Goal: Task Accomplishment & Management: Complete application form

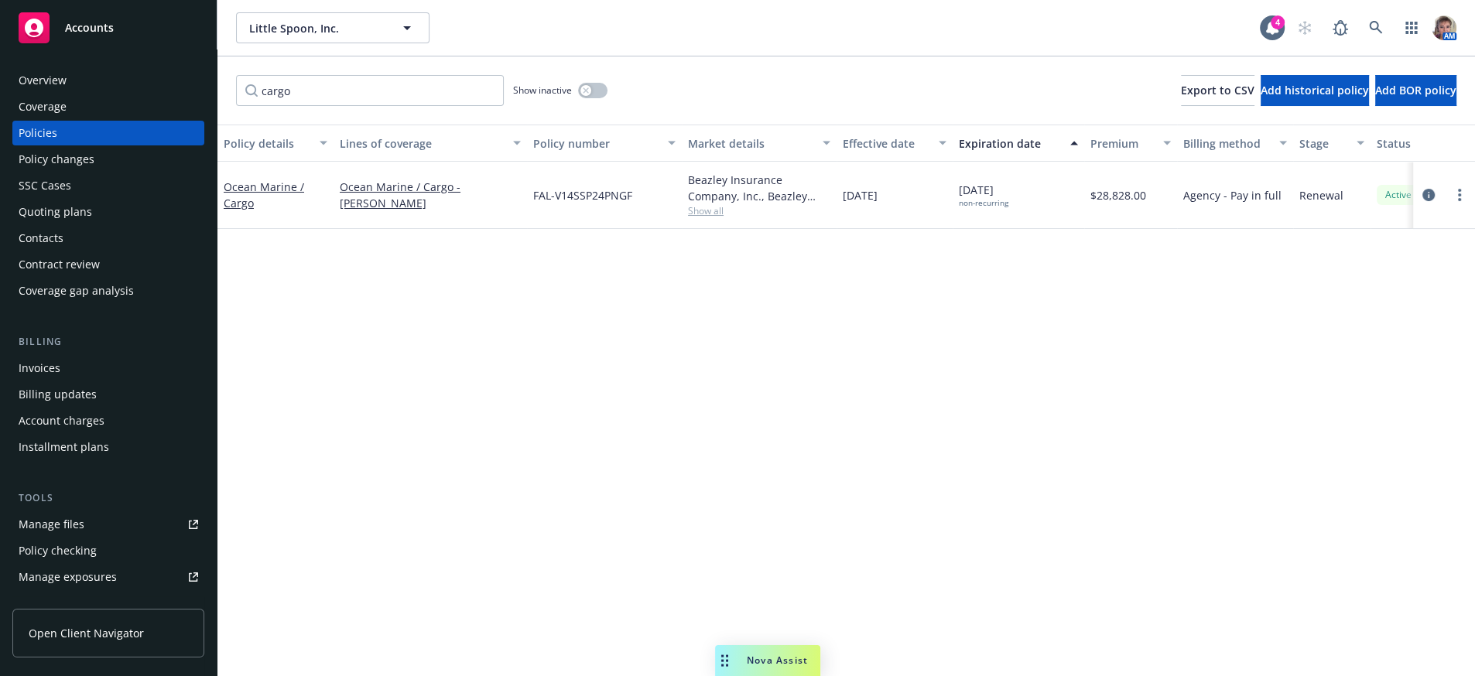
click at [69, 42] on div "Accounts" at bounding box center [109, 27] width 180 height 31
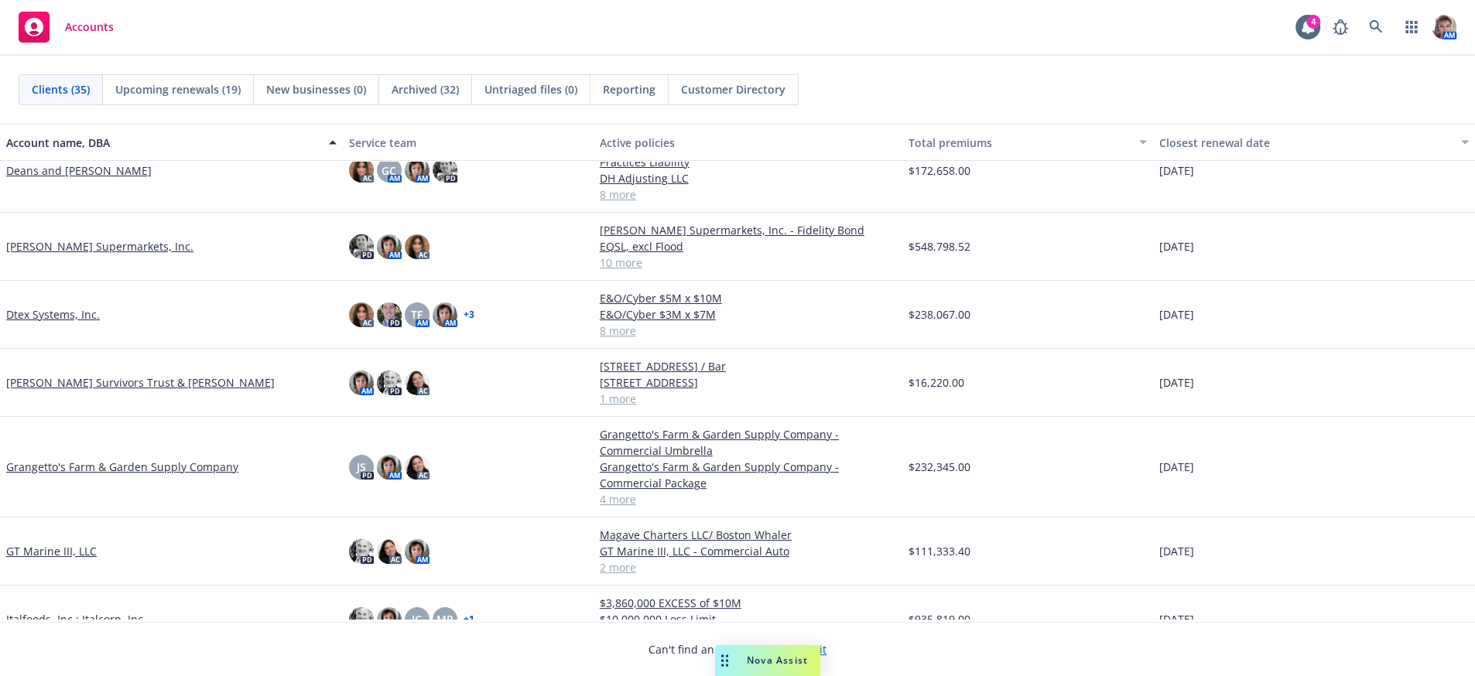
scroll to position [387, 0]
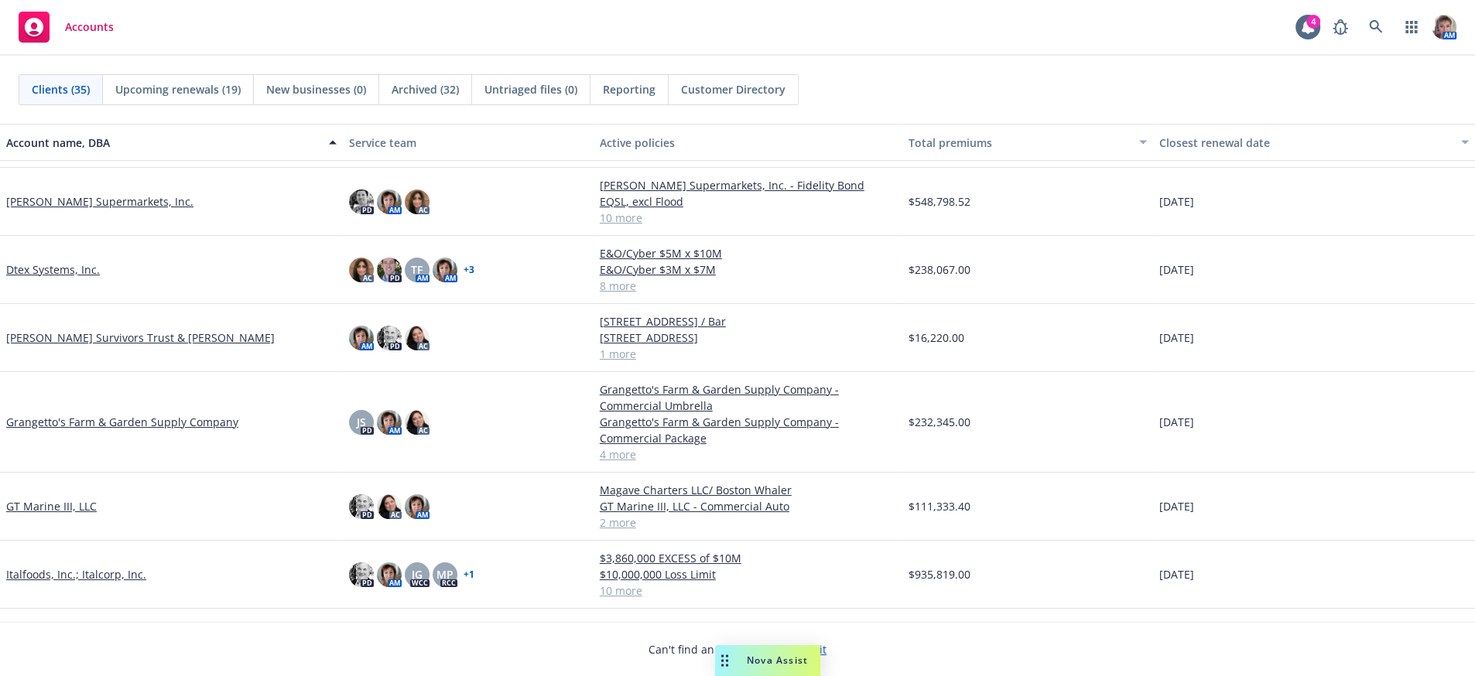
click at [43, 504] on link "GT Marine III, LLC" at bounding box center [51, 506] width 91 height 16
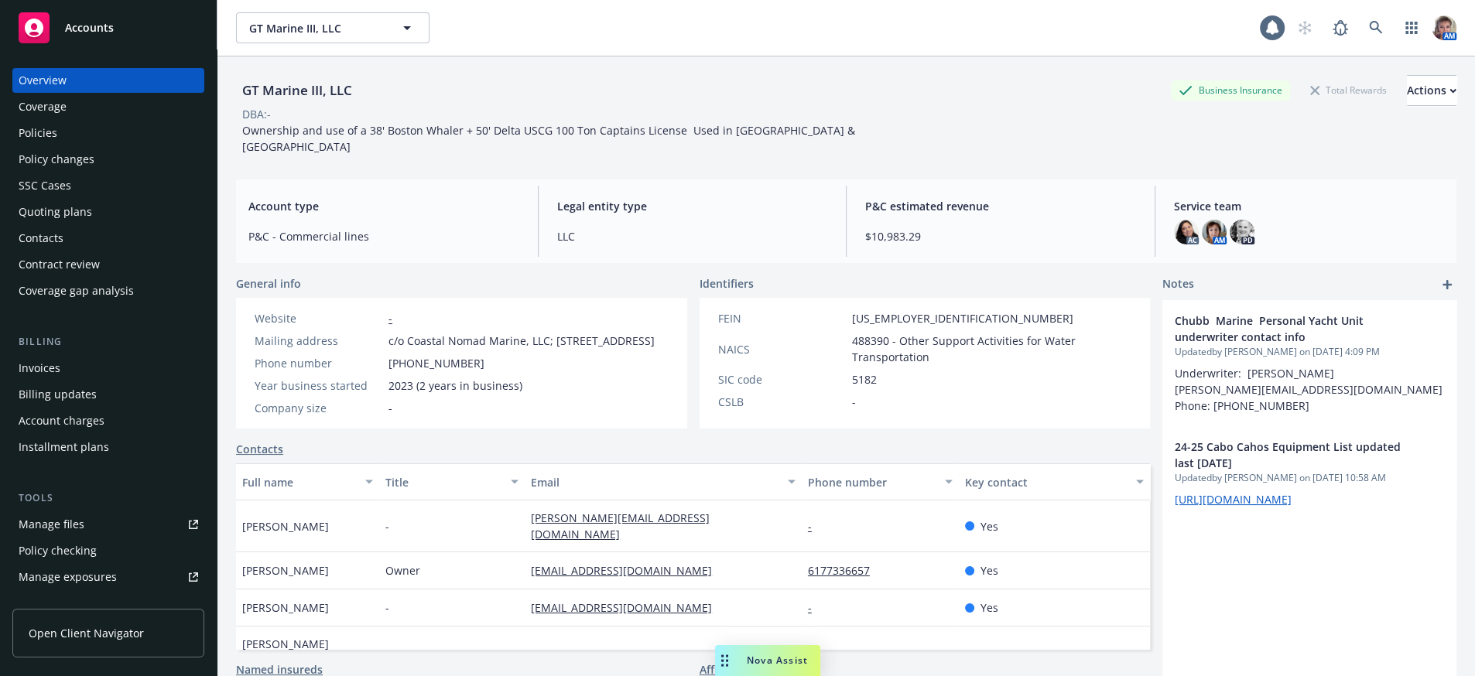
click at [15, 145] on link "Policies" at bounding box center [108, 133] width 192 height 25
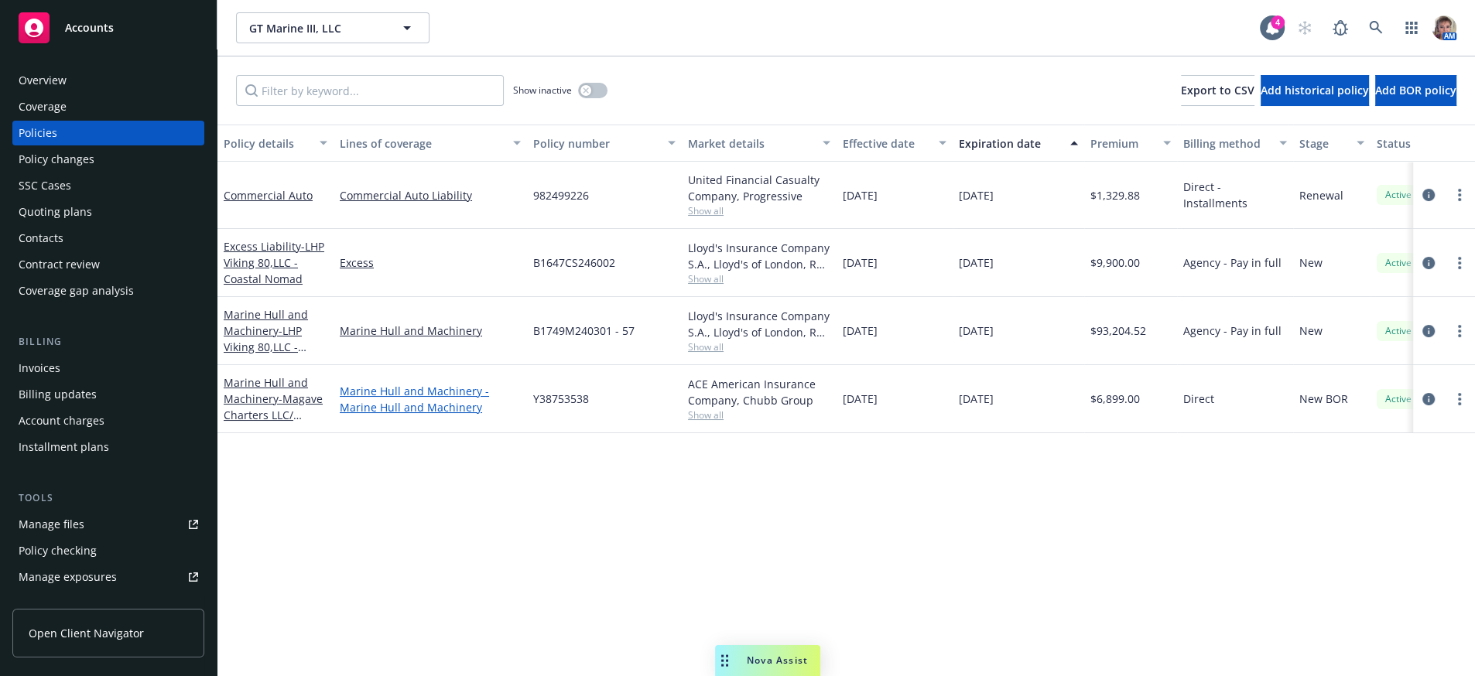
click at [395, 415] on link "Marine Hull and Machinery - Marine Hull and Machinery" at bounding box center [430, 399] width 181 height 32
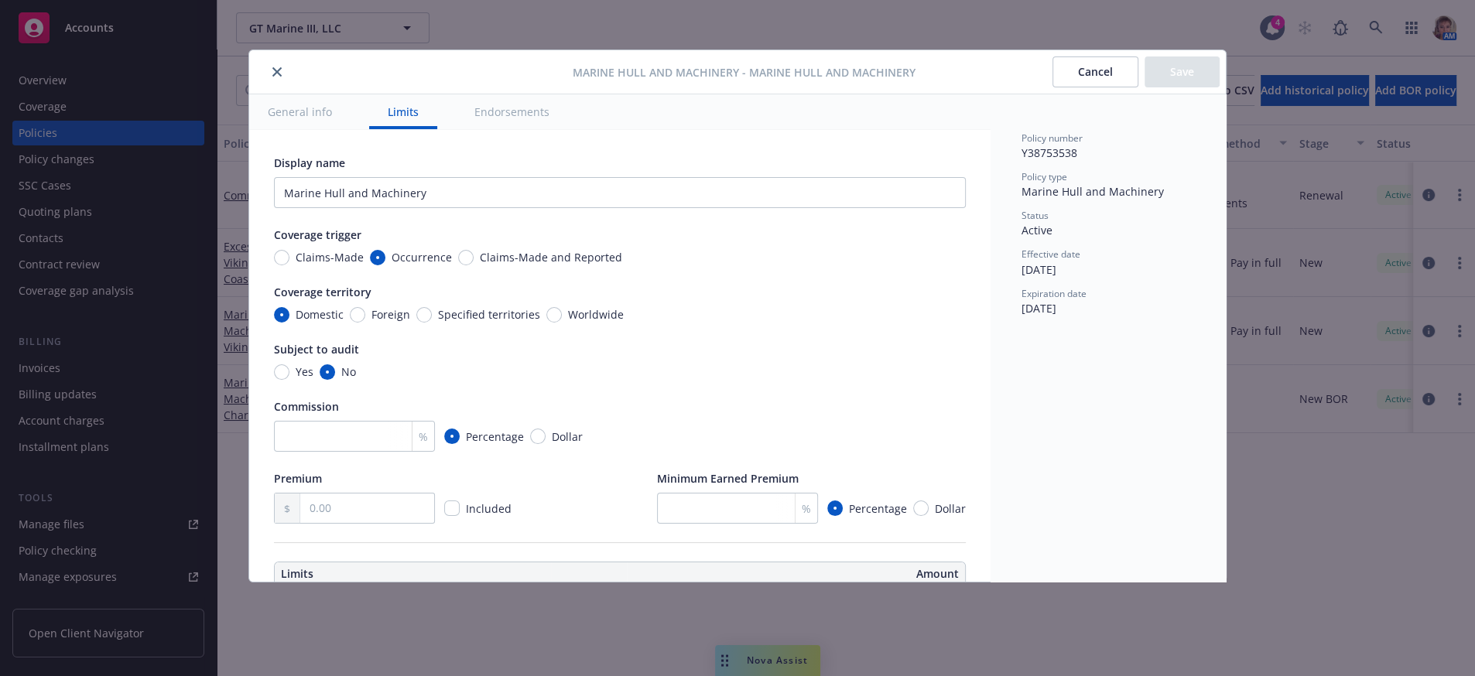
type textarea "x"
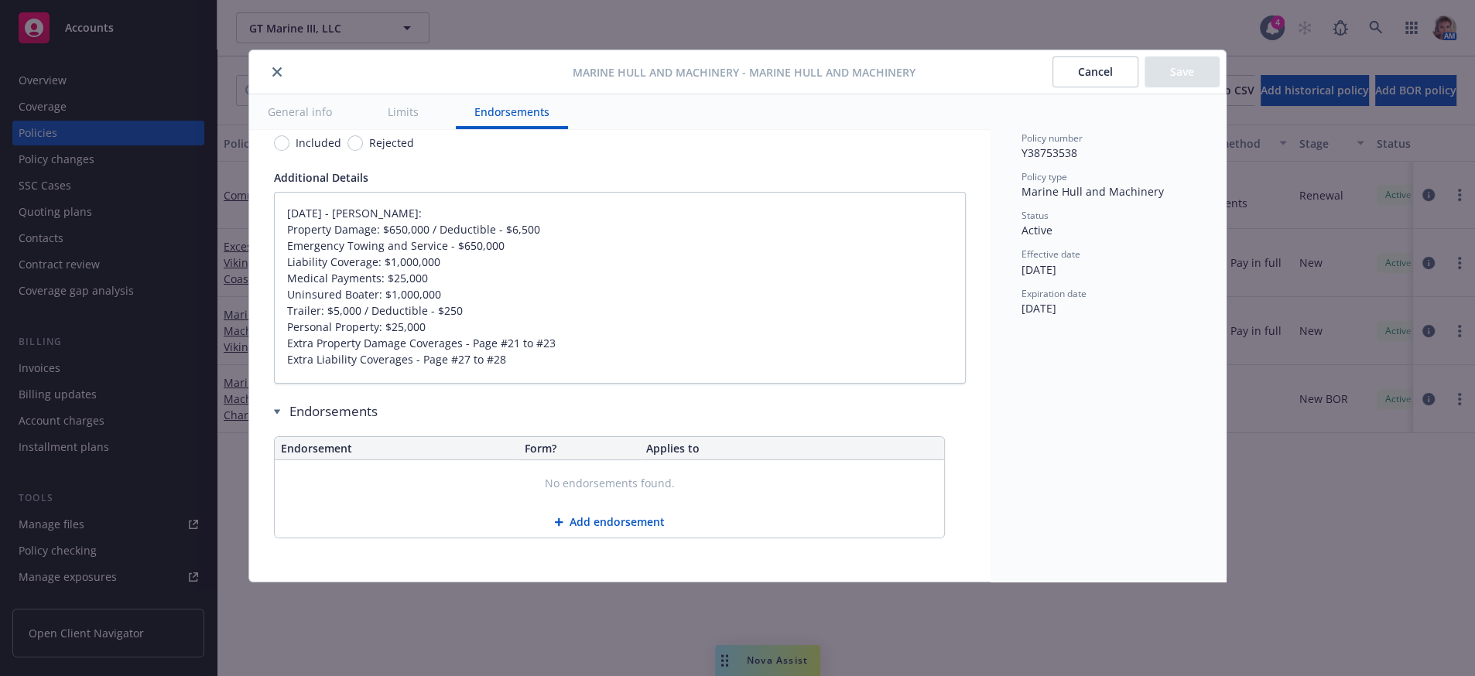
click at [279, 63] on div "Marine Hull and Machinery - Marine Hull and Machinery Cancel Save" at bounding box center [737, 72] width 976 height 44
click at [276, 70] on icon "close" at bounding box center [276, 71] width 9 height 9
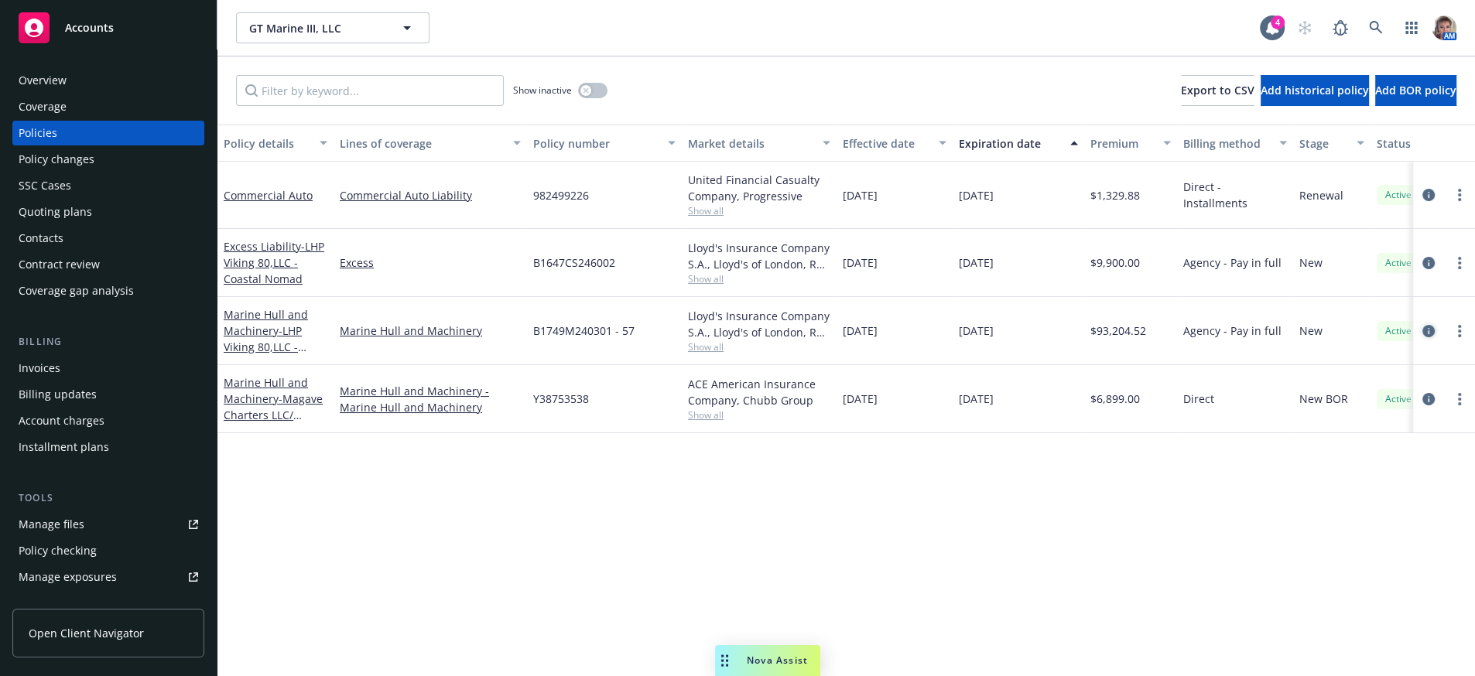
click at [1424, 337] on icon "circleInformation" at bounding box center [1428, 331] width 12 height 12
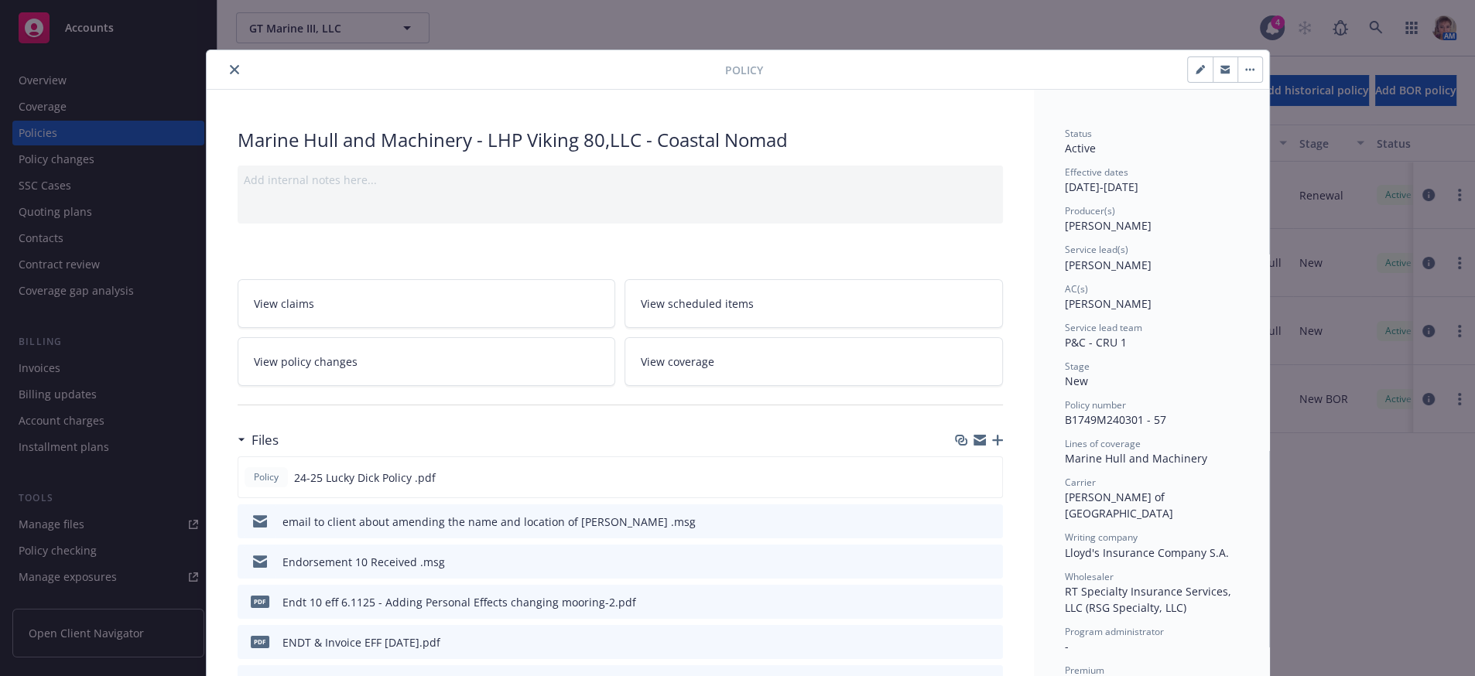
click at [956, 567] on icon "download file" at bounding box center [962, 561] width 12 height 12
click at [236, 77] on button "close" at bounding box center [234, 69] width 19 height 19
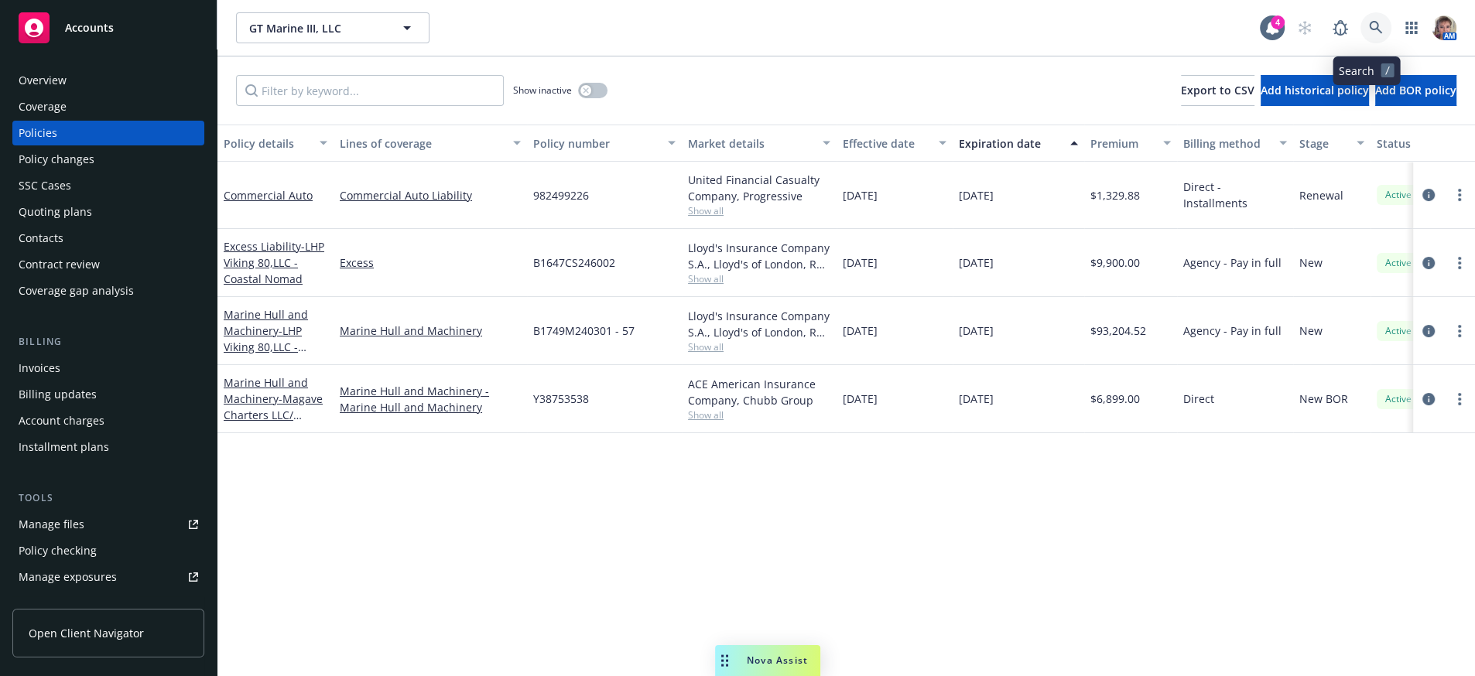
click at [1368, 19] on link at bounding box center [1375, 27] width 31 height 31
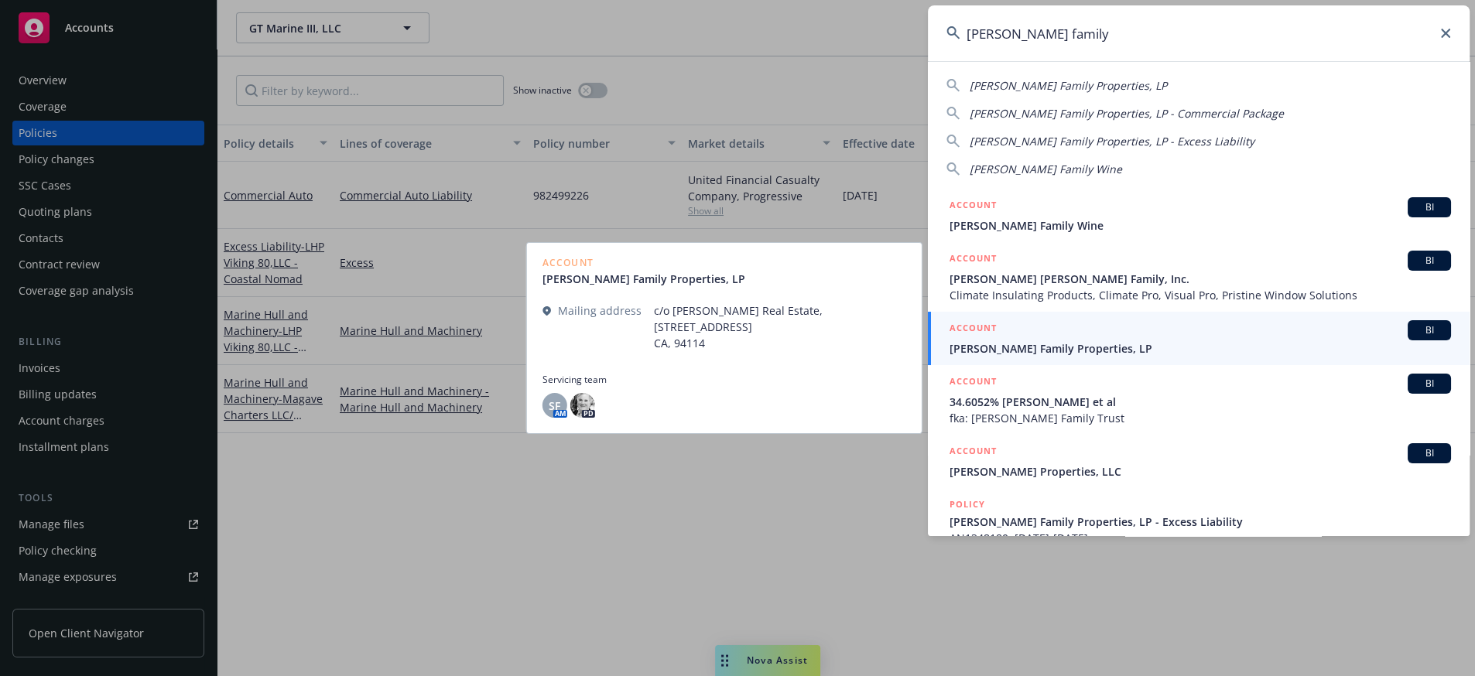
type input "miller family"
click at [1281, 342] on span "Miller Family Properties, LP" at bounding box center [1199, 348] width 501 height 16
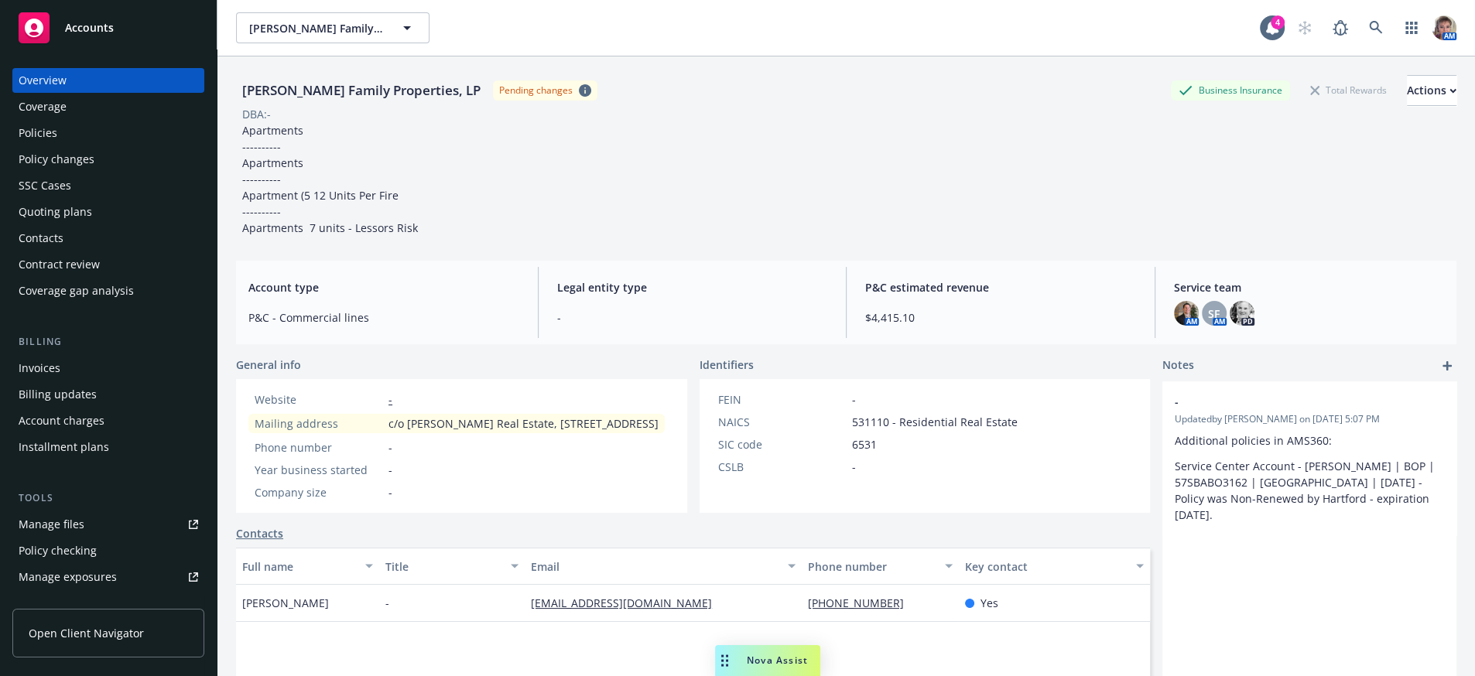
click at [57, 142] on div "Policies" at bounding box center [38, 133] width 39 height 25
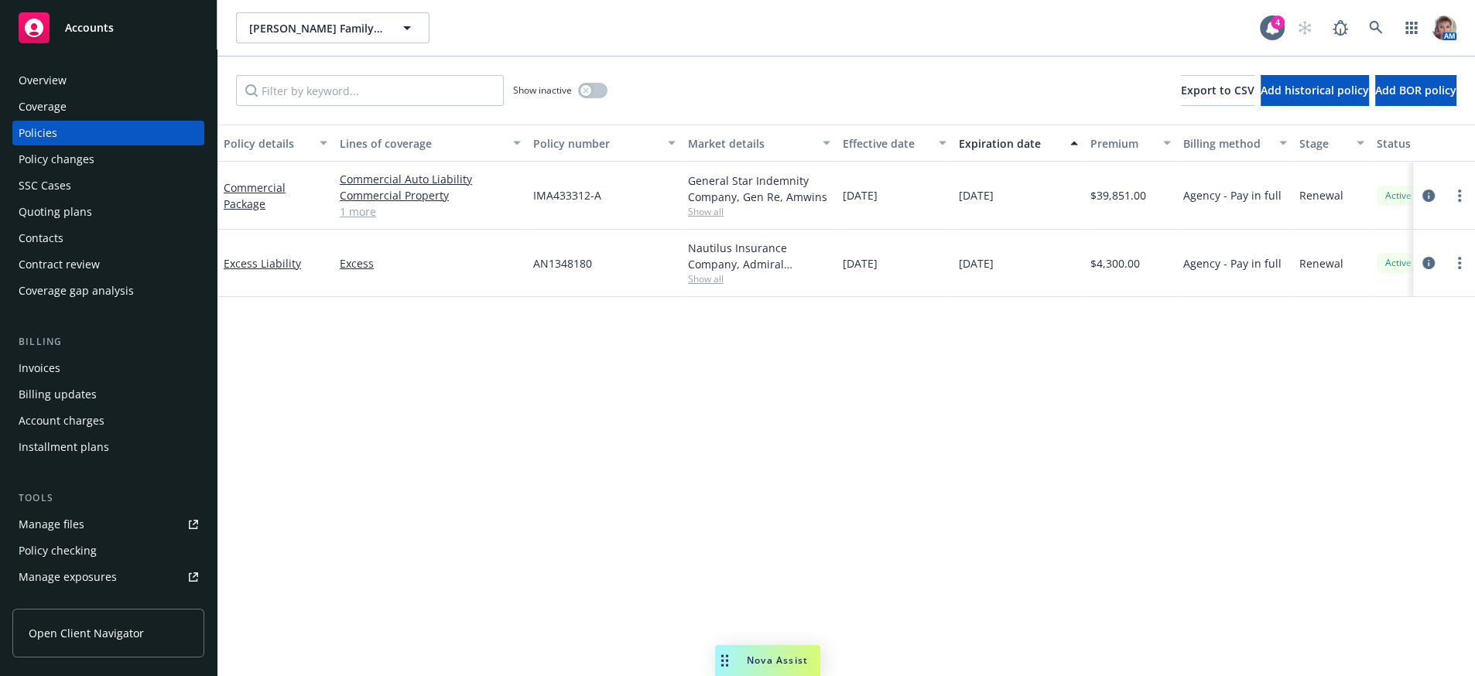
scroll to position [0, 235]
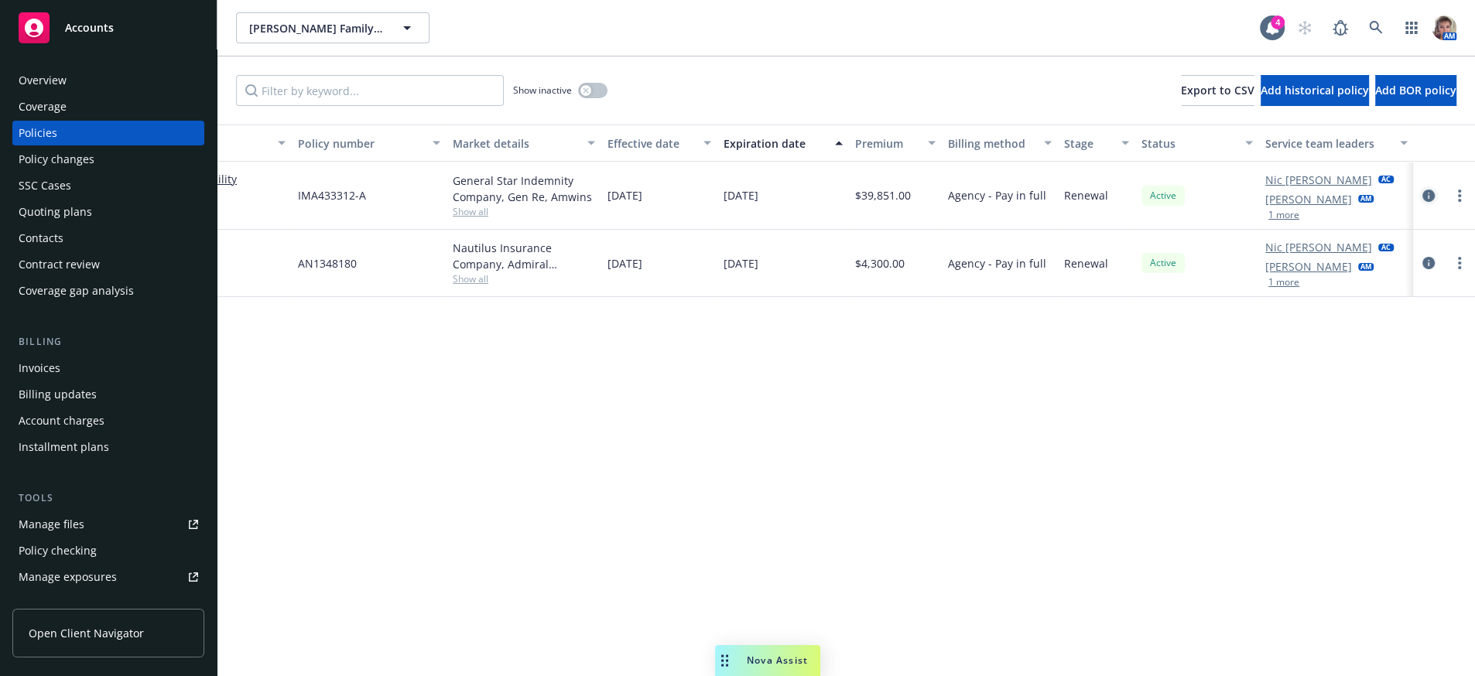
click at [1427, 202] on icon "circleInformation" at bounding box center [1428, 196] width 12 height 12
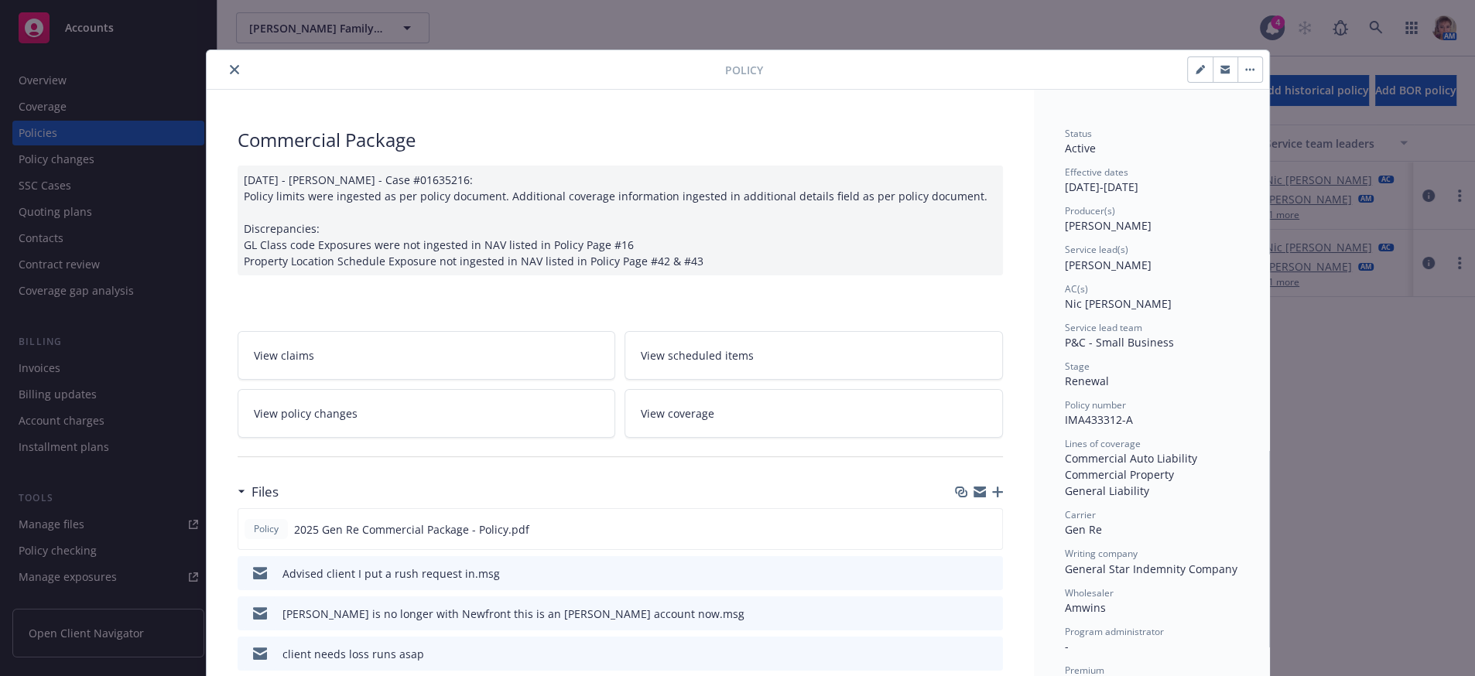
click at [1245, 71] on icon "button" at bounding box center [1249, 69] width 9 height 3
click at [234, 69] on icon "close" at bounding box center [234, 69] width 9 height 9
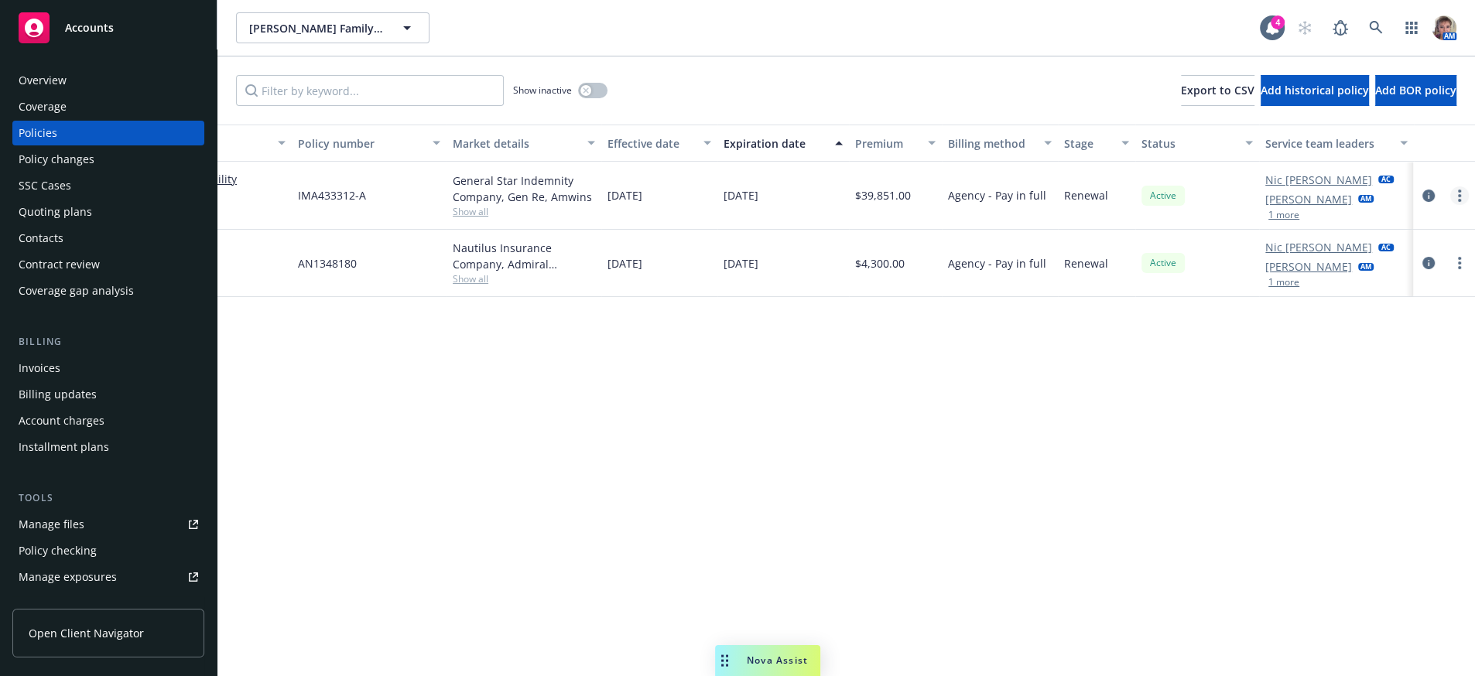
click at [1458, 197] on circle "more" at bounding box center [1459, 195] width 3 height 3
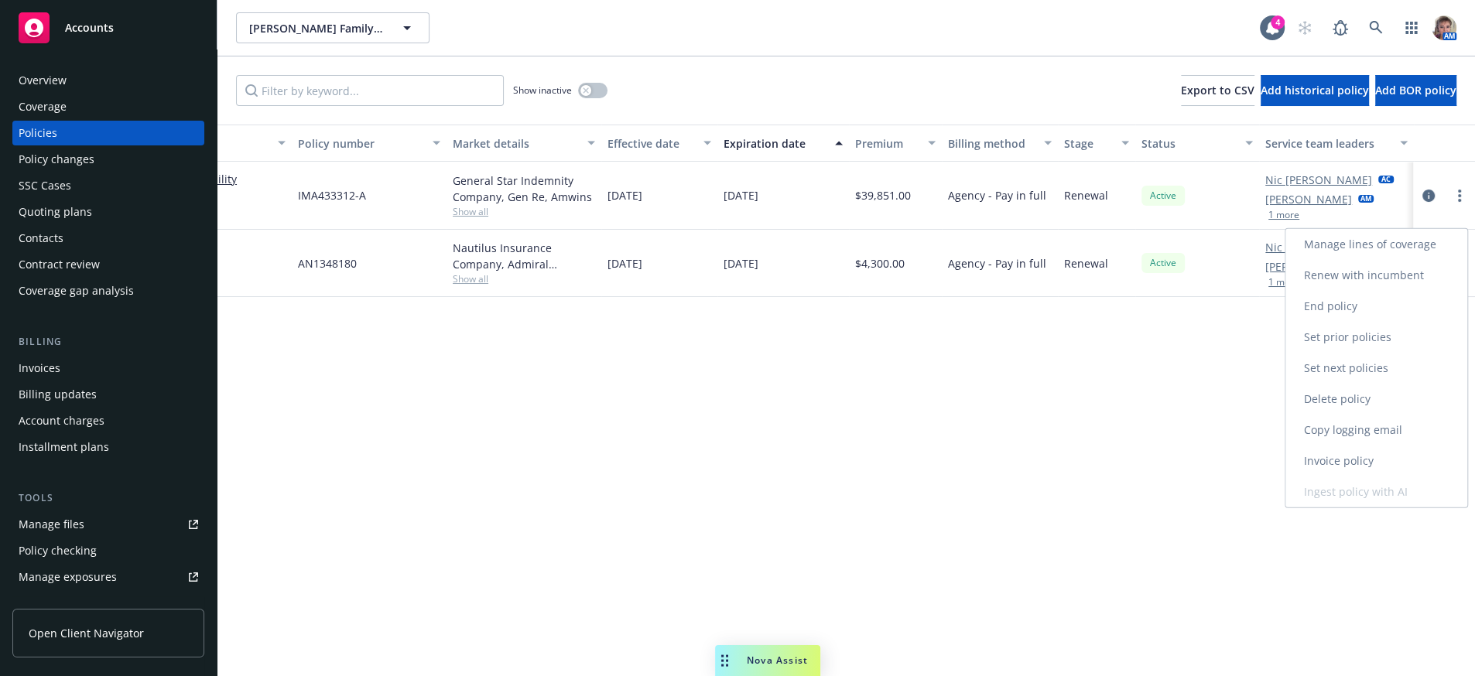
click at [1358, 446] on link "Copy logging email" at bounding box center [1376, 430] width 182 height 31
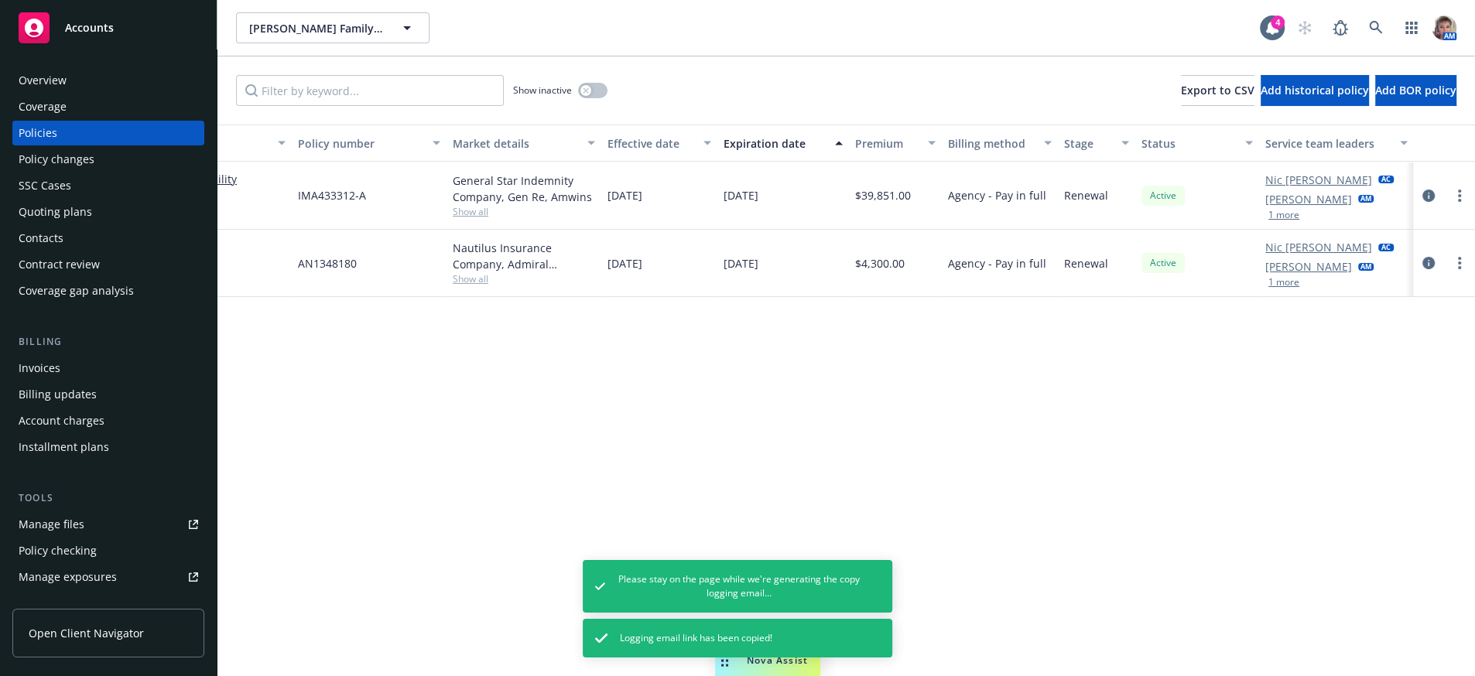
click at [1339, 475] on div "Policy details Lines of coverage Policy number Market details Effective date Ex…" at bounding box center [845, 395] width 1257 height 540
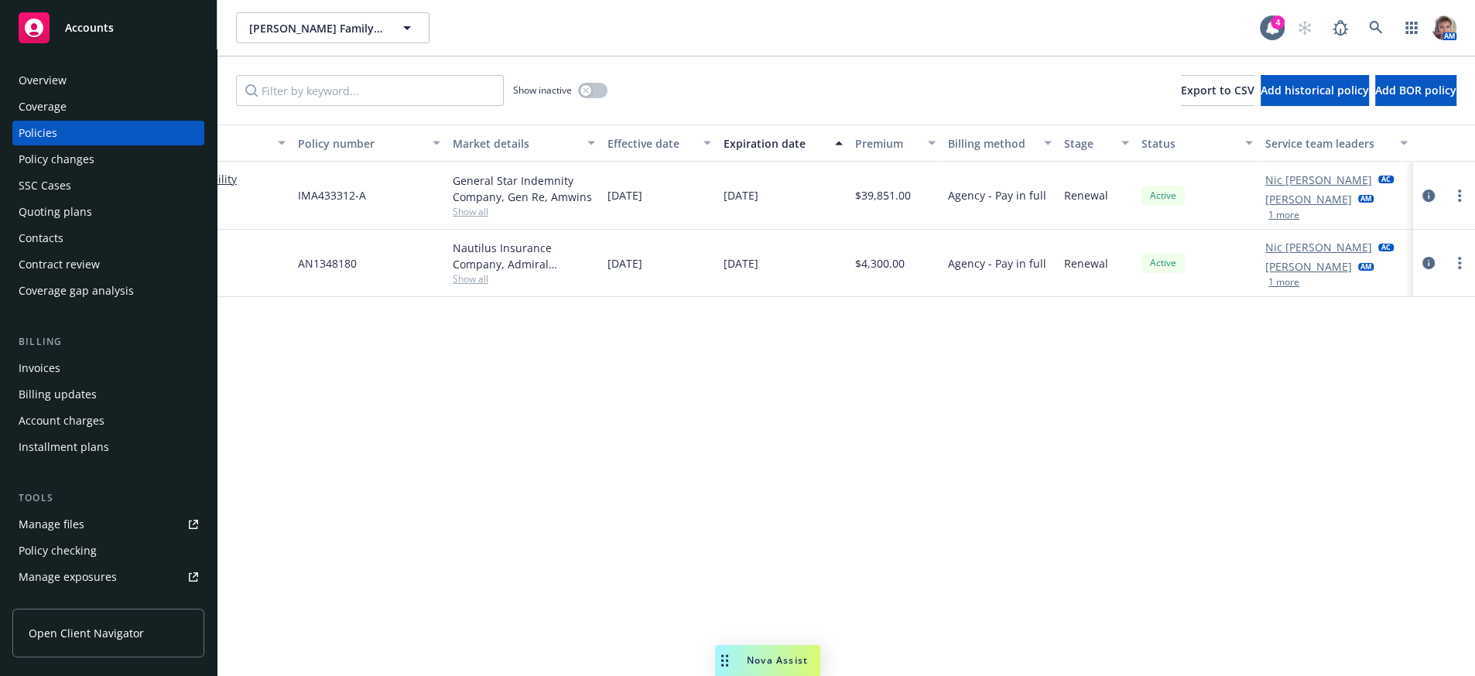
click at [853, 464] on div "Policy details Lines of coverage Policy number Market details Effective date Ex…" at bounding box center [845, 395] width 1257 height 540
click at [1458, 197] on circle "more" at bounding box center [1459, 195] width 3 height 3
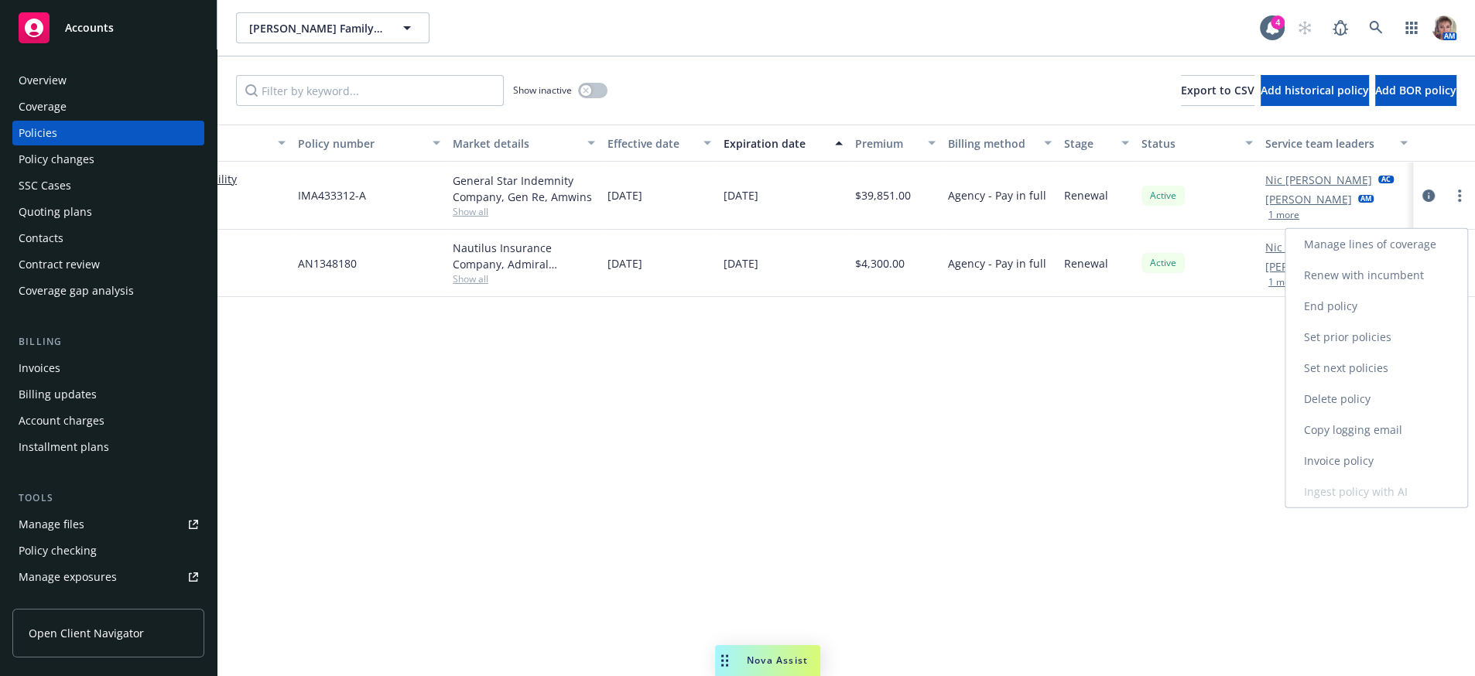
click at [1342, 446] on link "Copy logging email" at bounding box center [1376, 430] width 182 height 31
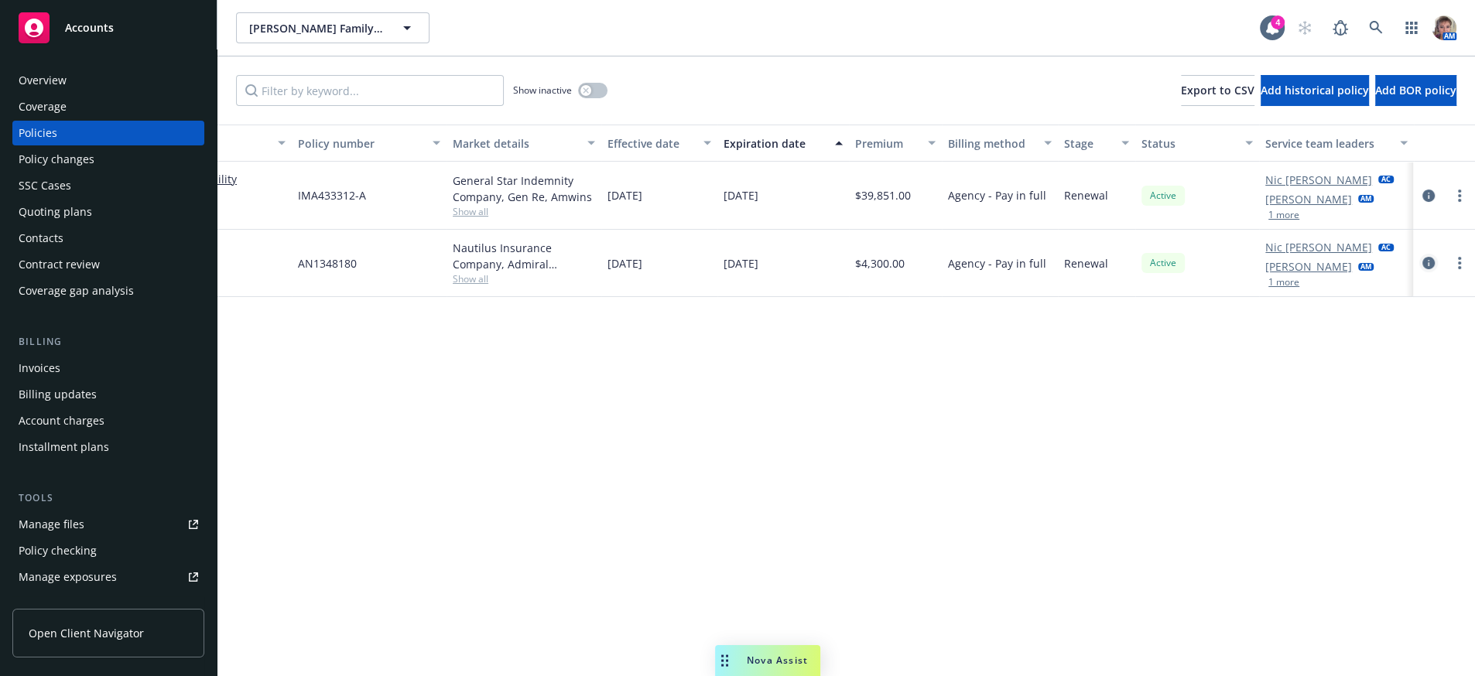
click at [1429, 272] on link "circleInformation" at bounding box center [1428, 263] width 19 height 19
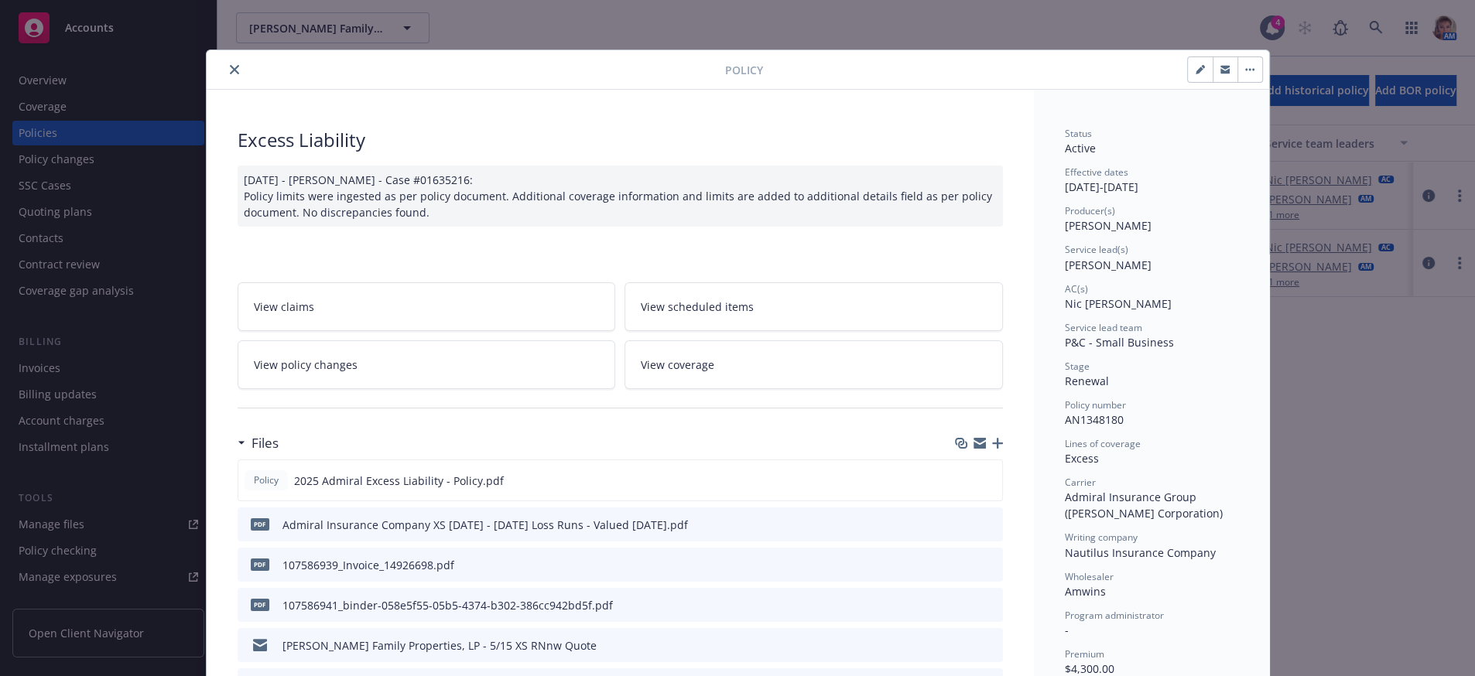
click at [992, 449] on icon "button" at bounding box center [997, 443] width 11 height 11
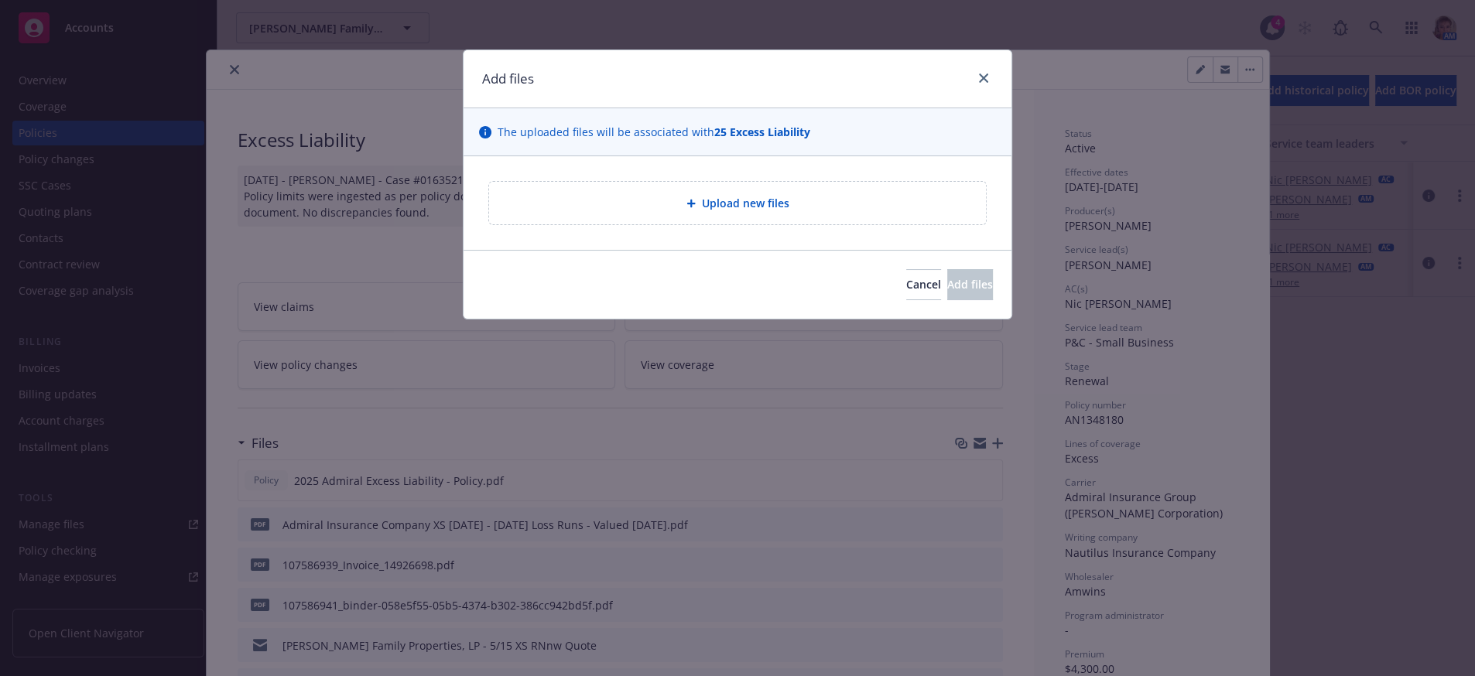
type textarea "x"
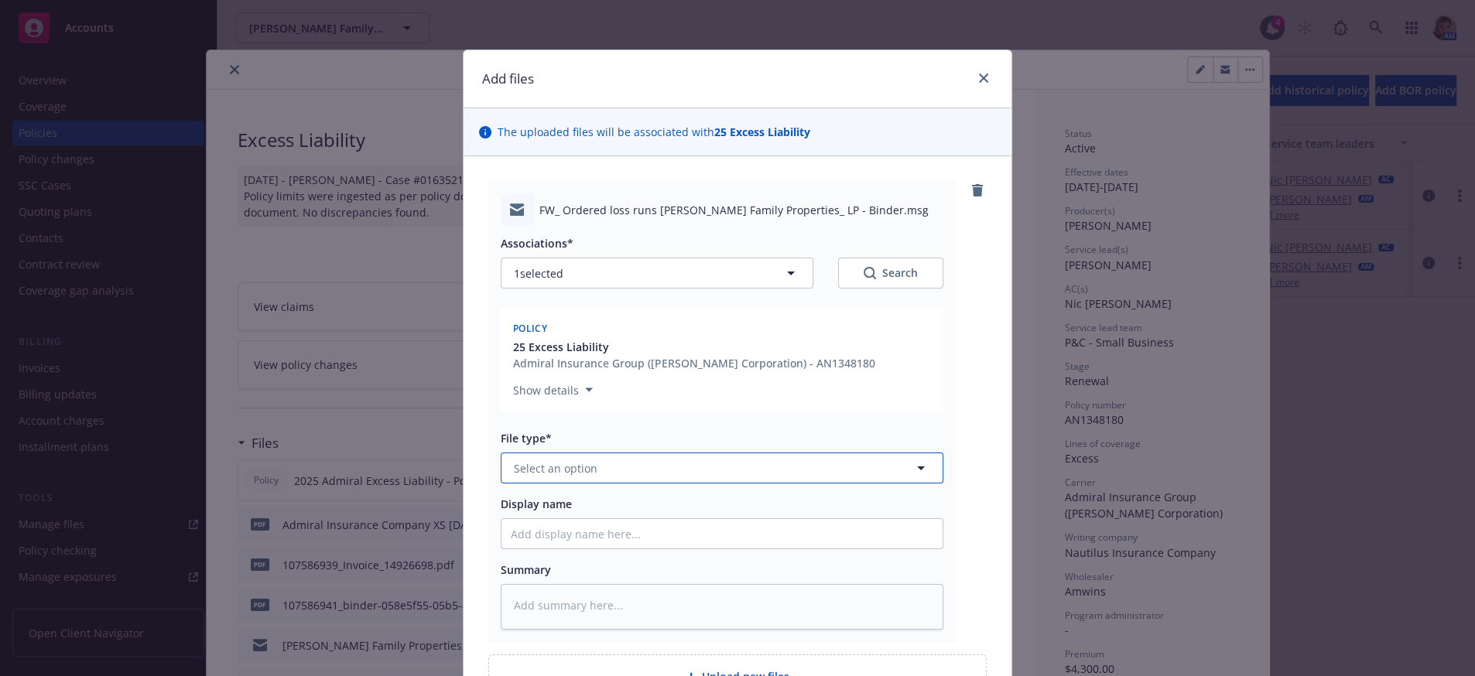
click at [716, 484] on button "Select an option" at bounding box center [722, 468] width 443 height 31
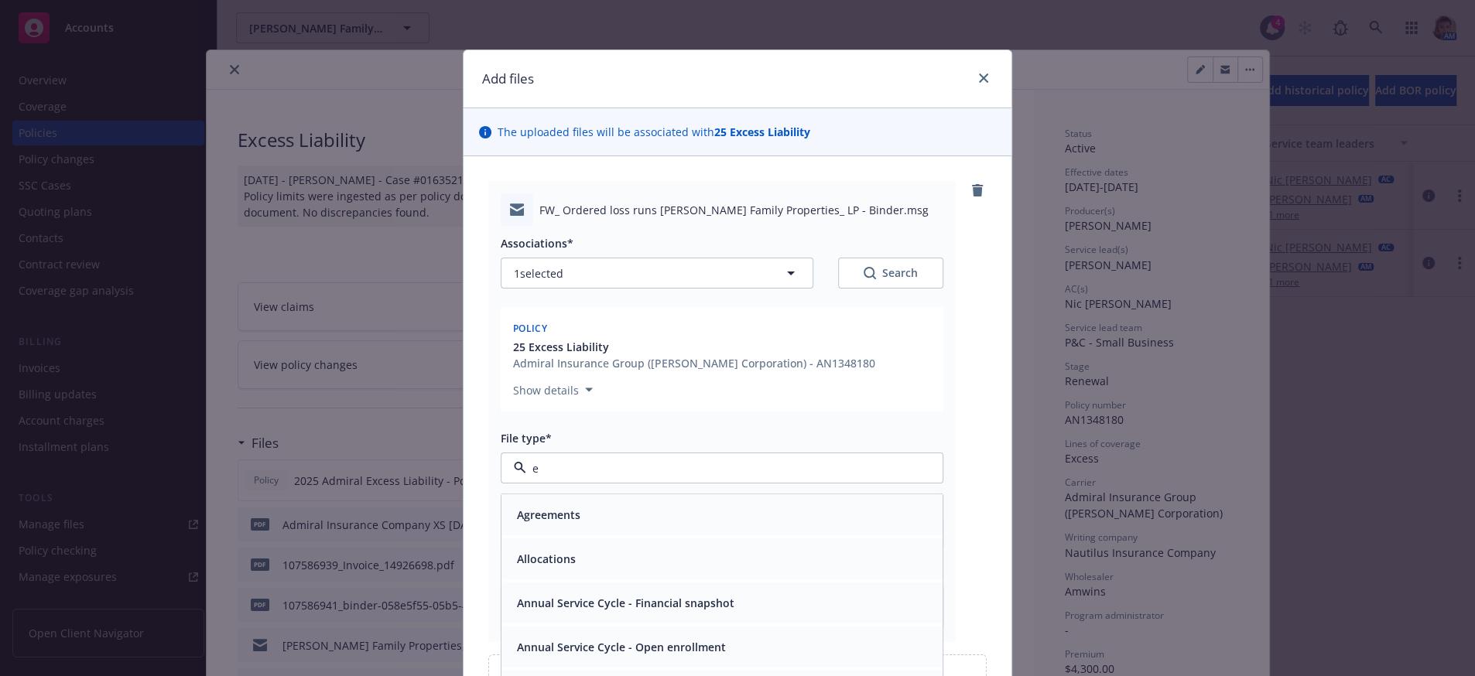
type input "em"
click at [653, 570] on div "Email" at bounding box center [722, 559] width 422 height 22
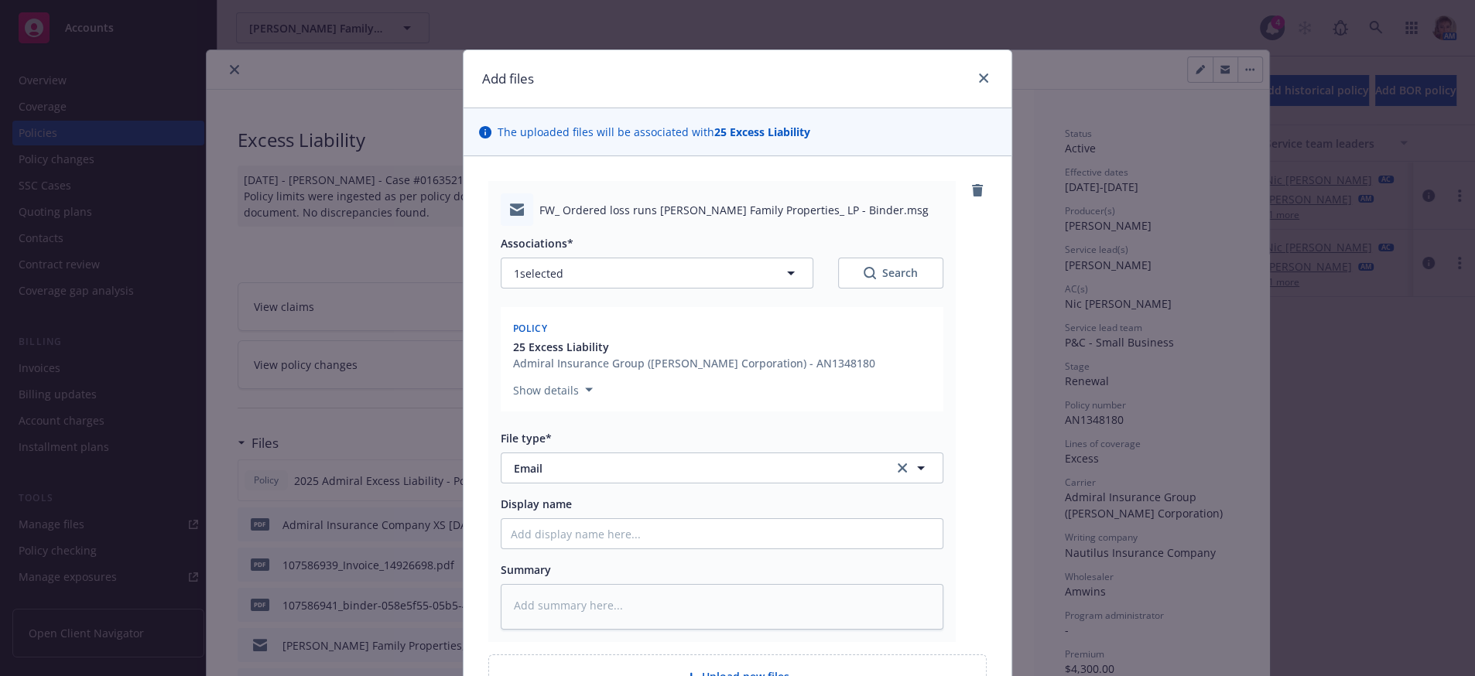
click at [653, 549] on div at bounding box center [722, 533] width 443 height 31
click at [644, 549] on input "Display name" at bounding box center [721, 533] width 441 height 29
type textarea "x"
type input "L"
type textarea "x"
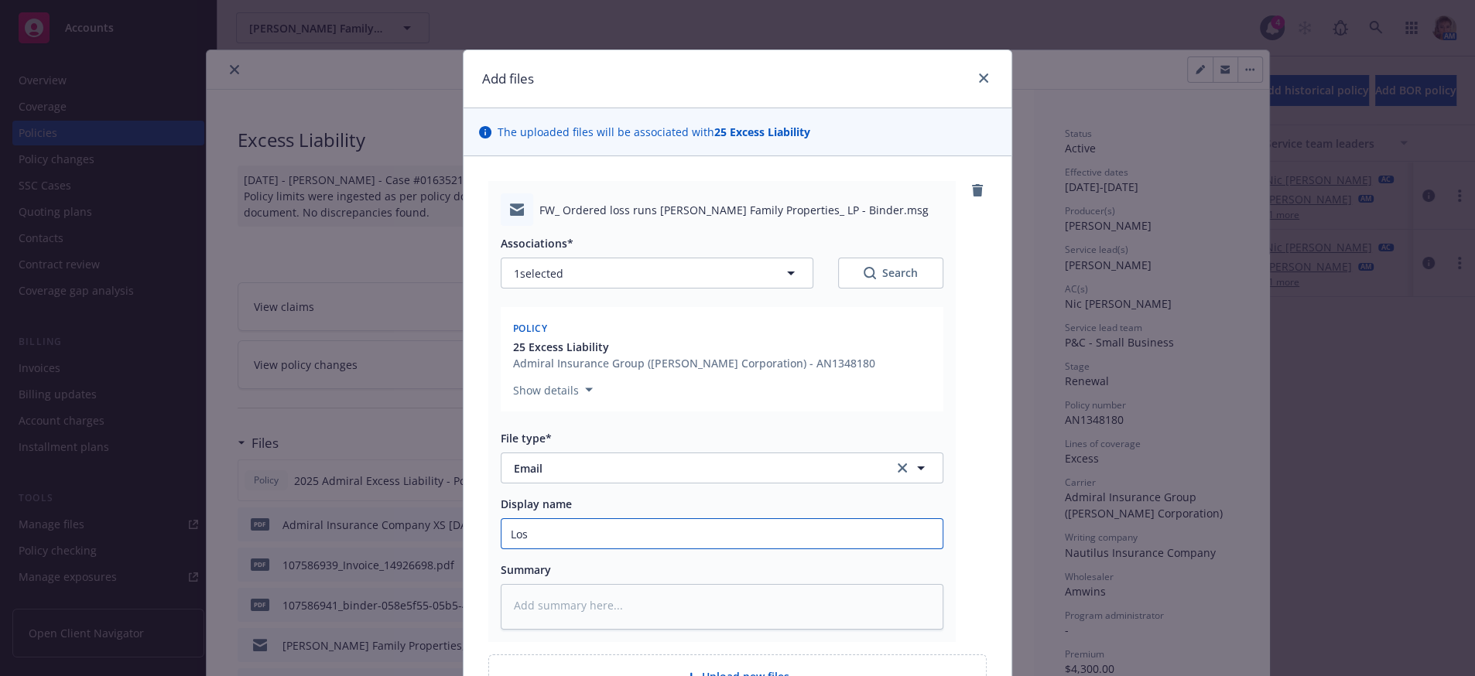
type input "Loss"
type textarea "x"
type input "Loss"
type textarea "x"
type input "Loss r"
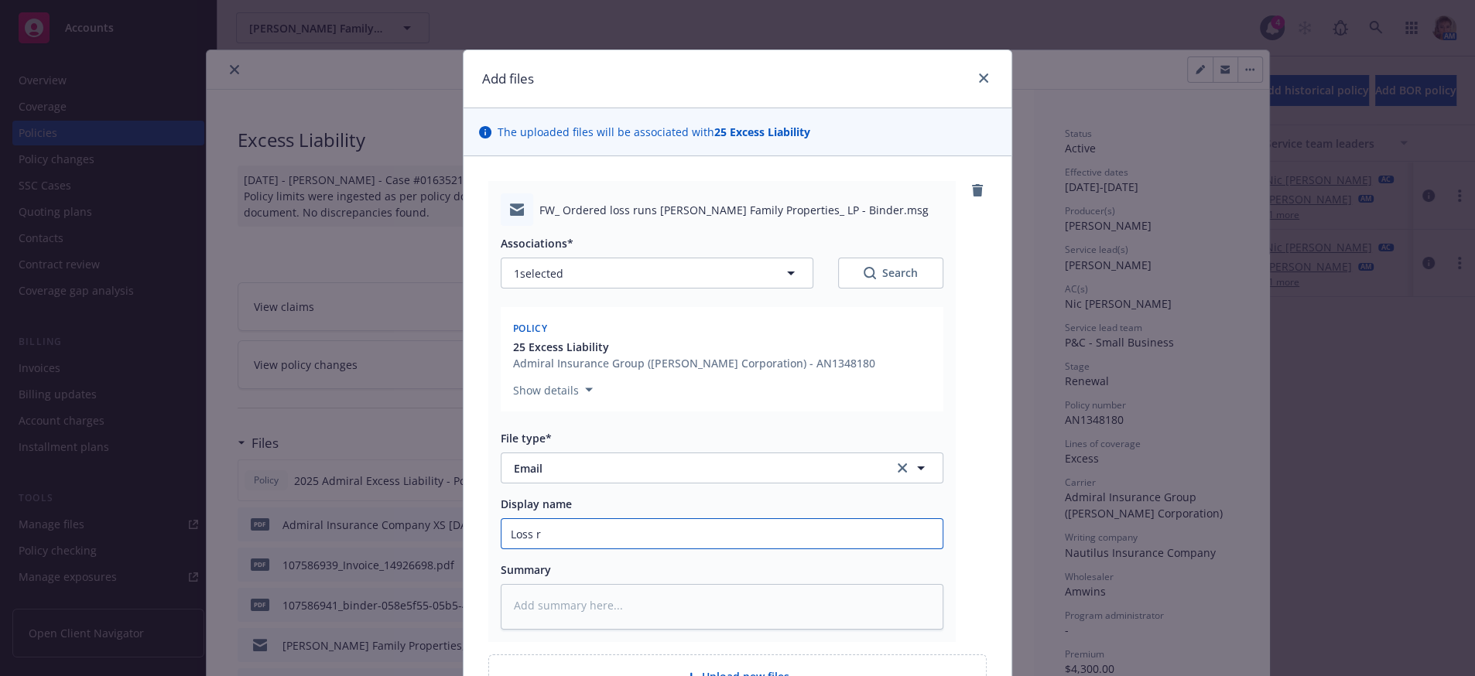
type textarea "x"
type input "Loss ru"
type textarea "x"
type input "Loss run"
type textarea "x"
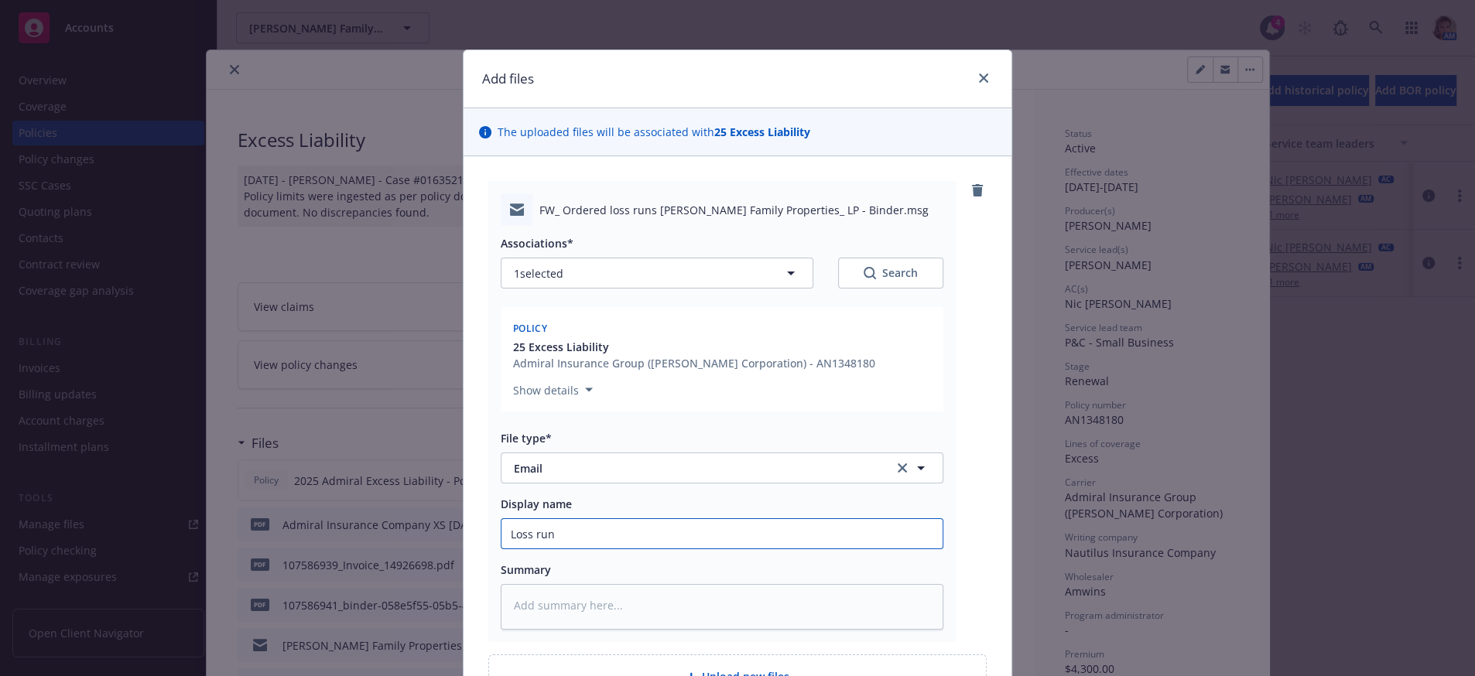
type input "Loss runs"
type textarea "x"
type input "Loss runs"
type textarea "x"
type input "Loss runs r"
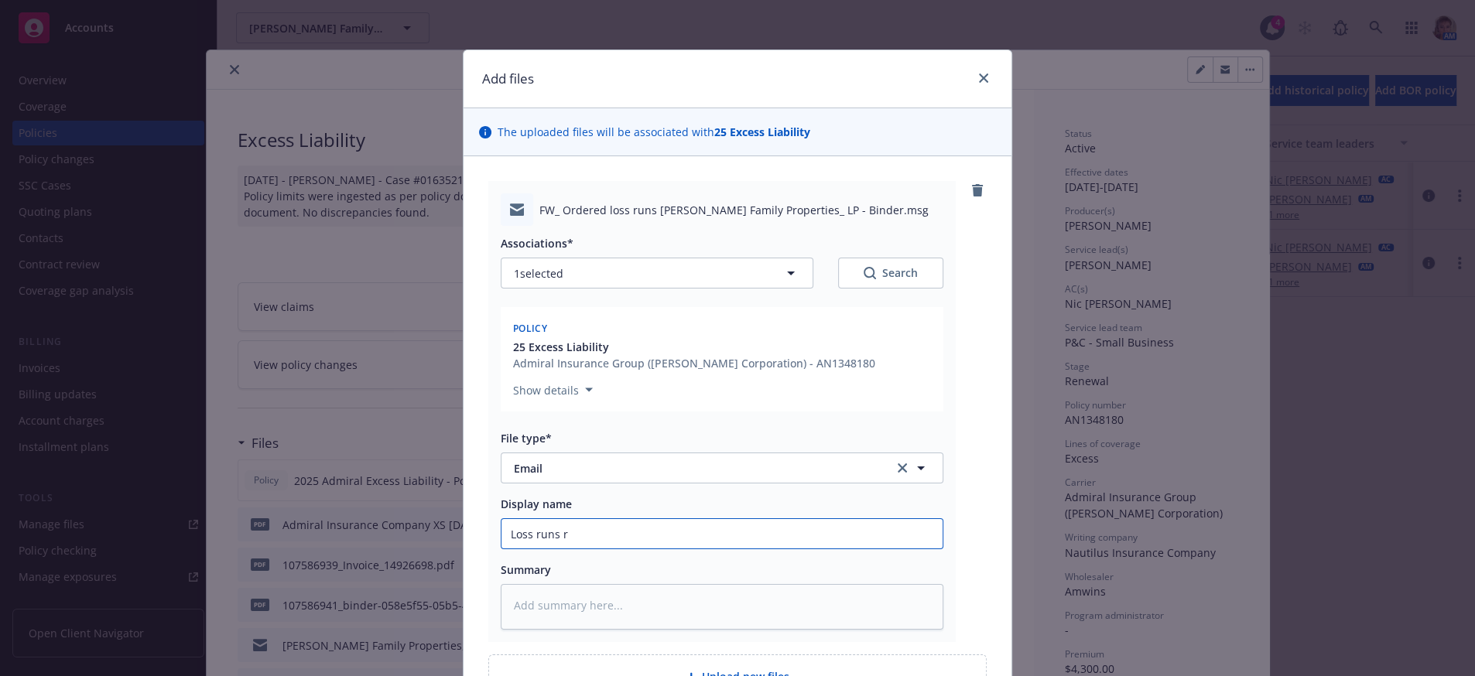
type textarea "x"
type input "Loss runs re"
type textarea "x"
type input "Loss runs rec"
type textarea "x"
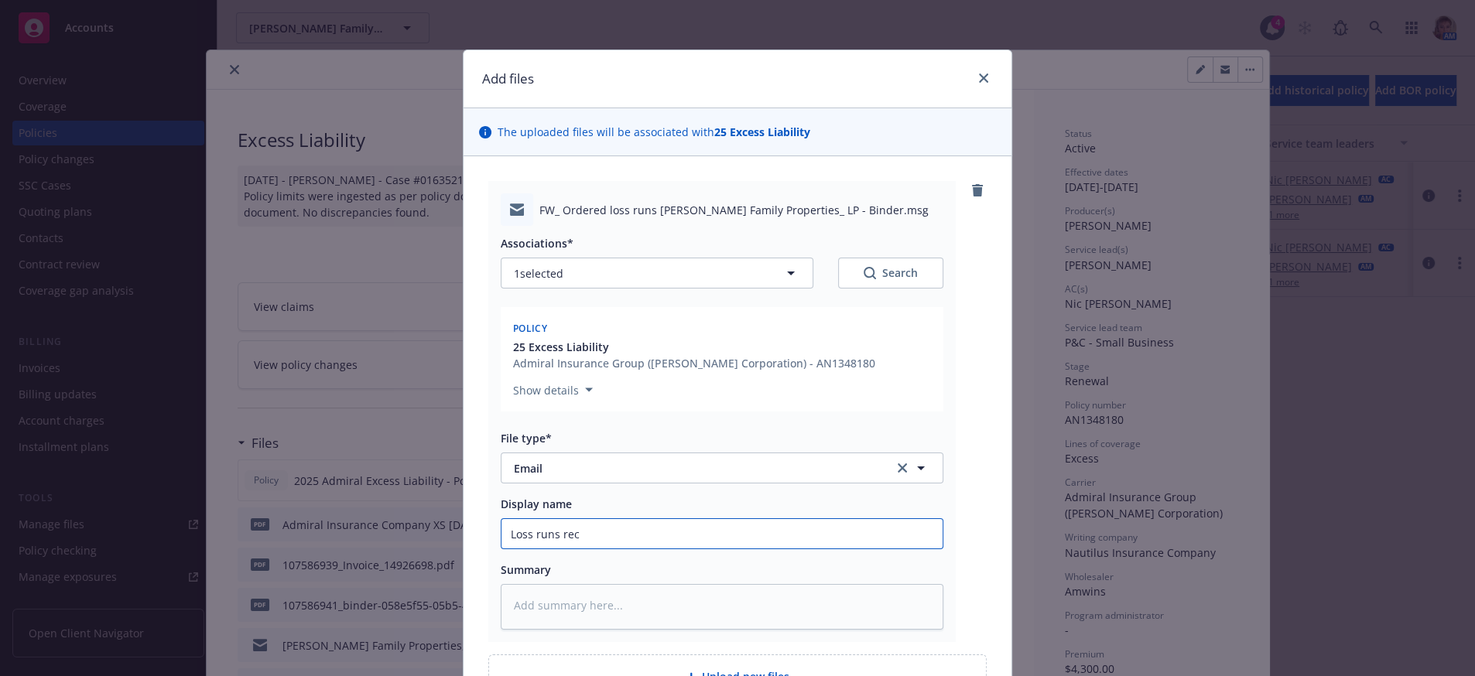
type input "Loss runs rece"
type textarea "x"
type input "Loss runs recei"
type textarea "x"
type input "Loss runs receiv"
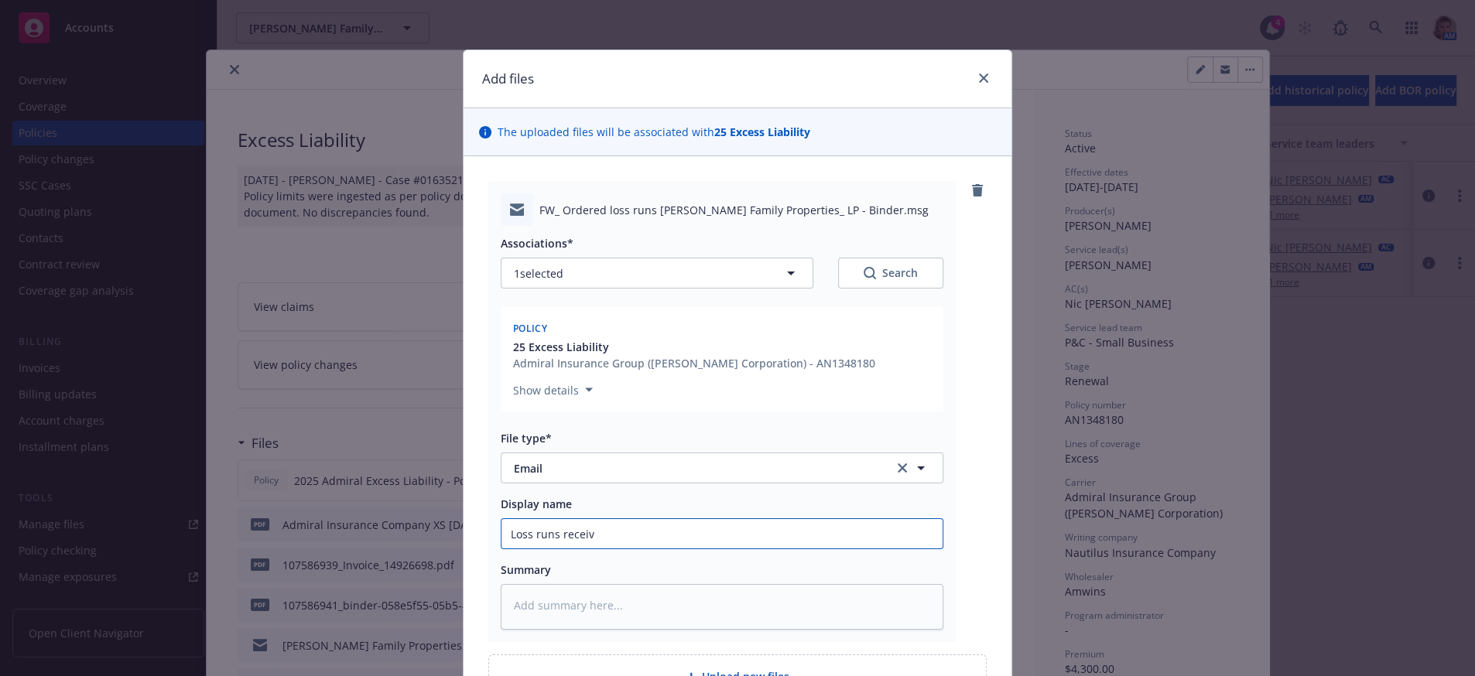
type textarea "x"
type input "Loss runs receive"
type textarea "x"
type input "Loss runs received"
type textarea "x"
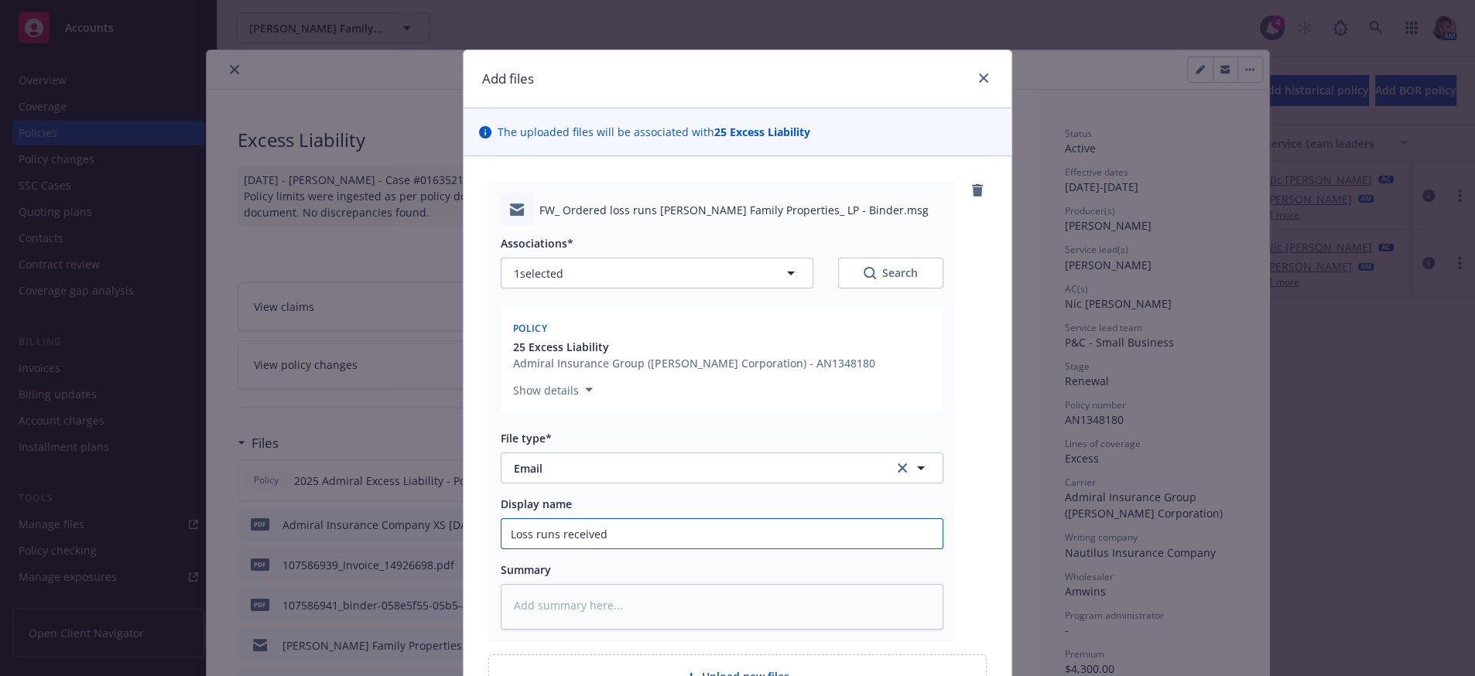
type input "Loss runs received"
type textarea "x"
type input "Loss runs received f"
type textarea "x"
type input "Loss runs received fr"
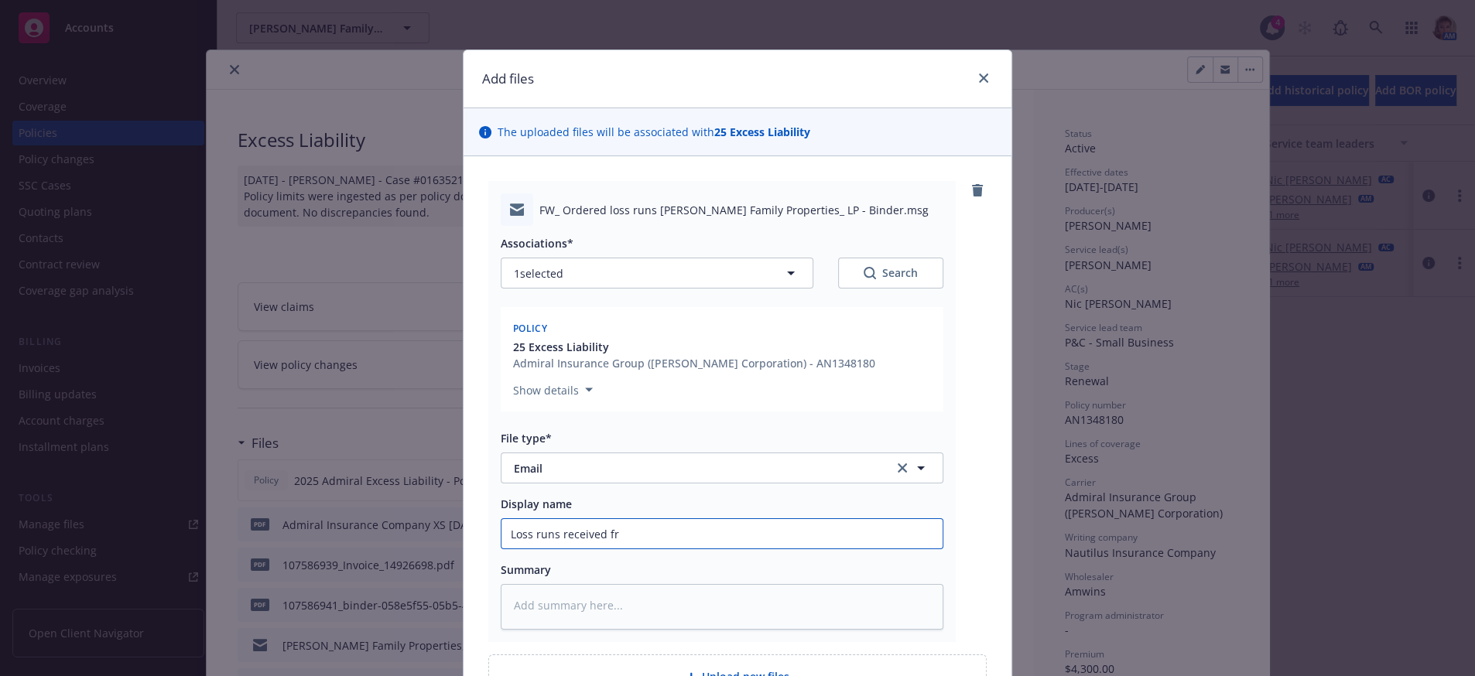
type textarea "x"
type input "Loss runs received fro"
type textarea "x"
type input "Loss runs received from"
type textarea "x"
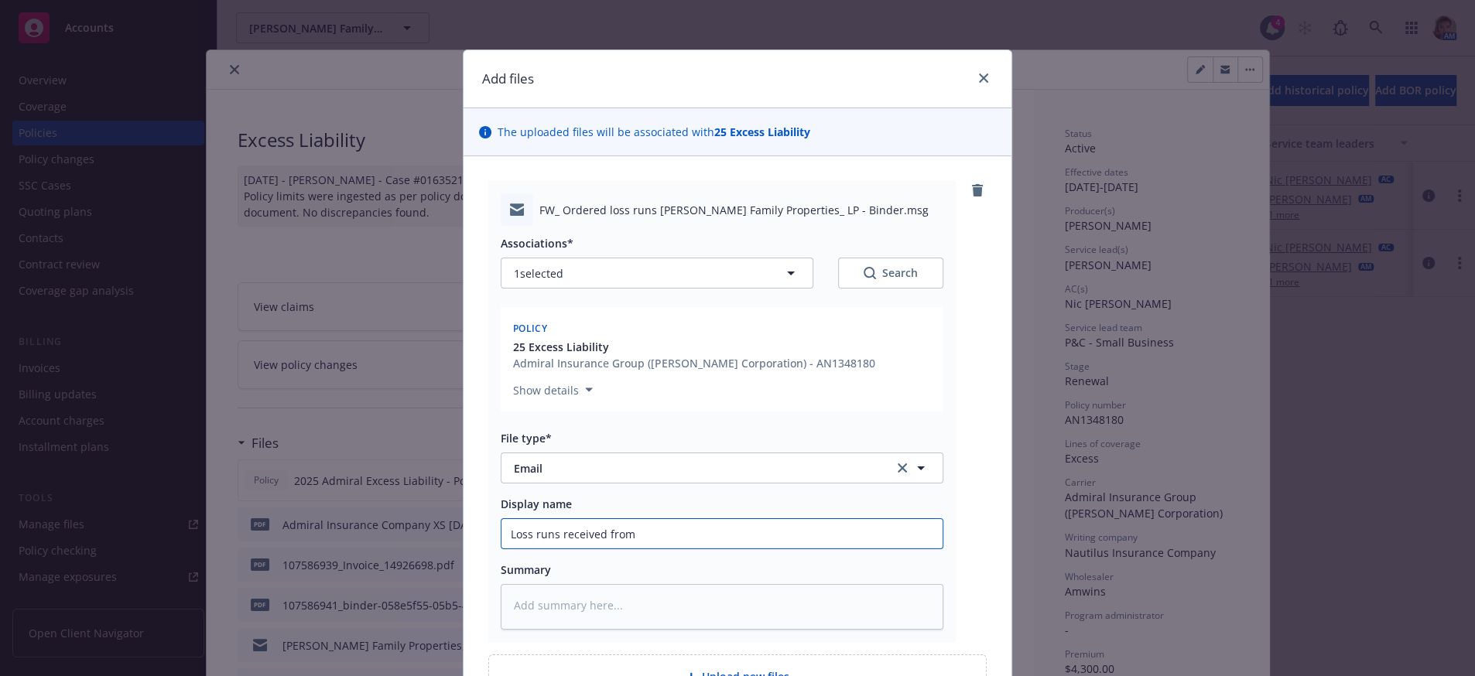
type input "Loss runs received from"
type textarea "x"
type input "Loss runs received from A"
type textarea "x"
type input "Loss runs received from Am"
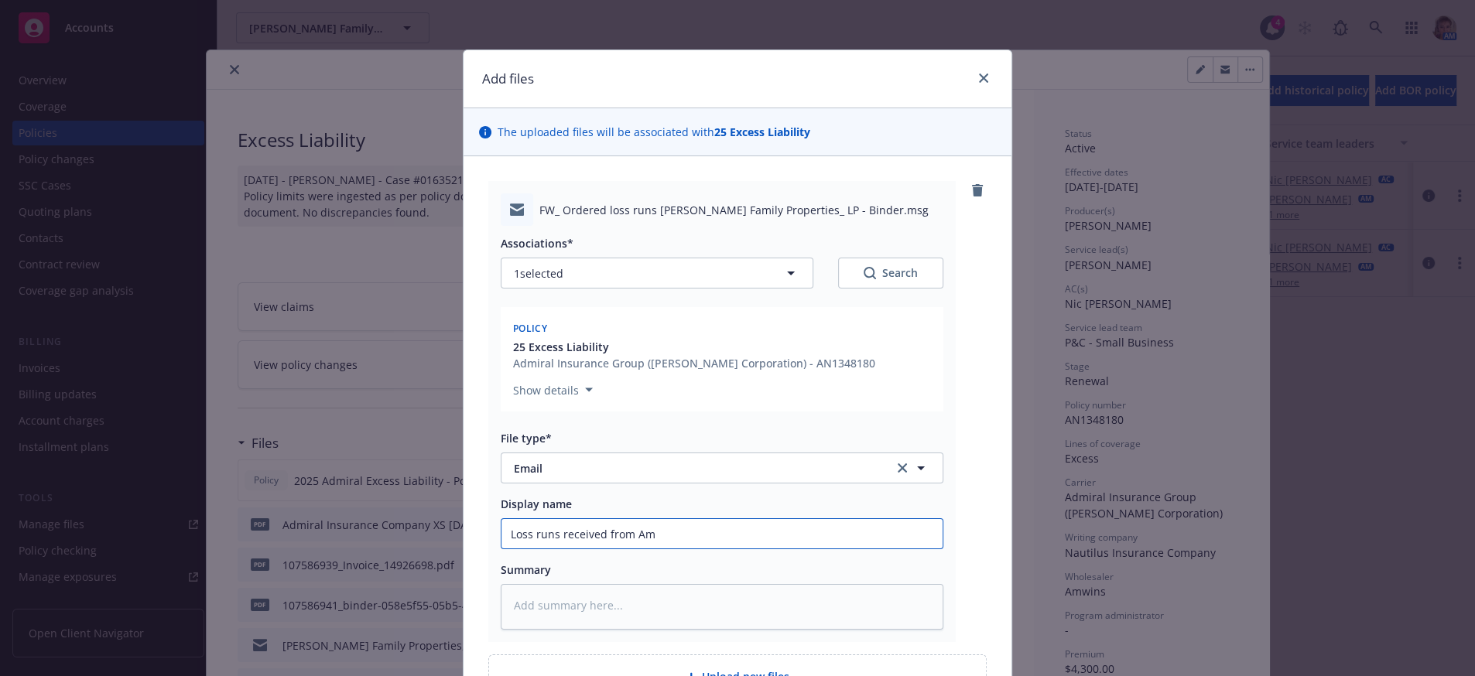
type textarea "x"
type input "Loss runs received from AmW"
type textarea "x"
type input "Loss runs received from AmWi"
type textarea "x"
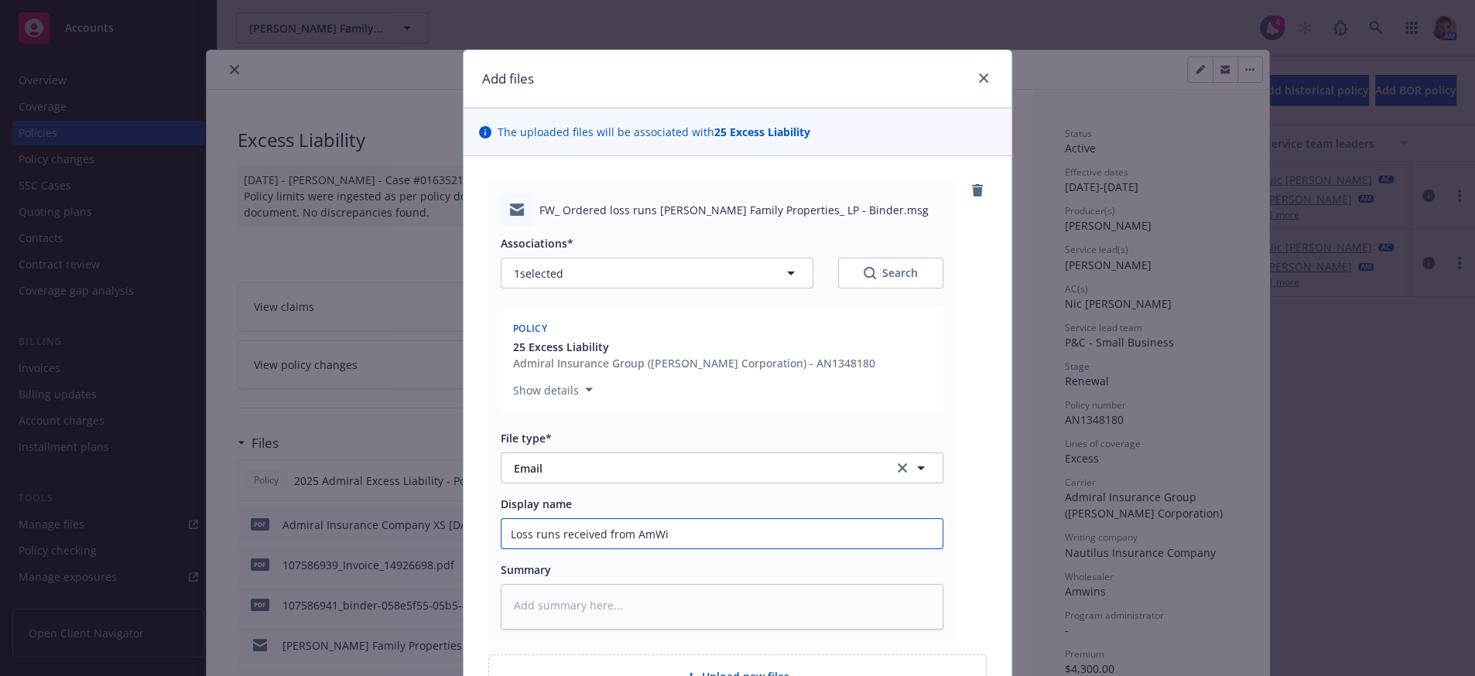
type input "Loss runs received from AmWin"
type textarea "x"
type input "Loss runs received from AmWins"
type textarea "x"
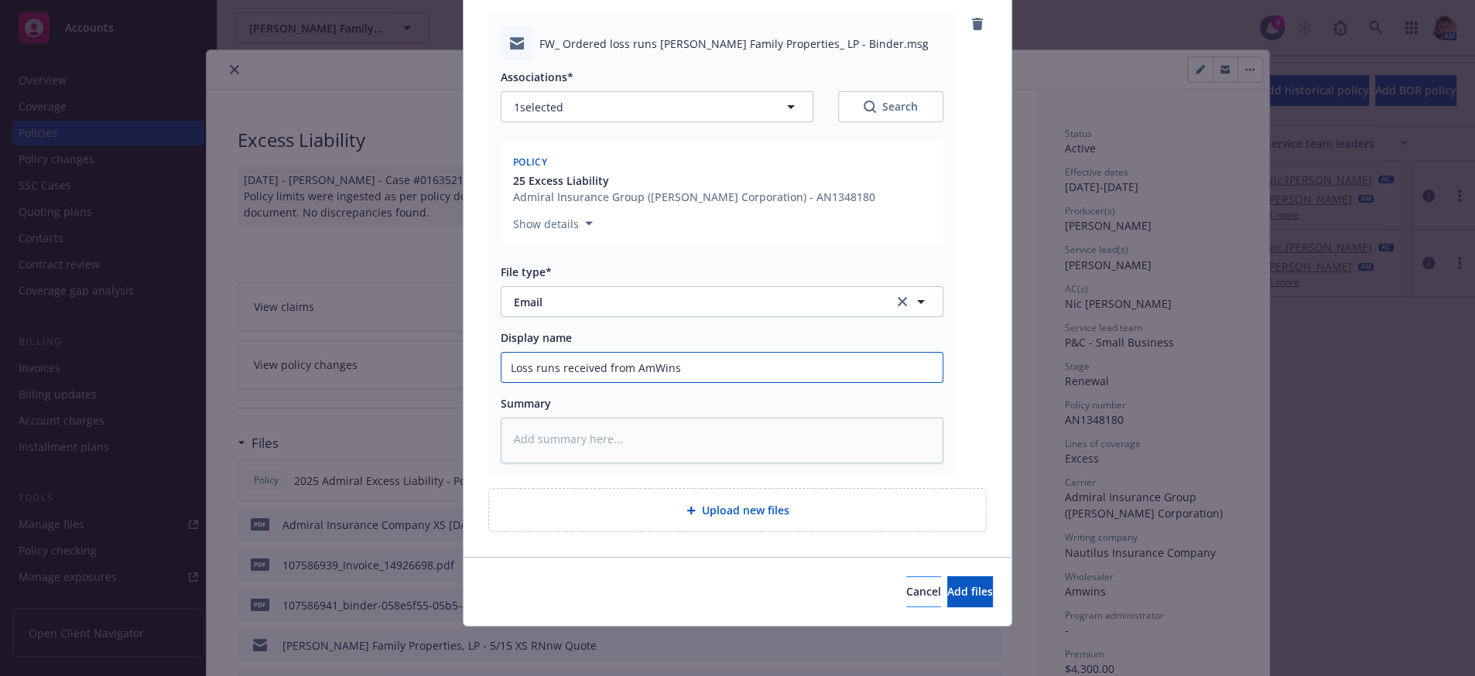
scroll to position [224, 0]
type input "Loss runs received from AmWins"
type textarea "x"
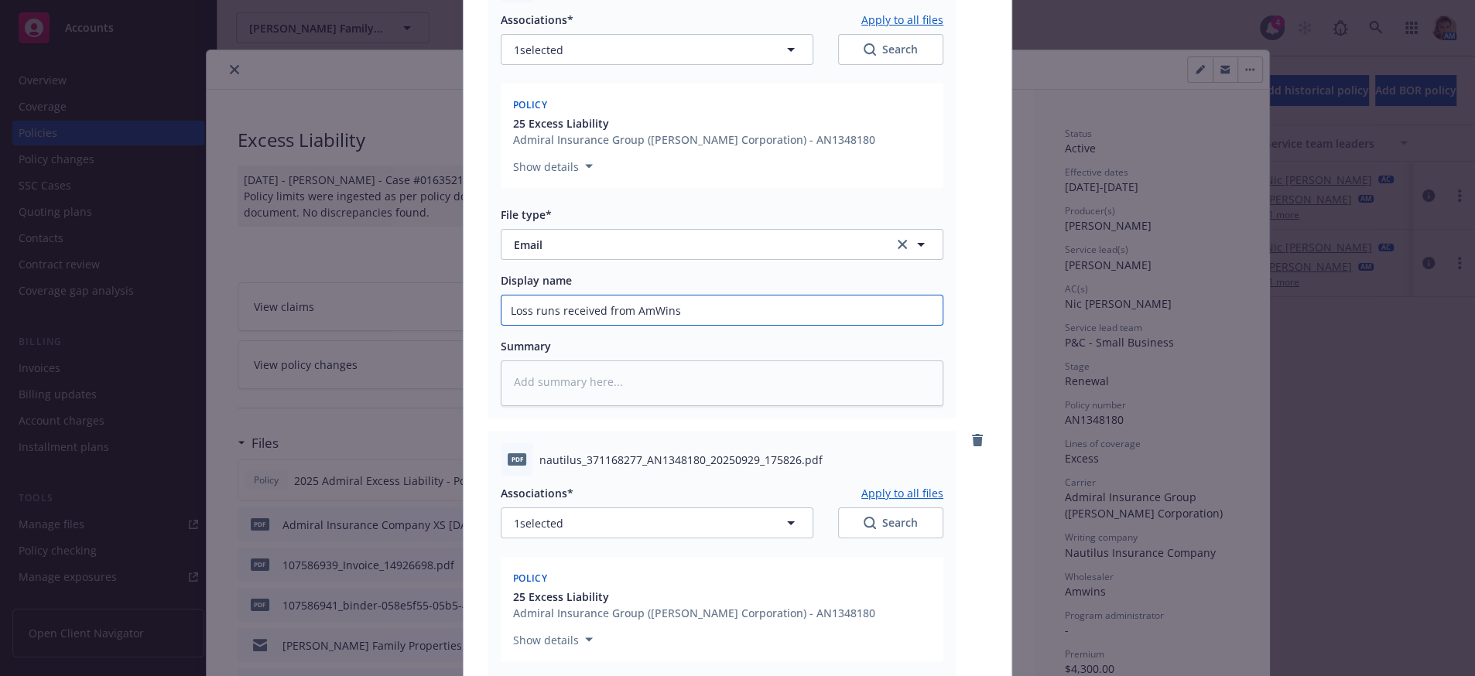
scroll to position [732, 0]
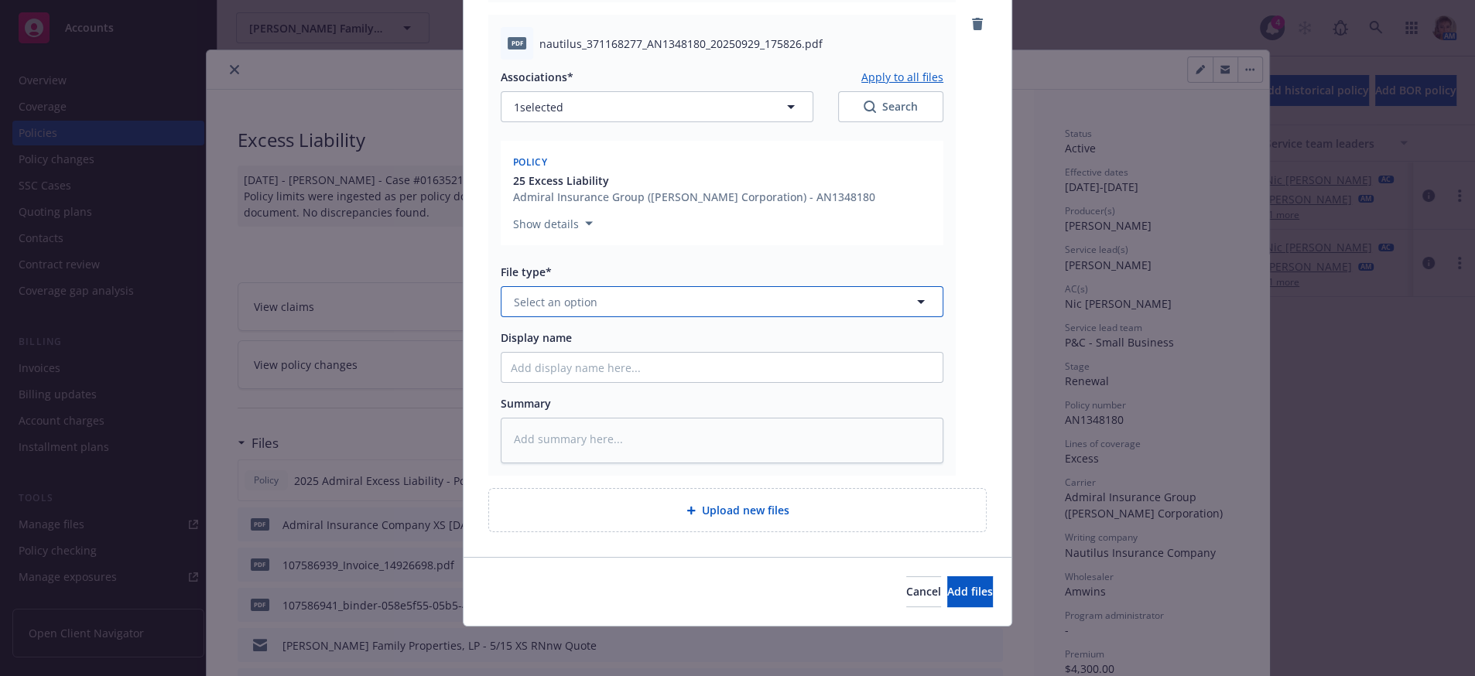
click at [539, 288] on button "Select an option" at bounding box center [722, 301] width 443 height 31
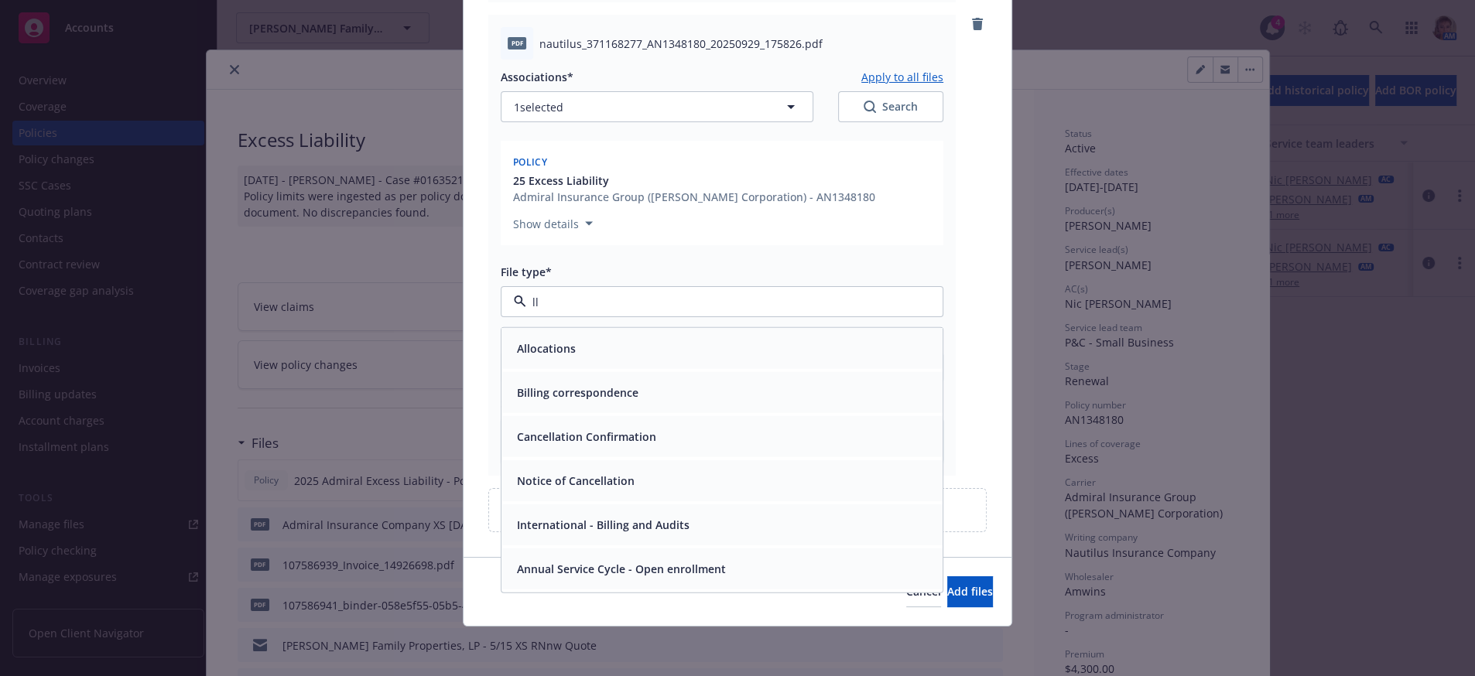
type input "l"
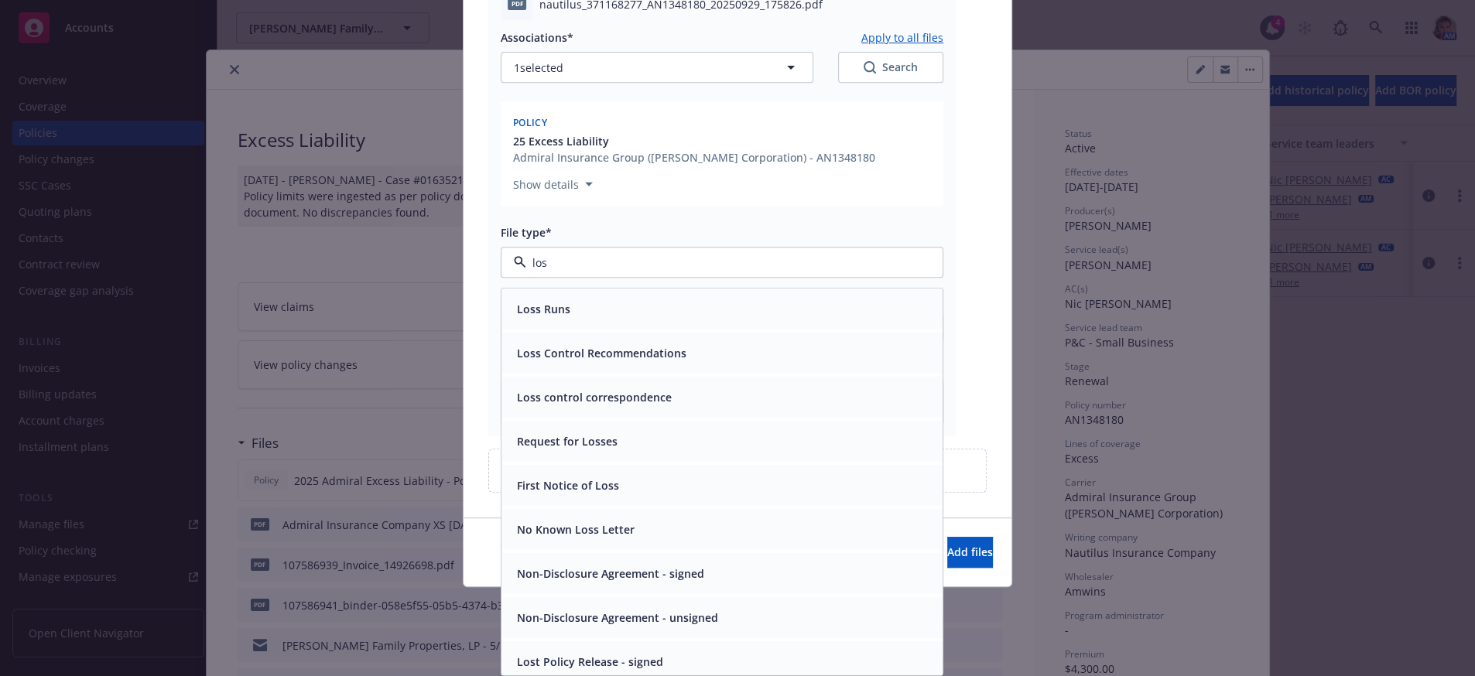
type input "loss"
click at [560, 330] on div "Loss Runs" at bounding box center [721, 309] width 441 height 41
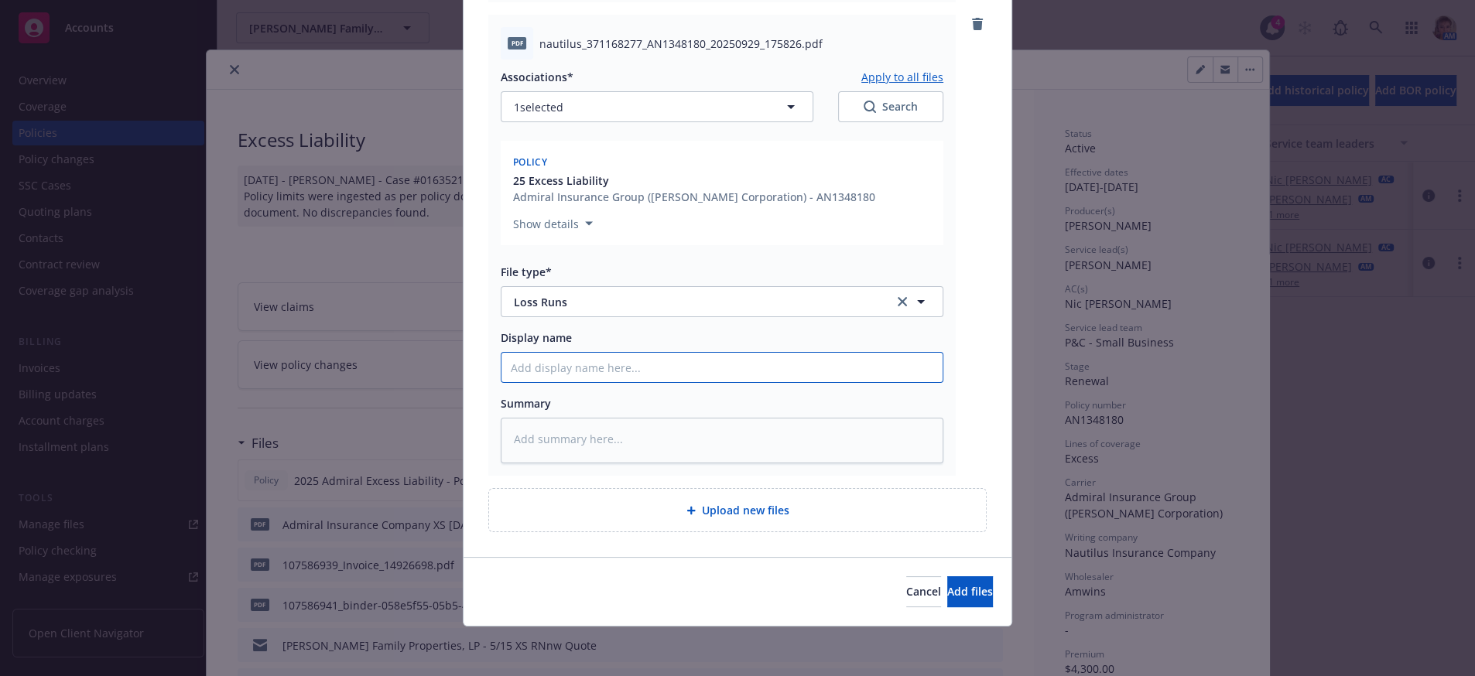
click at [560, 353] on input "Display name" at bounding box center [721, 367] width 441 height 29
type textarea "x"
type input "-"
type textarea "x"
type input "-"
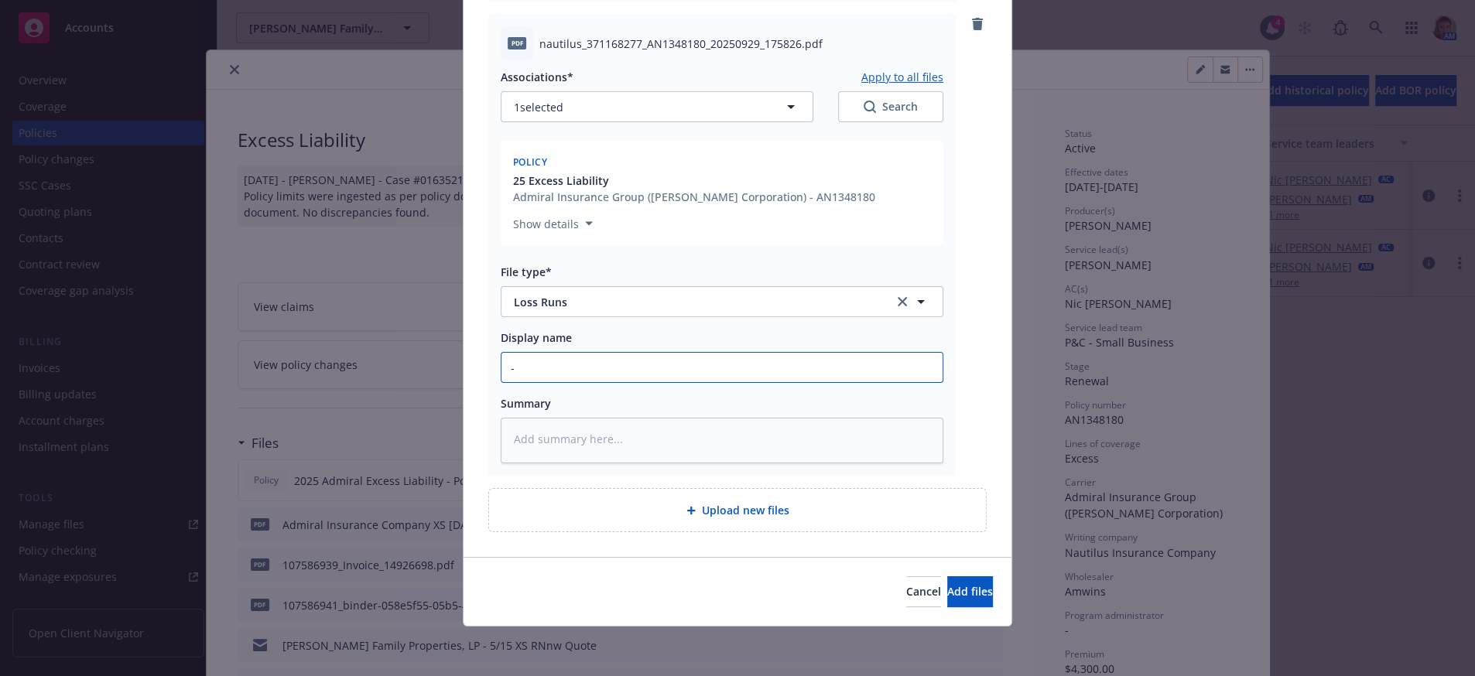
type textarea "x"
type input "- a"
type textarea "x"
type input "- an"
type textarea "x"
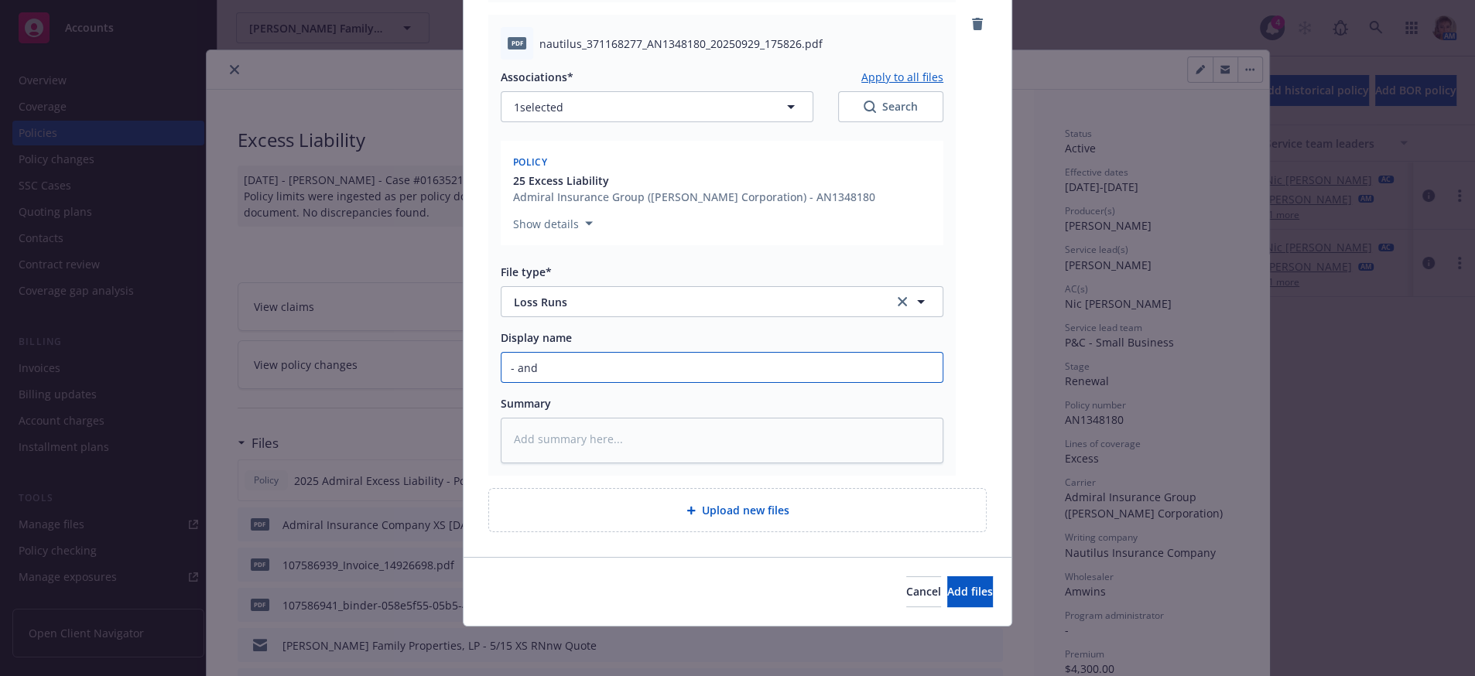
type input "- and"
type textarea "x"
type input "- and -"
type textarea "x"
type input "- and -"
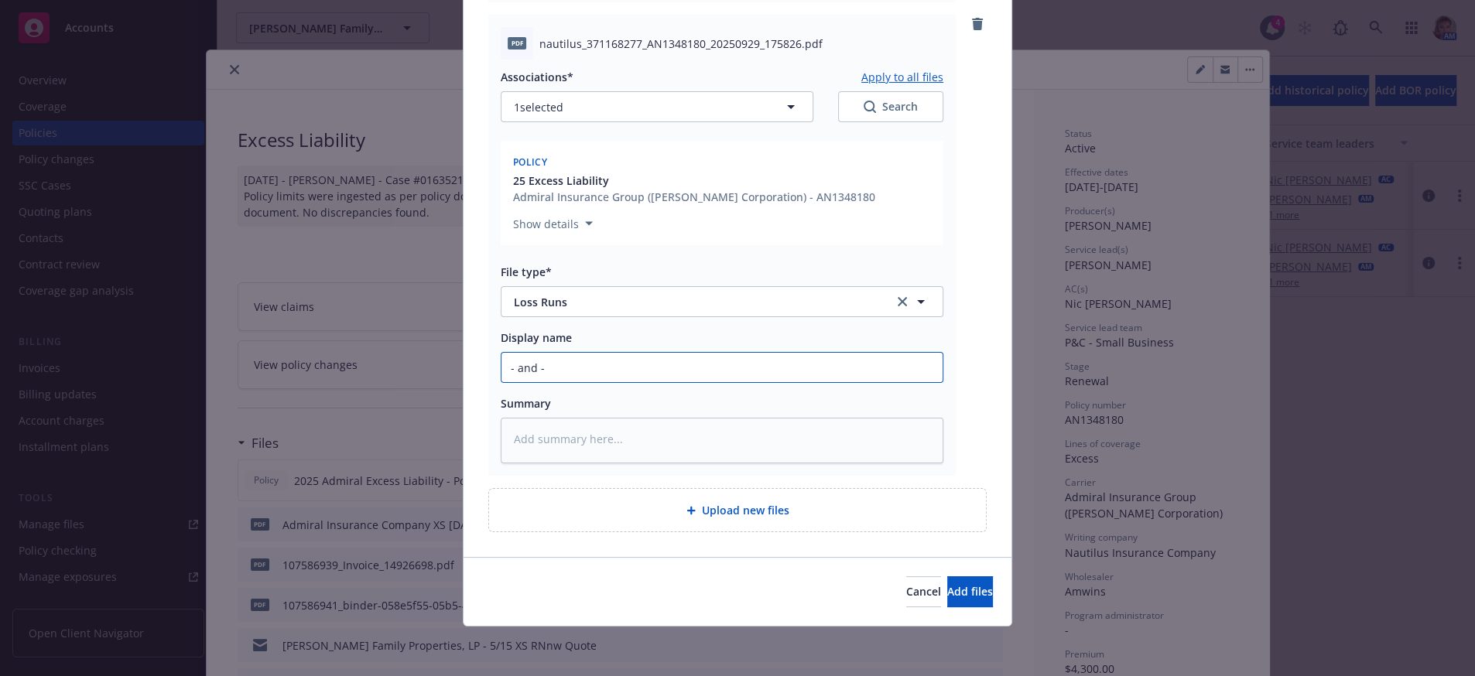
type textarea "x"
type input "- and - X"
type textarea "x"
type input "- and - XS"
type textarea "x"
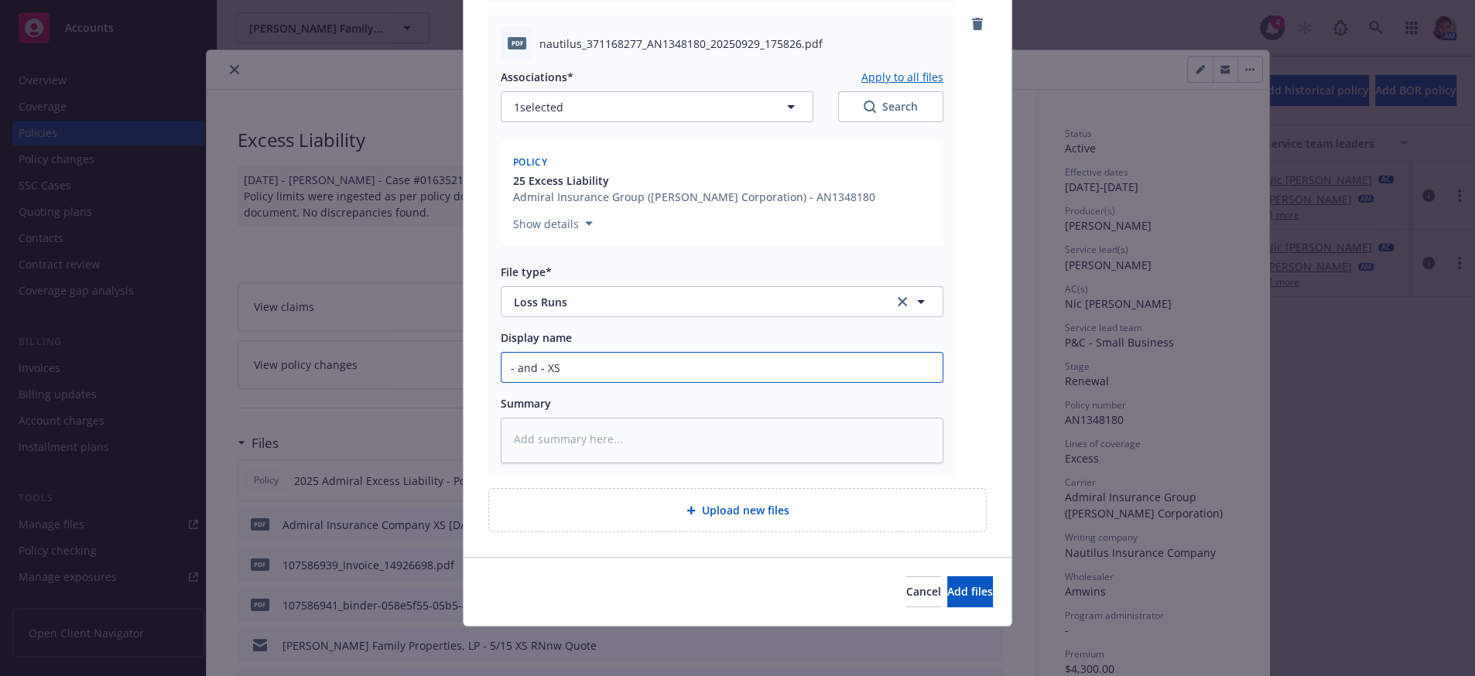
type input "- and - XS"
type textarea "x"
type input "- and - XS"
type textarea "x"
type input "- and - X"
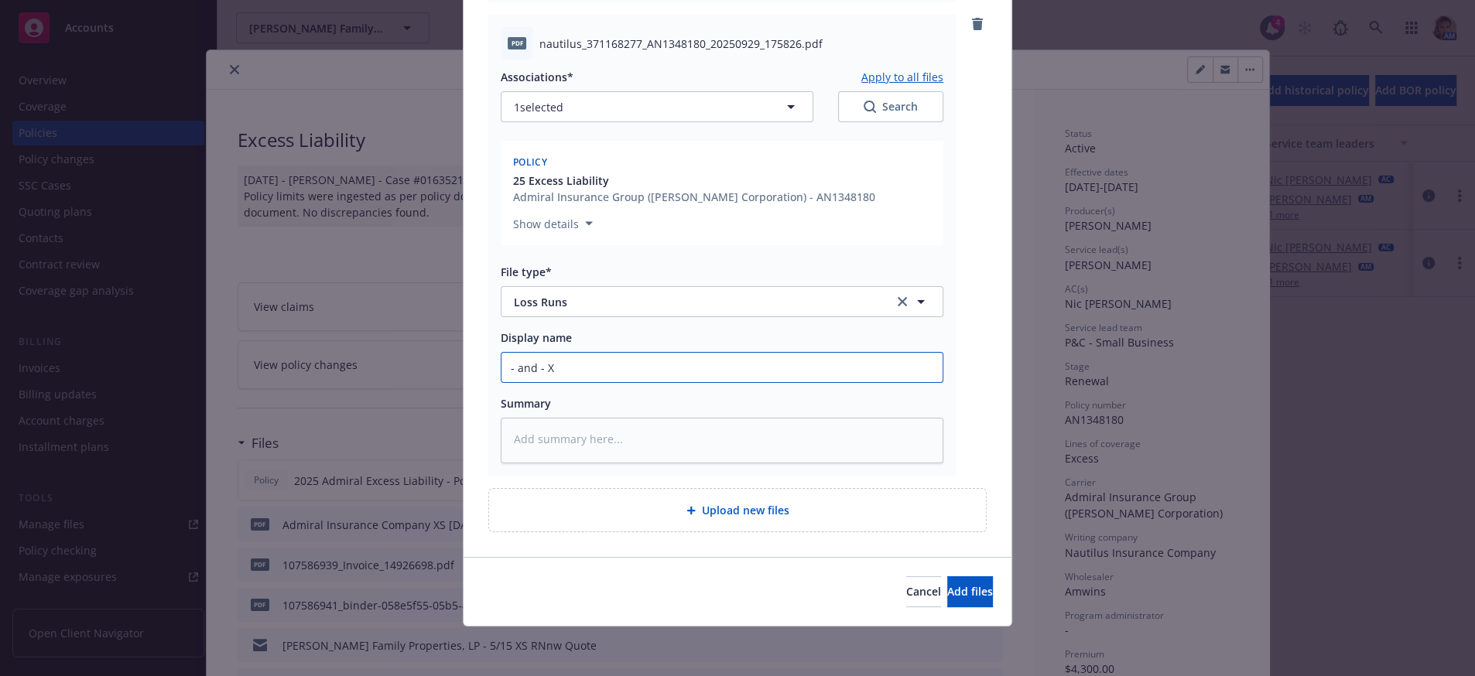
type textarea "x"
type input "- and -"
type textarea "x"
type input "- and"
type textarea "x"
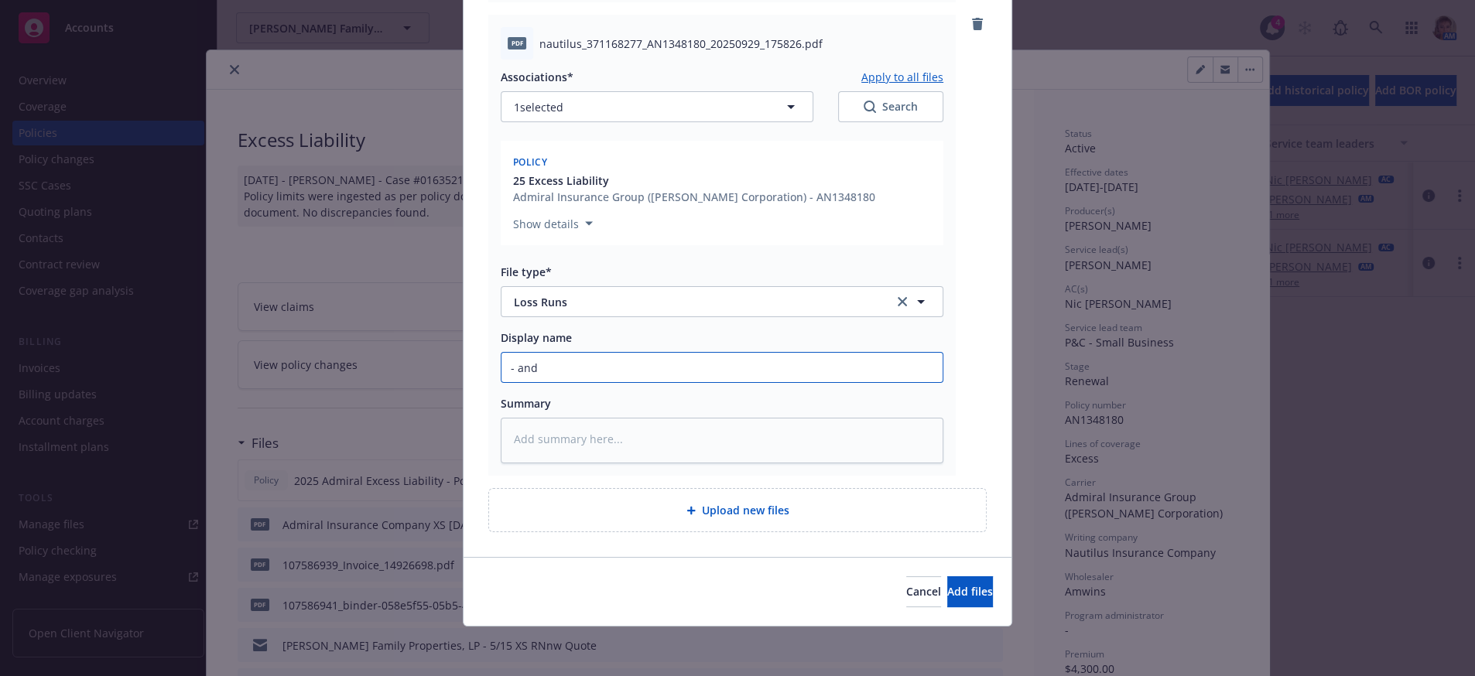
type input "- an"
type textarea "x"
type input "- a"
type textarea "x"
type input "-"
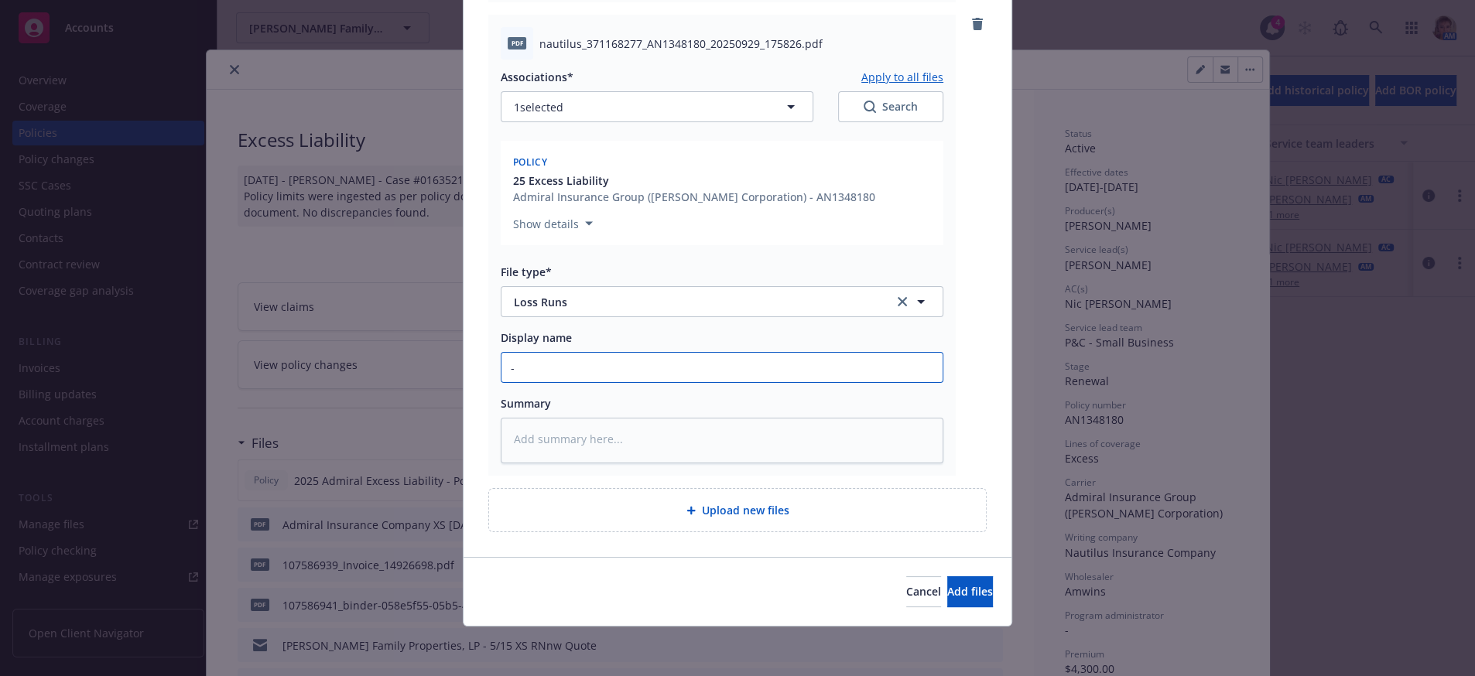
type textarea "x"
type input "-"
type textarea "x"
type input "2"
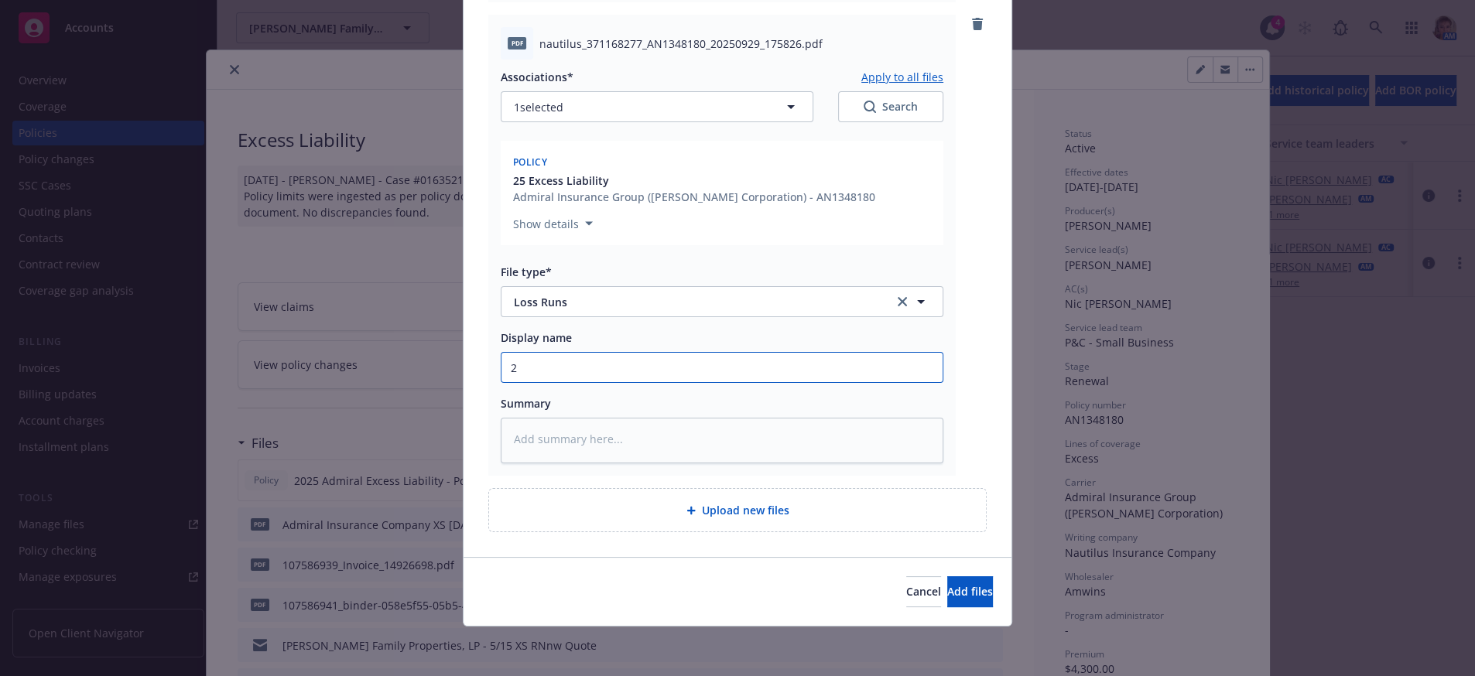
type textarea "x"
type input "25"
type textarea "x"
type input "2"
type textarea "x"
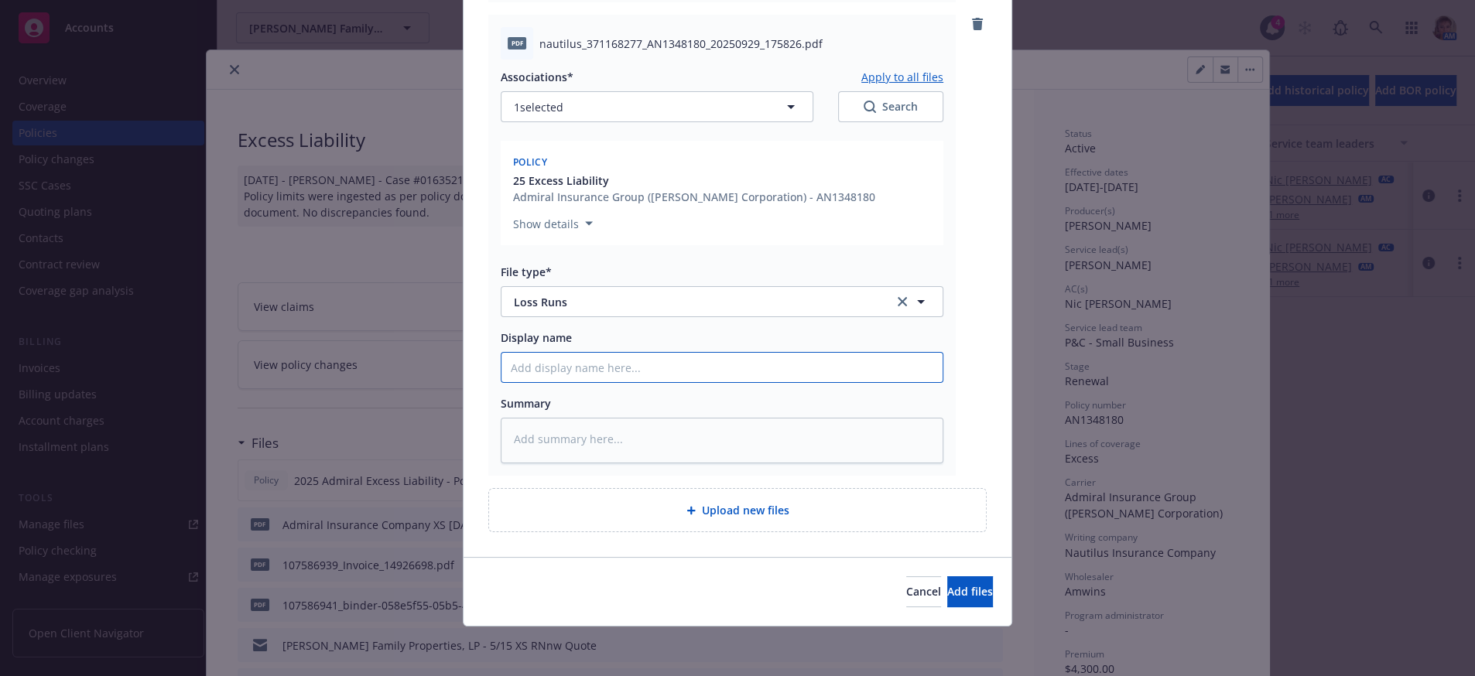
type textarea "x"
type input "2"
type textarea "x"
type input "24"
type textarea "x"
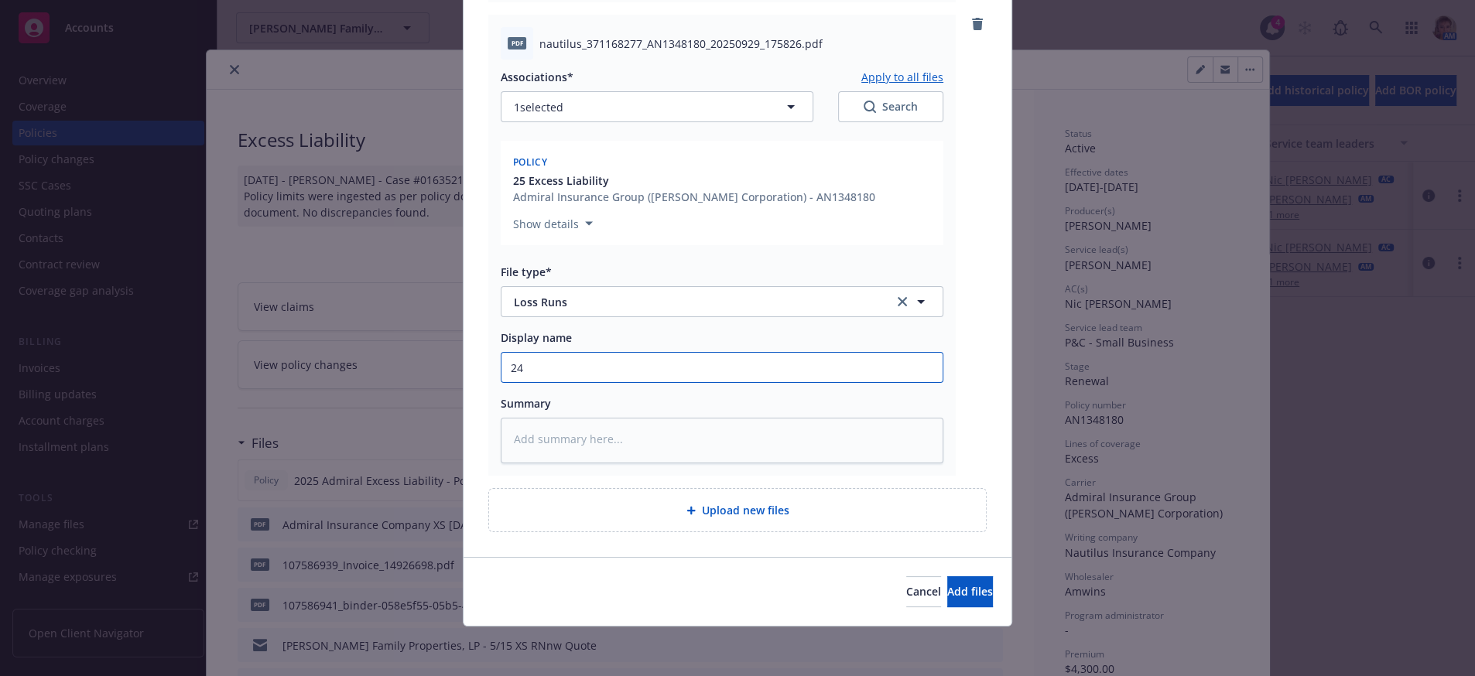
type input "24-"
type textarea "x"
type input "24-2"
type textarea "x"
type input "24-25"
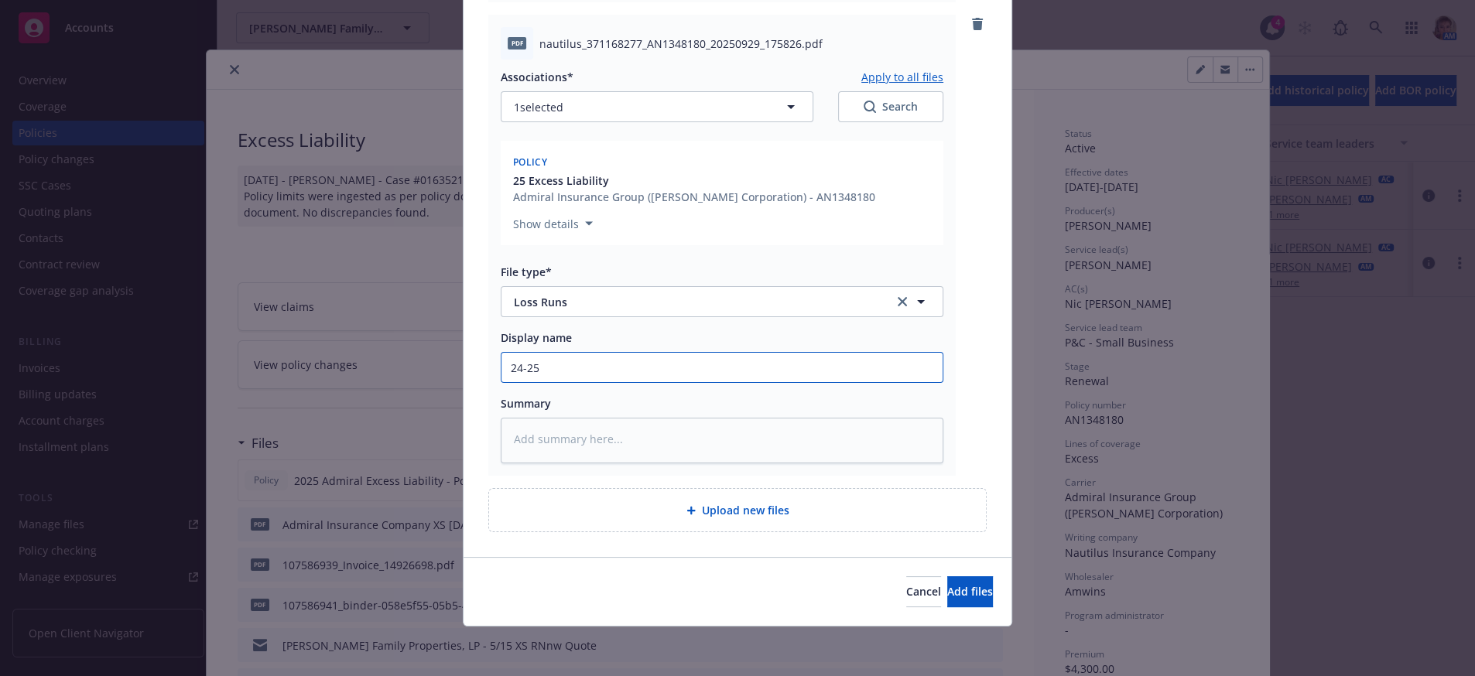
type textarea "x"
type input "24-25"
type textarea "x"
type input "24-25 a"
type textarea "x"
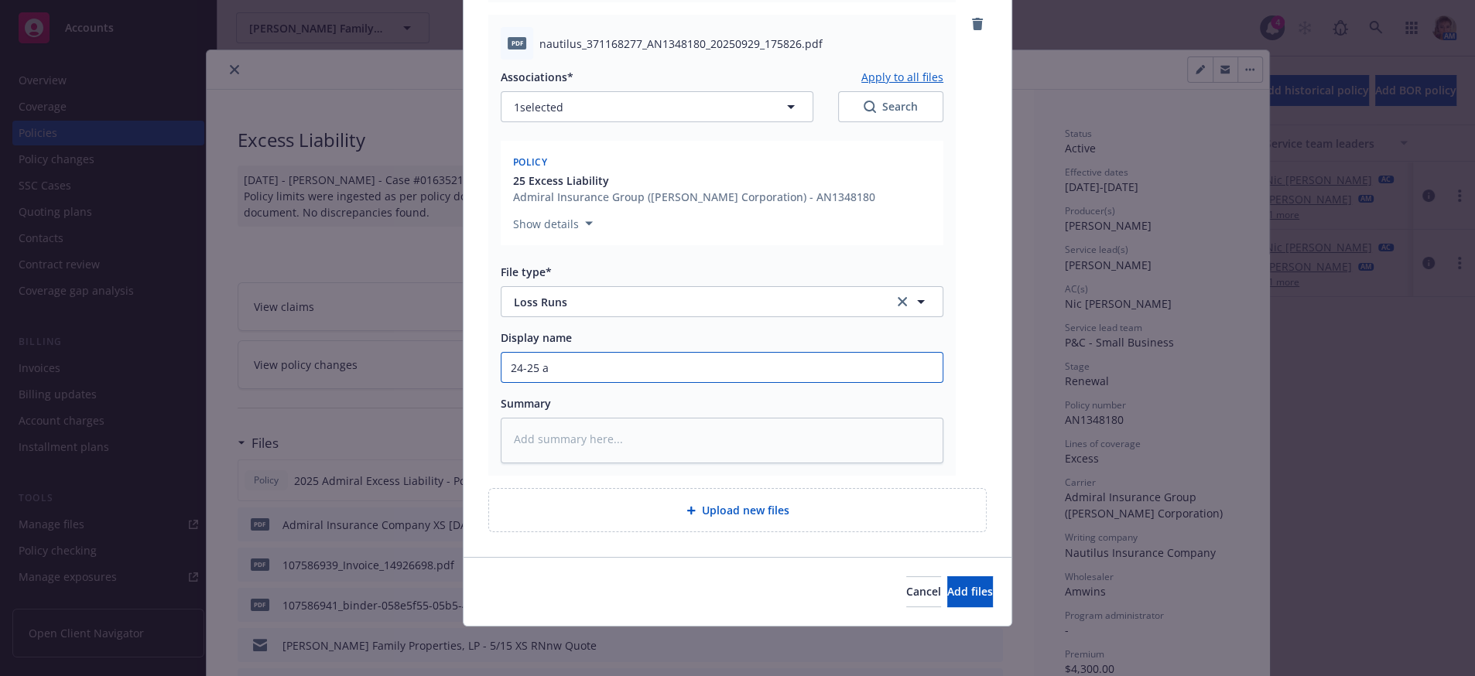
type input "24-25 an"
type textarea "x"
type input "24-25 and"
type textarea "x"
type input "24-25 and 2"
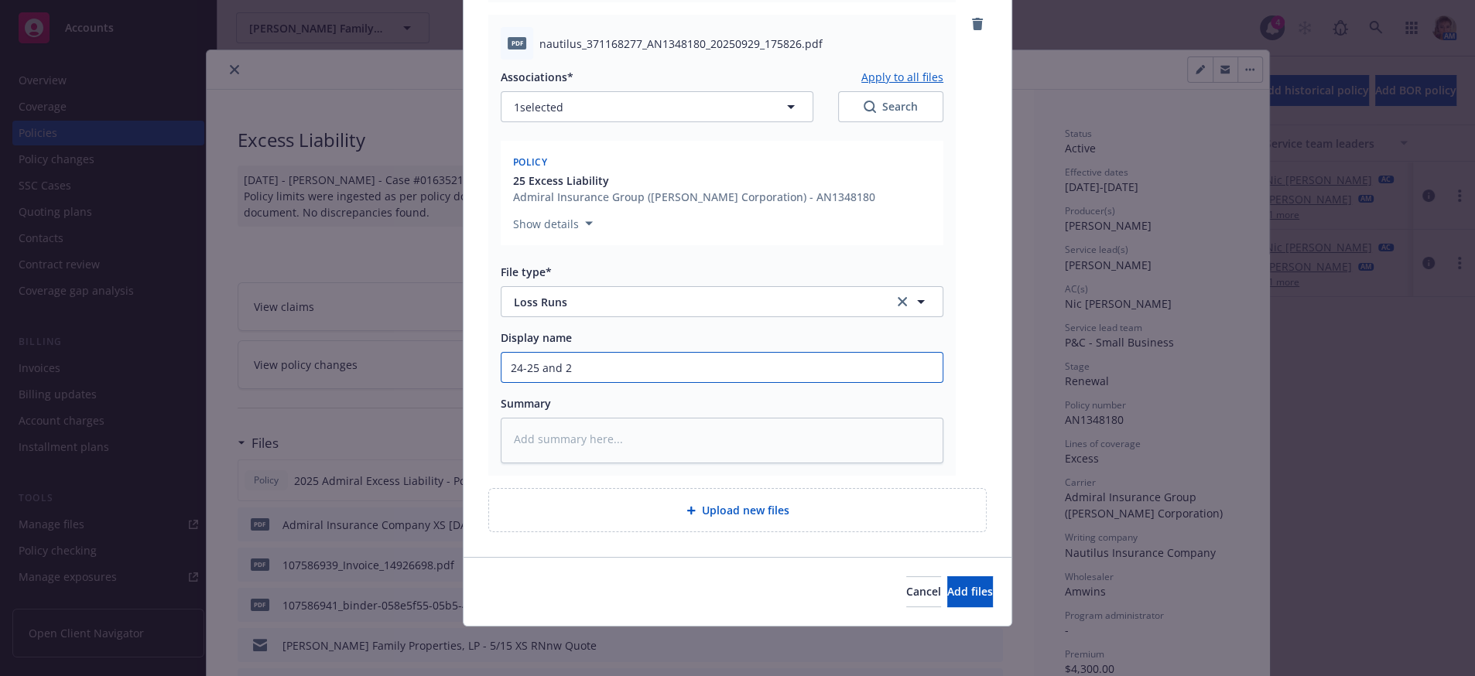
type textarea "x"
type input "24-25 and 25"
type textarea "x"
type input "24-25 and 25-"
type textarea "x"
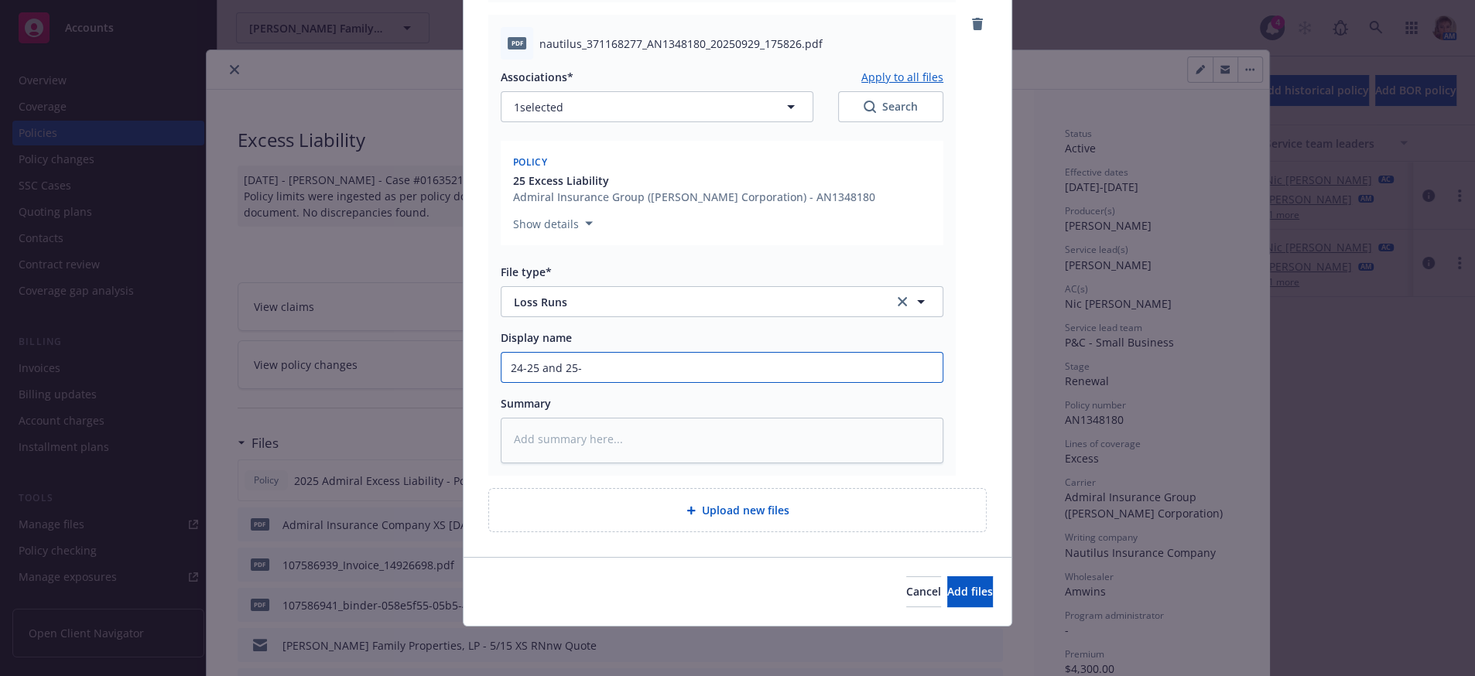
type input "24-25 and 25-2"
type textarea "x"
type input "24-25 and 25-26"
type textarea "x"
type input "24-25 and 25-26"
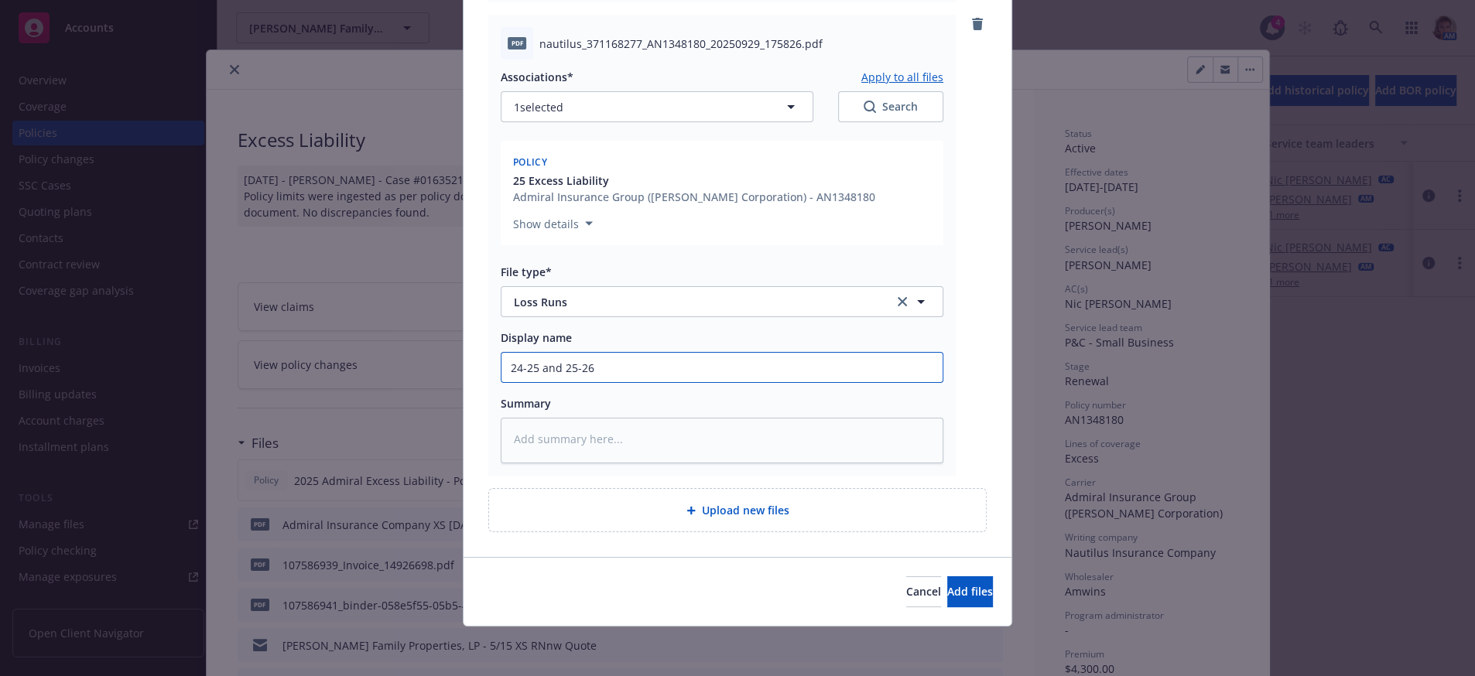
type textarea "x"
type input "24-25 and 25-26 l"
type textarea "x"
type input "24-25 and 25-26"
type textarea "x"
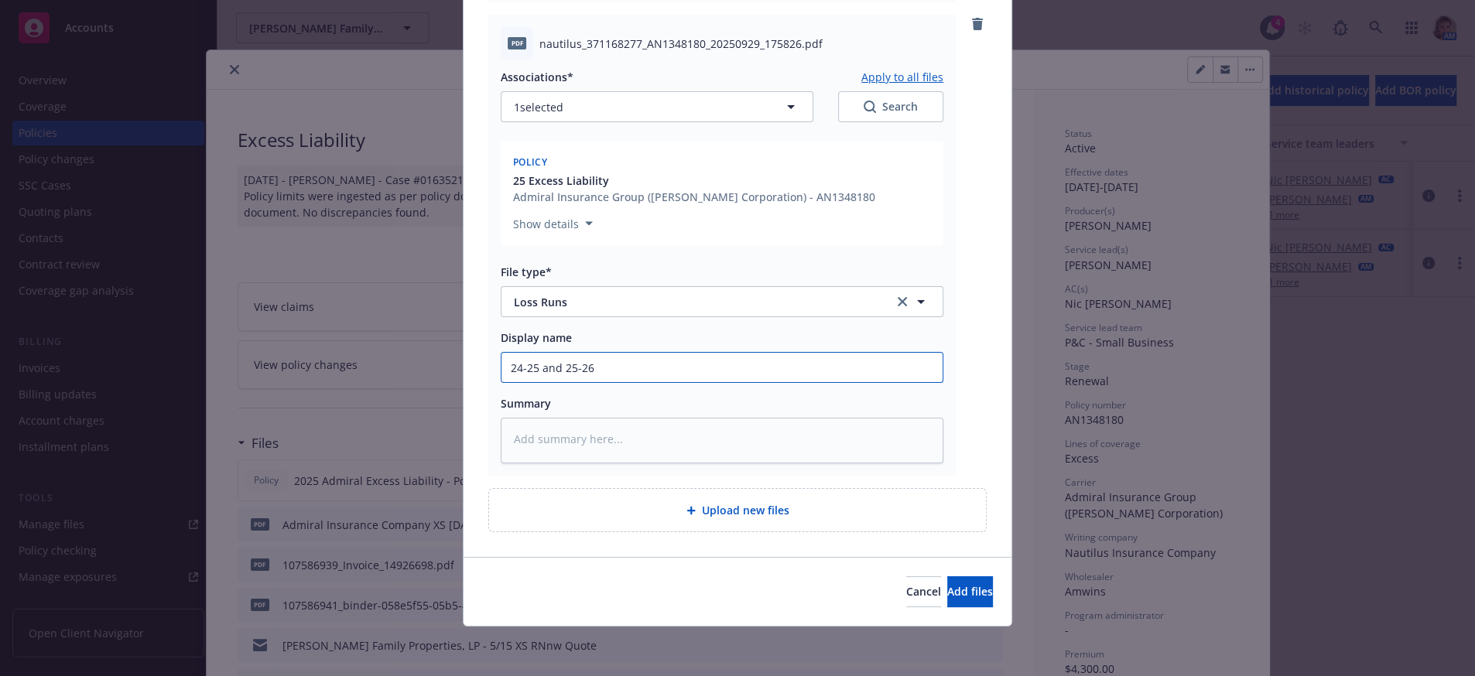
type input "24-25 and 25-26 X"
type textarea "x"
type input "24-25 and 25-26 XS"
type textarea "x"
type input "24-25 and 25-26 XS"
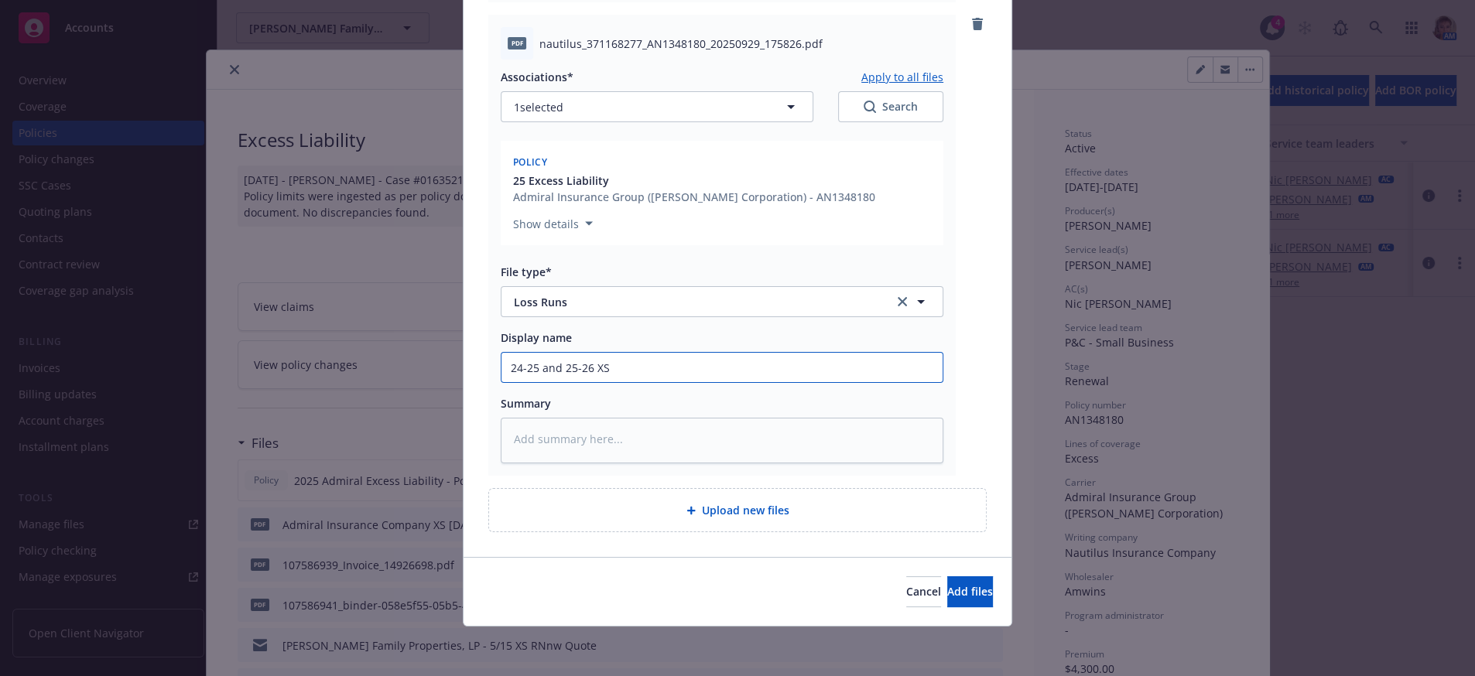
type textarea "x"
type input "24-25 and 25-26 XS l"
type textarea "x"
type input "24-25 and 25-26 XS lo"
type textarea "x"
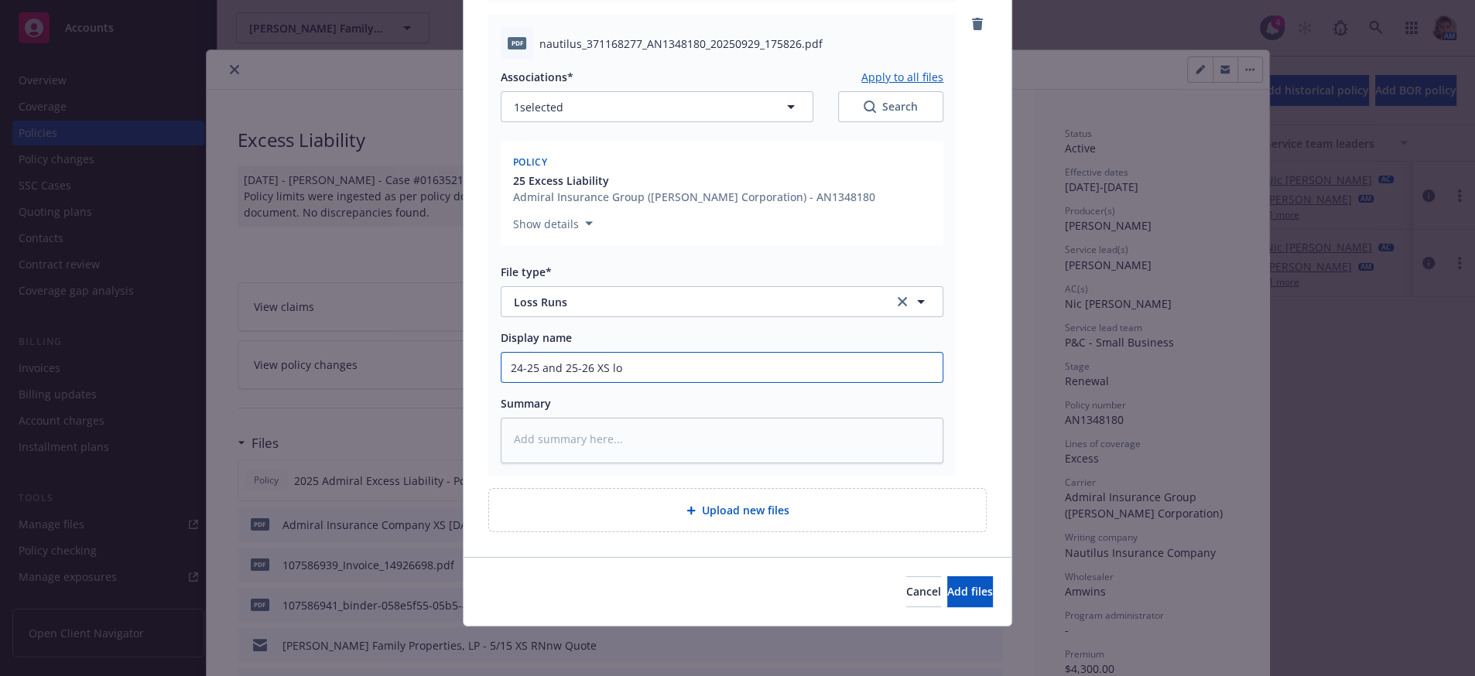
type input "24-25 and 25-26 XS los"
type textarea "x"
type input "24-25 and 25-26 XS loss"
type textarea "x"
type input "24-25 and 25-26 XS loss"
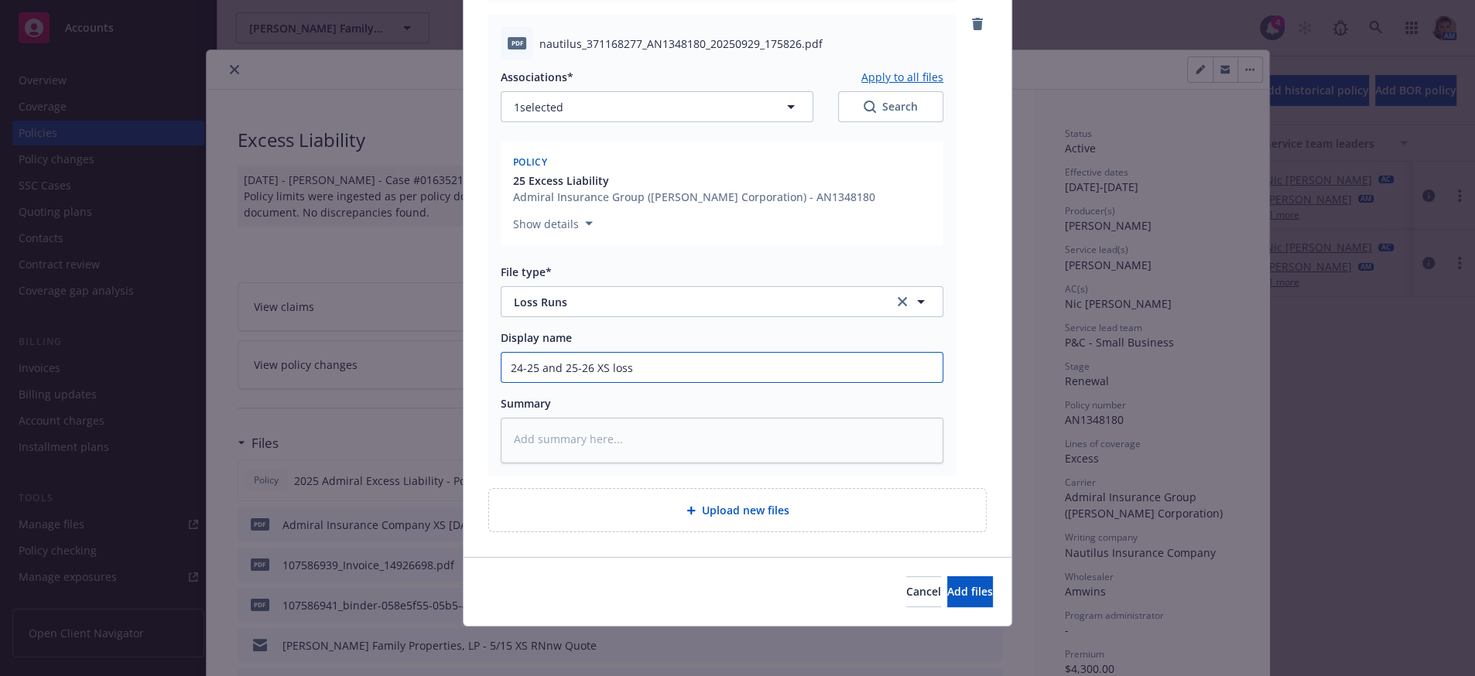
type textarea "x"
type input "24-25 and 25-26 XS loss r"
type textarea "x"
type input "24-25 and 25-26 XS loss ru"
type textarea "x"
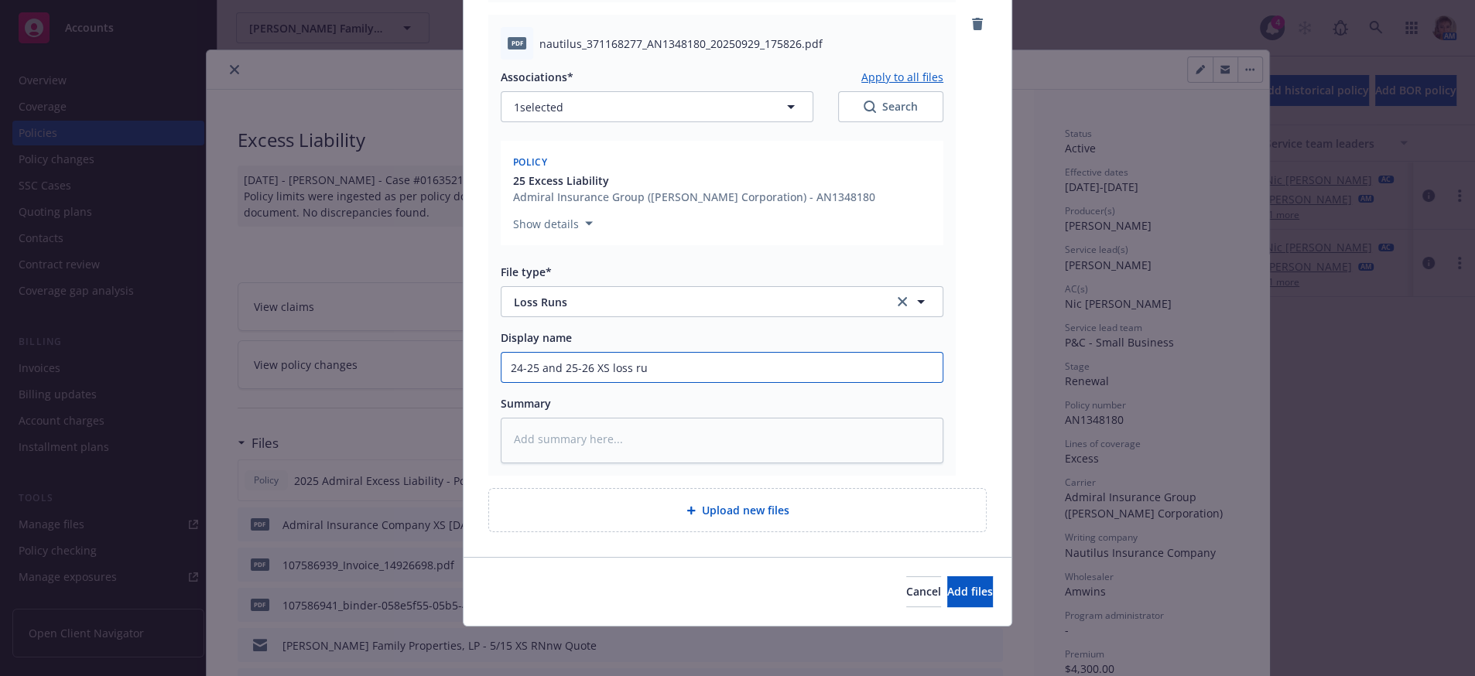
type input "24-25 and 25-26 XS loss run"
type textarea "x"
type input "24-25 and 25-26 XS loss run"
type textarea "x"
type input "24-25 and 25-26 XS loss run v"
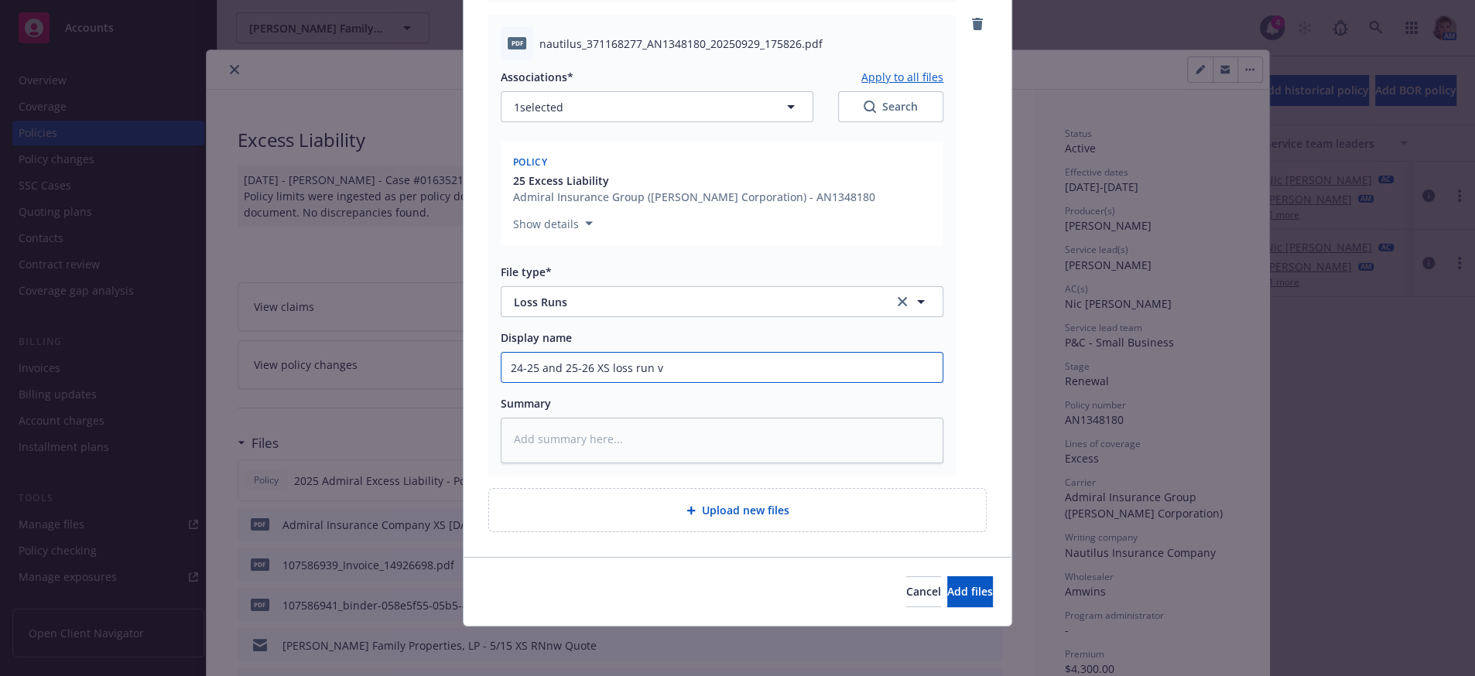
type textarea "x"
type input "24-25 and 25-26 XS loss run va"
type textarea "x"
type input "24-25 and 25-26 XS loss run val"
type textarea "x"
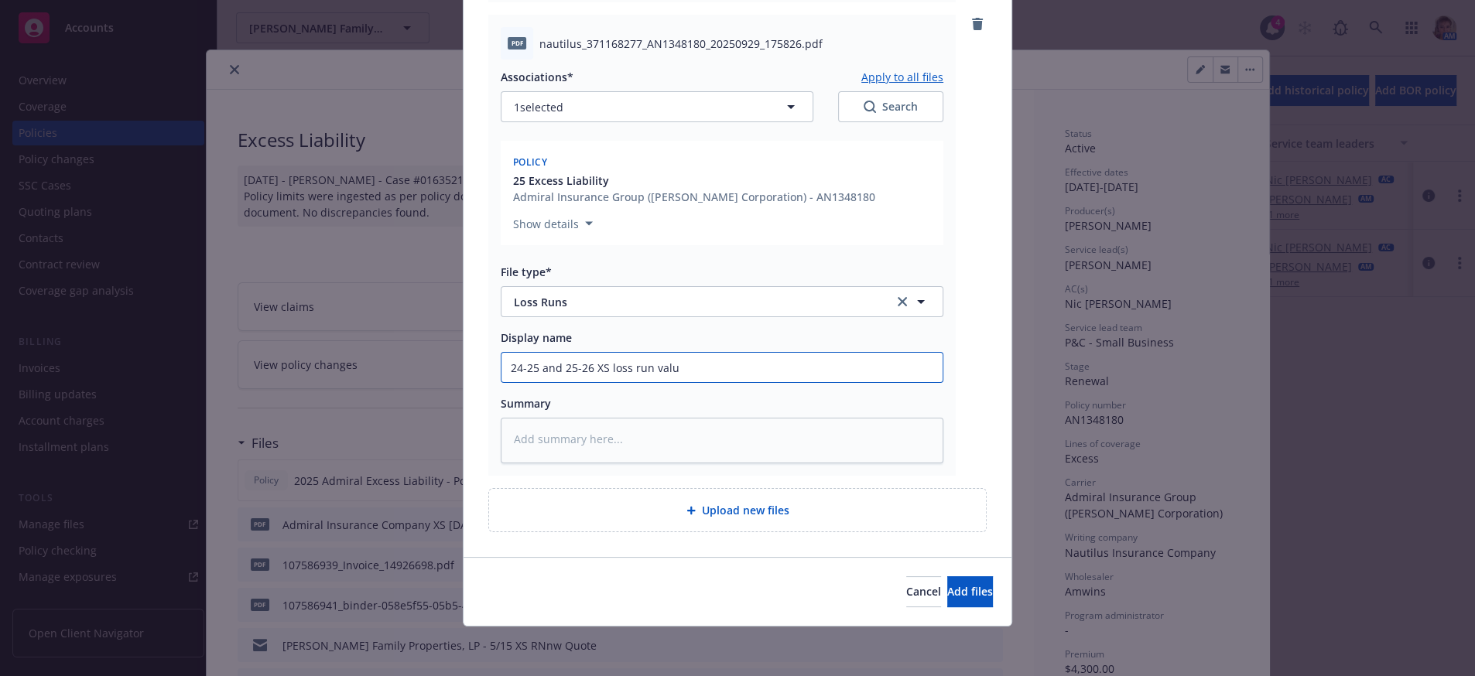
type input "24-25 and 25-26 XS loss run value"
type textarea "x"
type input "24-25 and 25-26 XS loss run valued"
type textarea "x"
type input "24-25 and 25-26 XS loss run valued"
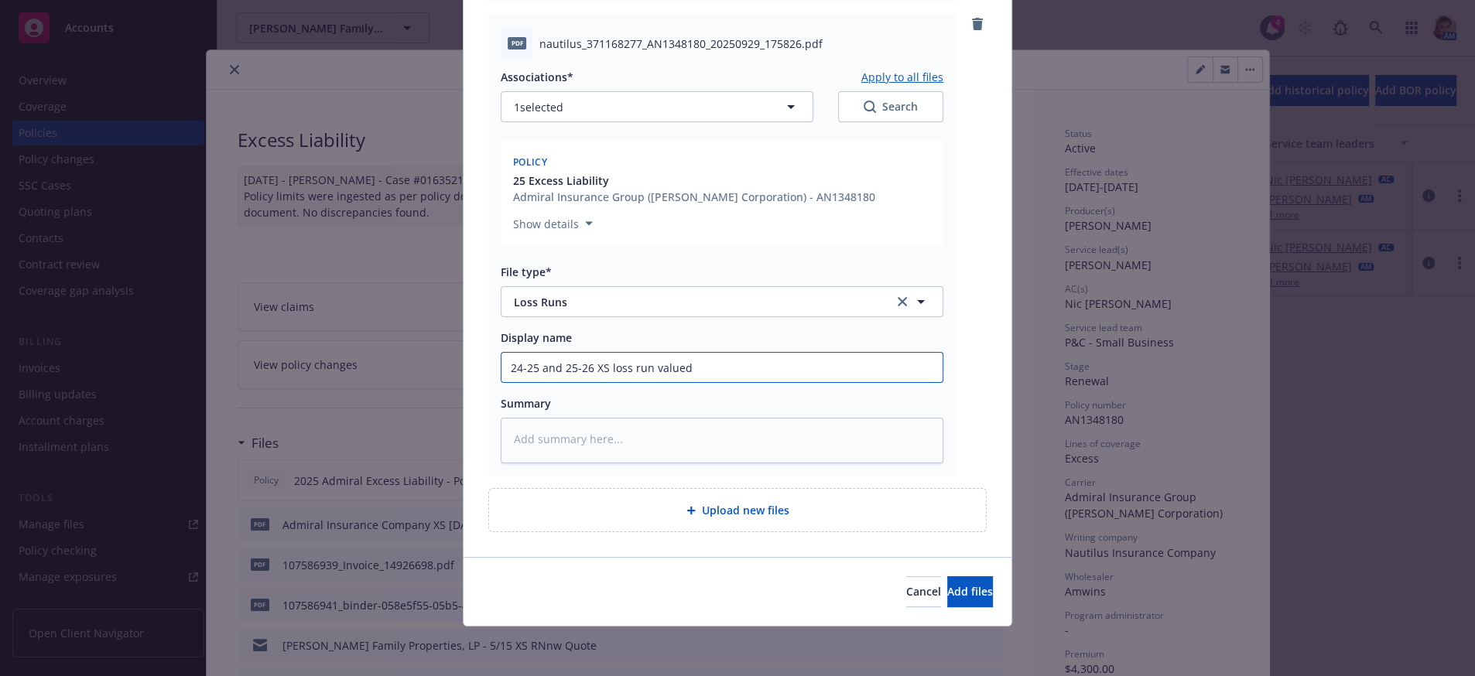
type textarea "x"
type input "24-25 and 25-26 XS loss run valued 9"
type textarea "x"
type input "24-25 and 25-26 XS loss run valued 9."
type textarea "x"
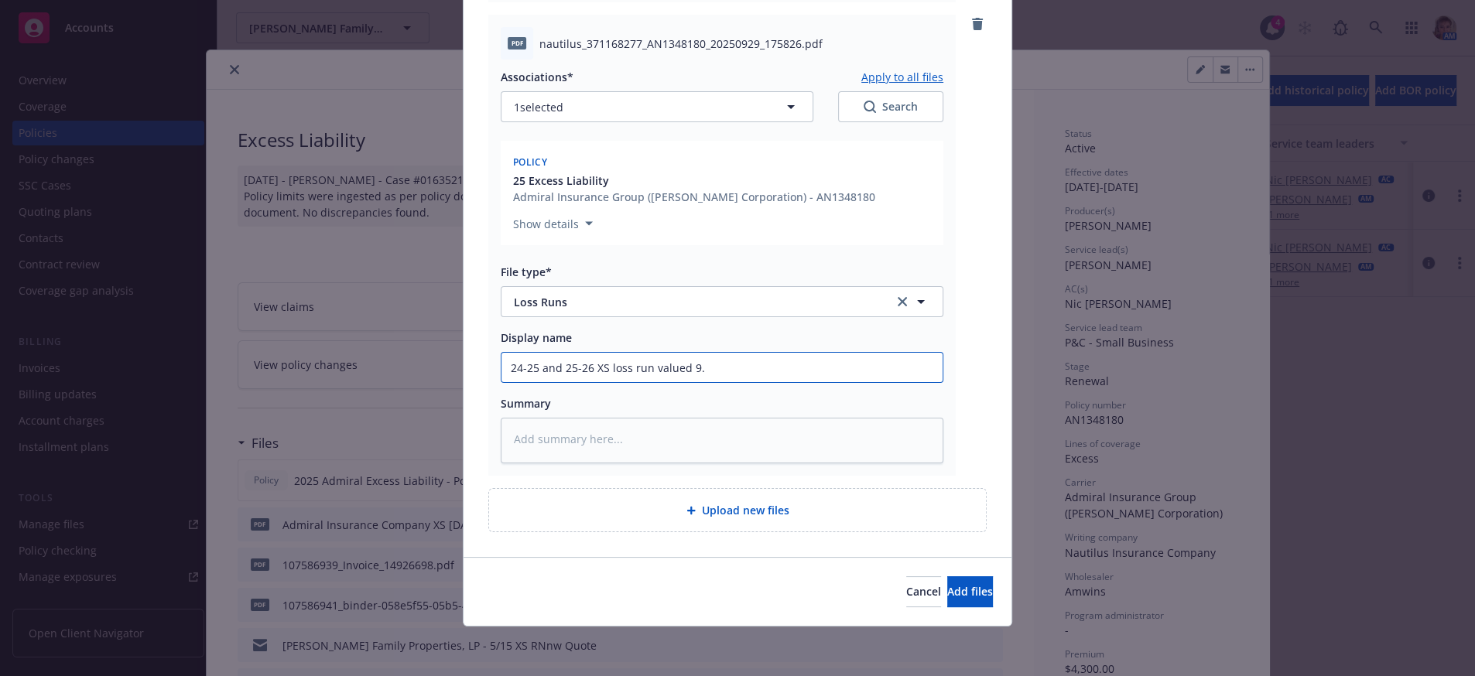
type input "24-25 and 25-26 XS loss run valued 9.2"
type textarea "x"
type input "24-25 and 25-26 XS loss run valued 9.29"
type textarea "x"
type input "24-25 and 25-26 XS loss run valued 9.29."
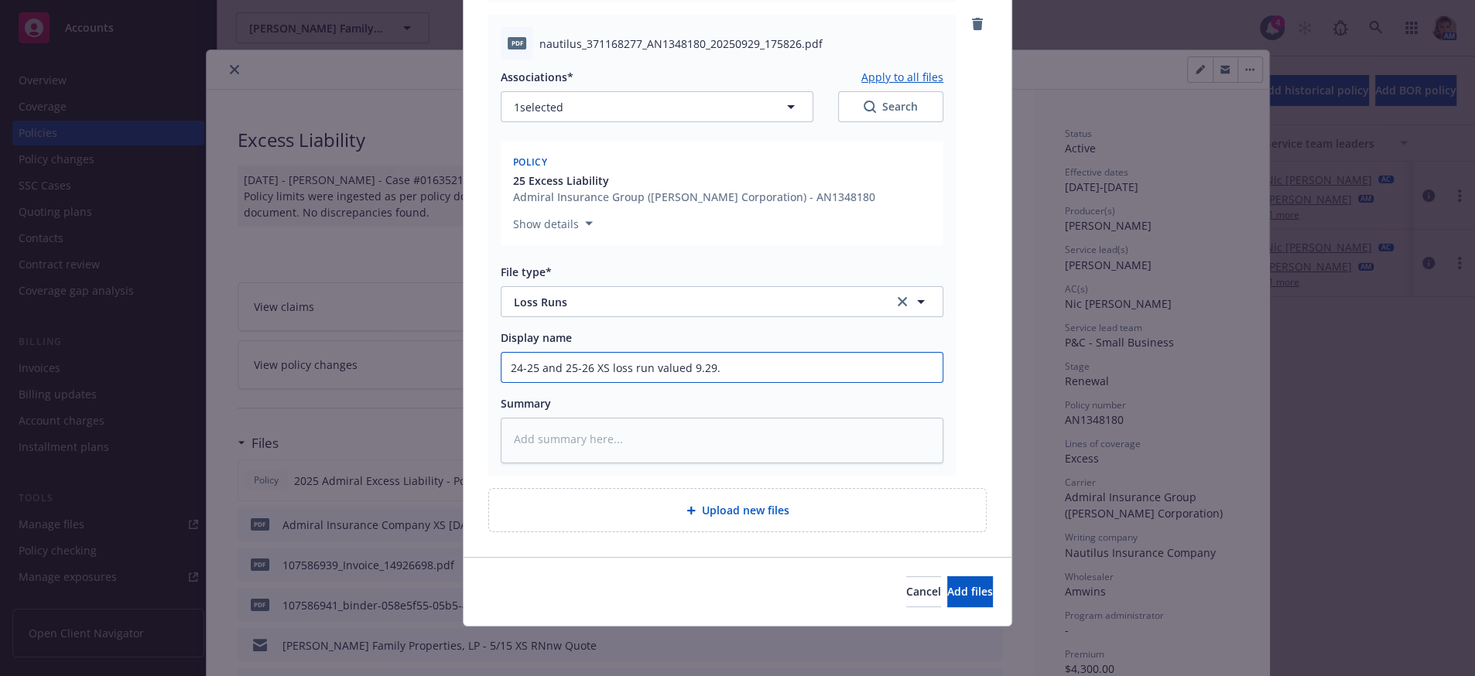
type textarea "x"
type input "24-25 and 25-26 XS loss run valued 9.29.25"
type textarea "x"
type input "24-25 and 25-26 XS loss run valued 9.29.25"
click at [947, 603] on button "Add files" at bounding box center [970, 591] width 46 height 31
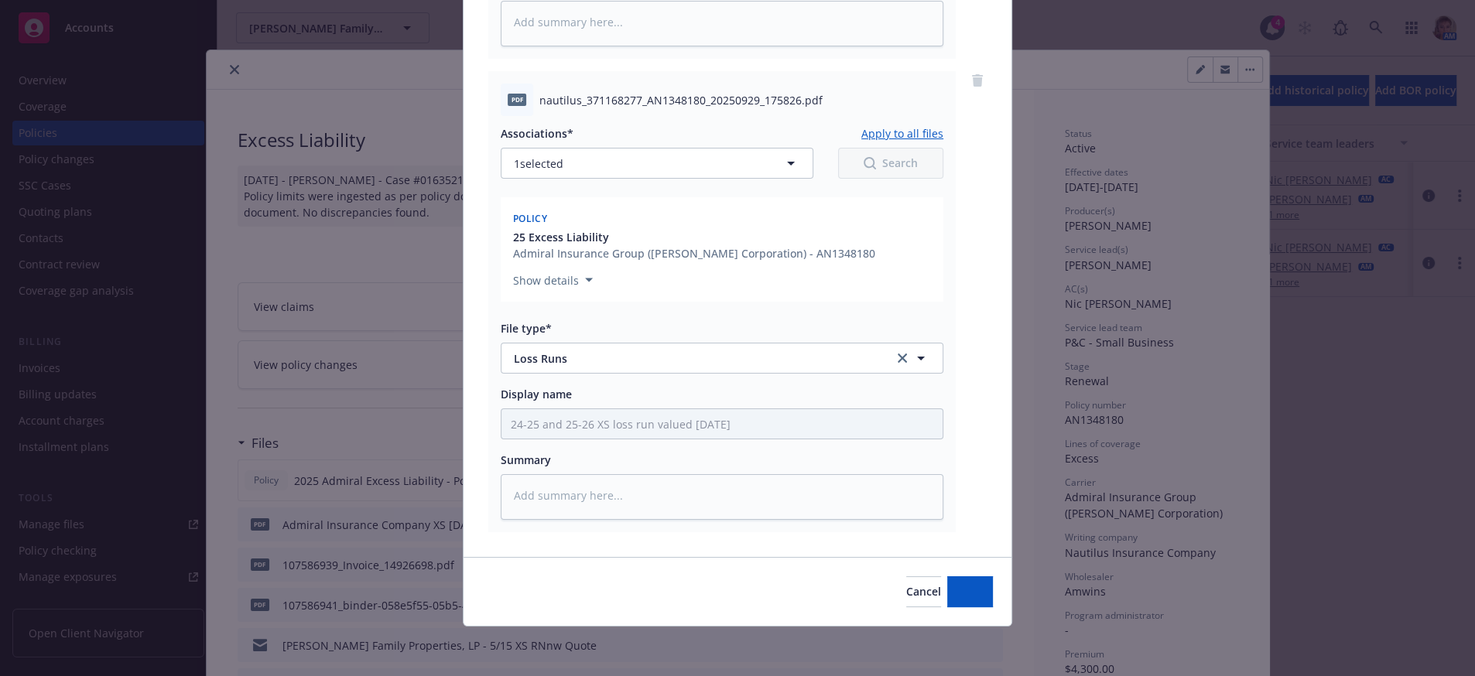
scroll to position [672, 0]
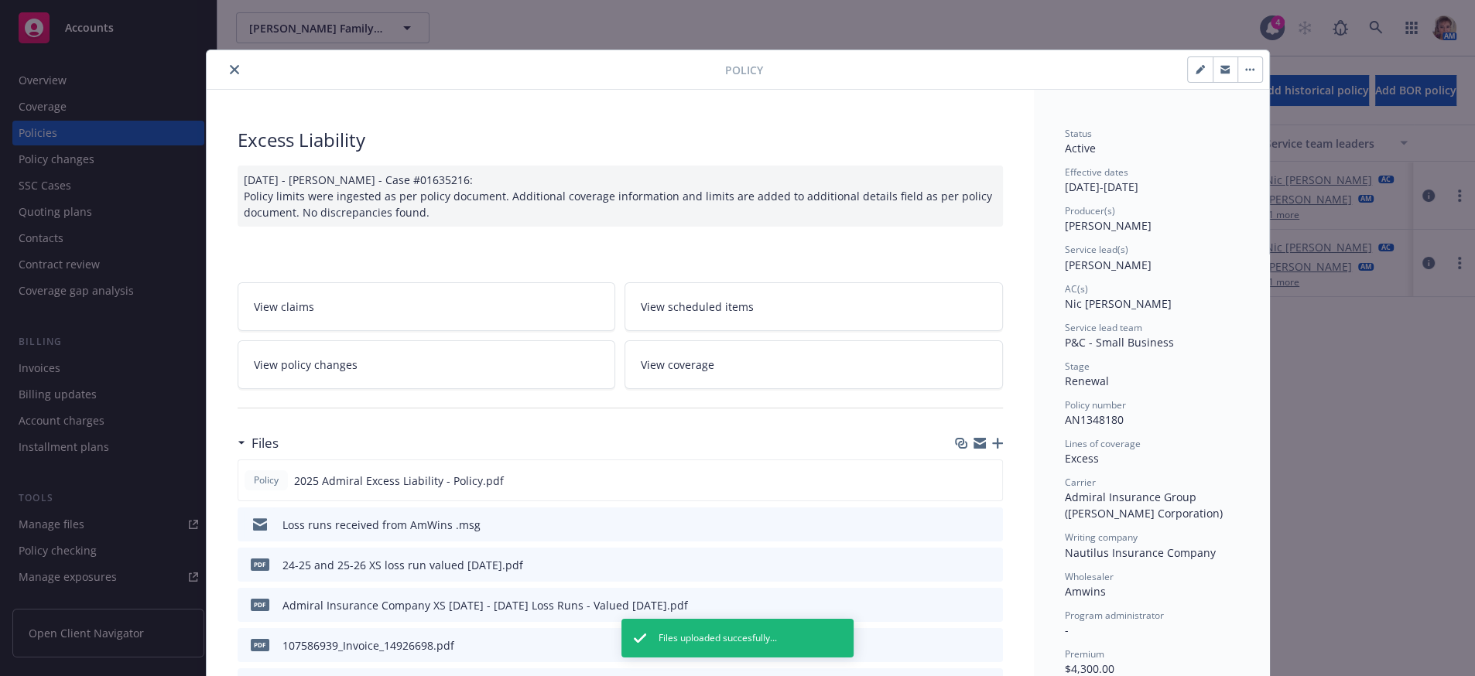
click at [228, 66] on button "close" at bounding box center [234, 69] width 19 height 19
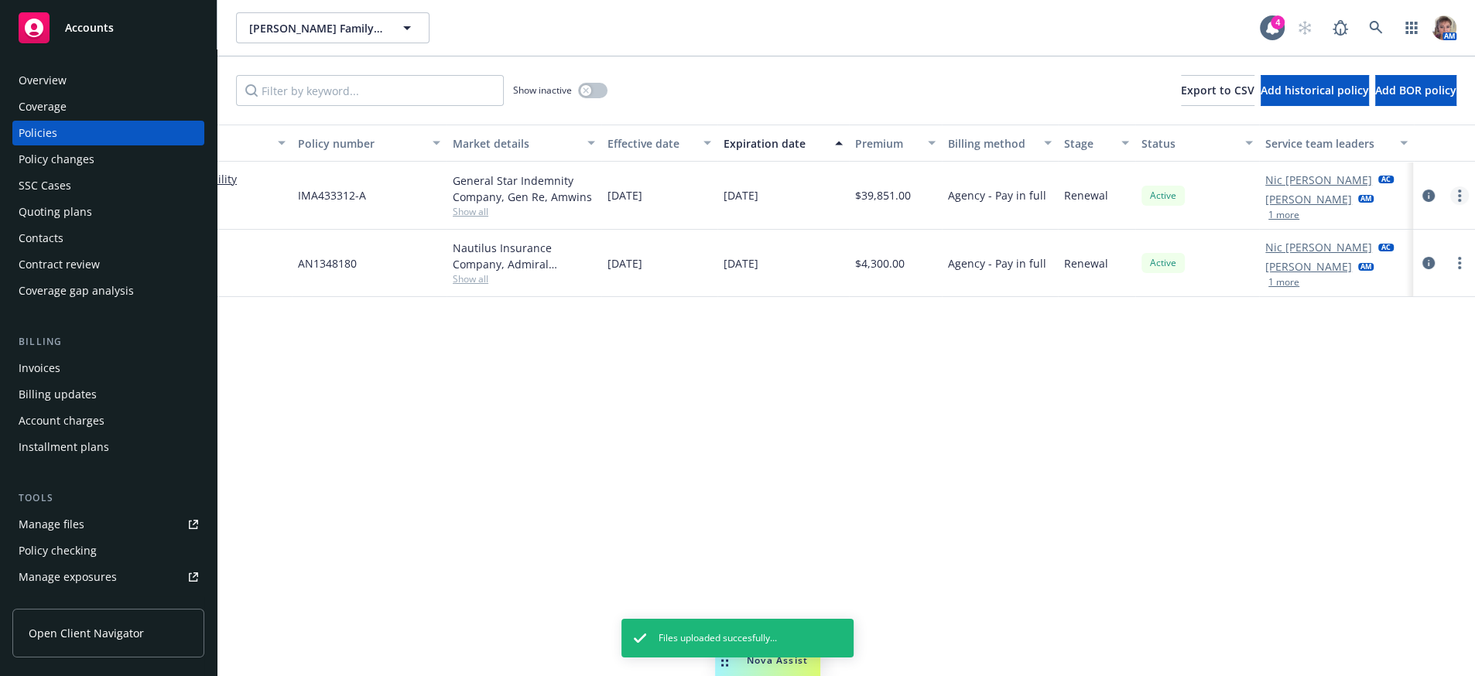
click at [1458, 202] on icon "more" at bounding box center [1459, 196] width 3 height 12
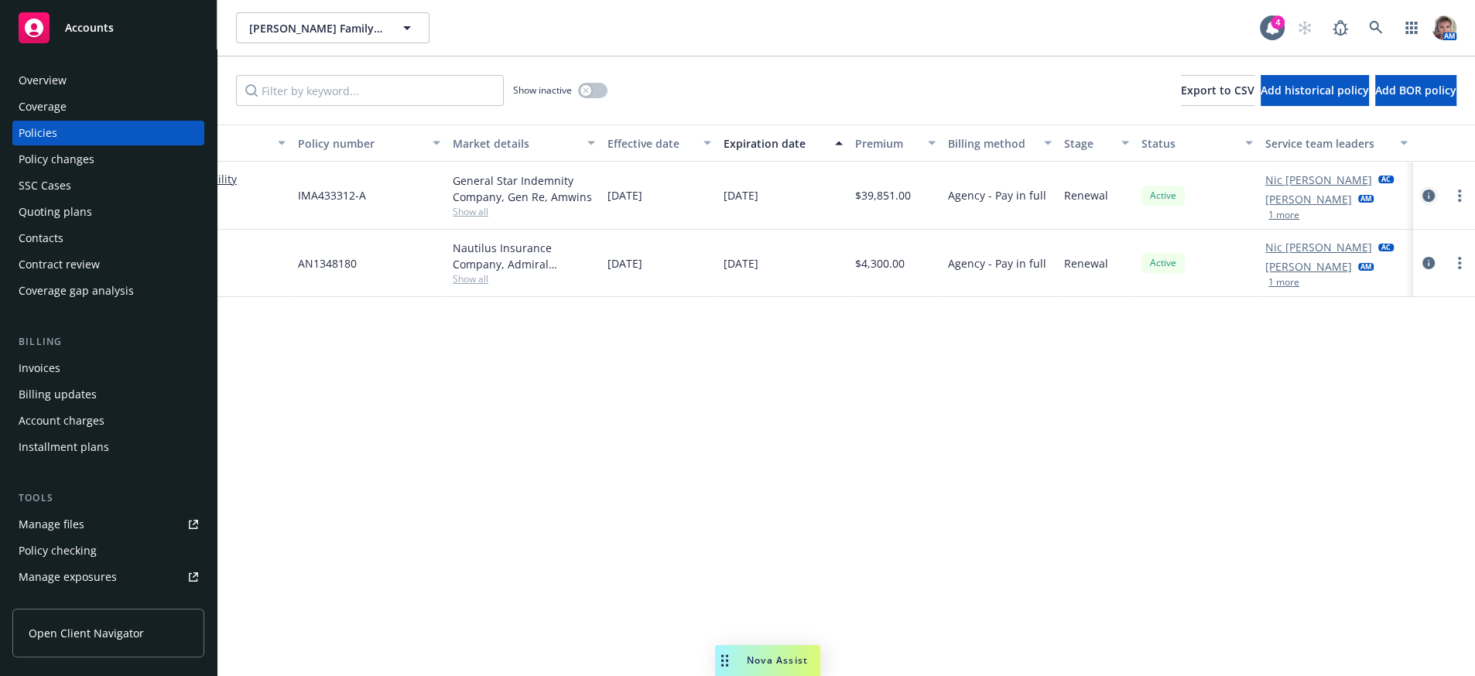
click at [1426, 202] on icon "circleInformation" at bounding box center [1428, 196] width 12 height 12
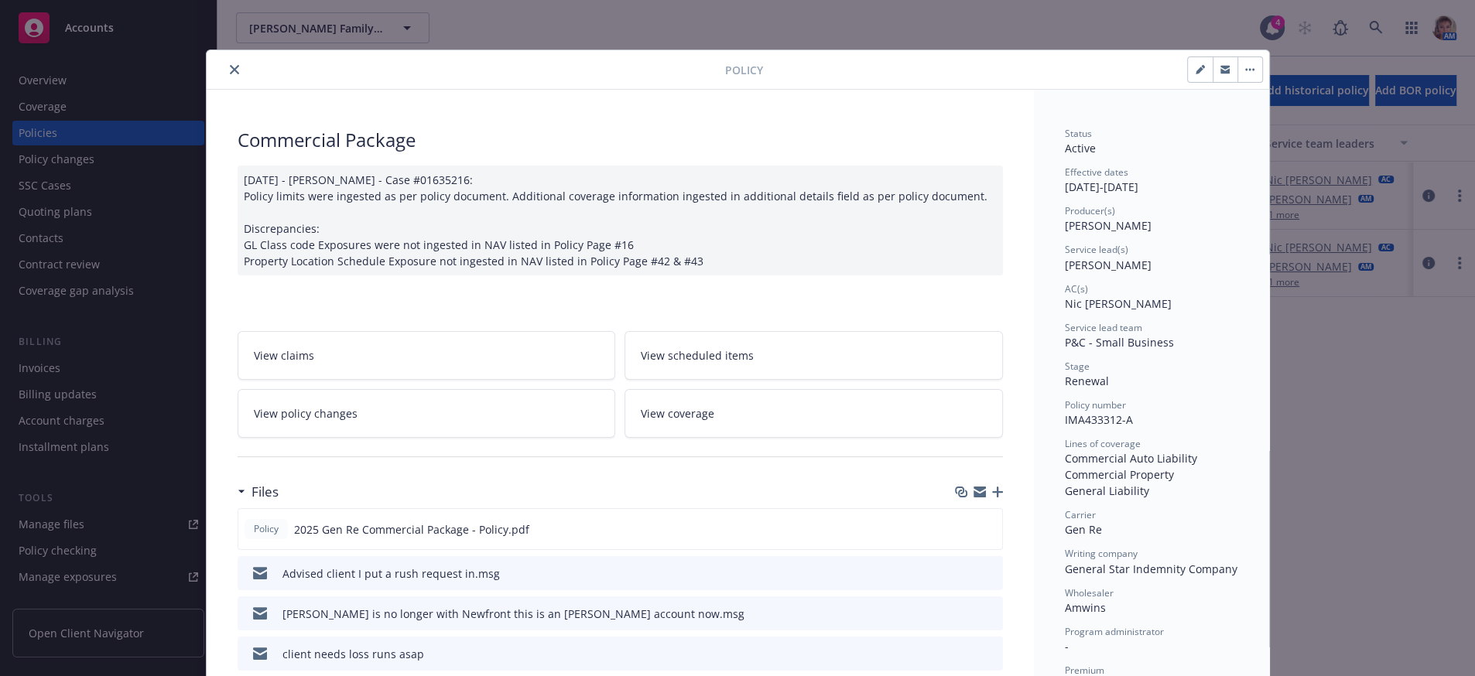
click at [992, 498] on icon "button" at bounding box center [997, 492] width 11 height 11
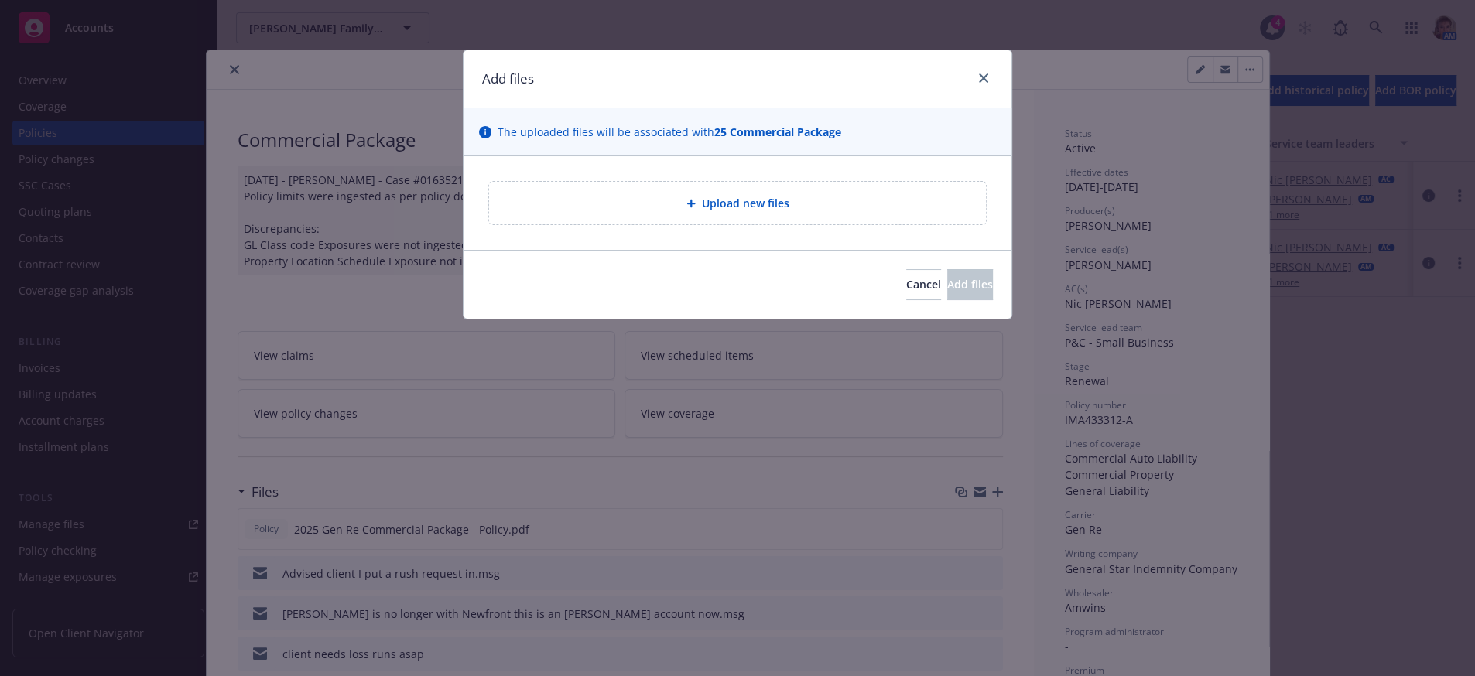
type textarea "x"
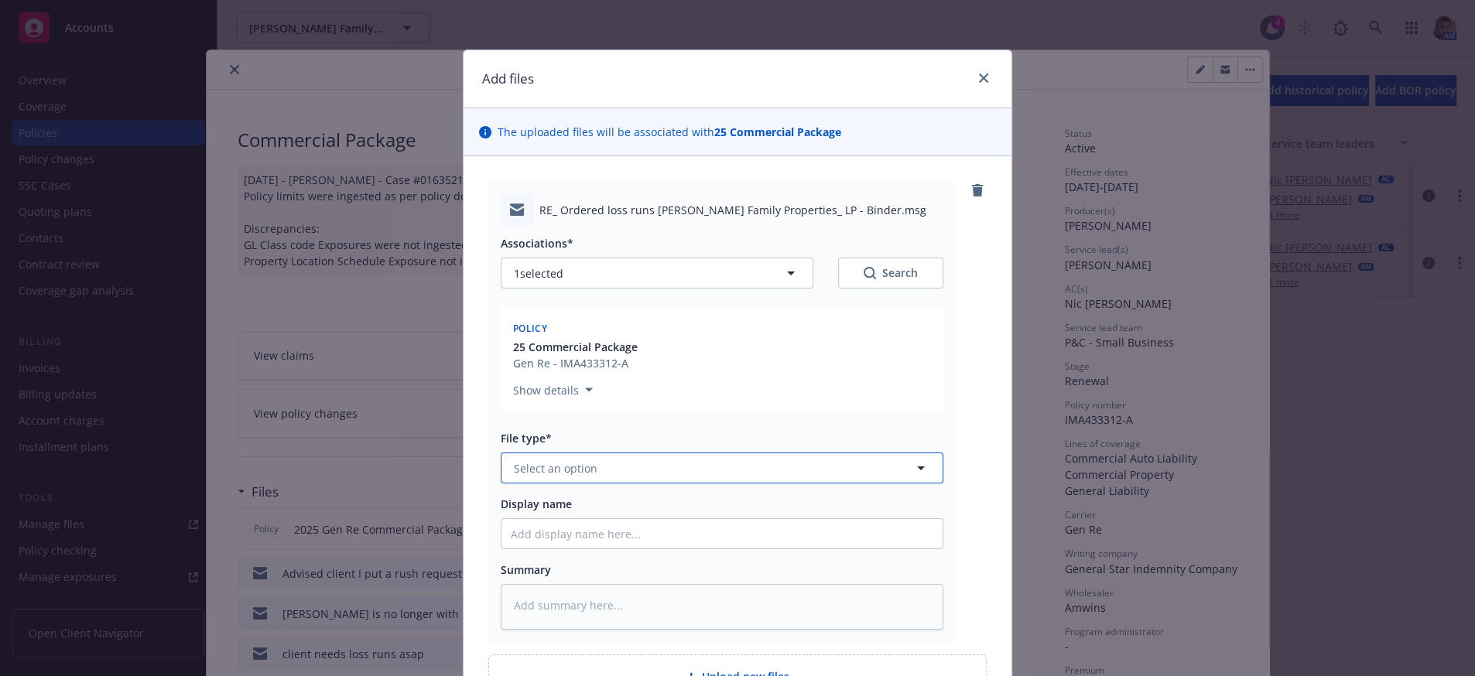
click at [709, 484] on button "Select an option" at bounding box center [722, 468] width 443 height 31
type input "em"
click at [699, 570] on div "Email" at bounding box center [722, 559] width 422 height 22
click at [699, 549] on input "Display name" at bounding box center [721, 533] width 441 height 29
type textarea "x"
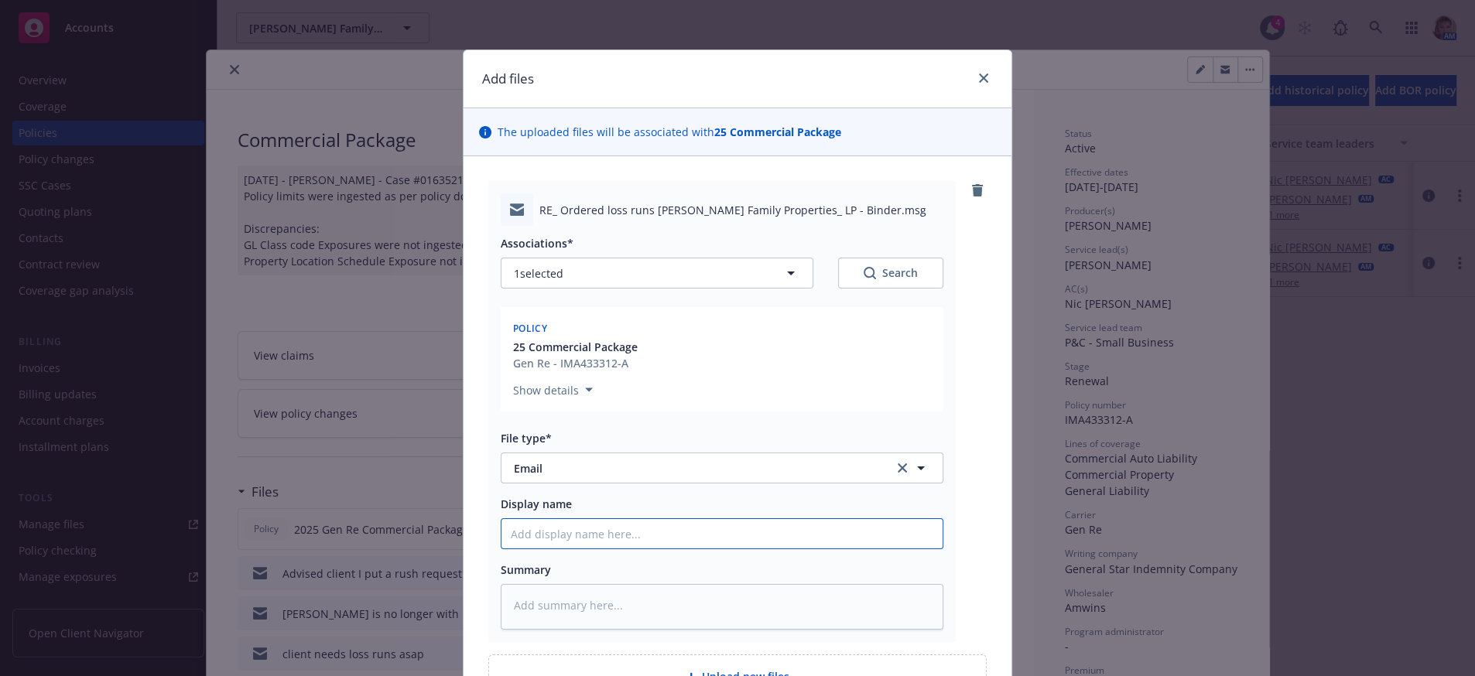
type input "A"
type textarea "x"
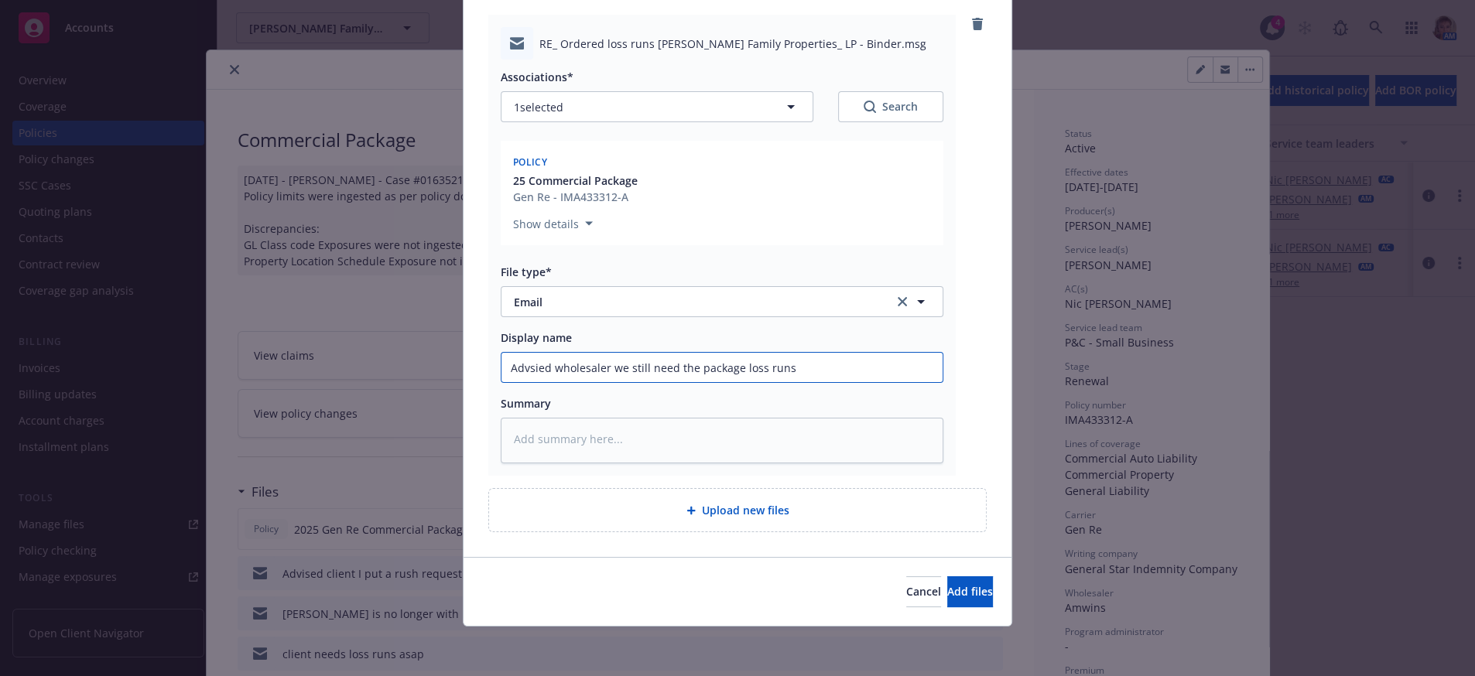
scroll to position [224, 0]
click at [991, 585] on div "Cancel Add files" at bounding box center [737, 591] width 548 height 69
click at [973, 585] on button "Add files" at bounding box center [970, 591] width 46 height 31
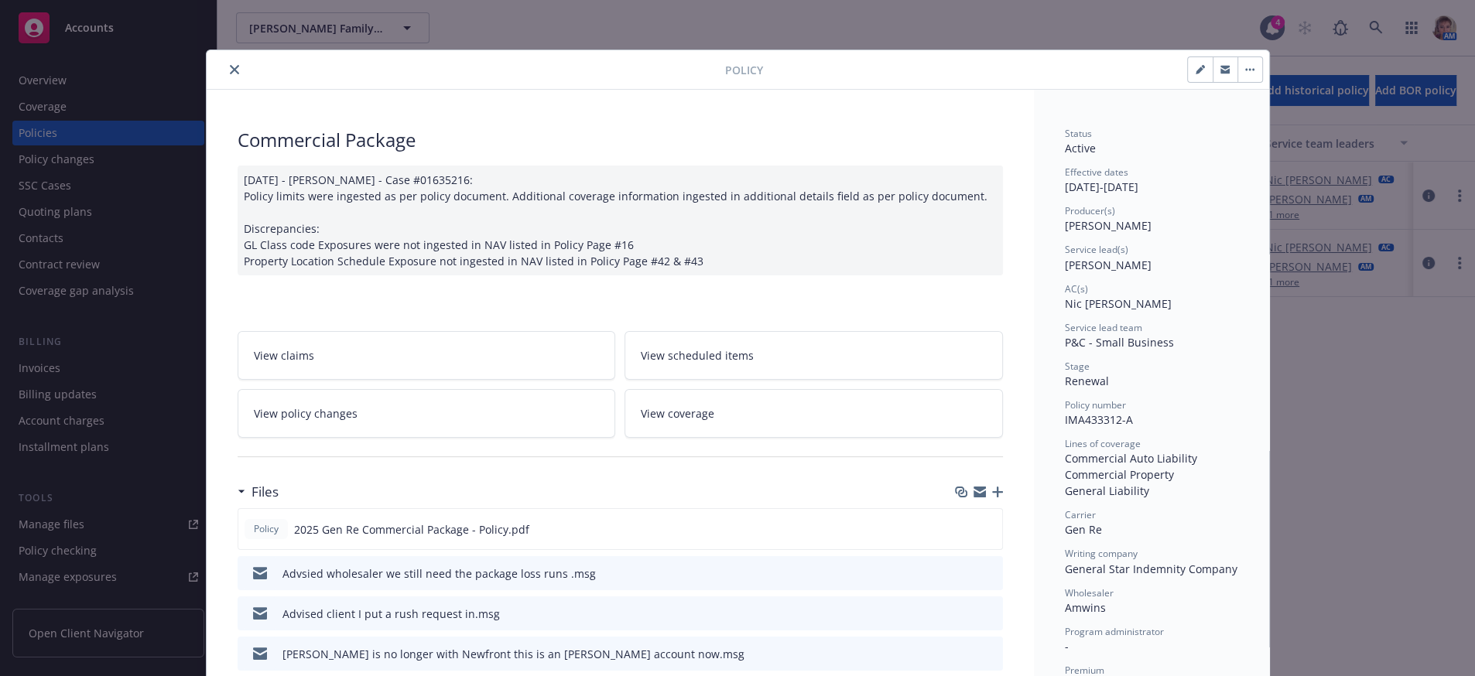
click at [230, 74] on icon "close" at bounding box center [234, 69] width 9 height 9
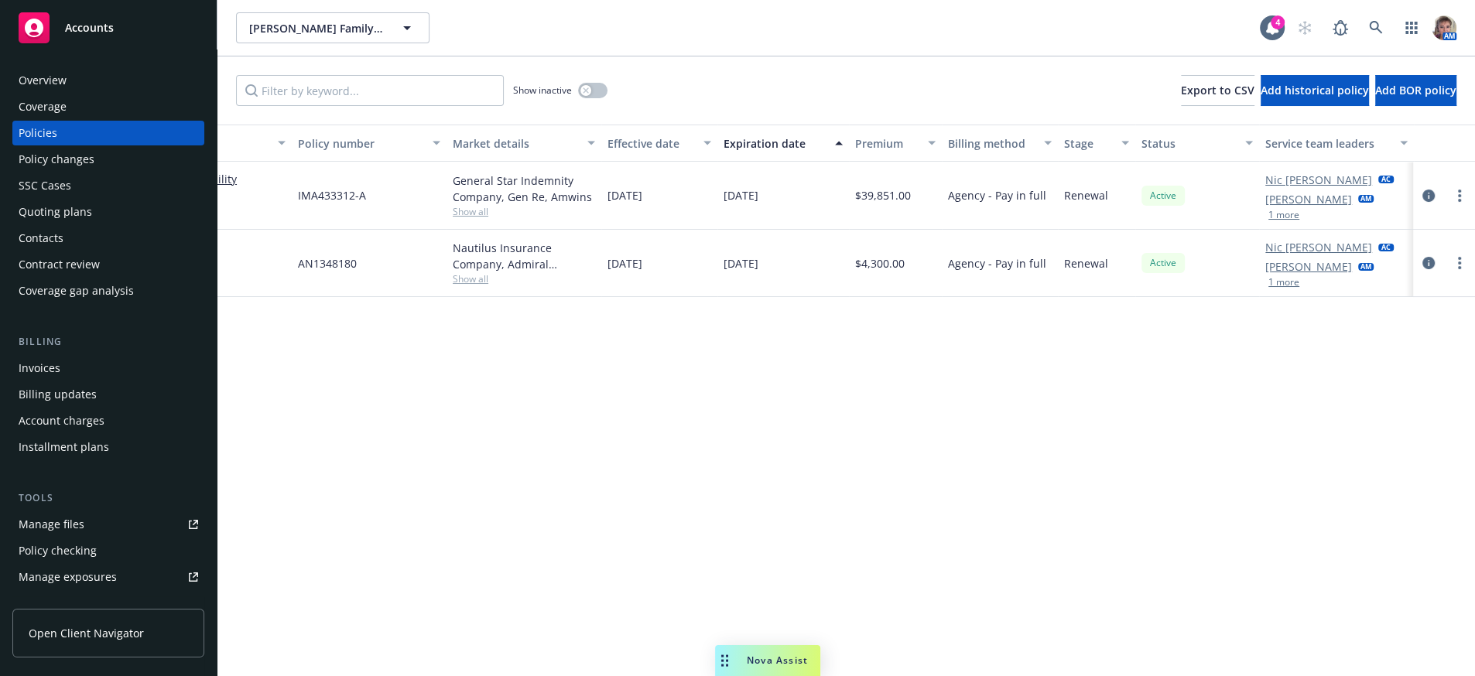
click at [96, 43] on div "Accounts" at bounding box center [109, 27] width 180 height 31
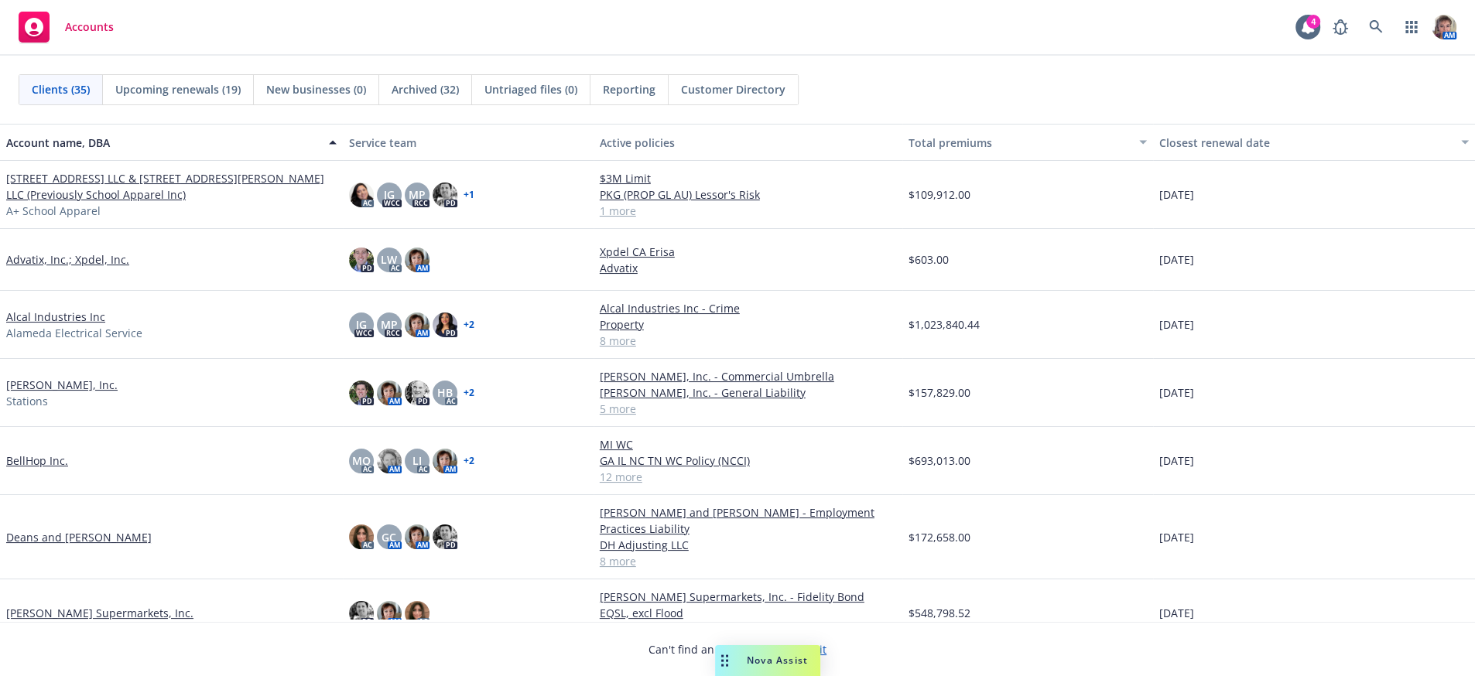
click at [63, 393] on link "Andrian, Inc." at bounding box center [61, 385] width 111 height 16
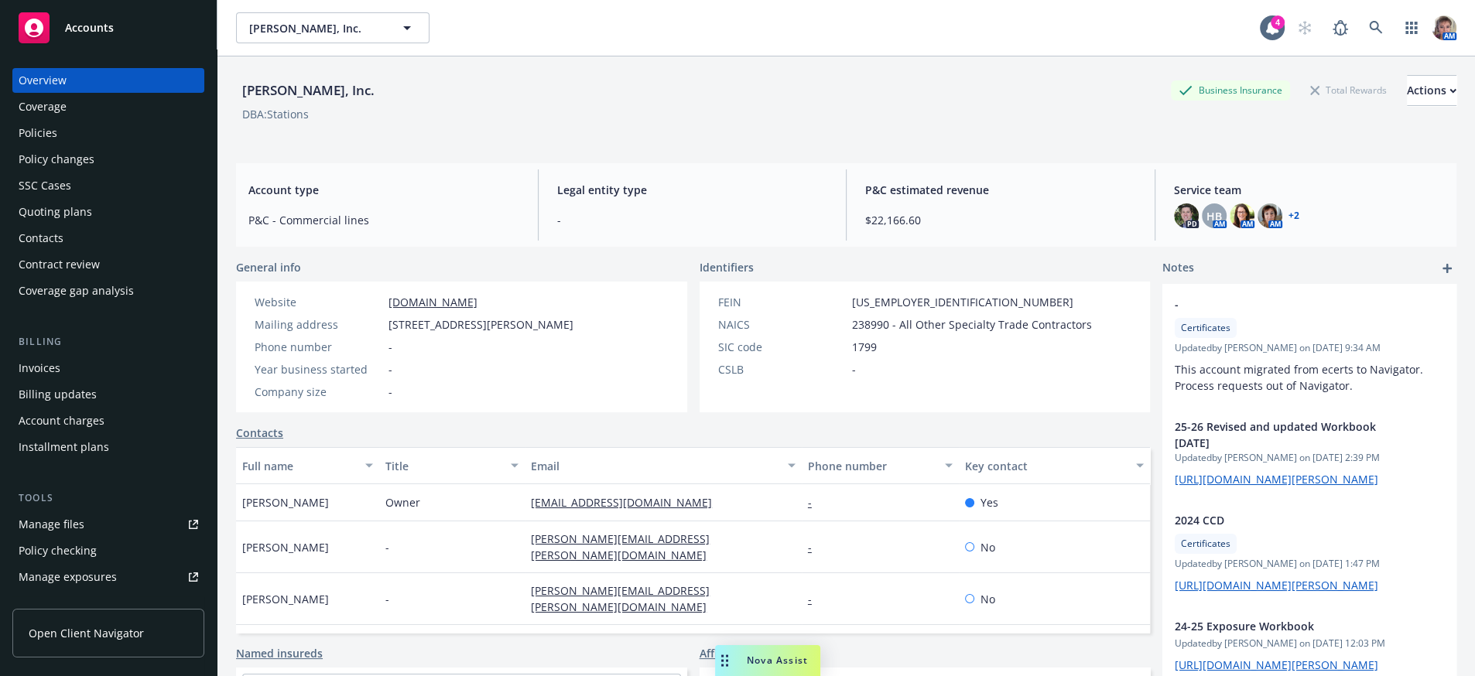
click at [101, 537] on link "Manage files" at bounding box center [108, 524] width 192 height 25
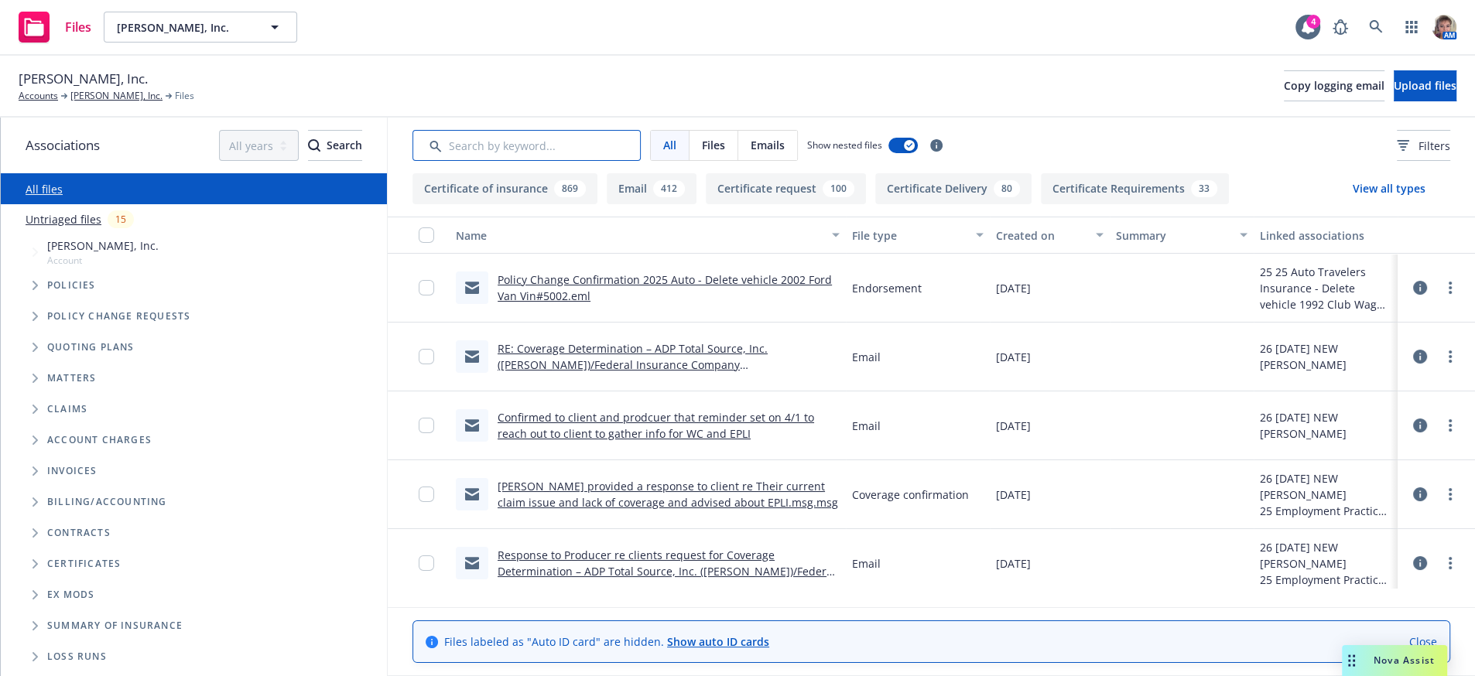
click at [541, 159] on input "Search by keyword..." at bounding box center [526, 145] width 228 height 31
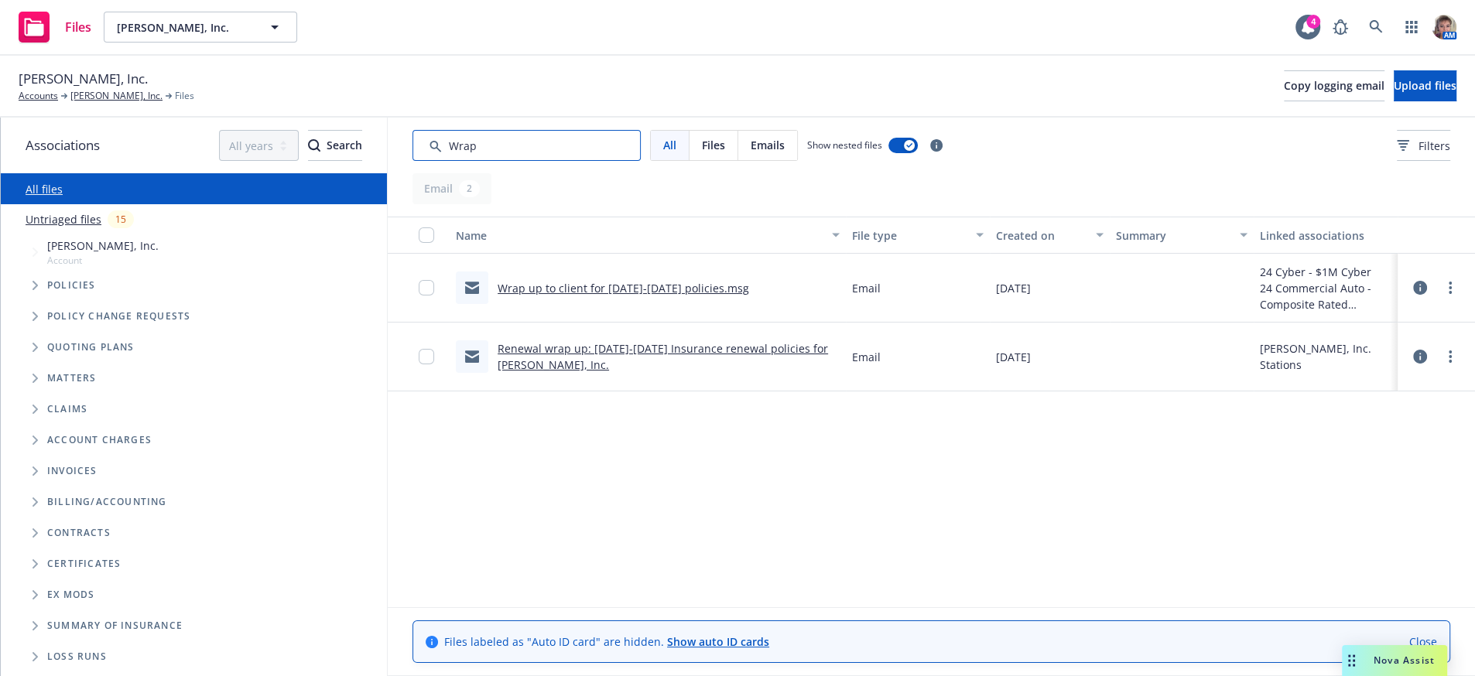
type input "Wrap"
click at [621, 296] on link "Wrap up to client for [DATE]-[DATE] policies.msg" at bounding box center [623, 288] width 251 height 15
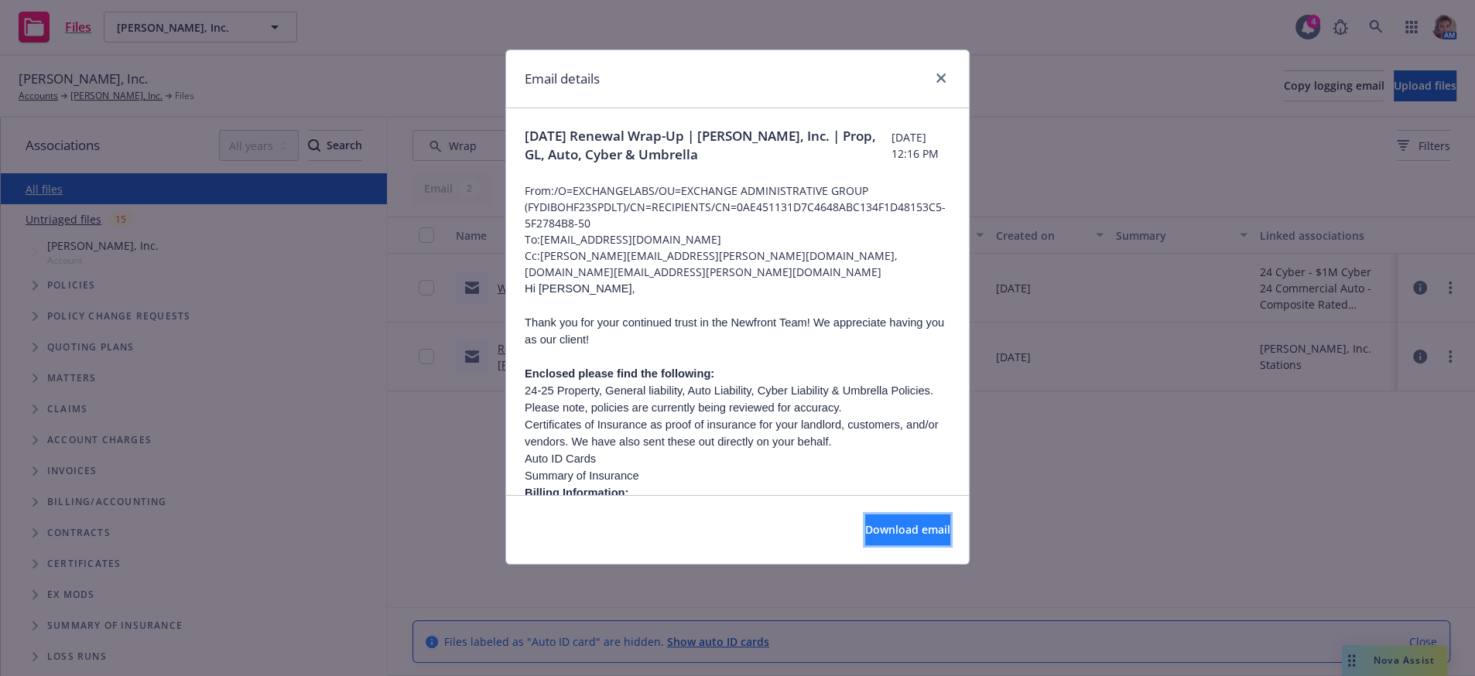
click at [865, 526] on button "Download email" at bounding box center [907, 530] width 85 height 31
click at [939, 71] on link "close" at bounding box center [941, 78] width 19 height 19
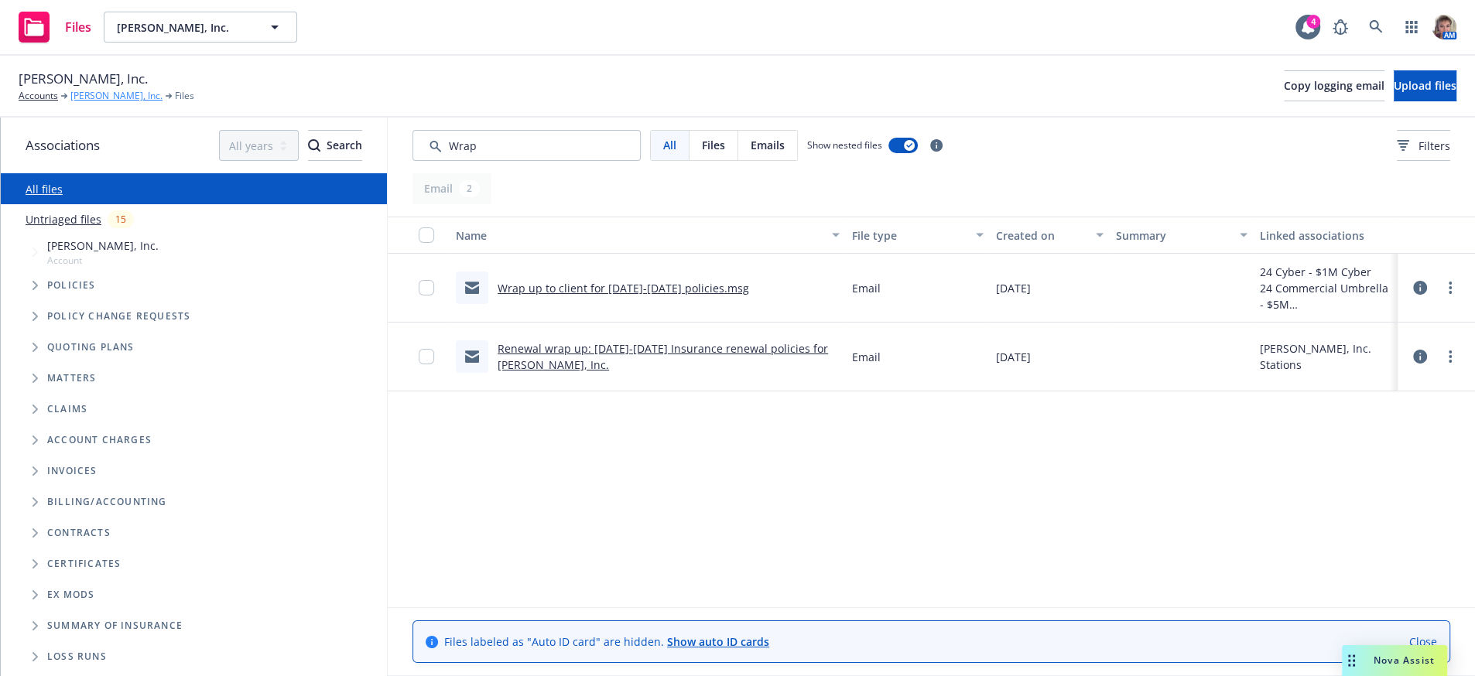
click at [94, 103] on link "[PERSON_NAME], Inc." at bounding box center [116, 96] width 92 height 14
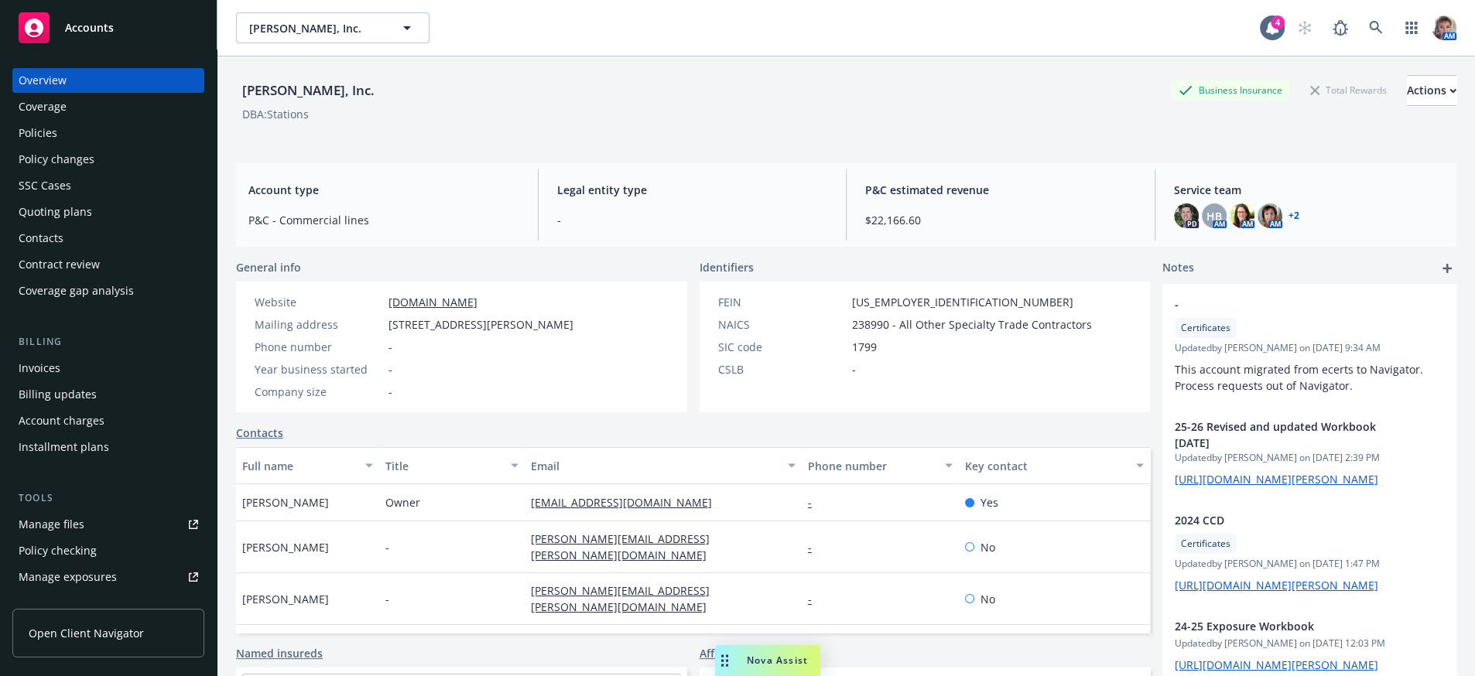
click at [56, 145] on div "Policies" at bounding box center [38, 133] width 39 height 25
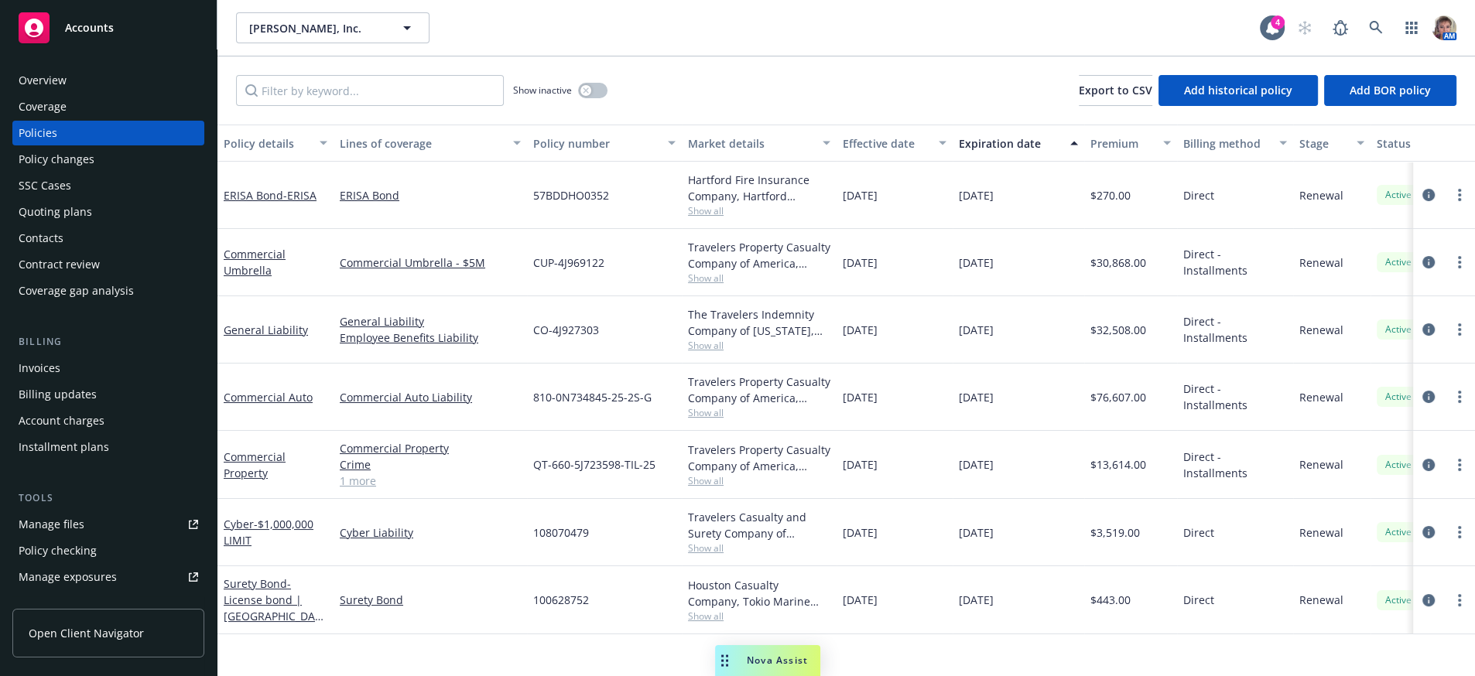
click at [825, 107] on div "Show inactive Export to CSV Add historical policy Add BOR policy" at bounding box center [845, 90] width 1257 height 68
click at [876, 431] on div "06/01/2025" at bounding box center [894, 397] width 116 height 67
click at [1419, 406] on link "circleInformation" at bounding box center [1428, 397] width 19 height 19
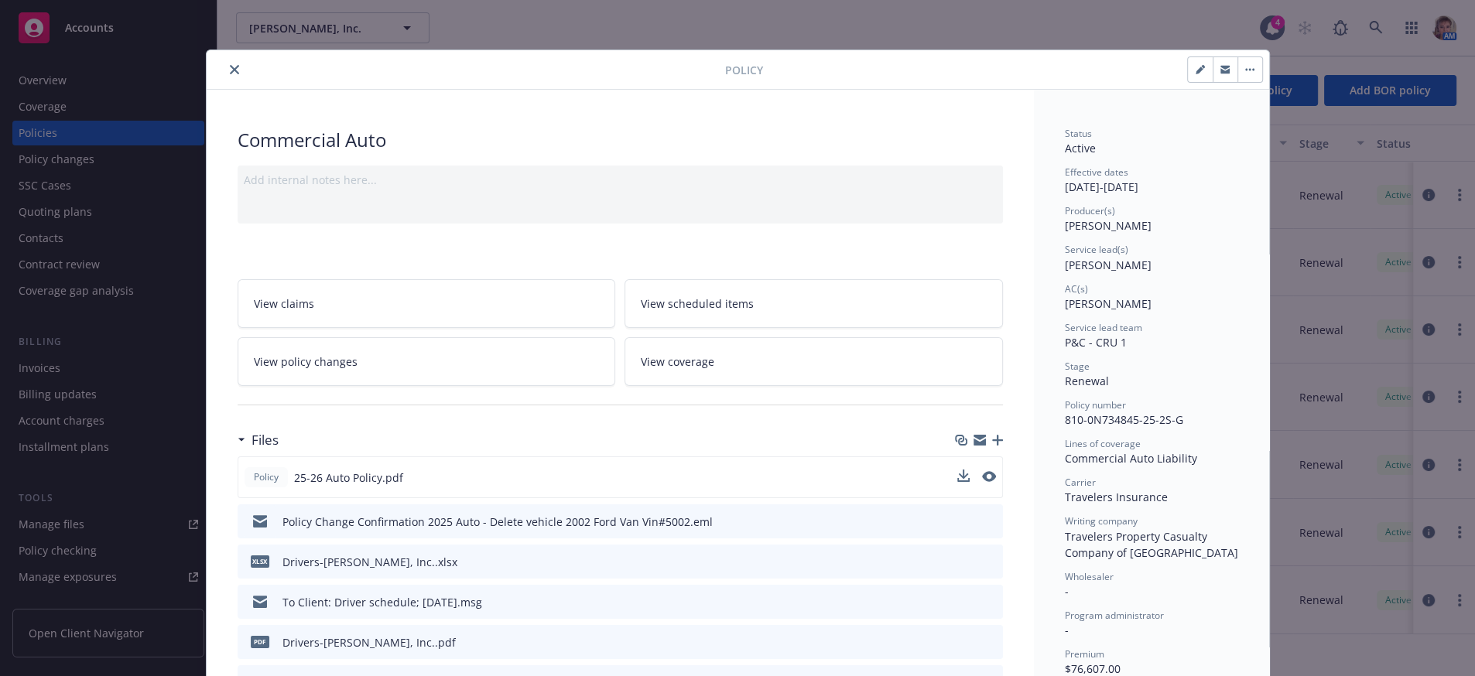
click at [962, 486] on div at bounding box center [976, 478] width 39 height 16
click at [956, 483] on icon "download file" at bounding box center [962, 476] width 12 height 12
drag, startPoint x: 225, startPoint y: 63, endPoint x: 247, endPoint y: 113, distance: 54.1
click at [225, 63] on button "close" at bounding box center [234, 69] width 19 height 19
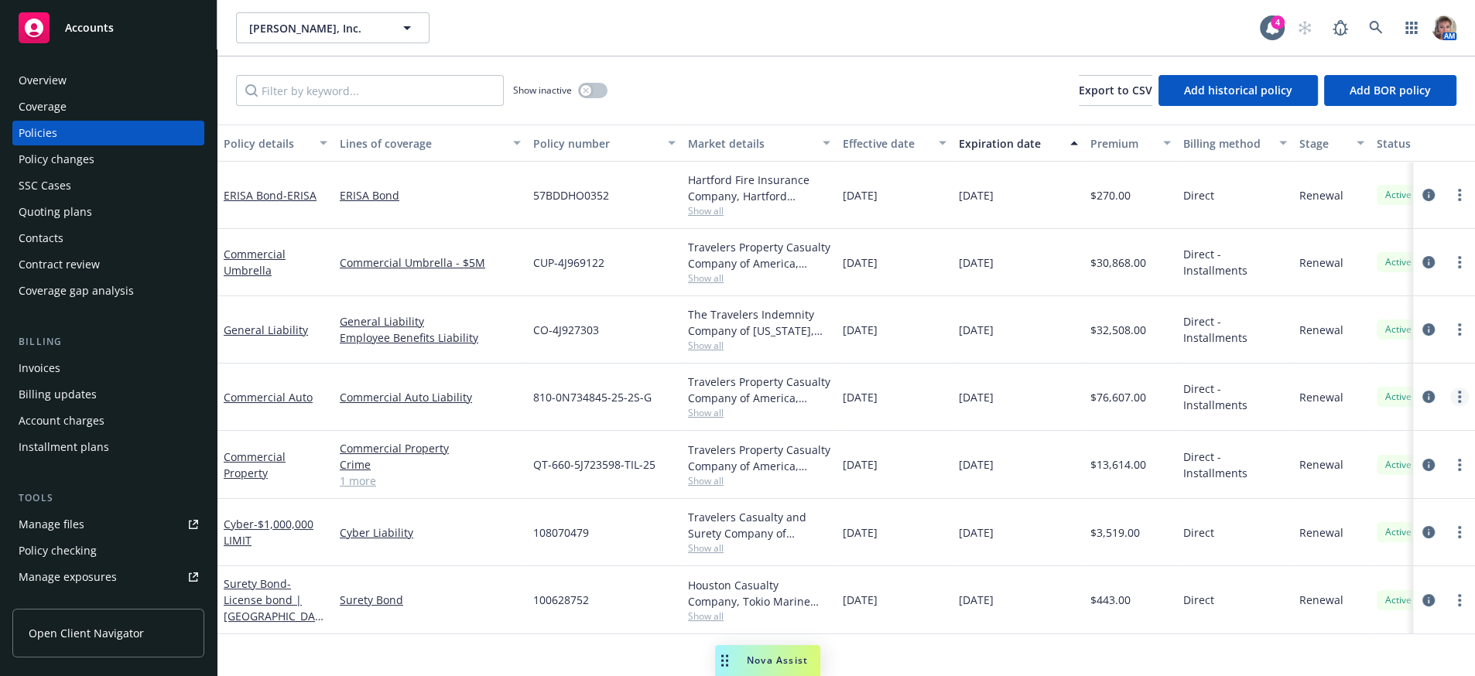
click at [1450, 406] on link "more" at bounding box center [1459, 397] width 19 height 19
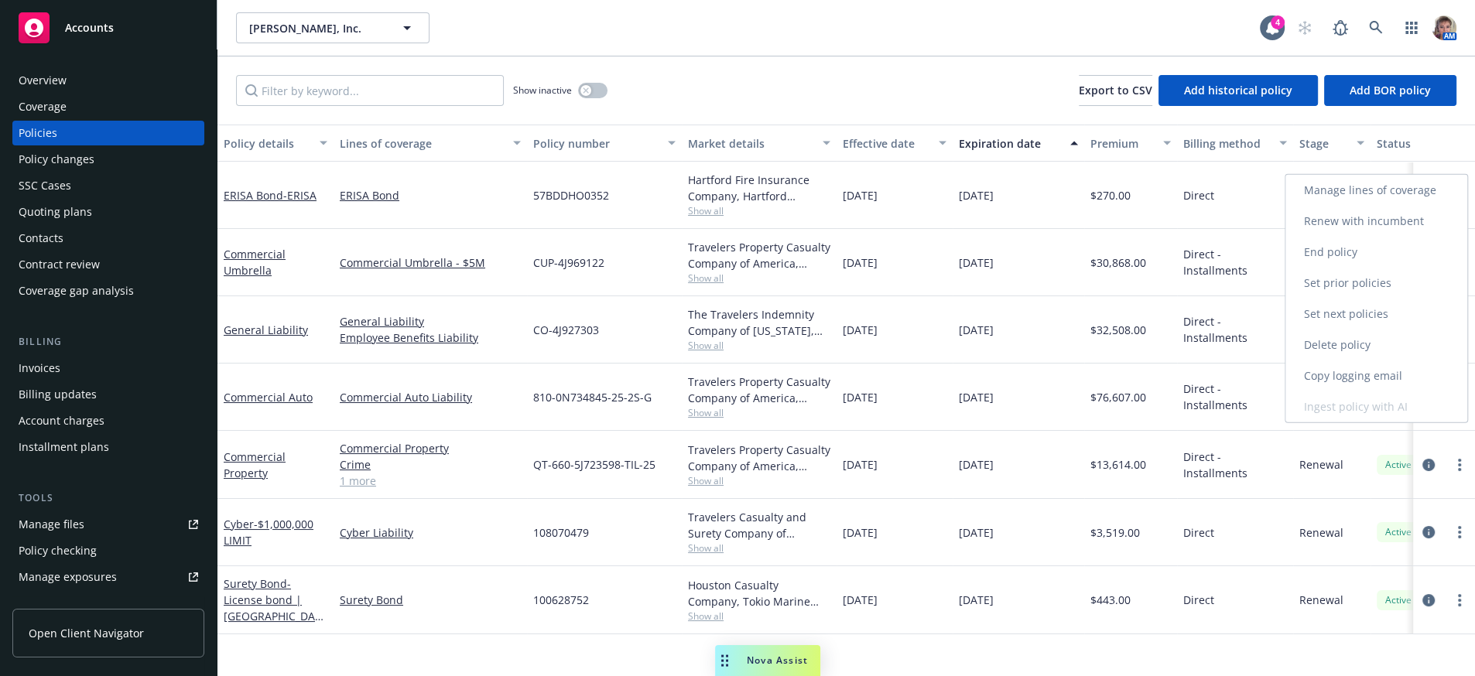
click at [1346, 377] on link "Copy logging email" at bounding box center [1376, 376] width 182 height 31
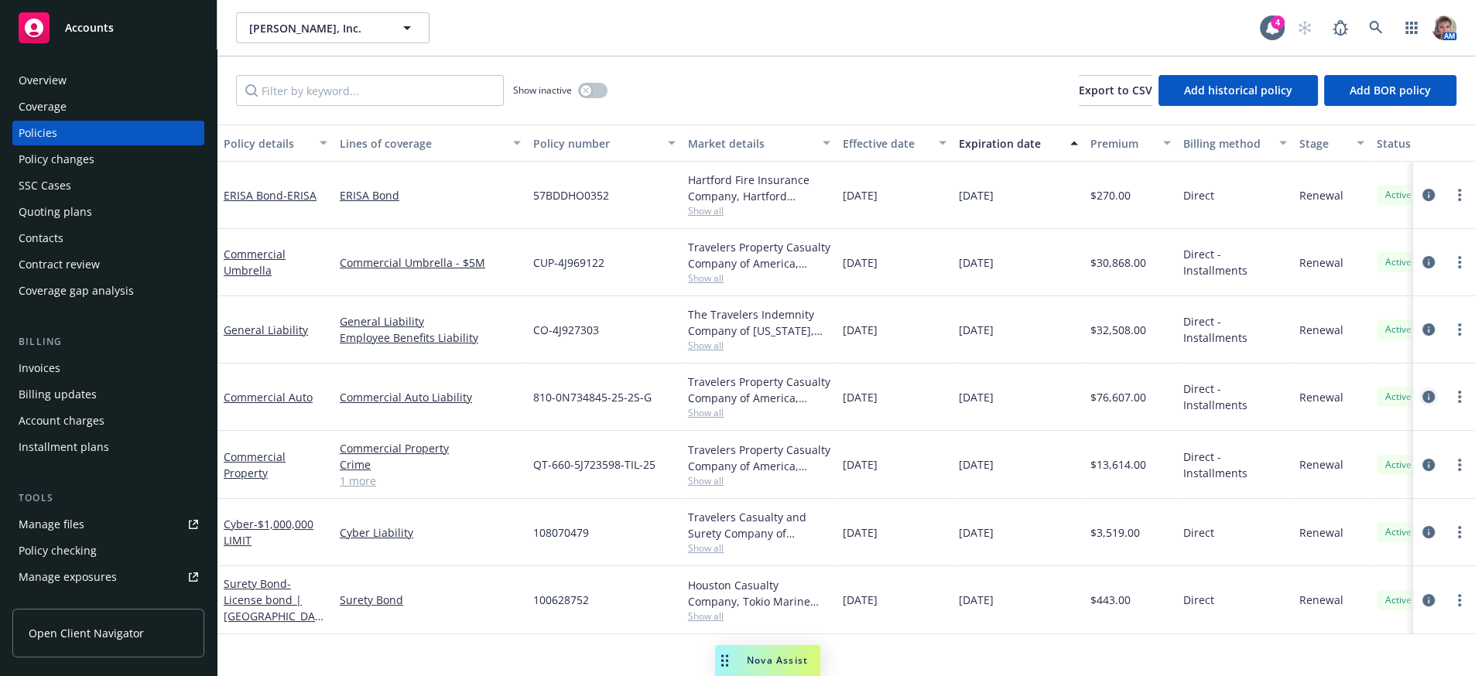
click at [1422, 403] on icon "circleInformation" at bounding box center [1428, 397] width 12 height 12
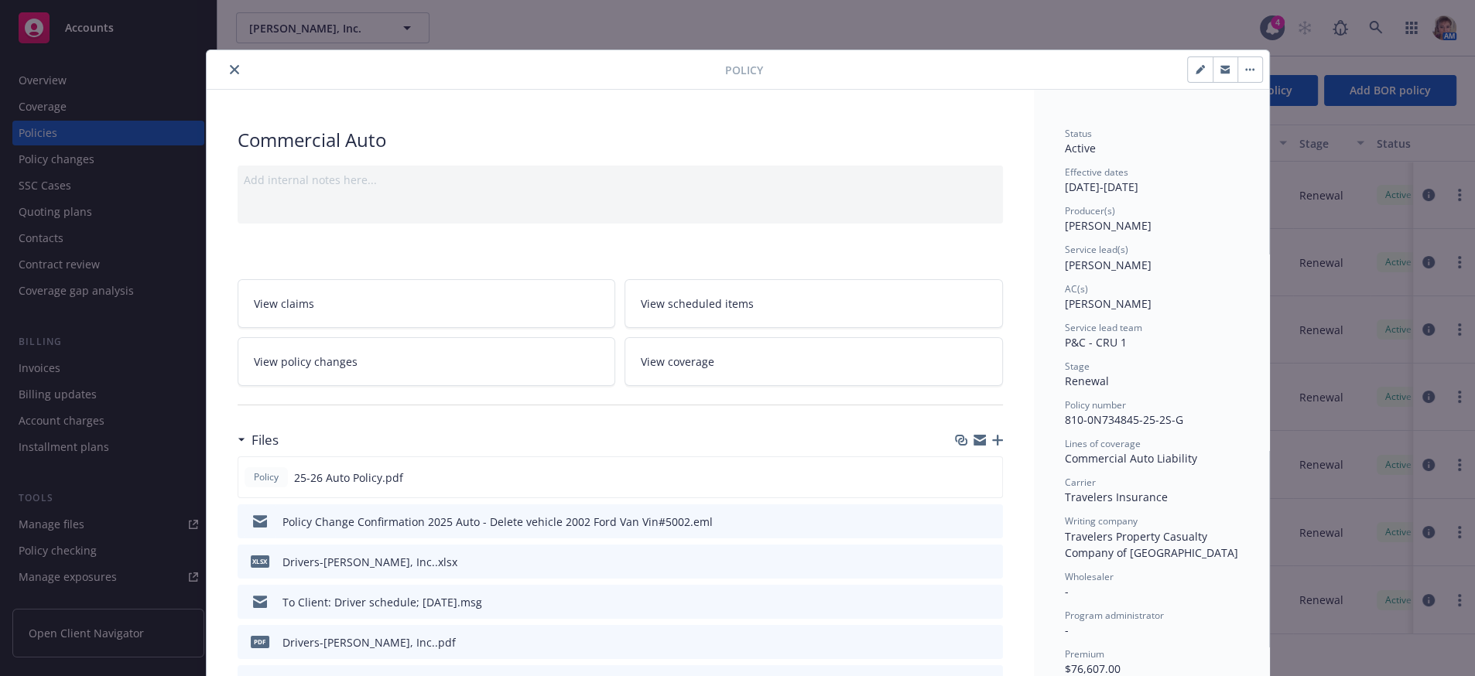
scroll to position [46, 0]
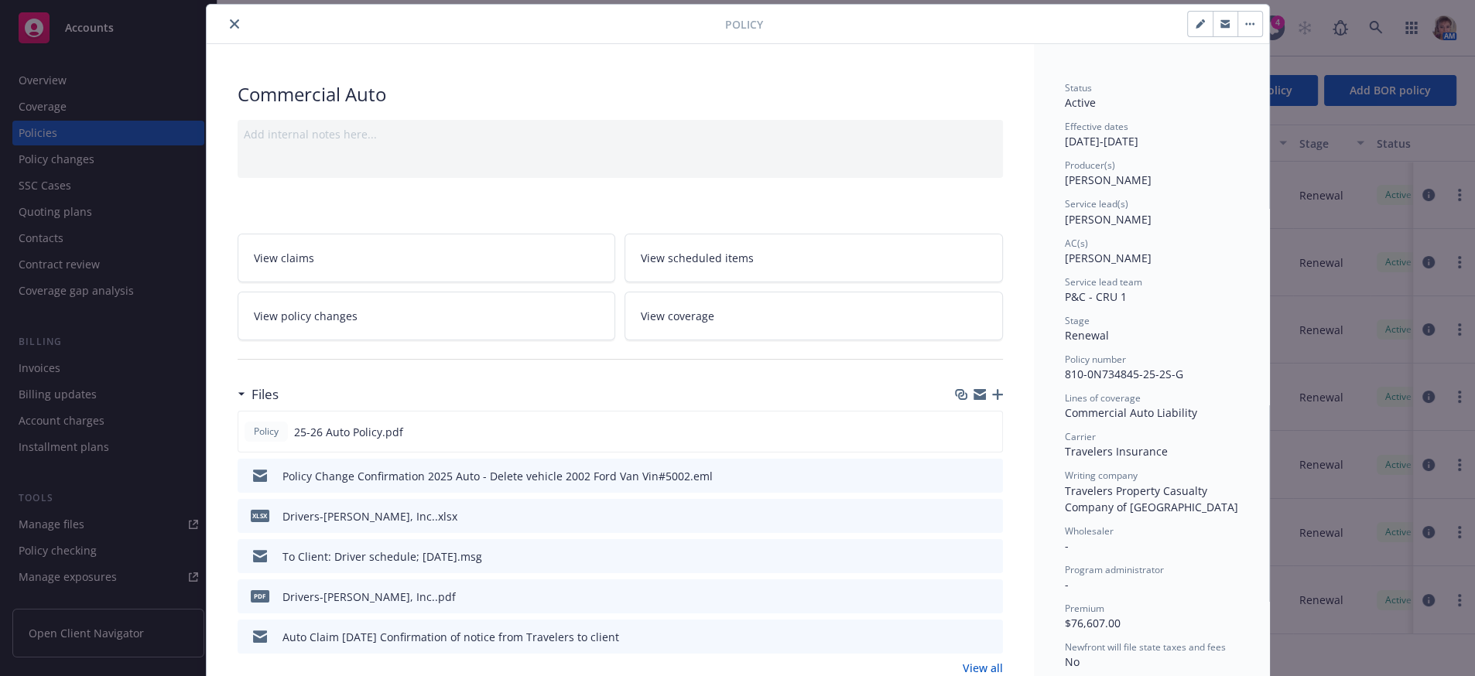
click at [993, 400] on icon "button" at bounding box center [997, 394] width 11 height 11
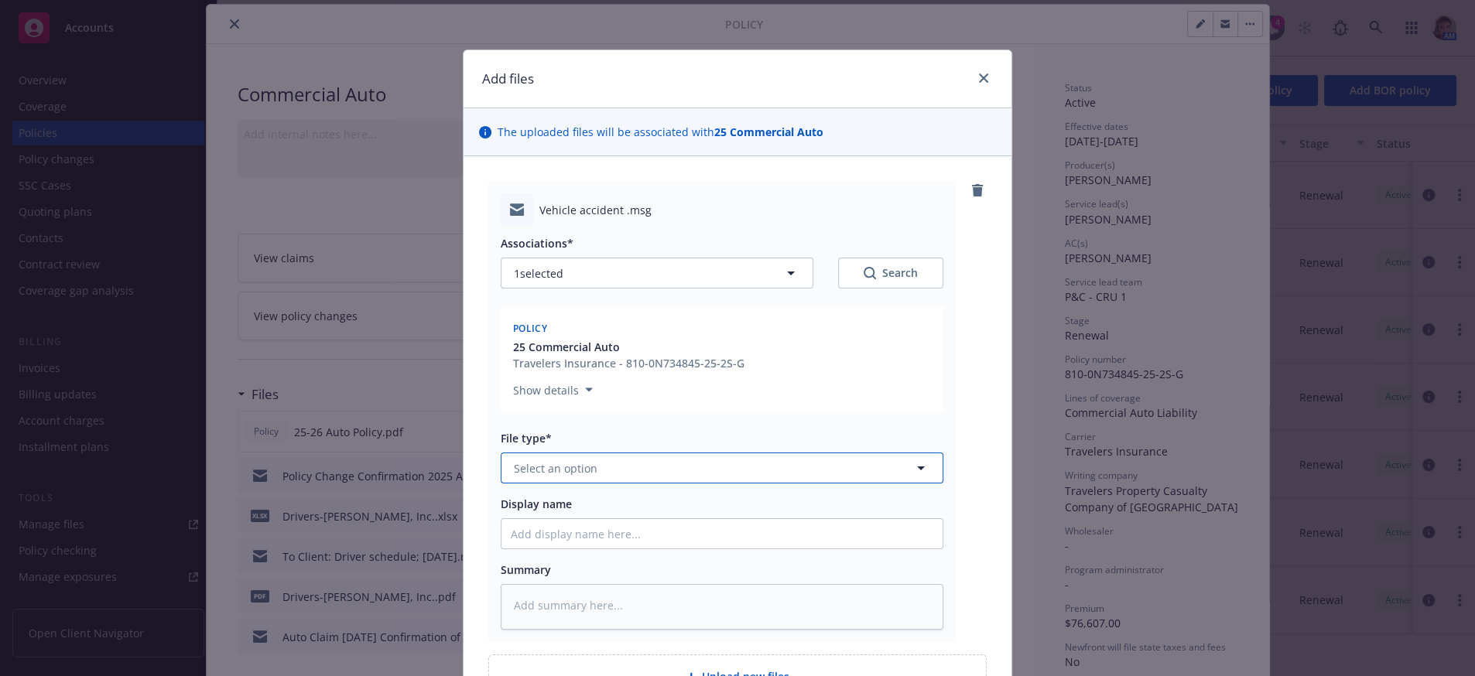
click at [760, 484] on button "Select an option" at bounding box center [722, 468] width 443 height 31
type input "em"
click at [729, 570] on div "Email" at bounding box center [722, 559] width 422 height 22
click at [712, 549] on input "Display name" at bounding box center [721, 533] width 441 height 29
type textarea "x"
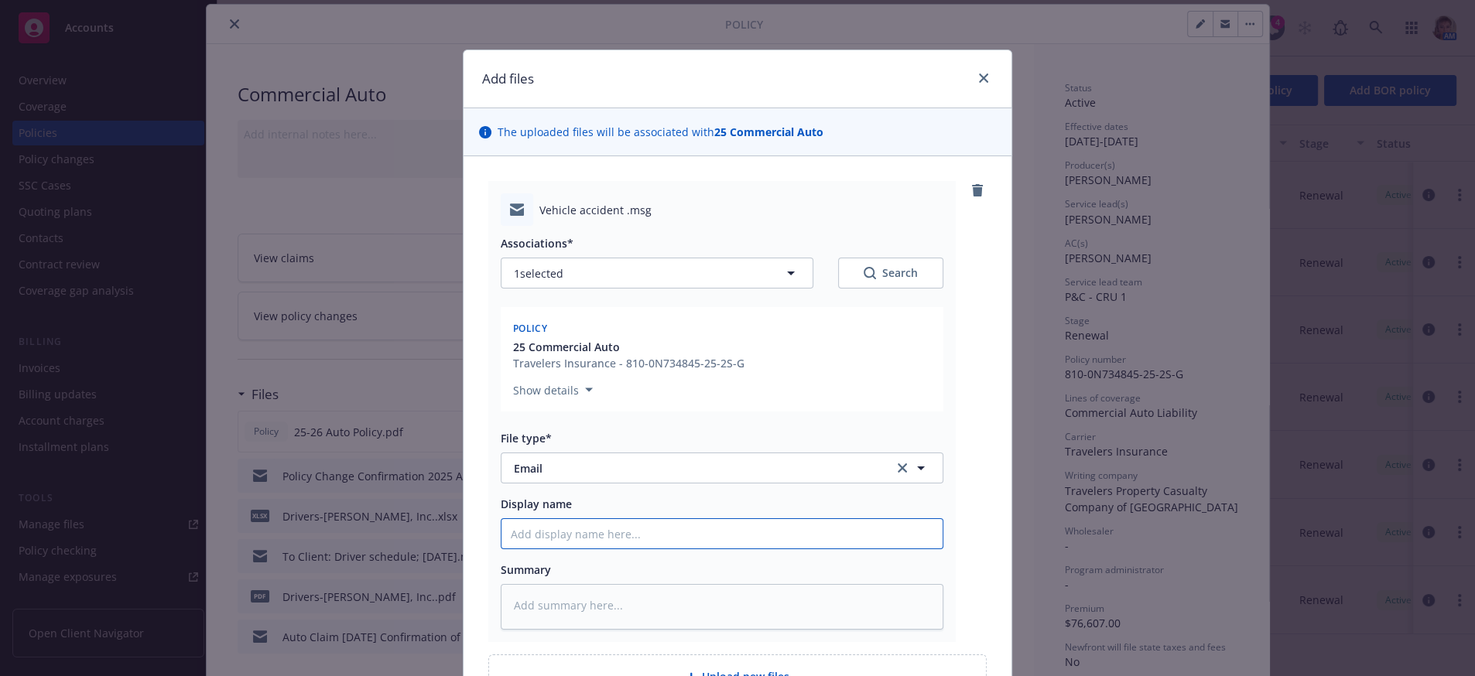
type input "C"
type textarea "x"
type input "Cl"
type textarea "x"
type input "Cli"
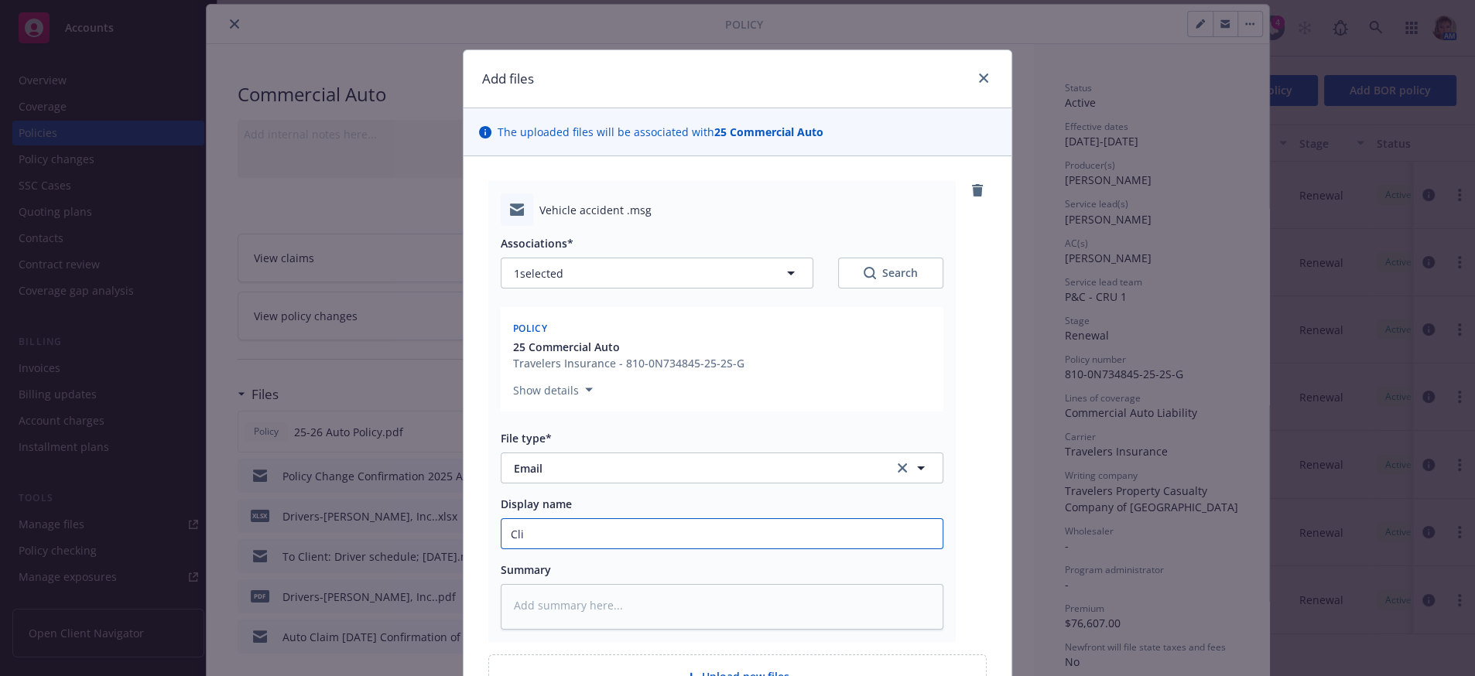
type textarea "x"
type input "Clie"
type textarea "x"
type input "Clien"
type textarea "x"
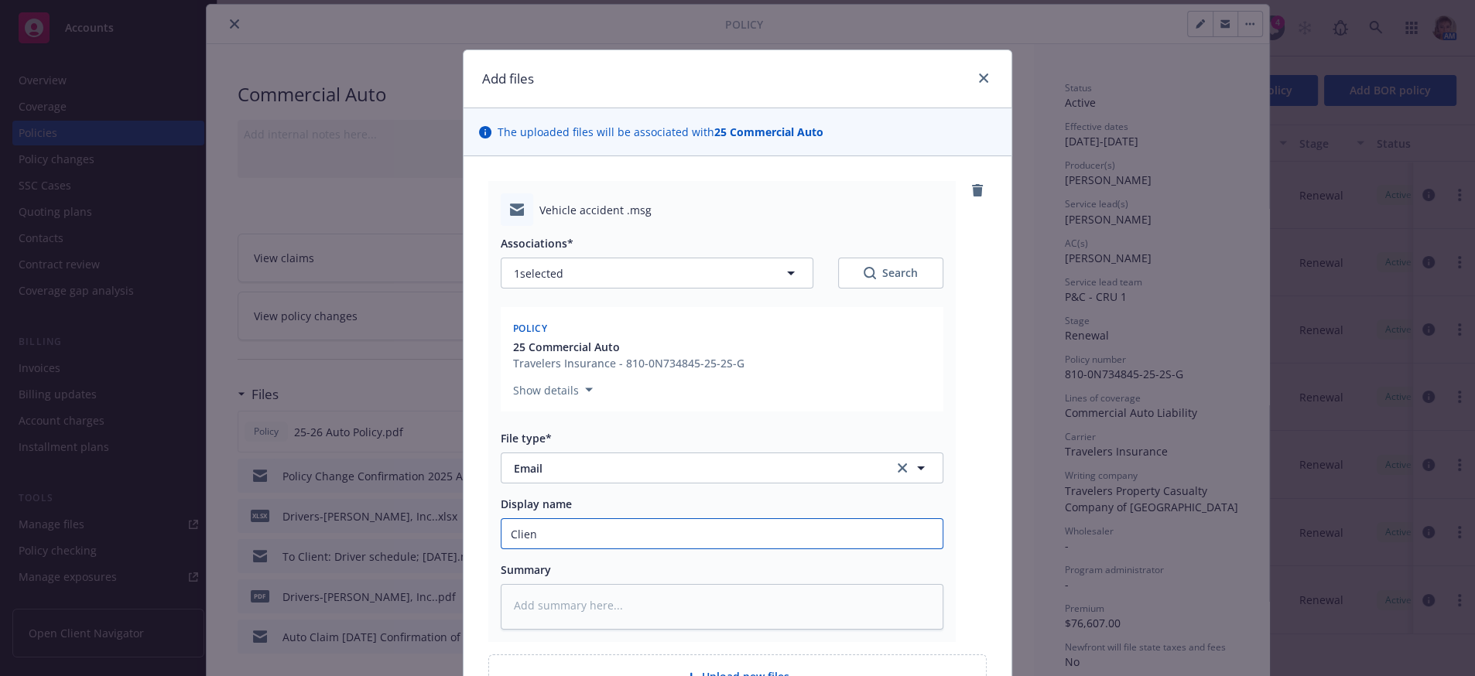
type input "Client"
type textarea "x"
type input "Client"
type textarea "x"
type input "Client i"
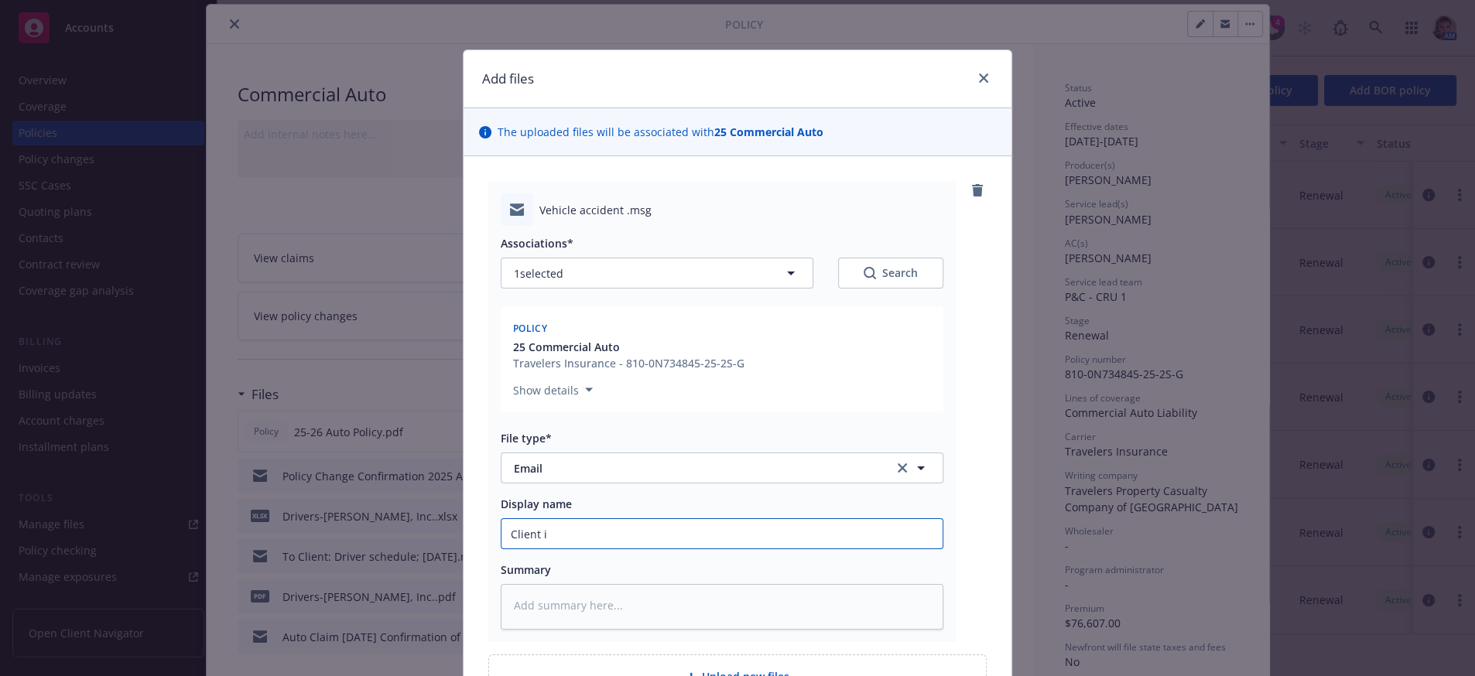
type textarea "x"
type input "Client is"
type textarea "x"
type input "Client is re"
type textarea "x"
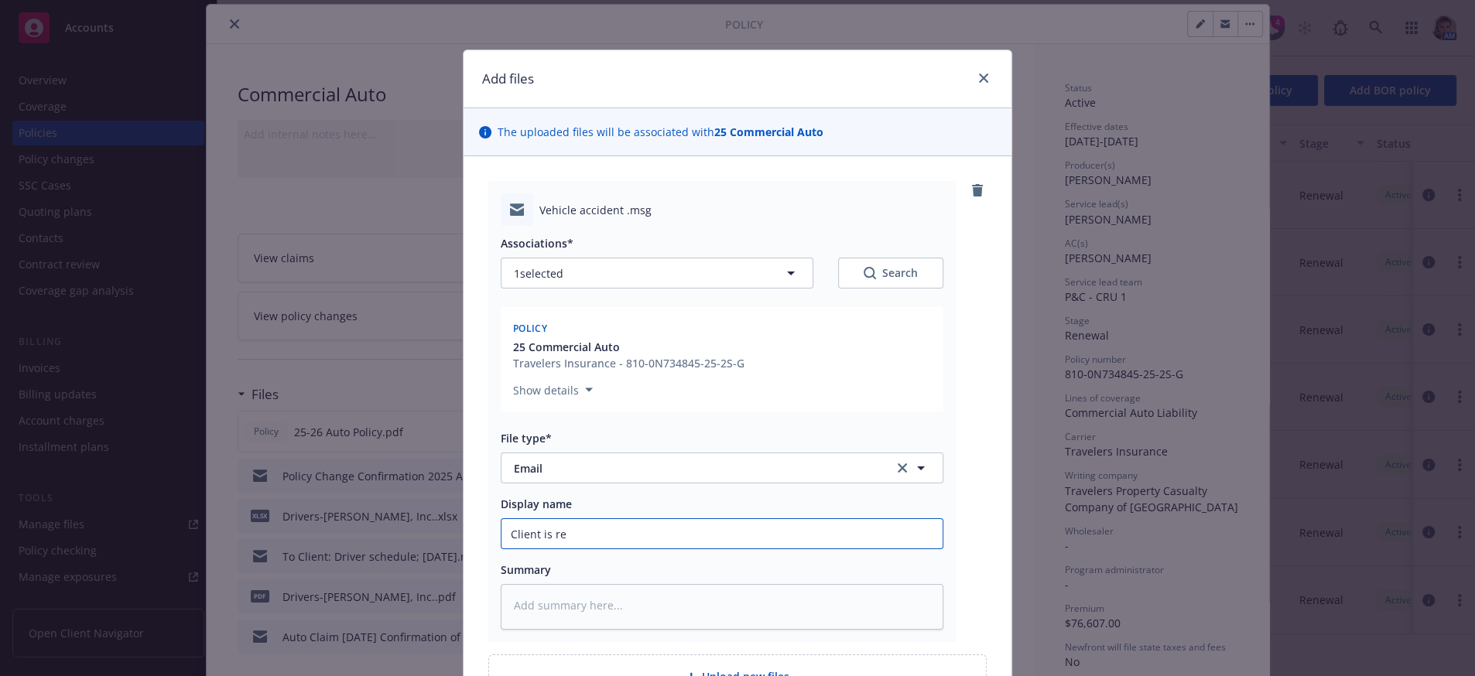
type input "Client is rep"
type textarea "x"
type input "Client is repo"
type textarea "x"
type input "Client is repor"
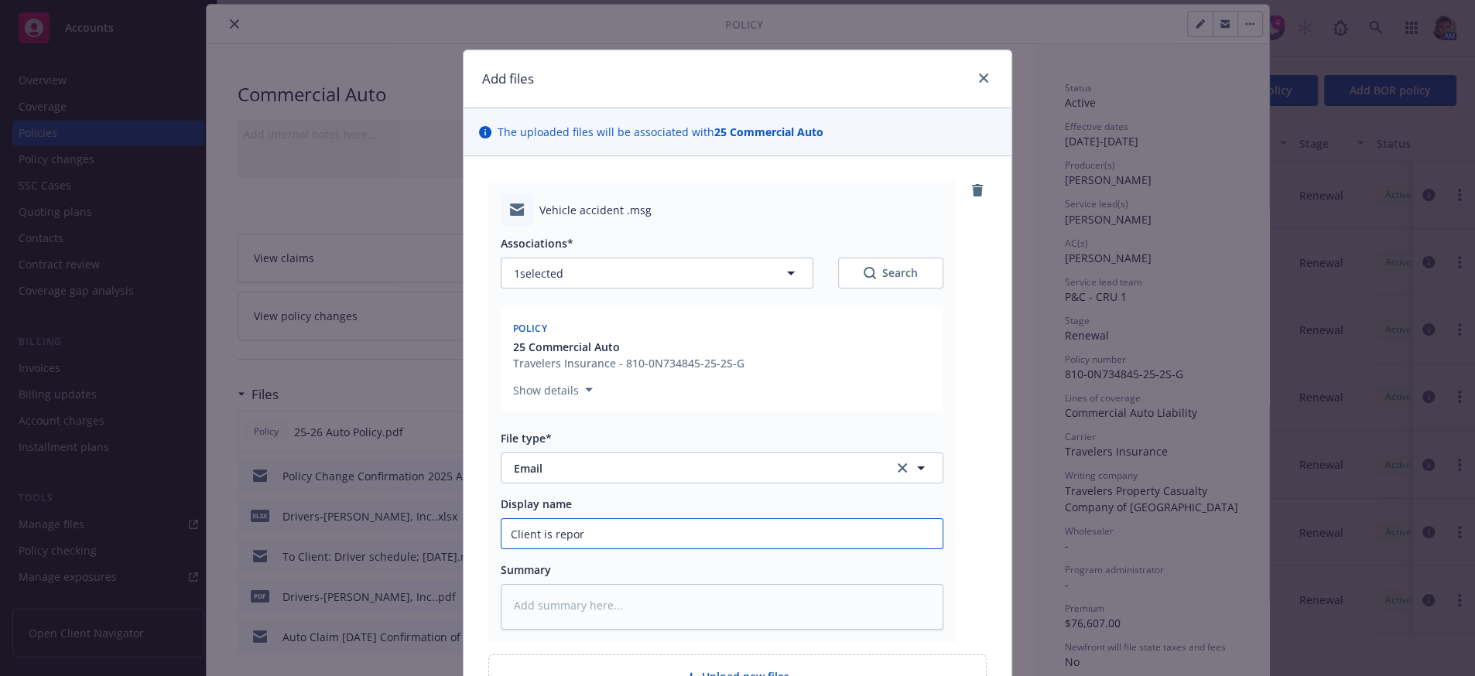
type textarea "x"
type input "Client is report"
type textarea "x"
type input "Client is reporti"
type textarea "x"
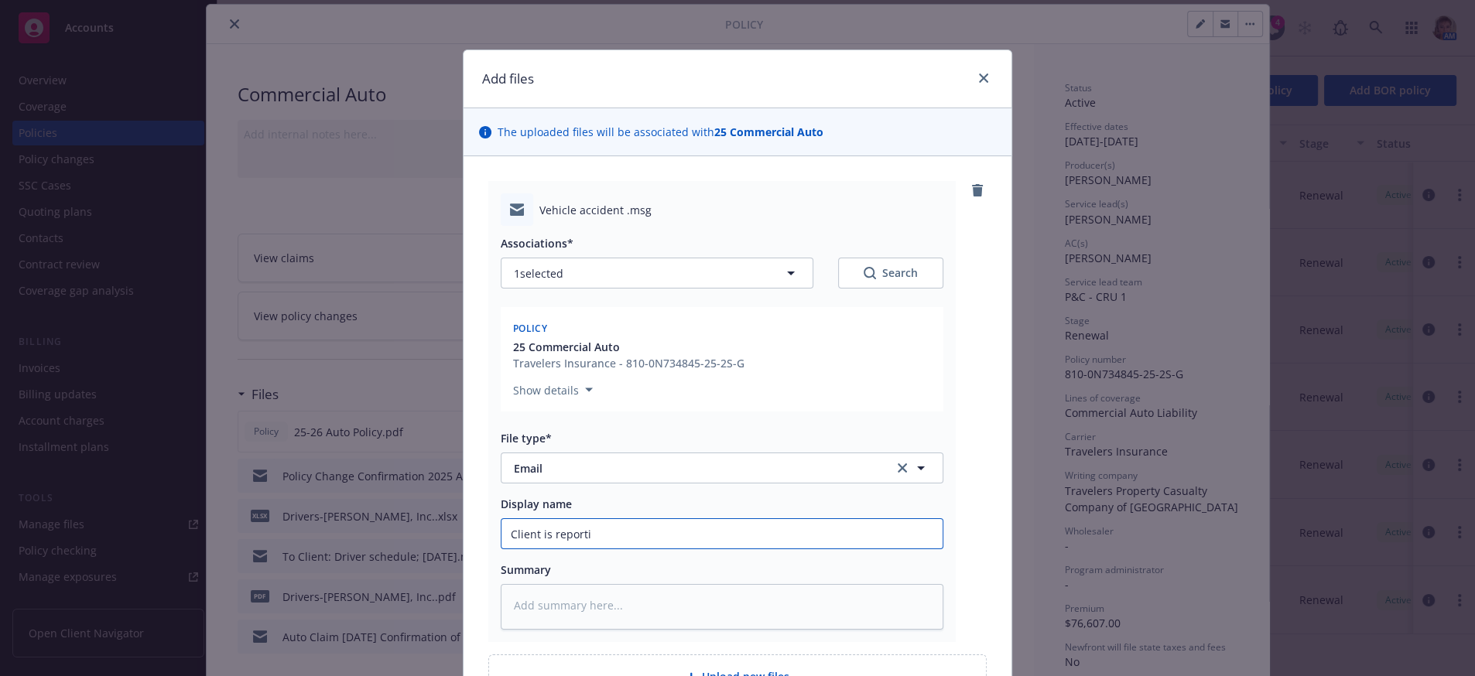
type input "Client is reportin"
type textarea "x"
type input "Client is reporting"
type textarea "x"
type input "Client is reporting"
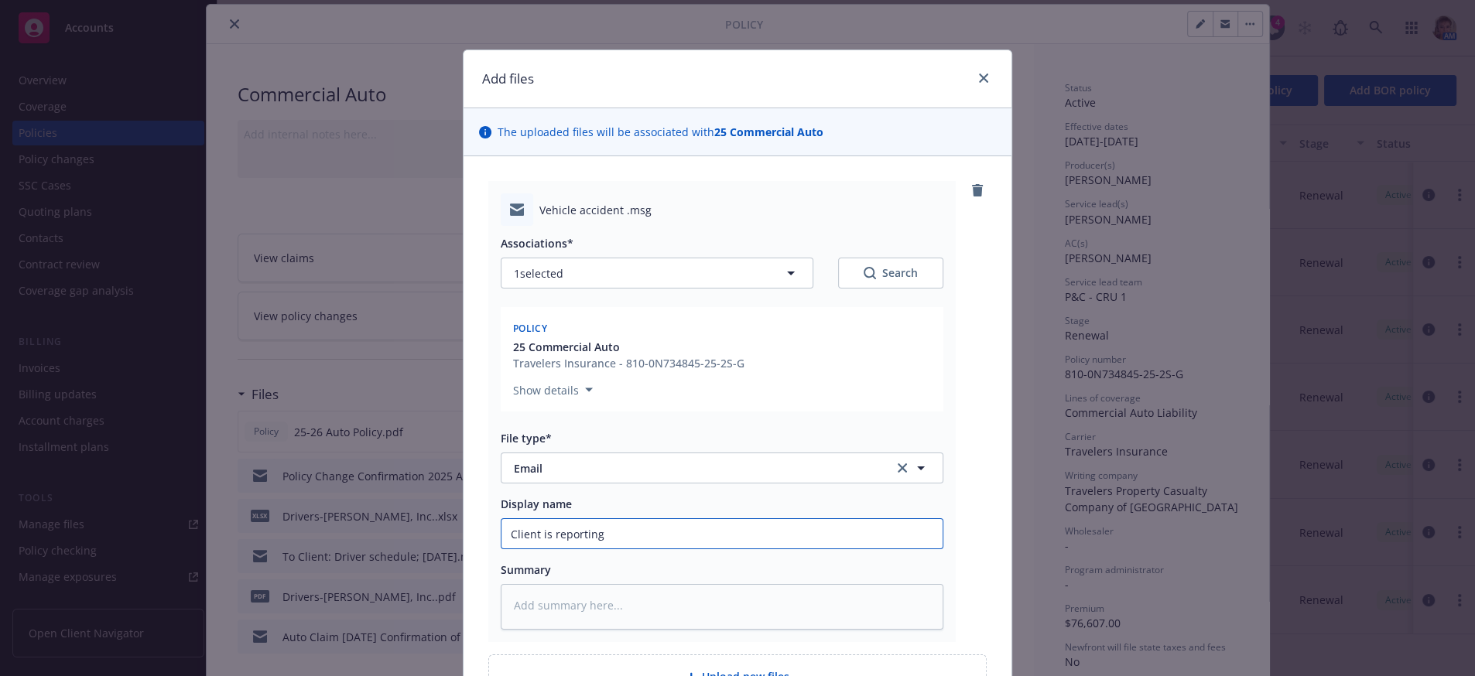
type textarea "x"
type input "Client is reporting a"
type textarea "x"
type input "Client is reporting an"
type textarea "x"
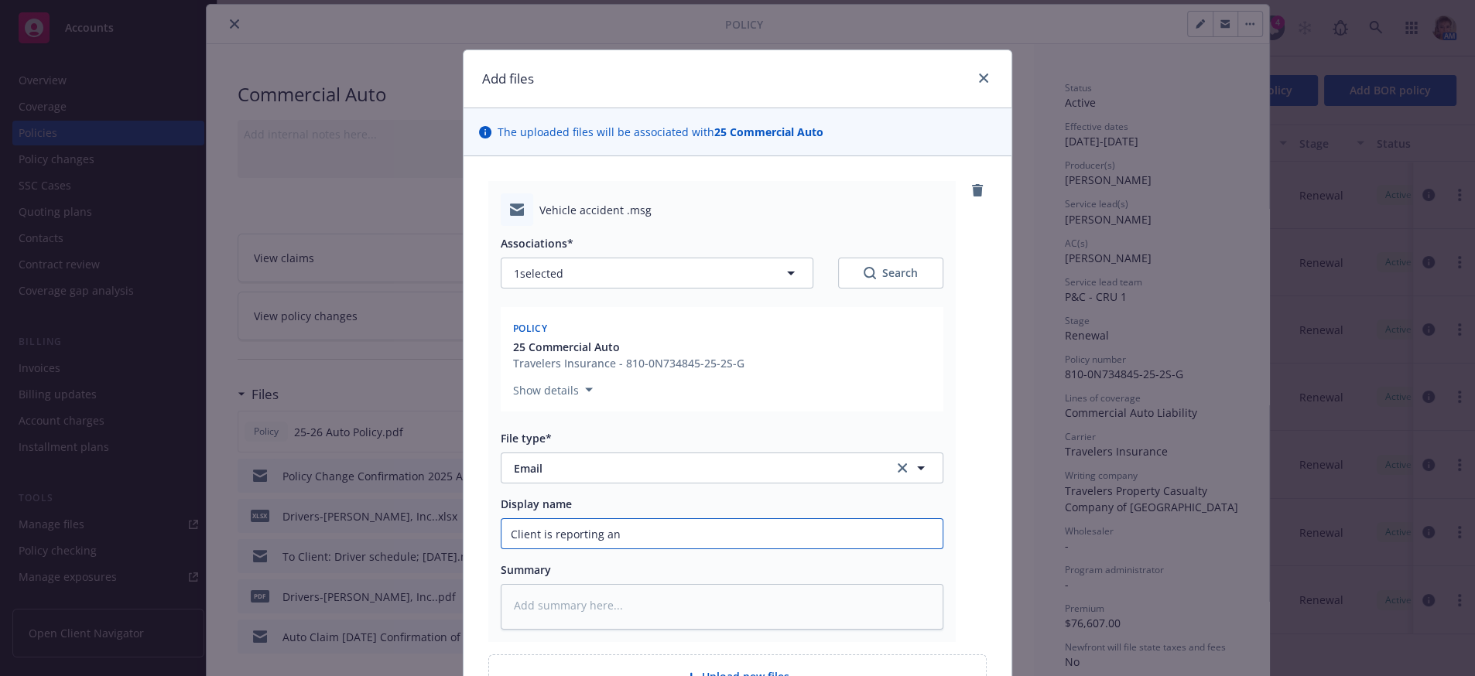
type input "Client is reporting an"
type textarea "x"
type input "Client is reporting an a"
type textarea "x"
type input "Client is reporting an au"
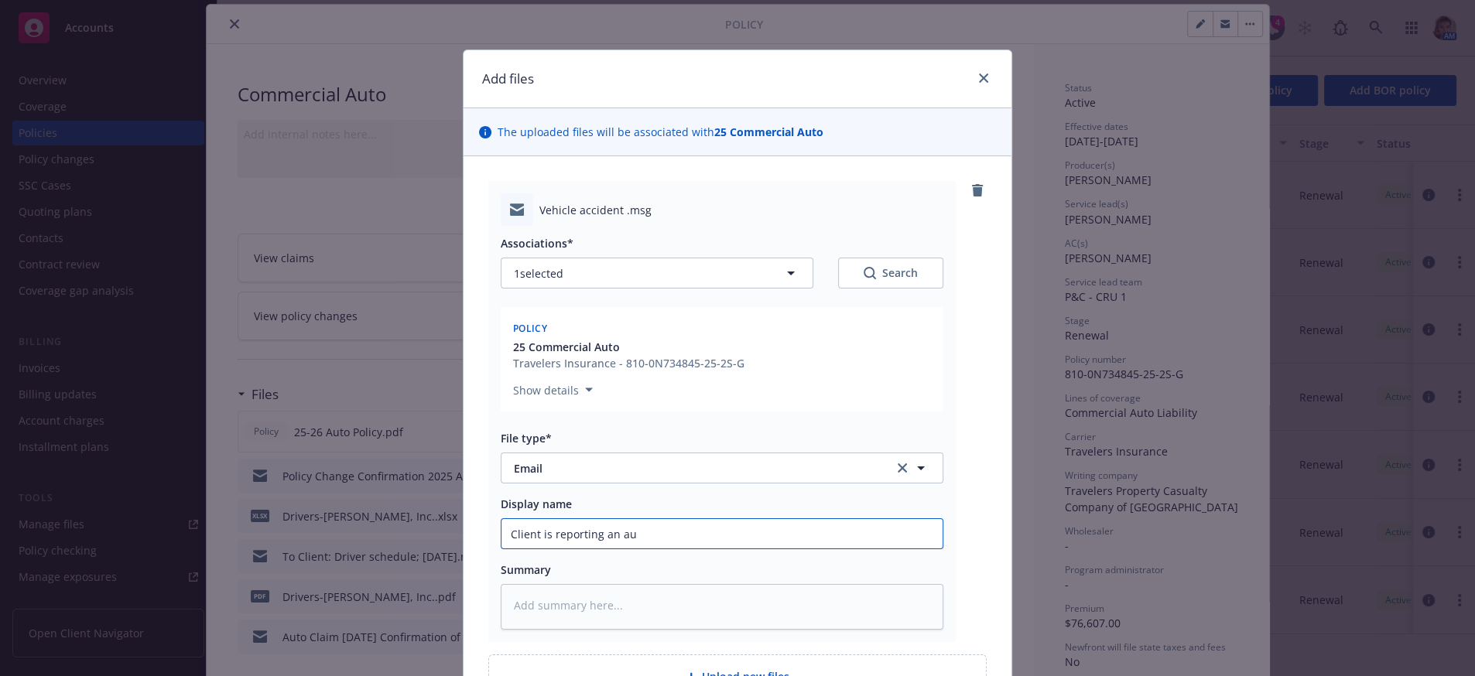
type textarea "x"
type input "Client is reporting an aut"
type textarea "x"
type input "Client is reporting an auto"
type textarea "x"
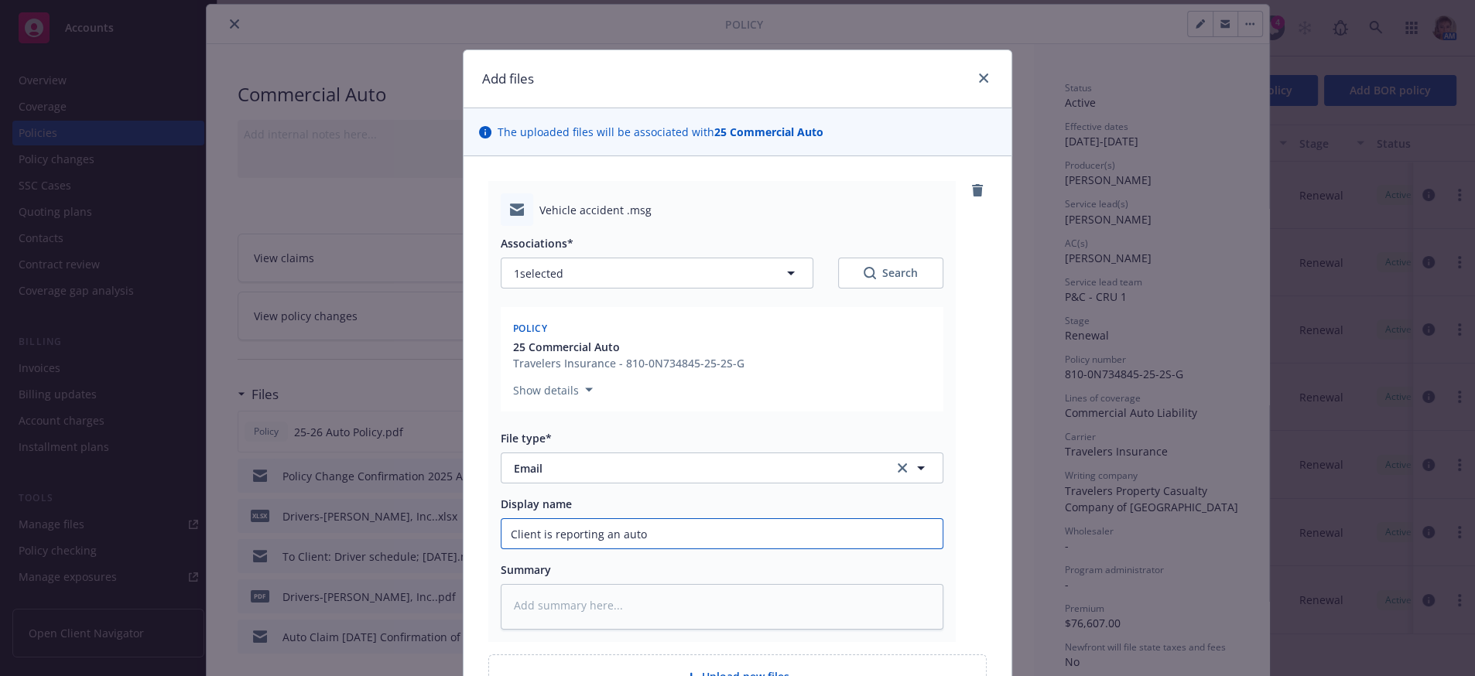
type input "Client is reporting an auto"
type textarea "x"
type input "Client is reporting an auto c"
type textarea "x"
type input "Client is reporting an auto cl"
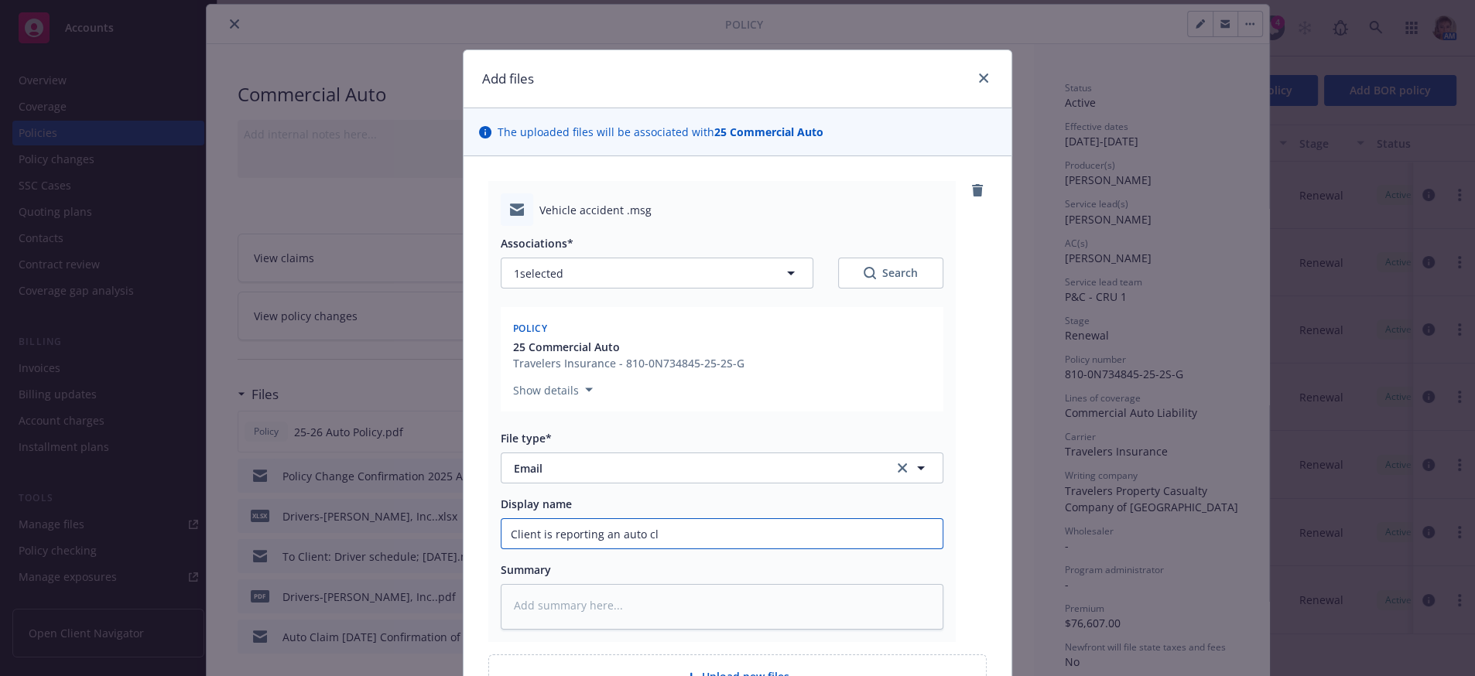
type textarea "x"
type input "Client is reporting an auto cla"
type textarea "x"
type input "Client is reporting an auto clai"
type textarea "x"
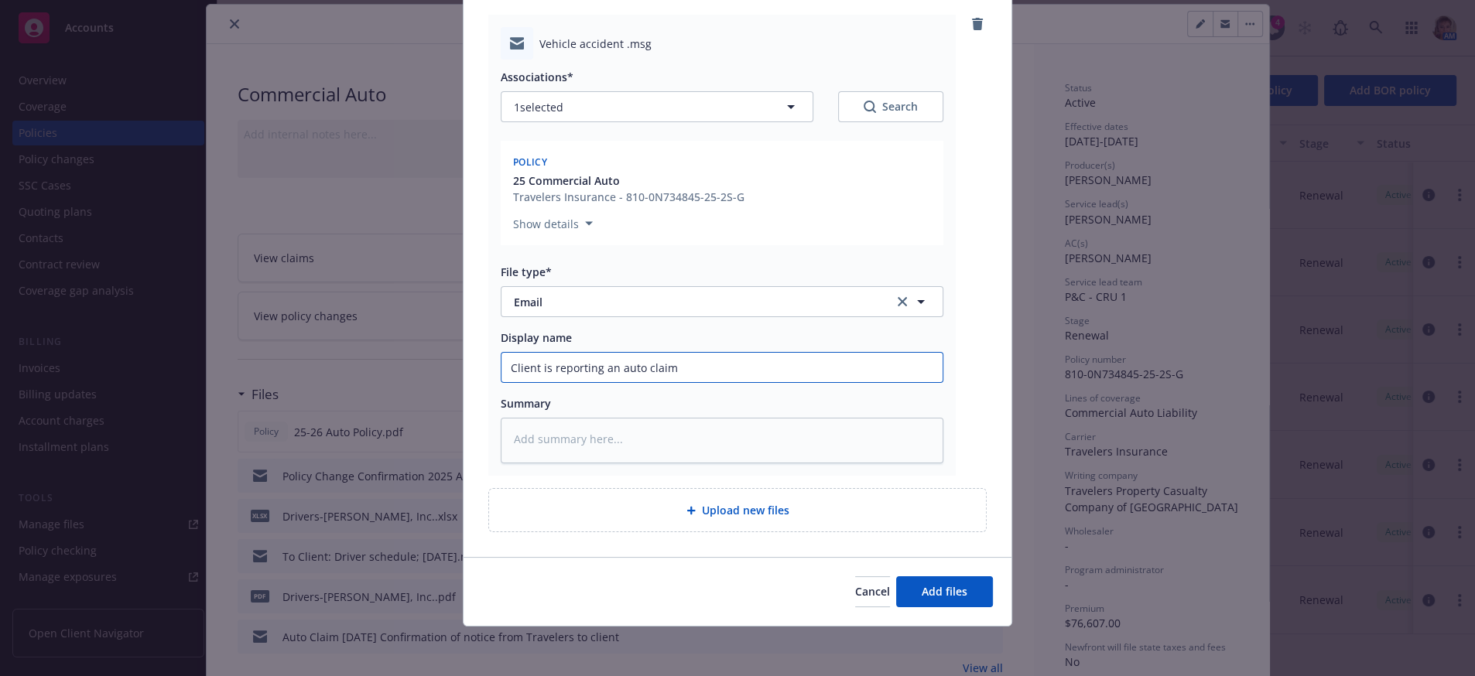
scroll to position [224, 0]
type input "Client is reporting an auto claim"
click at [963, 600] on button "Add files" at bounding box center [944, 591] width 97 height 31
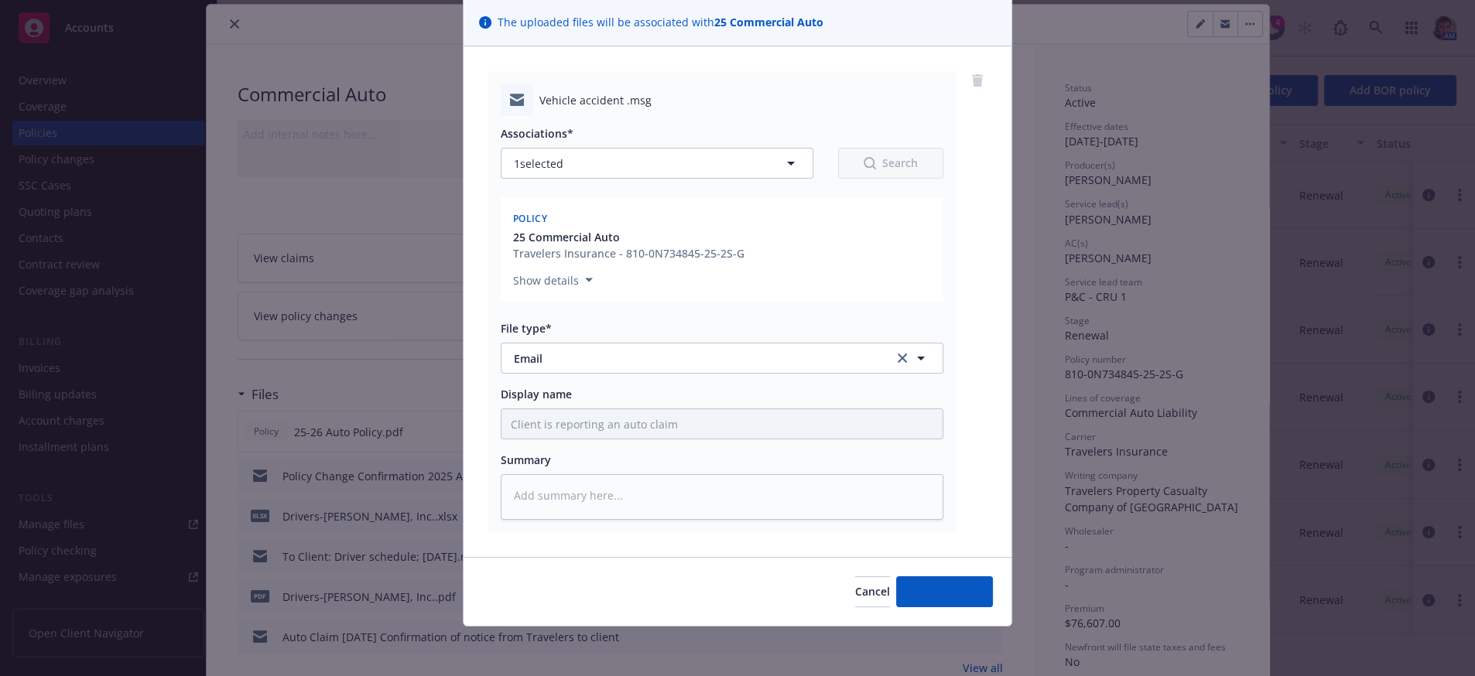
scroll to position [162, 0]
type textarea "x"
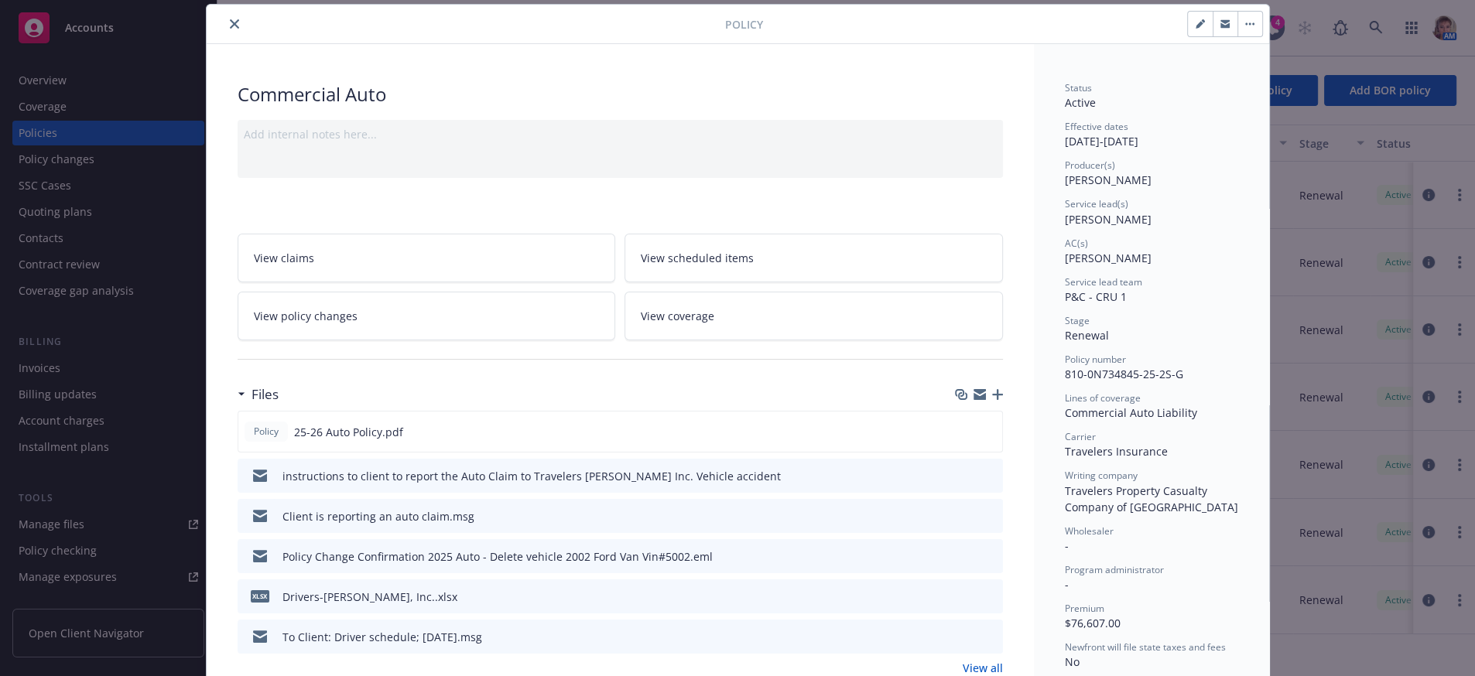
click at [230, 28] on icon "close" at bounding box center [234, 23] width 9 height 9
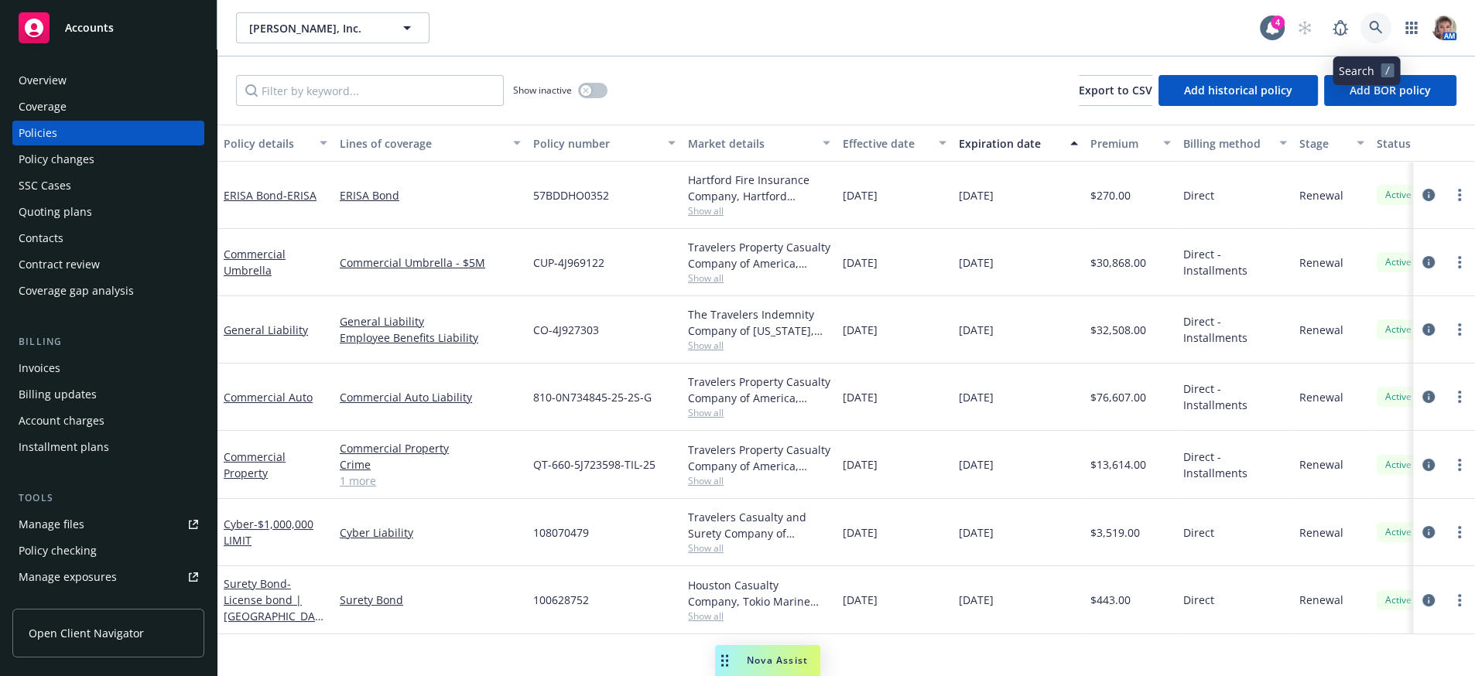
click at [1360, 39] on link at bounding box center [1375, 27] width 31 height 31
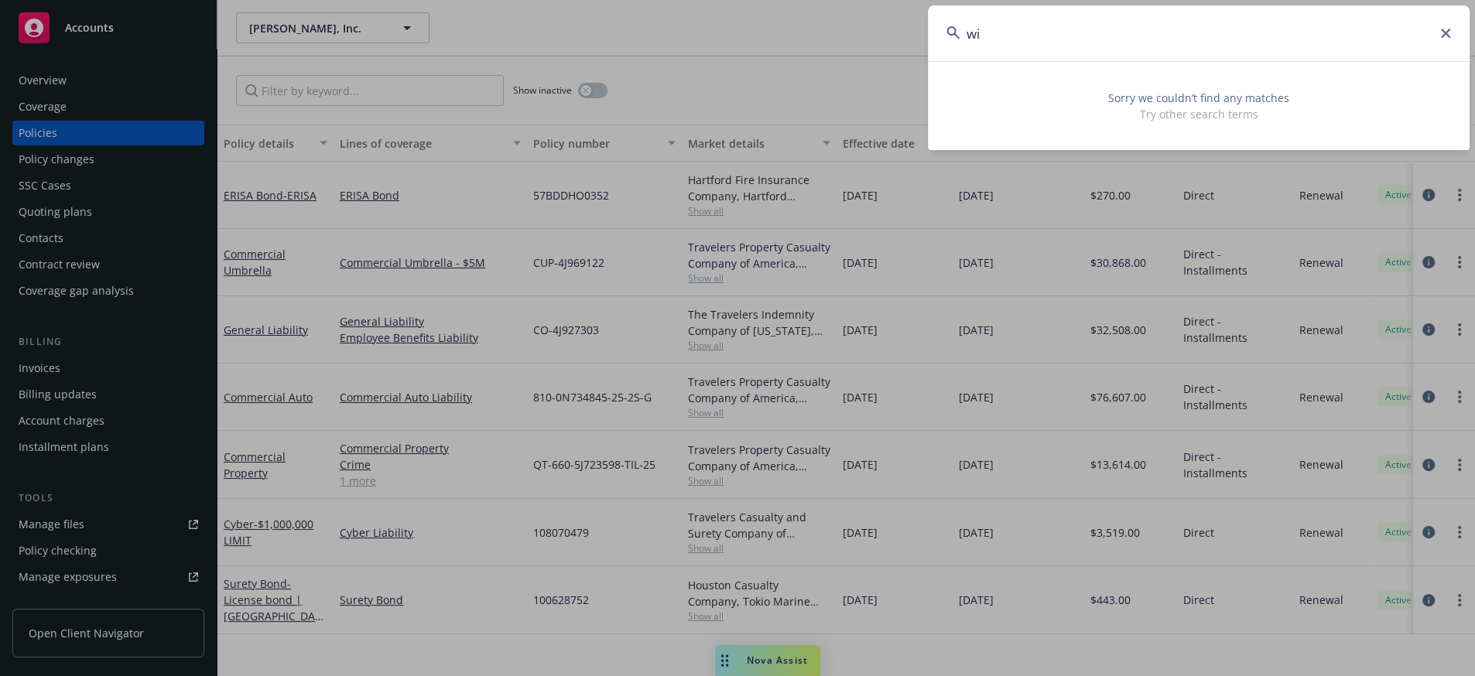
type input "w"
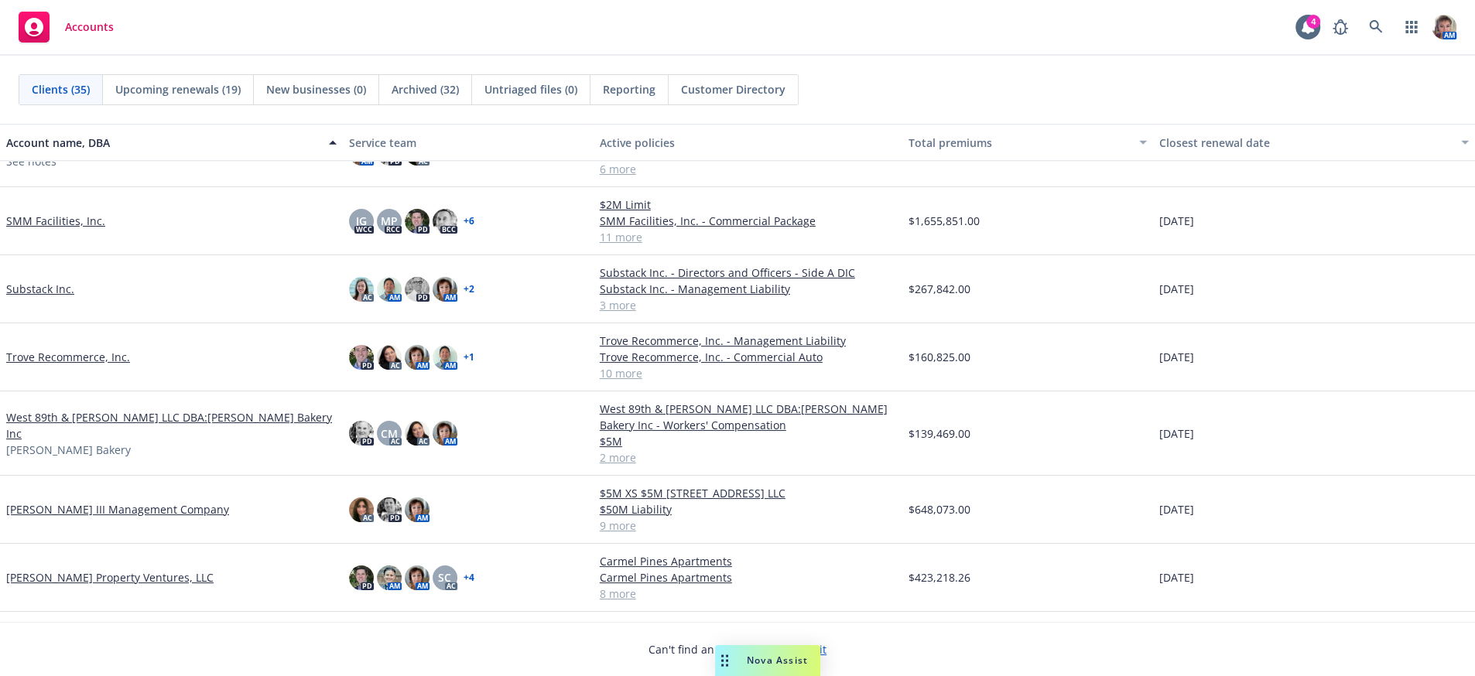
scroll to position [1557, 0]
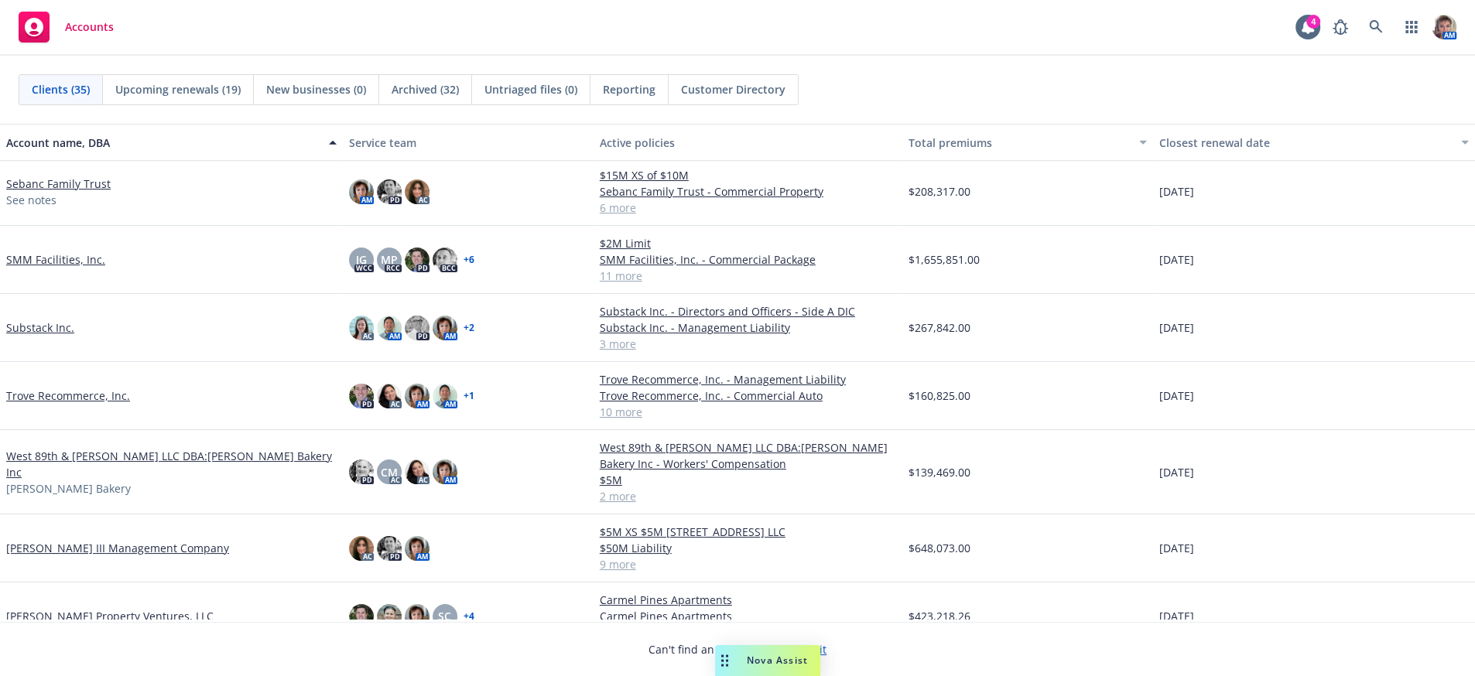
click at [54, 268] on link "SMM Facilities, Inc." at bounding box center [55, 259] width 99 height 16
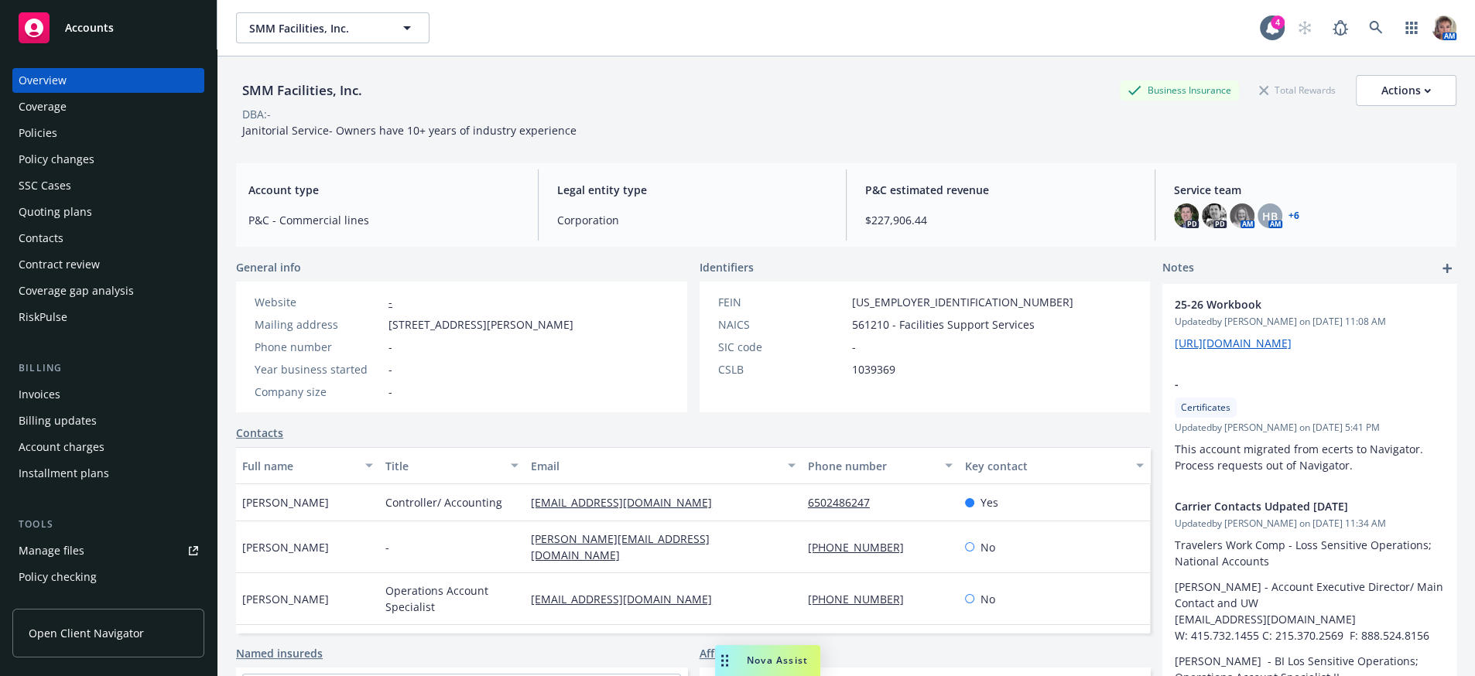
click at [47, 145] on div "Policies" at bounding box center [38, 133] width 39 height 25
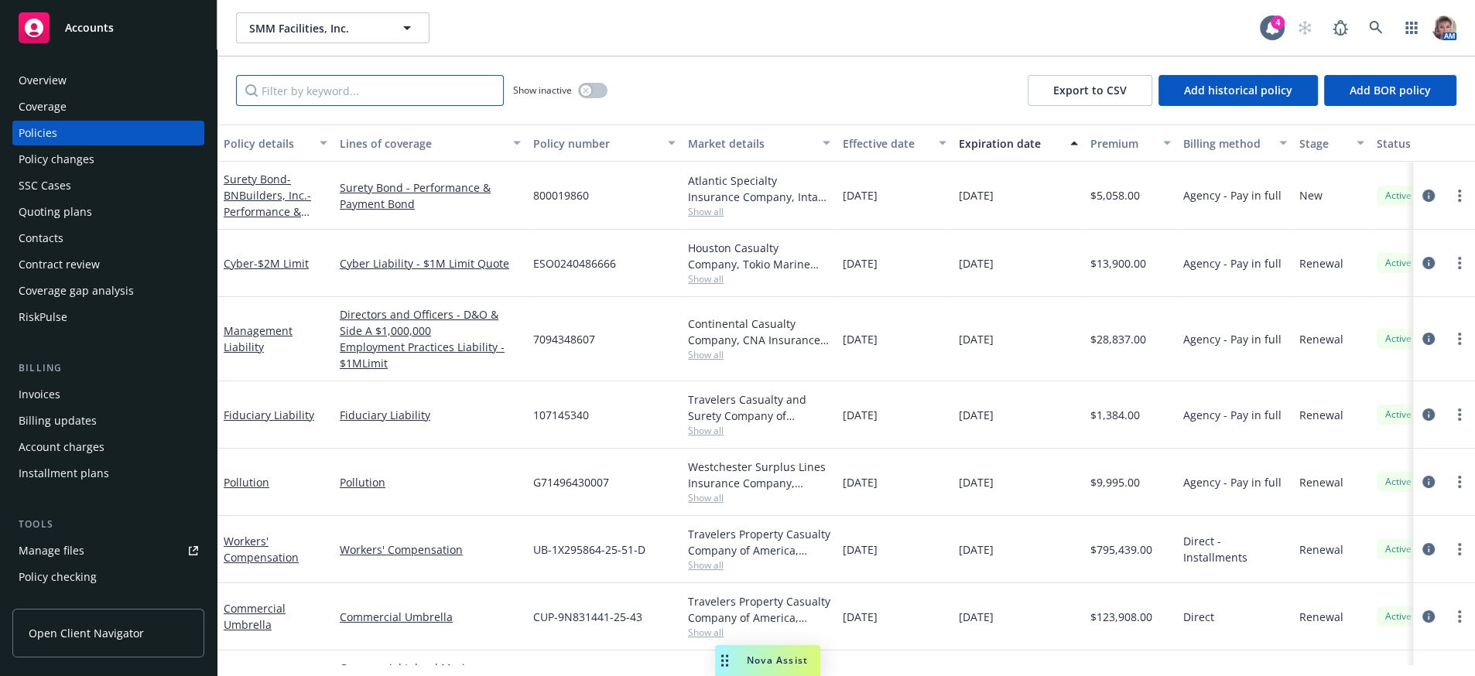
click at [364, 105] on input "Filter by keyword..." at bounding box center [370, 90] width 268 height 31
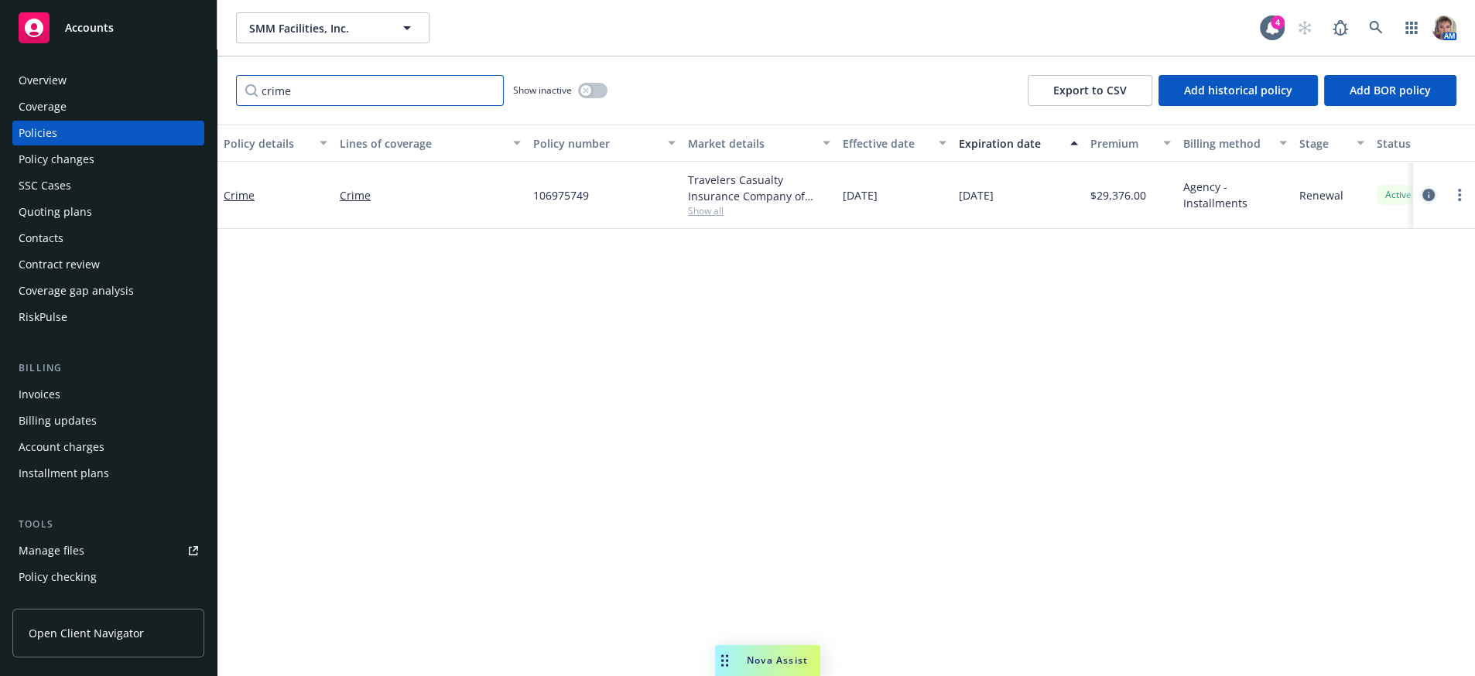
type input "crime"
click at [1428, 201] on icon "circleInformation" at bounding box center [1428, 195] width 12 height 12
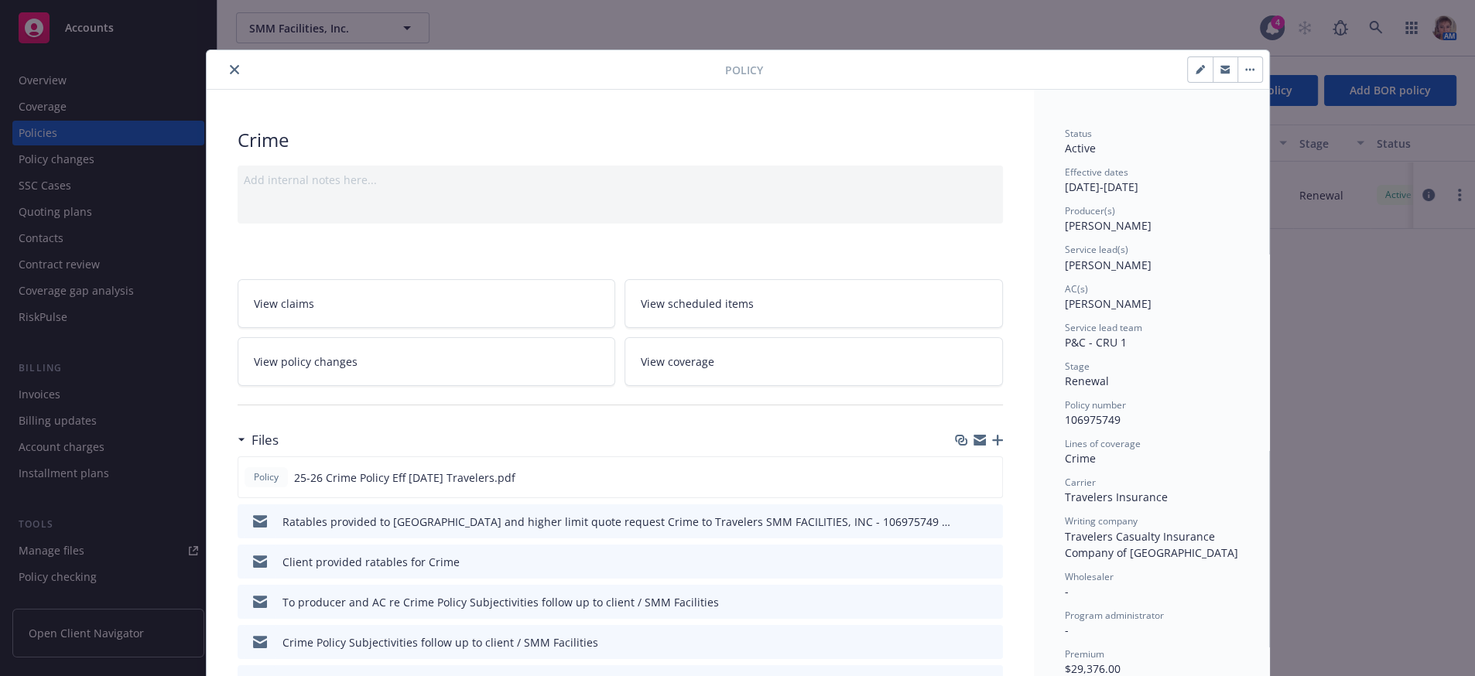
scroll to position [1657, 0]
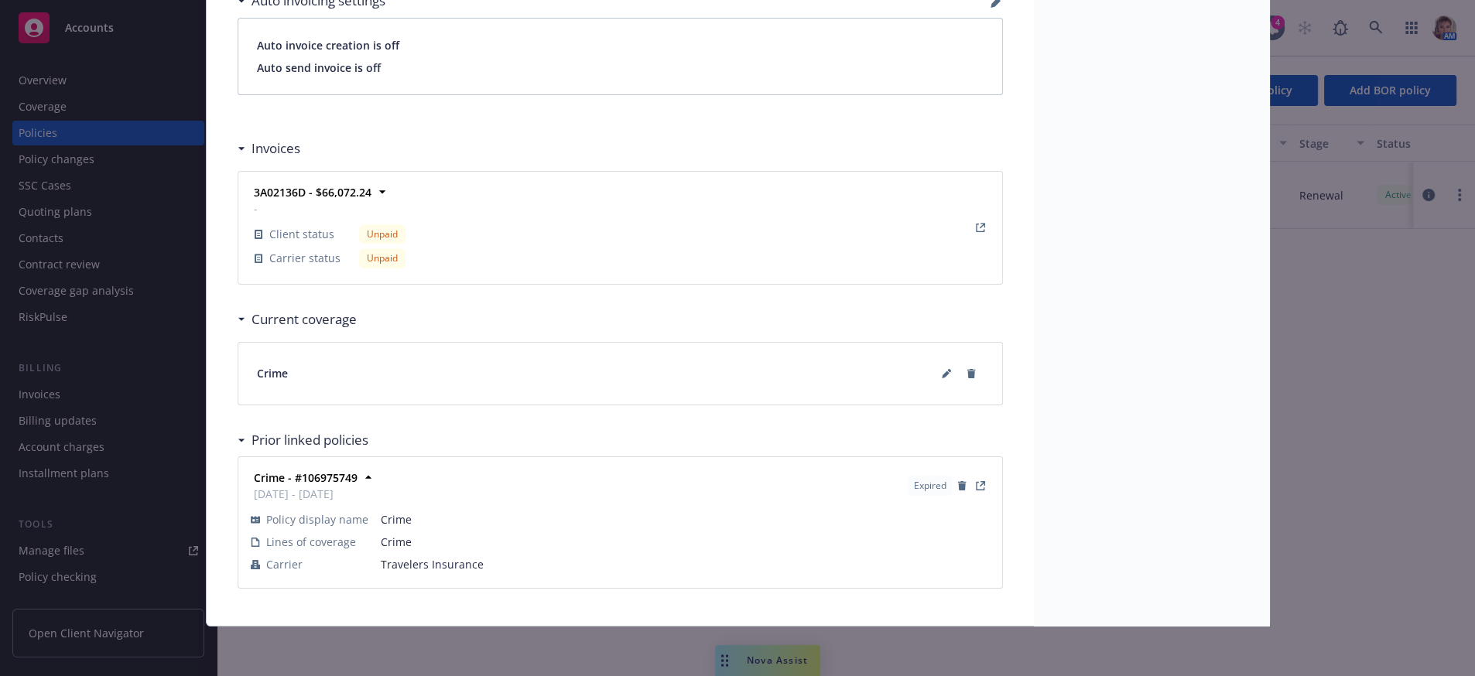
click at [108, 388] on div "Policy Crime Add internal notes here... View claims View scheduled items View p…" at bounding box center [737, 338] width 1475 height 676
click at [63, 539] on div "Policy Crime Add internal notes here... View claims View scheduled items View p…" at bounding box center [737, 338] width 1475 height 676
click at [67, 530] on div "Policy Crime Add internal notes here... View claims View scheduled items View p…" at bounding box center [737, 338] width 1475 height 676
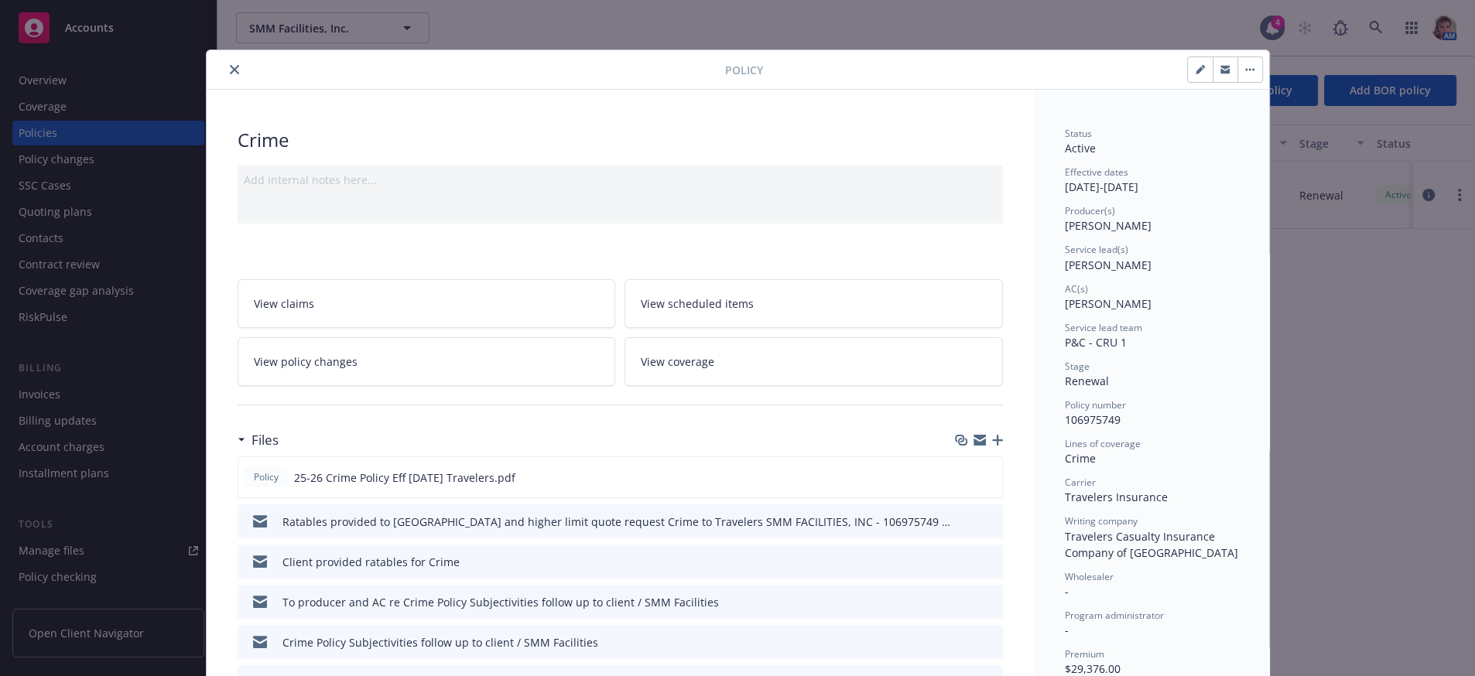
click at [231, 68] on icon "close" at bounding box center [234, 69] width 9 height 9
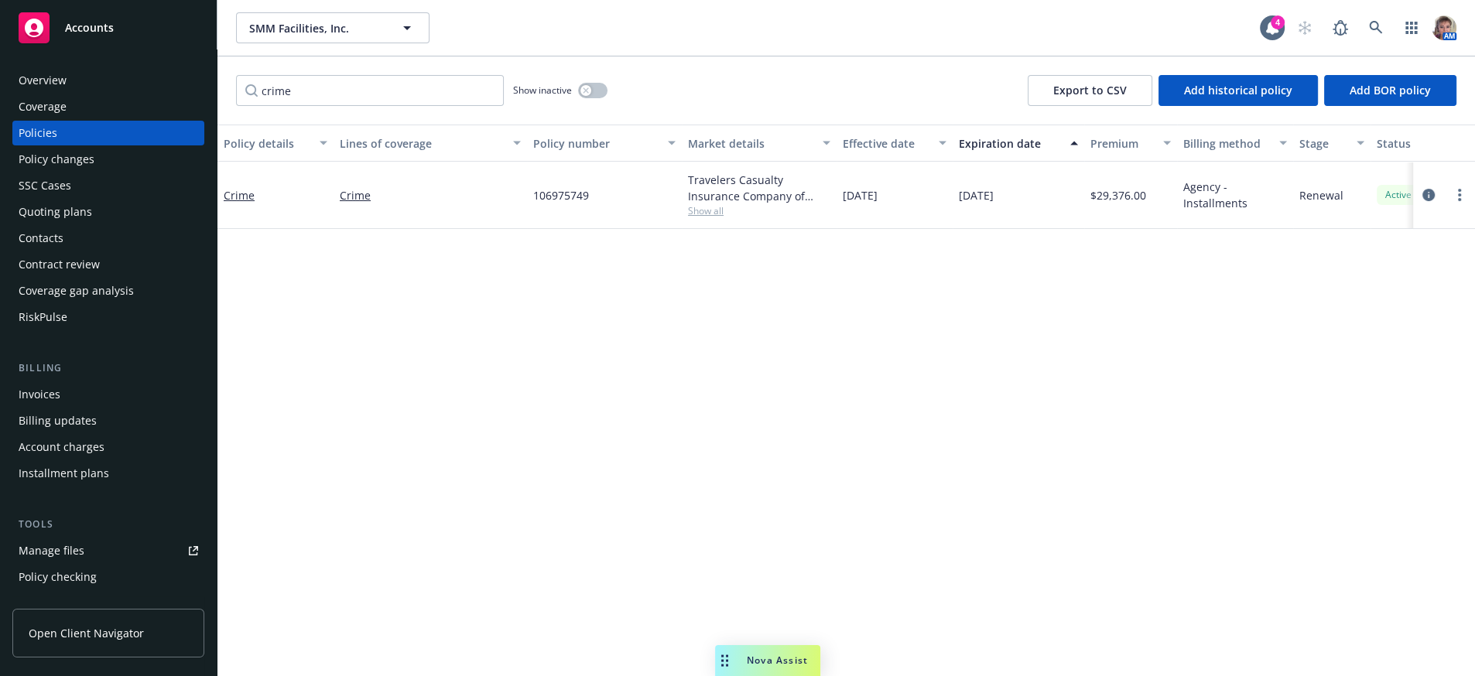
click at [87, 486] on div "Installment plans" at bounding box center [64, 473] width 91 height 25
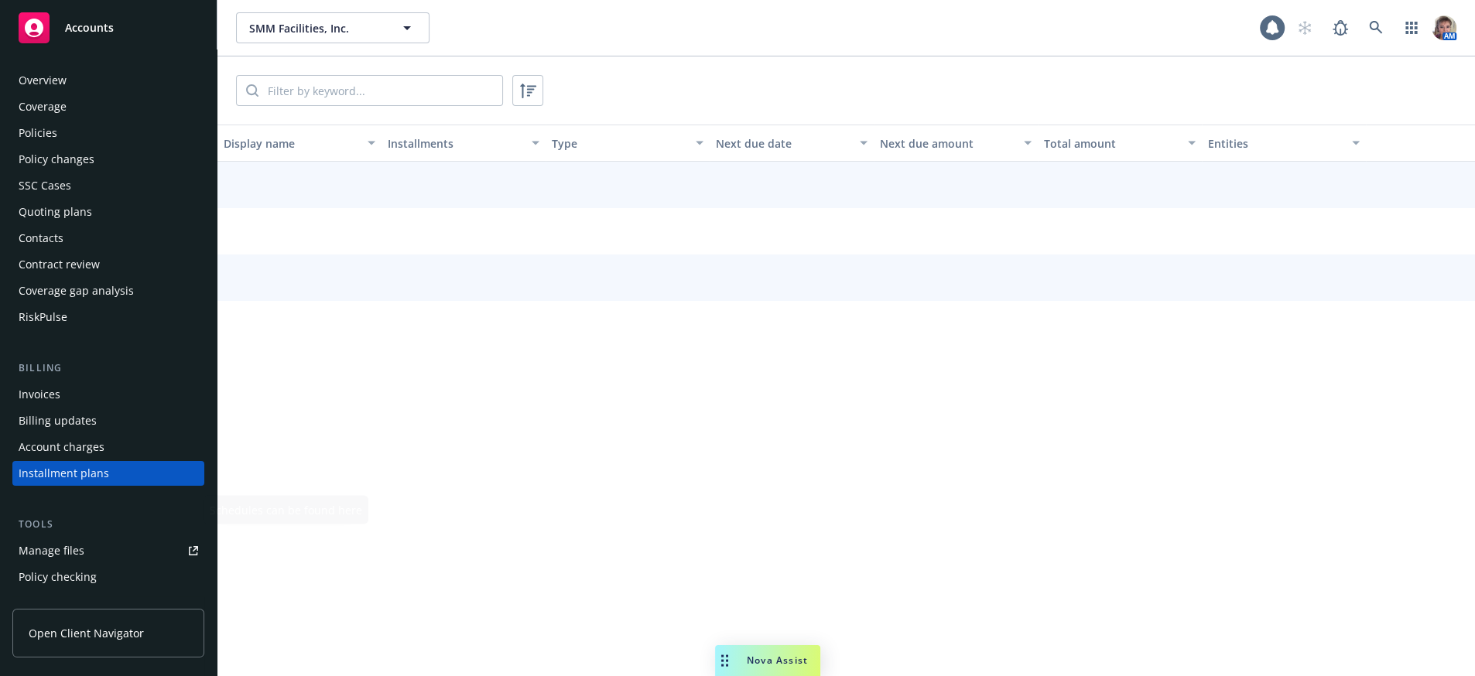
scroll to position [165, 0]
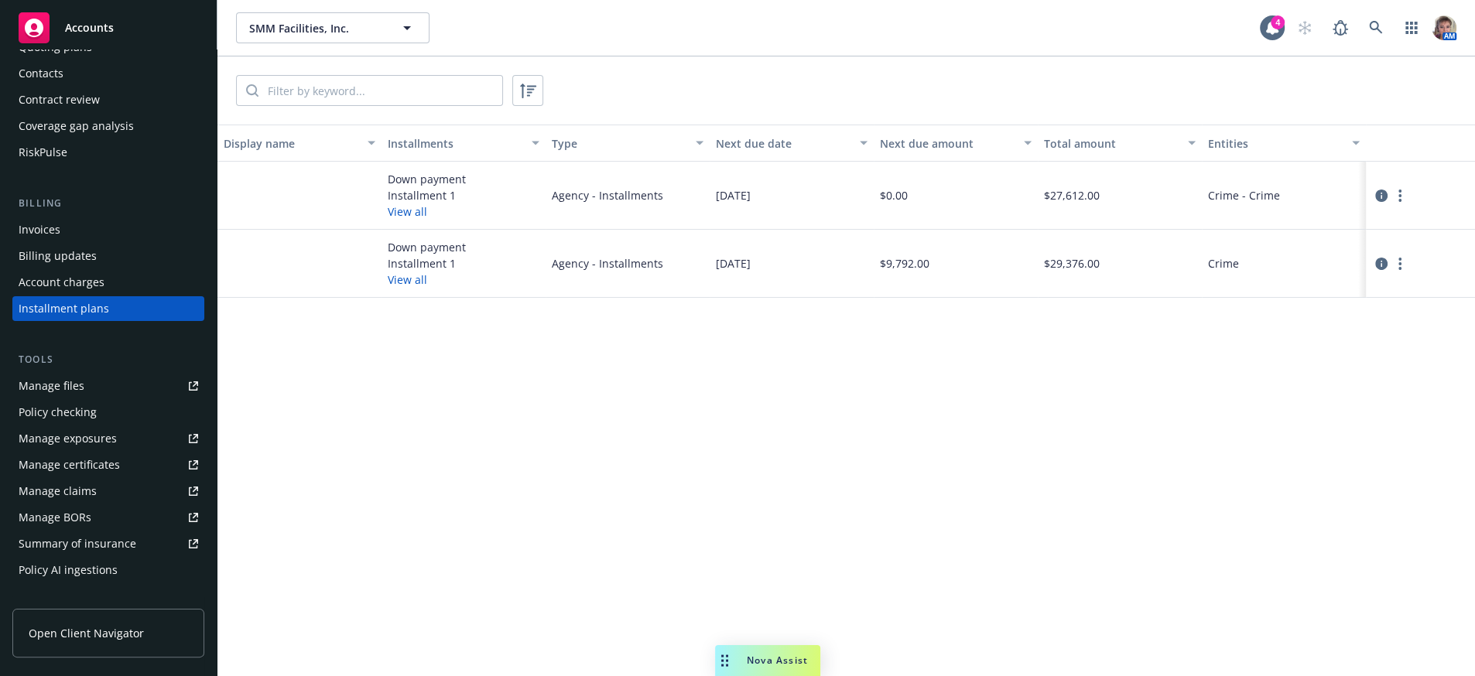
click at [641, 430] on div "Display name Installments Type Next due date Next due amount Total amount Entit…" at bounding box center [845, 401] width 1257 height 552
click at [413, 288] on button "View all" at bounding box center [407, 280] width 39 height 16
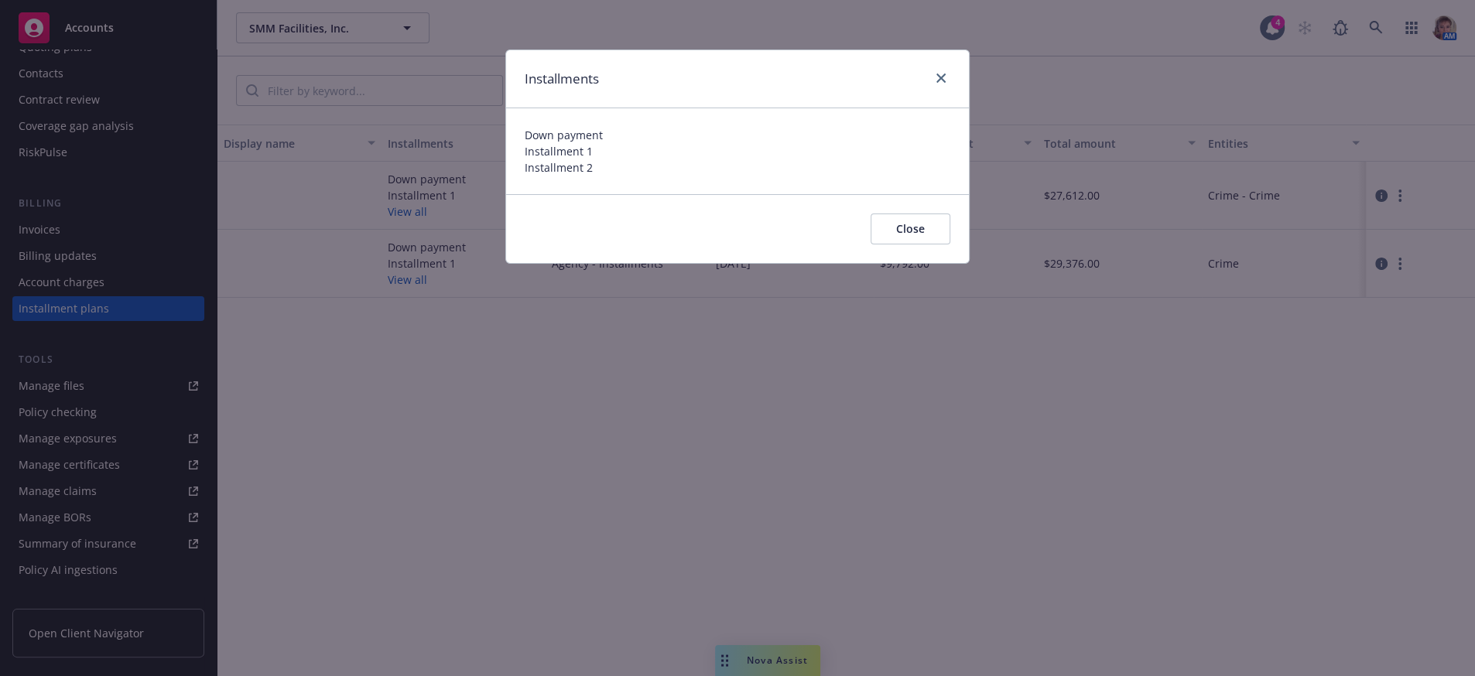
click at [910, 244] on button "Close" at bounding box center [910, 229] width 80 height 31
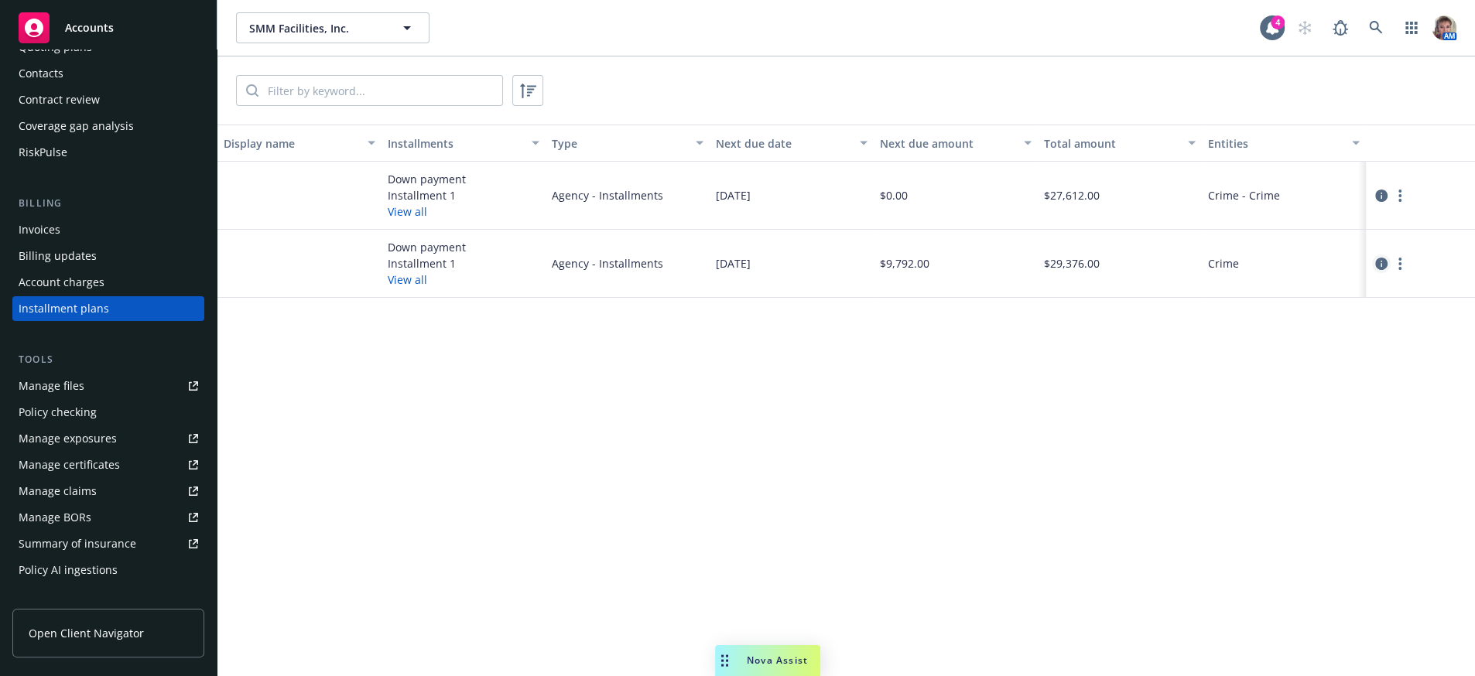
click at [1380, 273] on link "circleInformation" at bounding box center [1381, 264] width 19 height 19
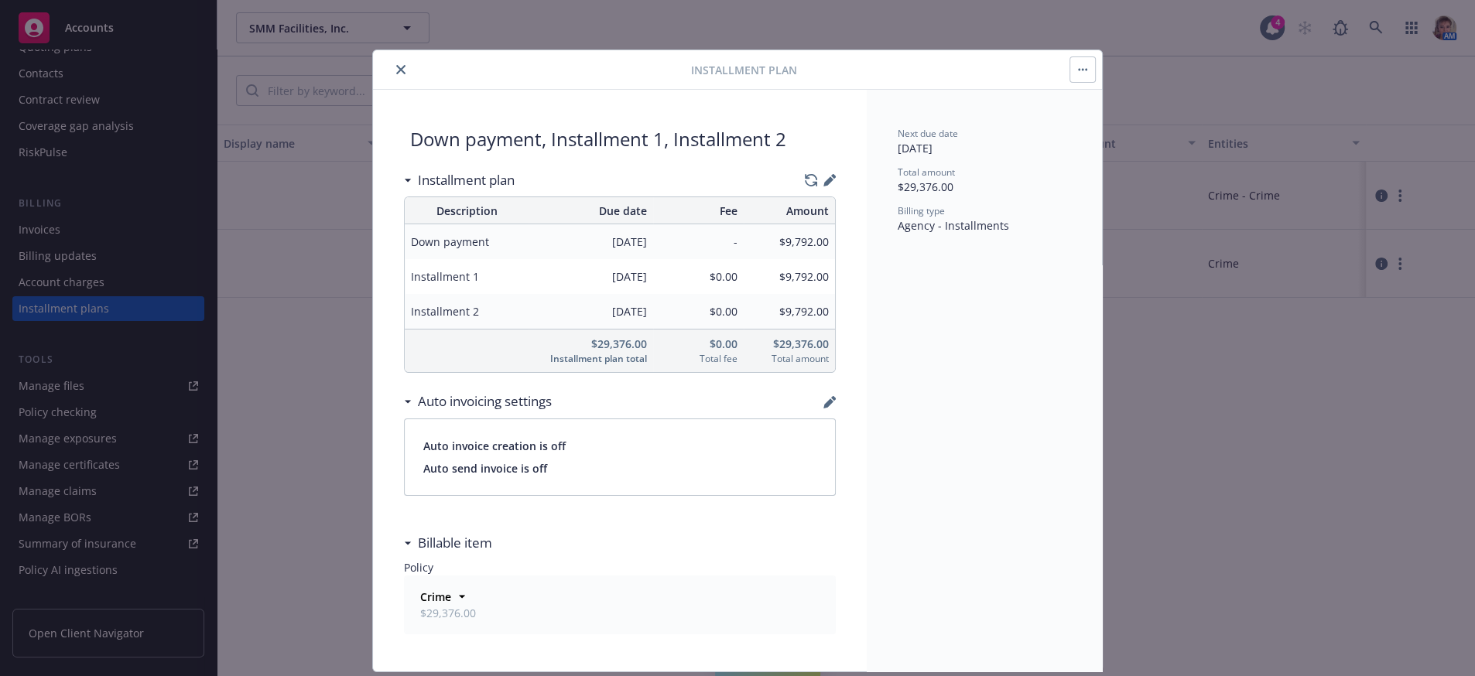
click at [403, 65] on button "close" at bounding box center [401, 69] width 19 height 19
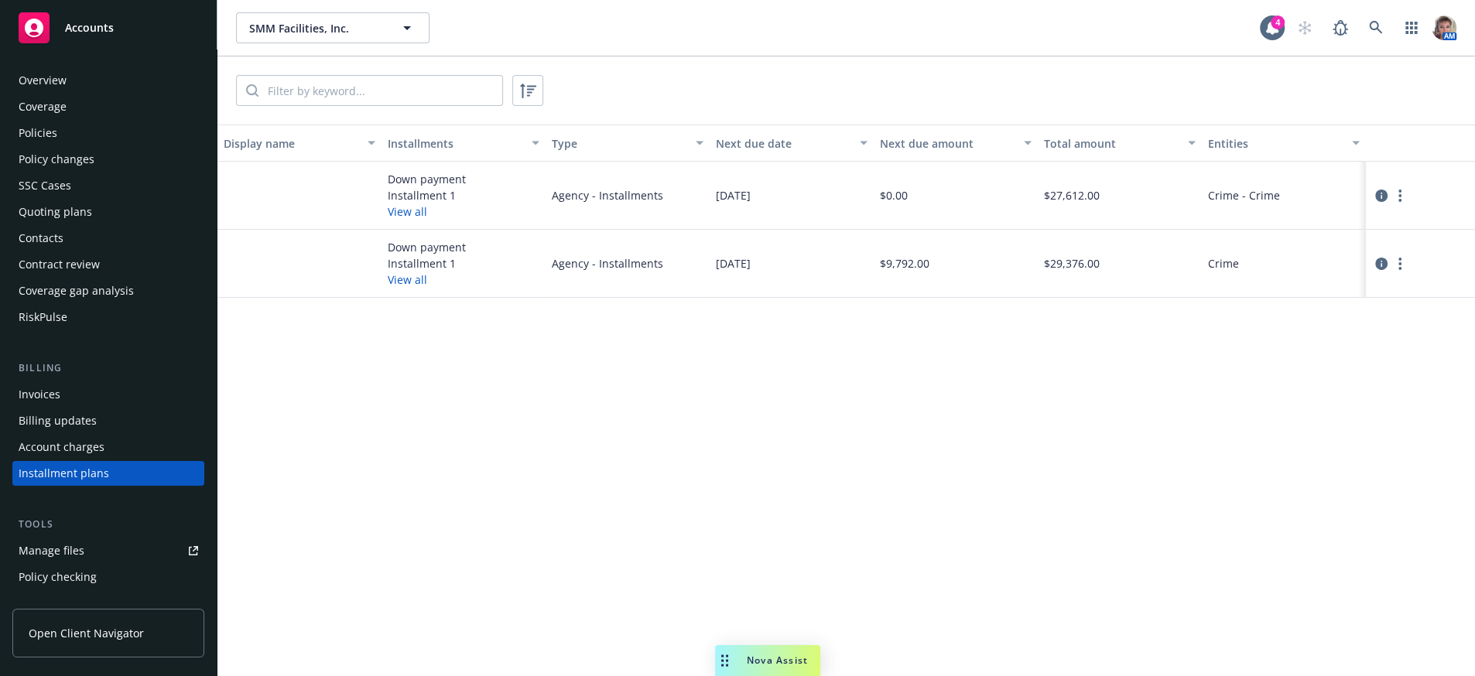
click at [74, 145] on div "Policies" at bounding box center [109, 133] width 180 height 25
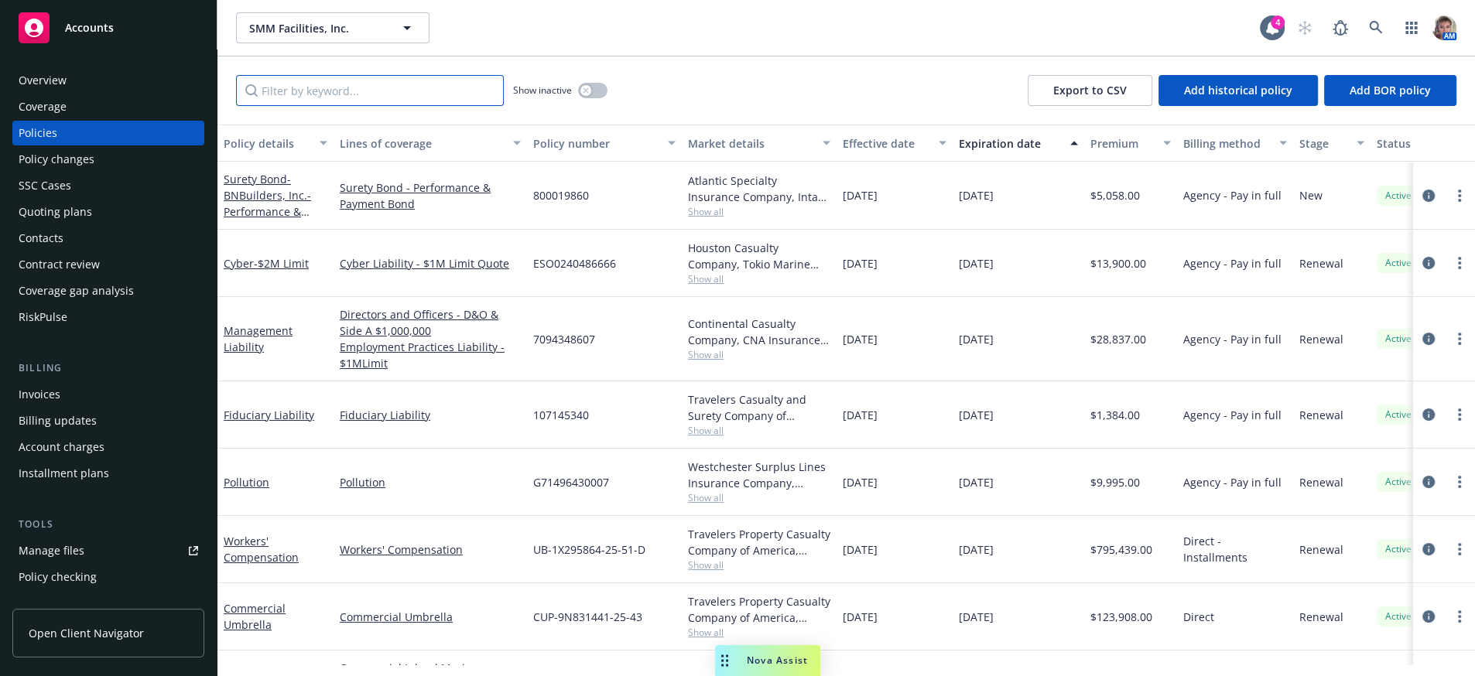
click at [370, 106] on input "Filter by keyword..." at bounding box center [370, 90] width 268 height 31
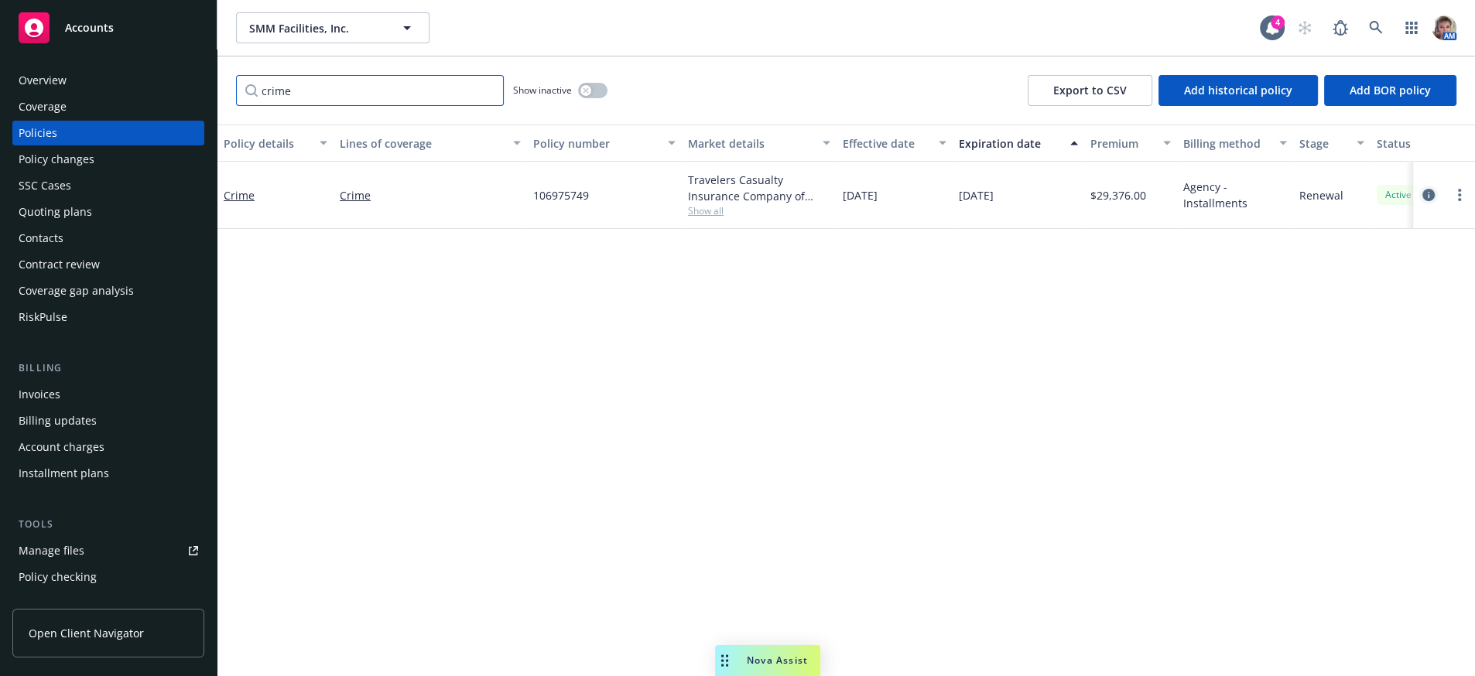
type input "crime"
click at [1424, 201] on icon "circleInformation" at bounding box center [1428, 195] width 12 height 12
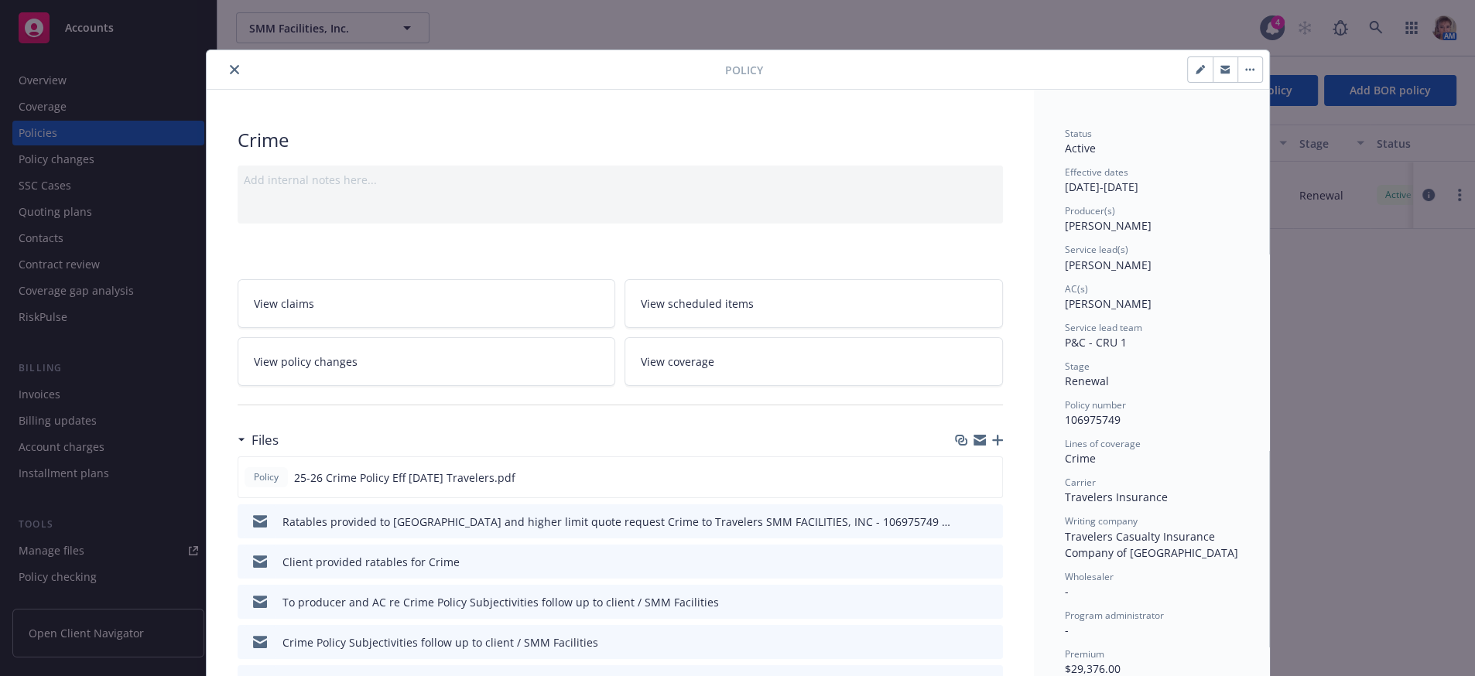
scroll to position [46, 0]
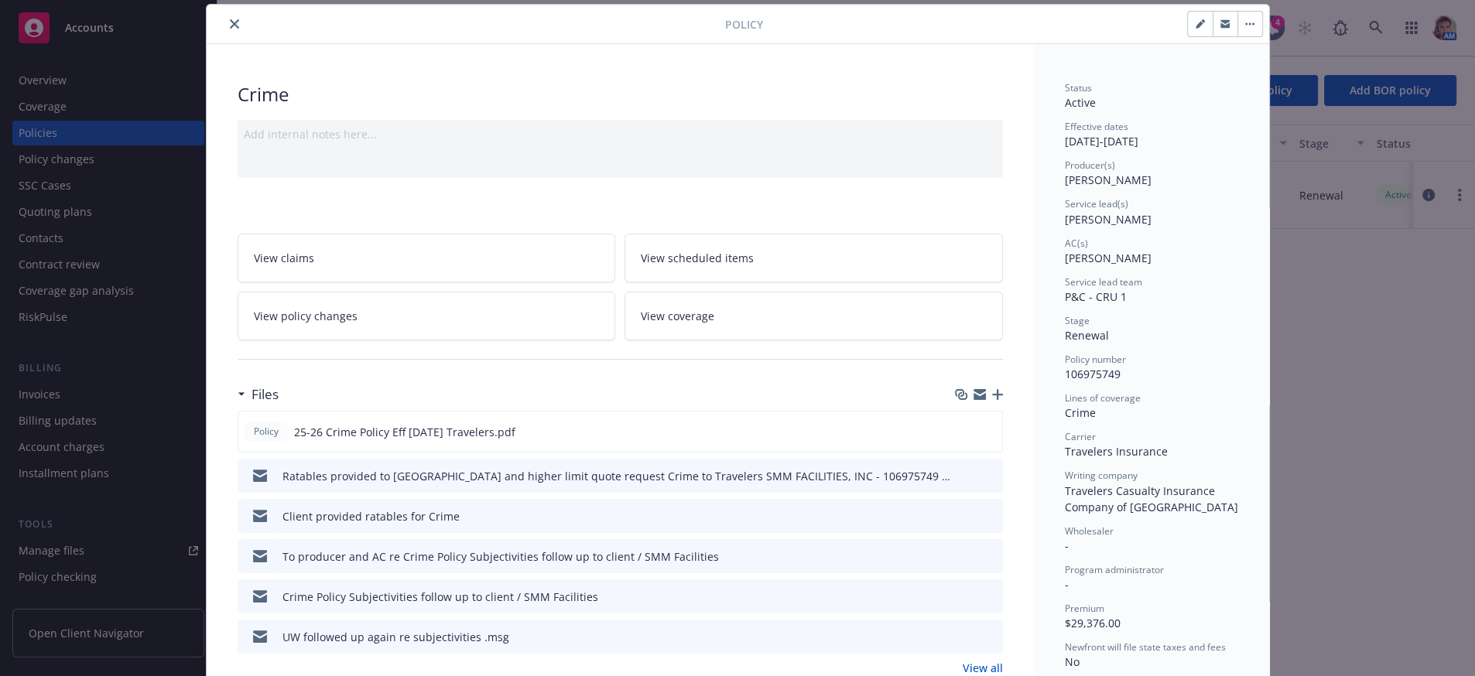
click at [514, 333] on link "View policy changes" at bounding box center [427, 316] width 378 height 49
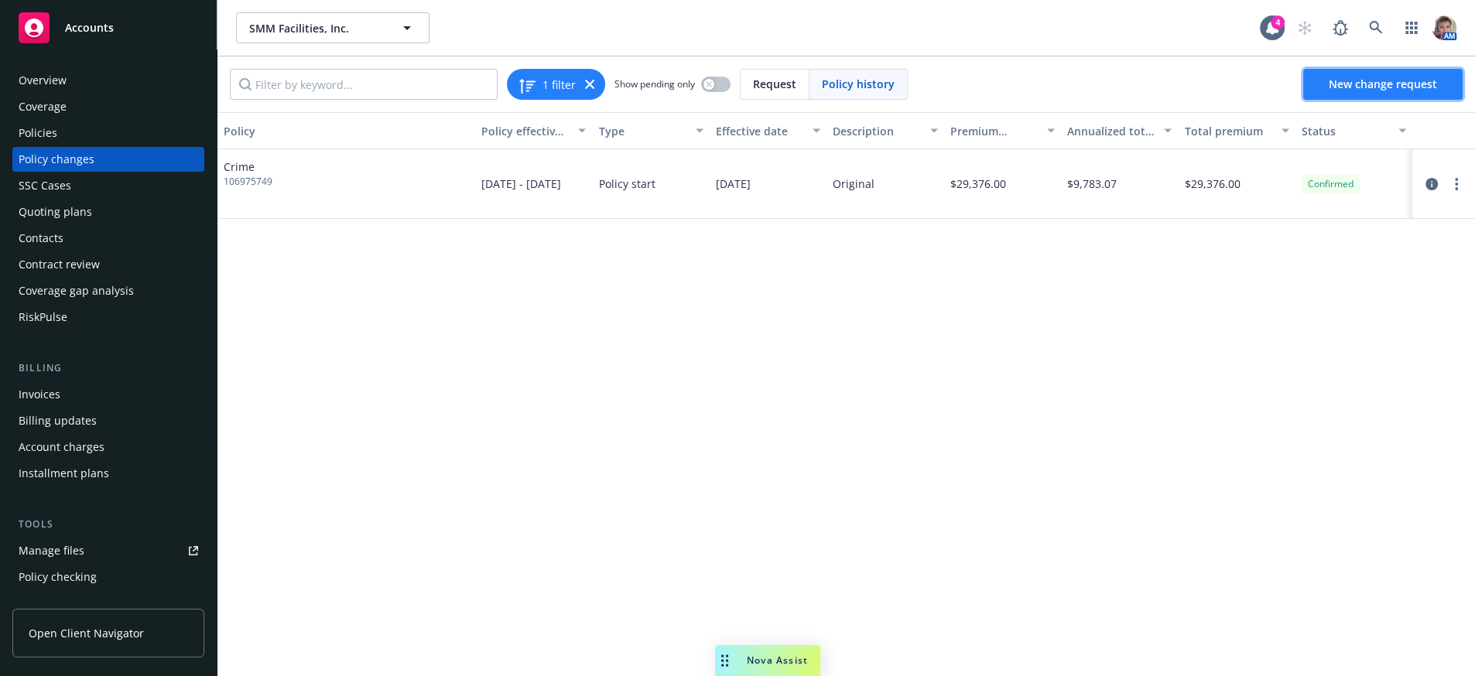
click at [1435, 88] on span "New change request" at bounding box center [1382, 84] width 108 height 15
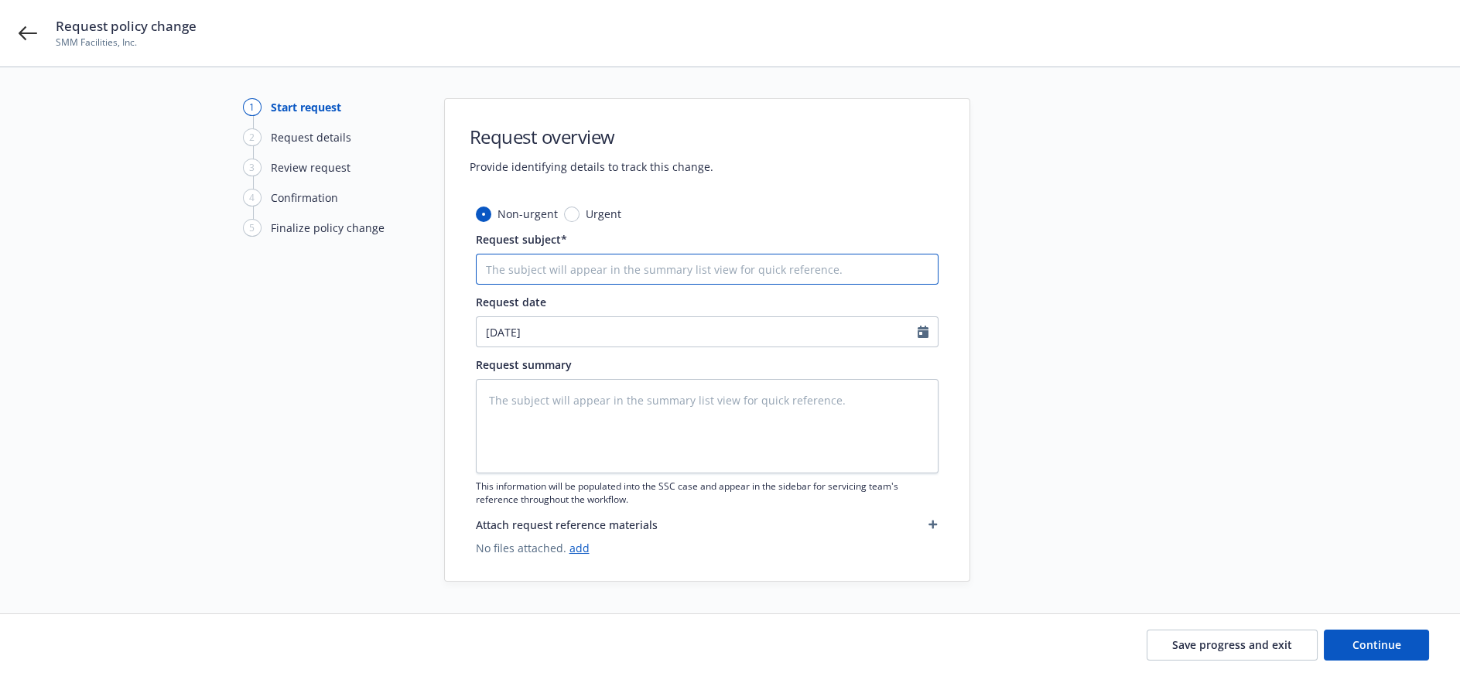
click at [532, 268] on input "Request subject*" at bounding box center [707, 269] width 463 height 31
type textarea "x"
type input "9"
type textarea "x"
type input "9/"
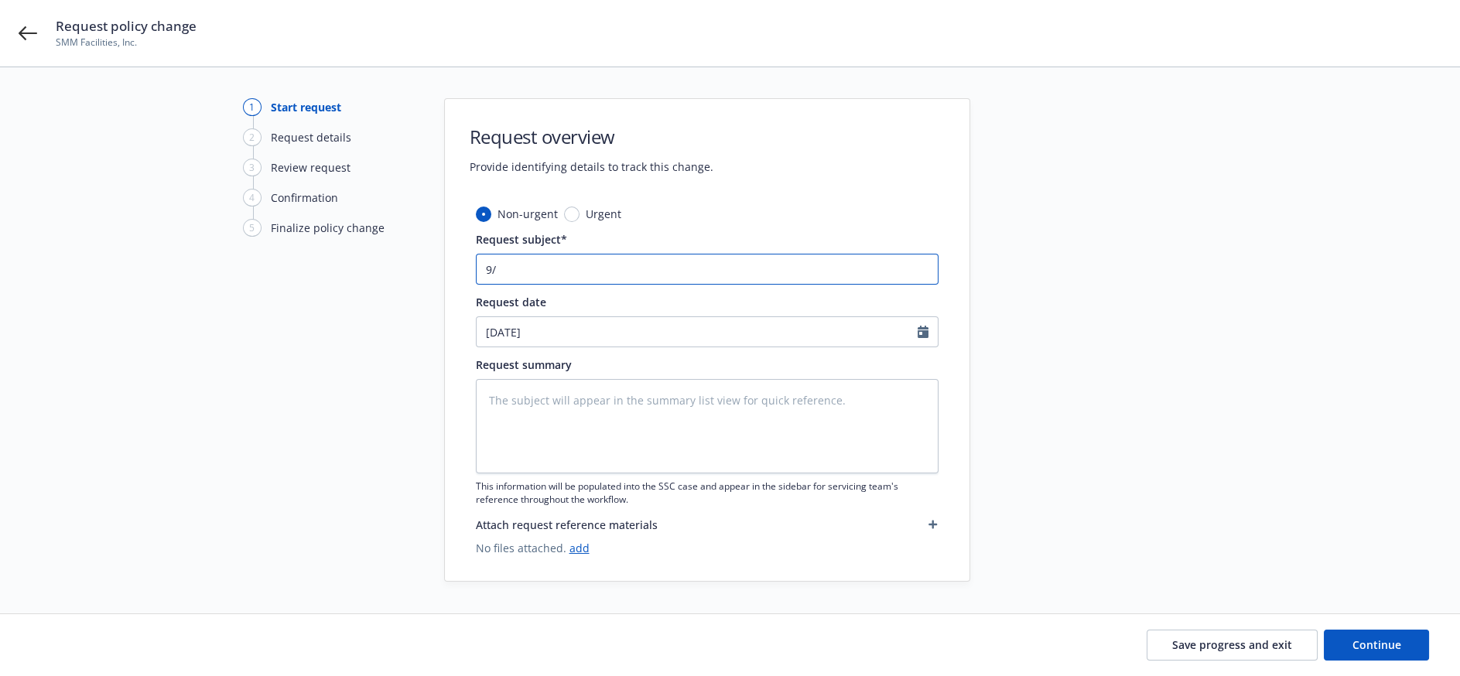
type textarea "x"
type input "9/1"
type textarea "x"
type input "9/1/"
type textarea "x"
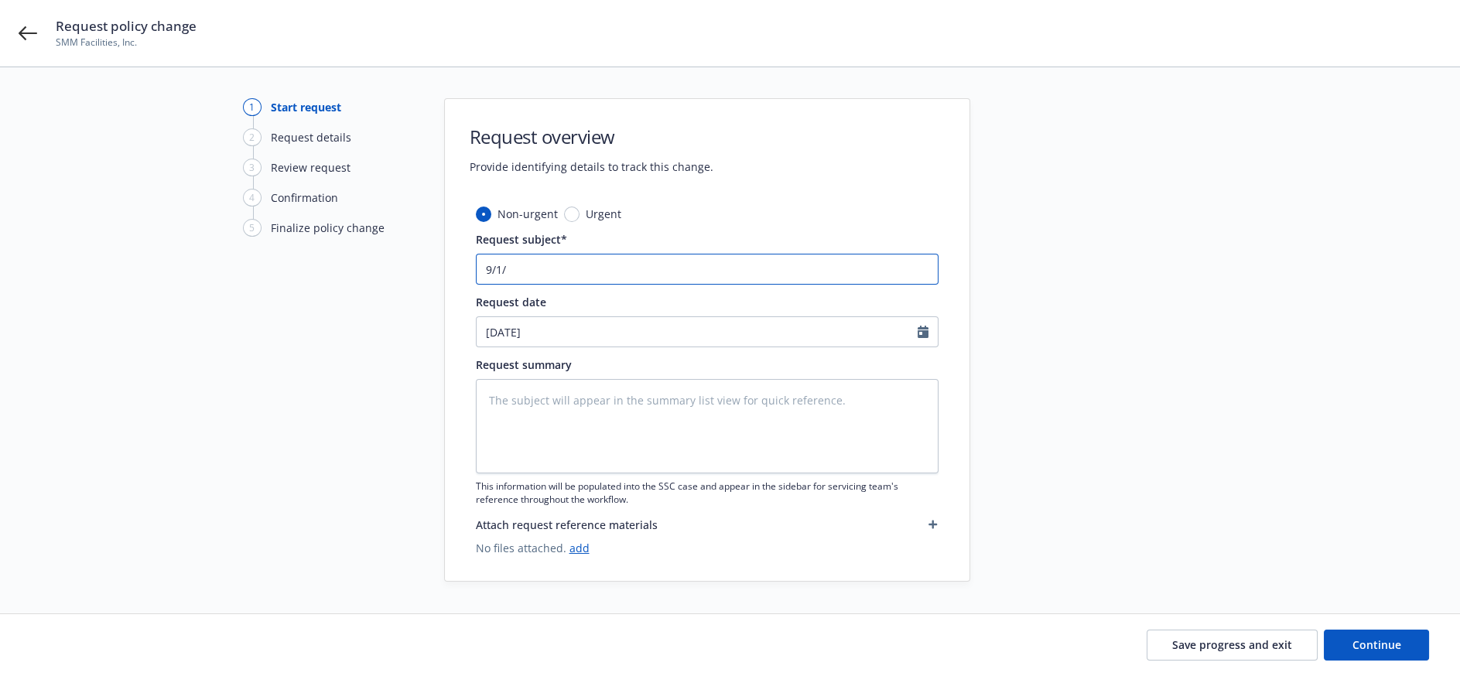
type input "9/1/2"
type textarea "x"
type input "9/1/25"
type textarea "x"
type input "9/1/25"
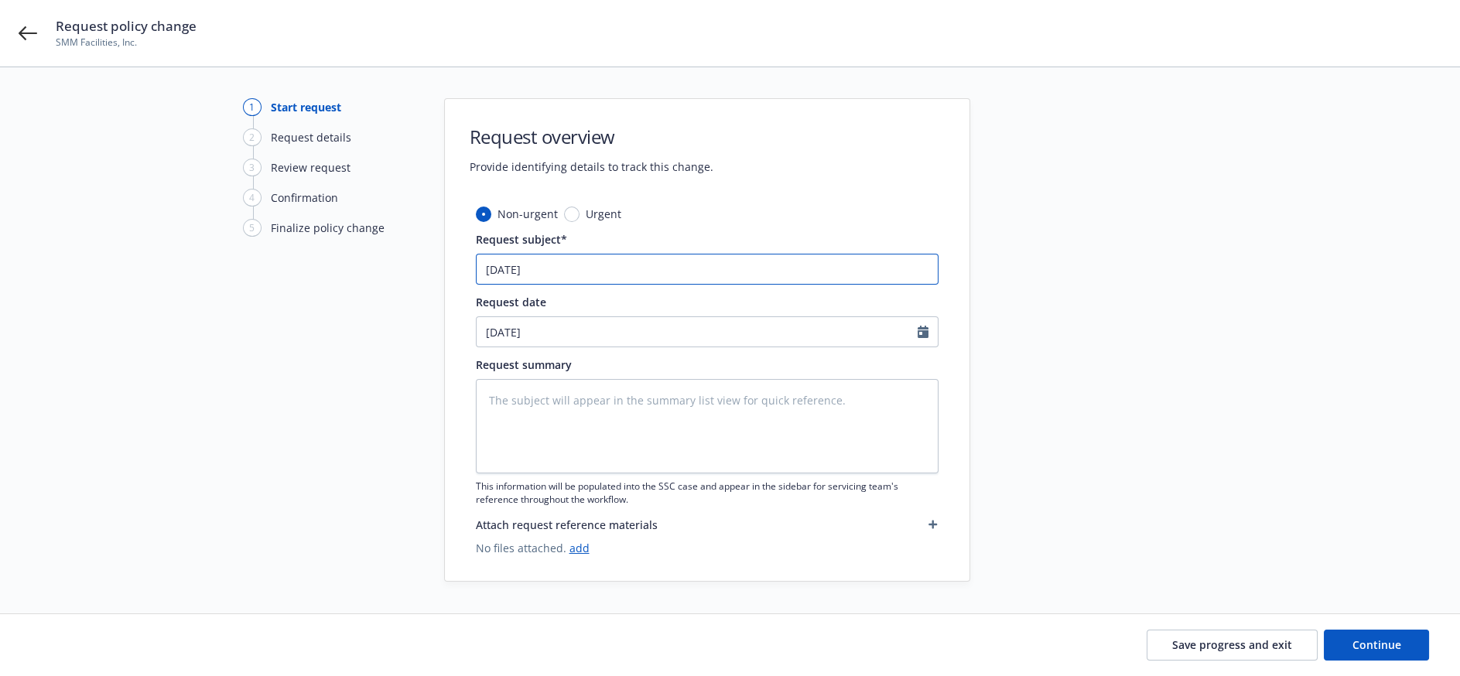
type textarea "x"
type input "9/1/25 I"
type textarea "x"
type input "9/1/25 In"
type textarea "x"
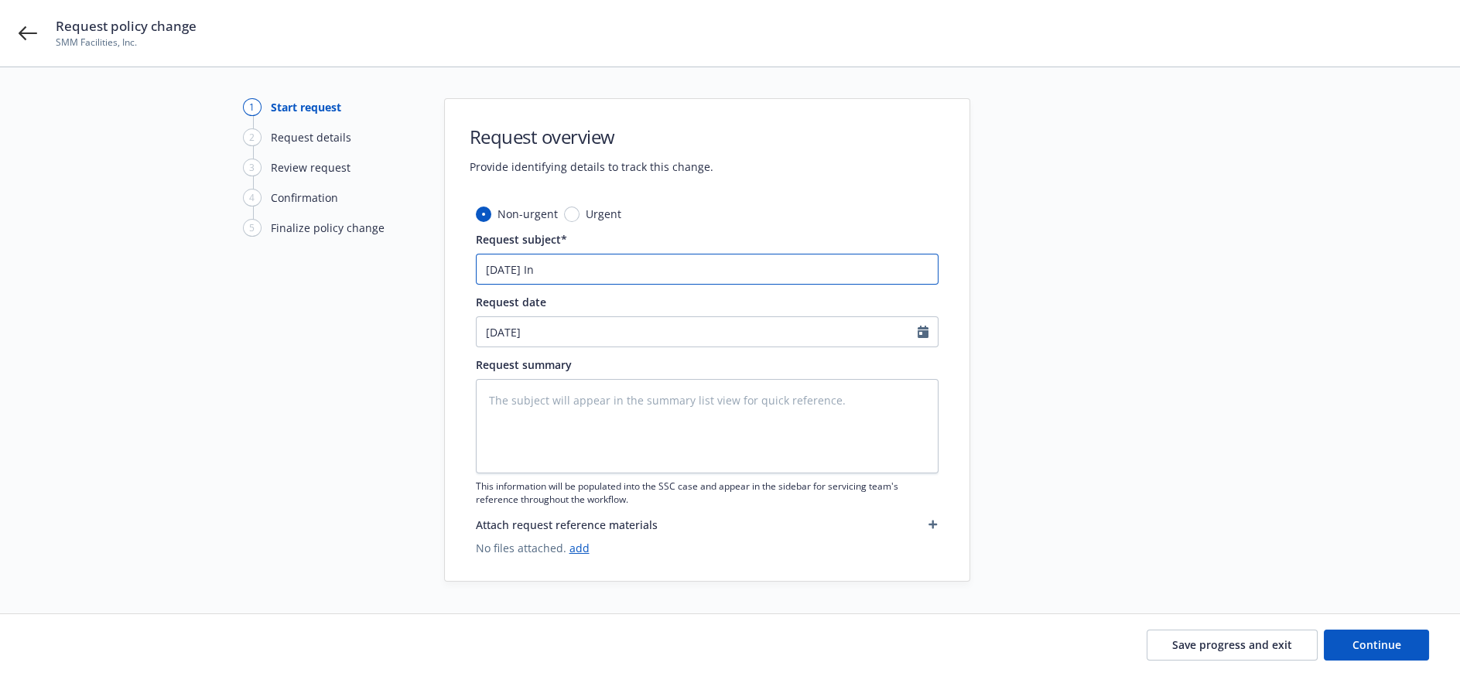
type input "9/1/25 Inc"
type textarea "x"
type input "9/1/25 Incr"
type textarea "x"
type input "9/1/25 Incre"
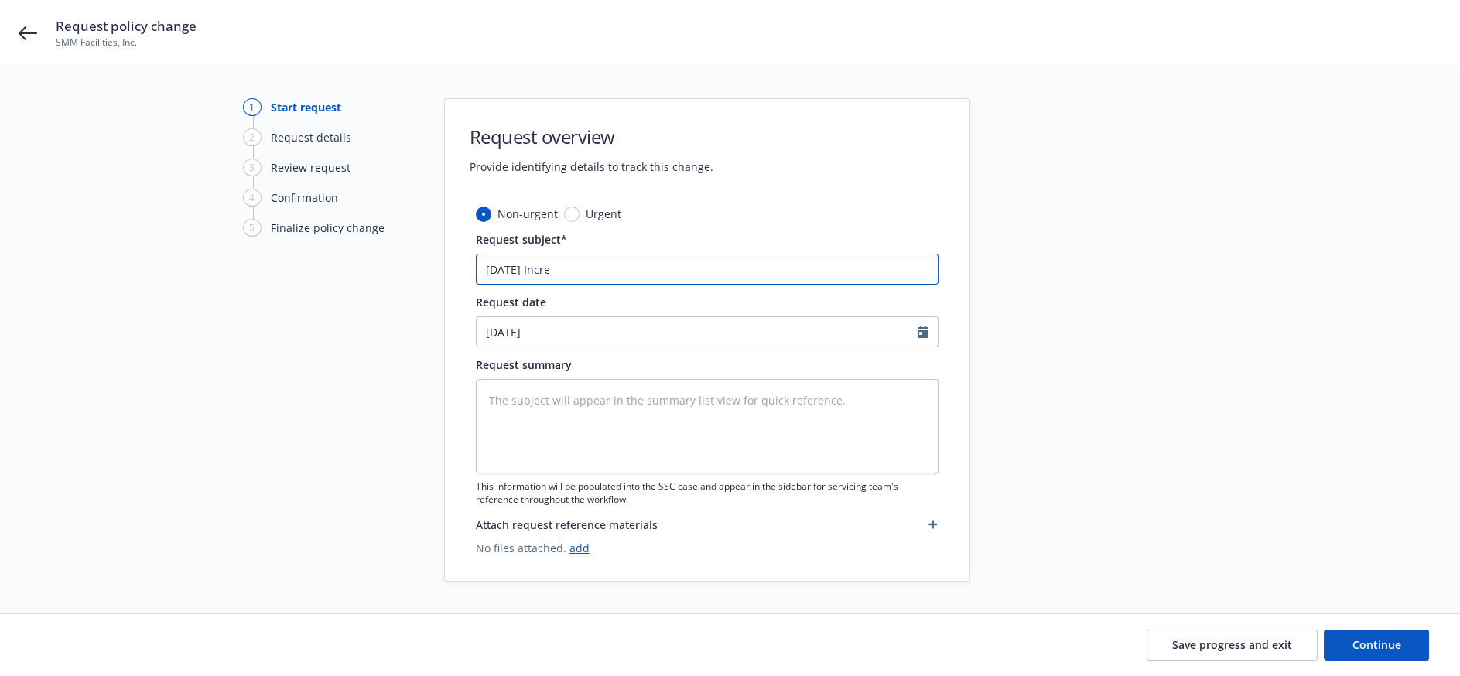
type textarea "x"
type input "9/1/25 Increa"
type textarea "x"
type input "9/1/25 Increase"
type textarea "x"
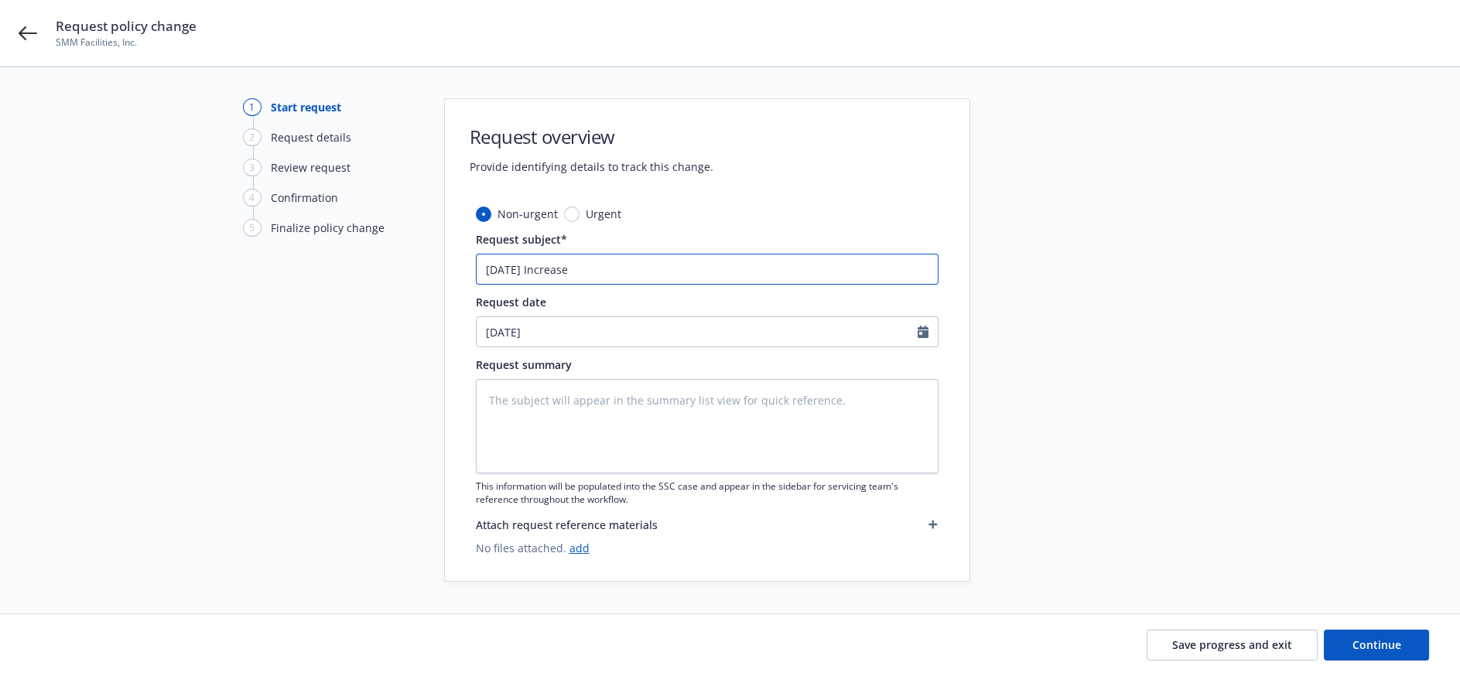
type input "9/1/25 Increase"
type textarea "x"
type input "9/1/25 Increase C"
type textarea "x"
type input "9/1/25 Increase Cr"
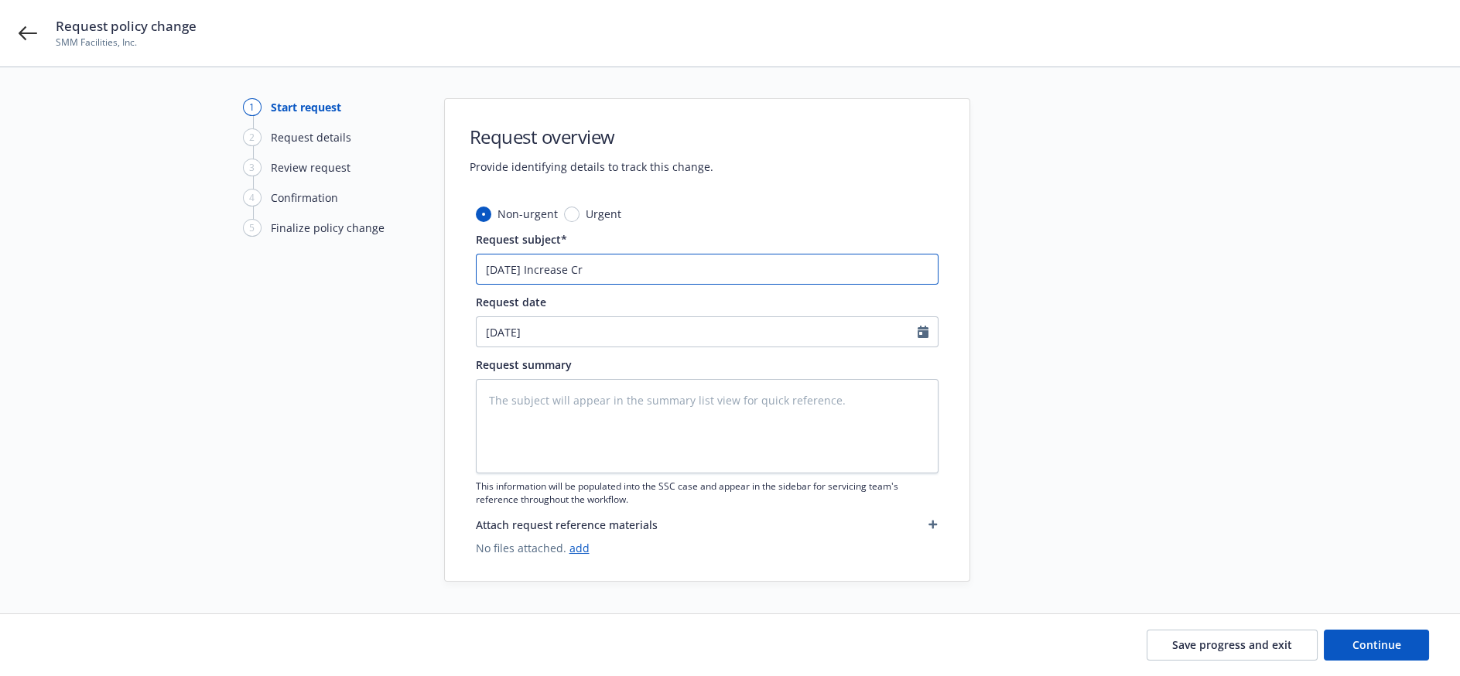
type textarea "x"
type input "9/1/25 Increase Cri"
type textarea "x"
type input "9/1/25 Increase Crim"
type textarea "x"
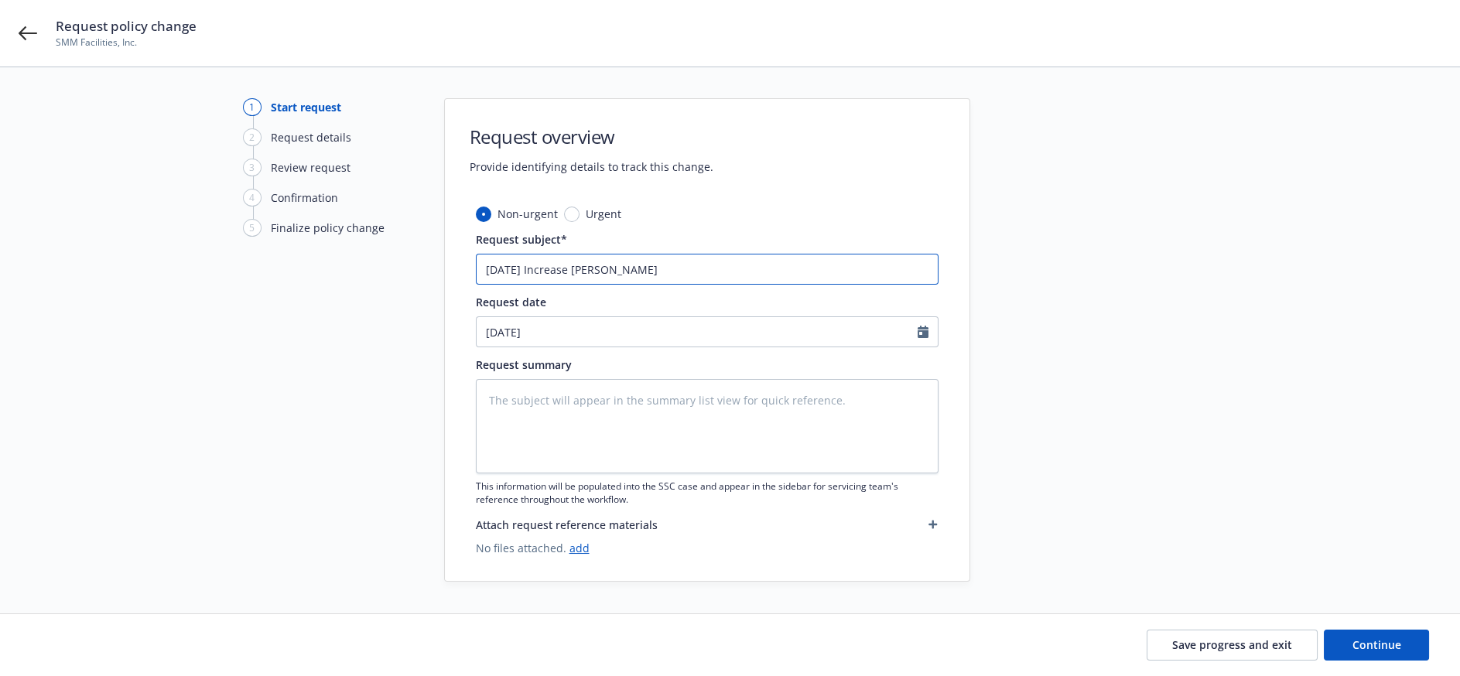
type input "9/1/25 Increase Crime"
type textarea "x"
type input "9/1/25 Increase Crime"
type textarea "x"
type input "9/1/25 Increase Crime l"
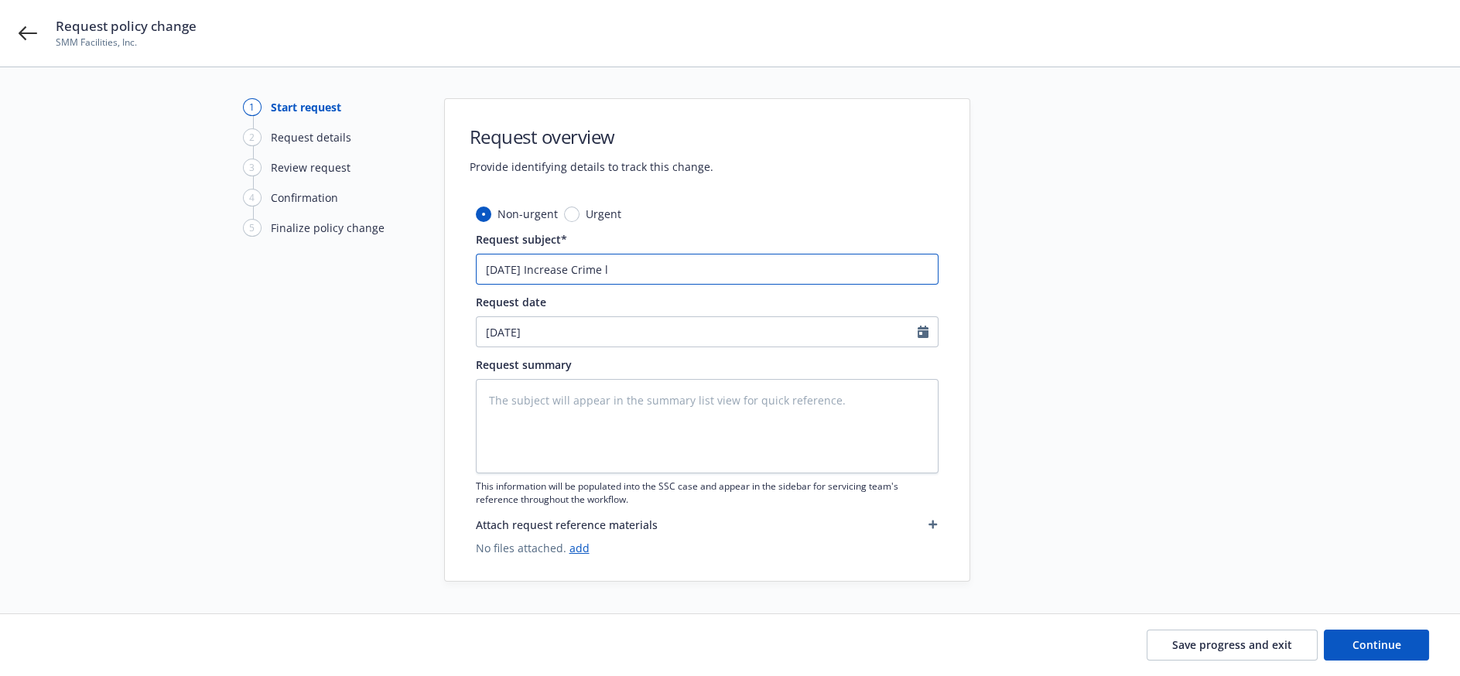
type textarea "x"
type input "9/1/25 Increase Crime limi"
type textarea "x"
type input "9/1/25 Increase Crime limit"
type textarea "x"
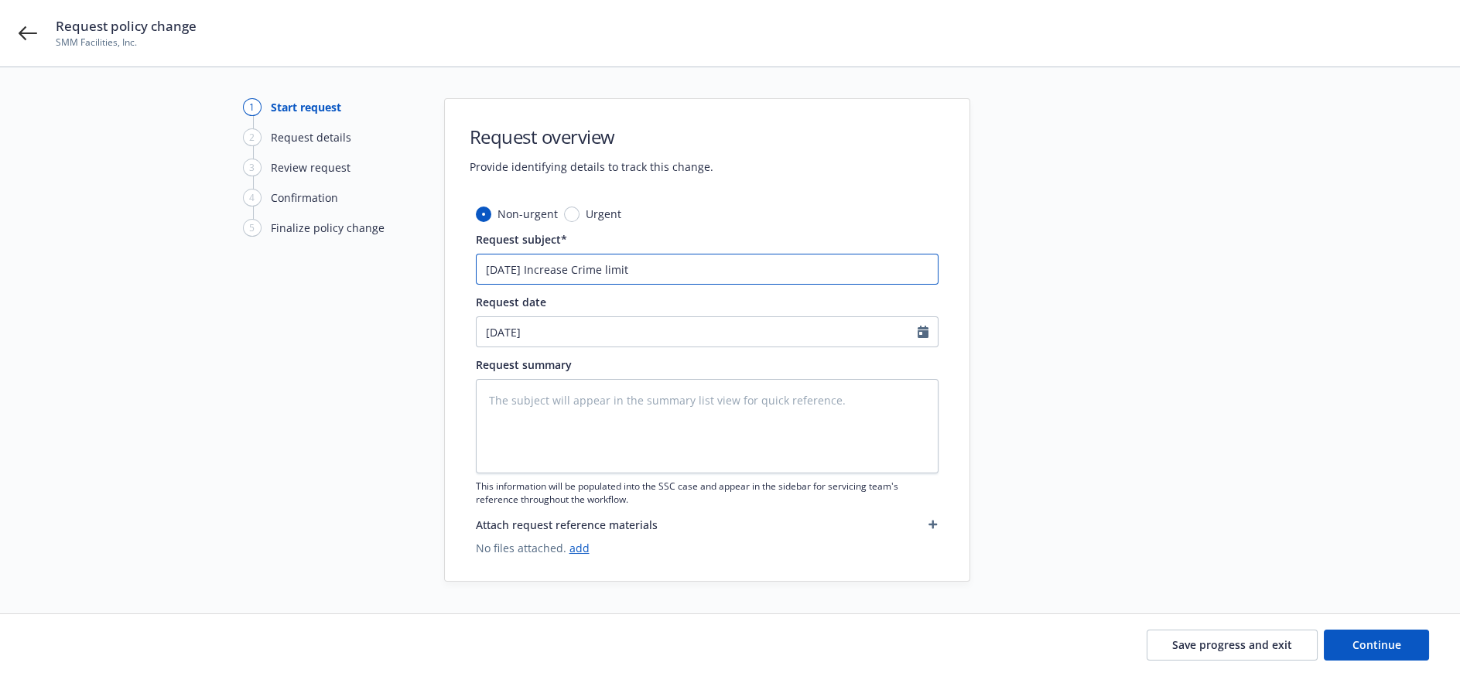
type input "9/1/25 Increase Crime limit"
type textarea "x"
type input "9/1/25 Increase Crime limit t"
type textarea "x"
type input "9/1/25 Increase Crime limit to"
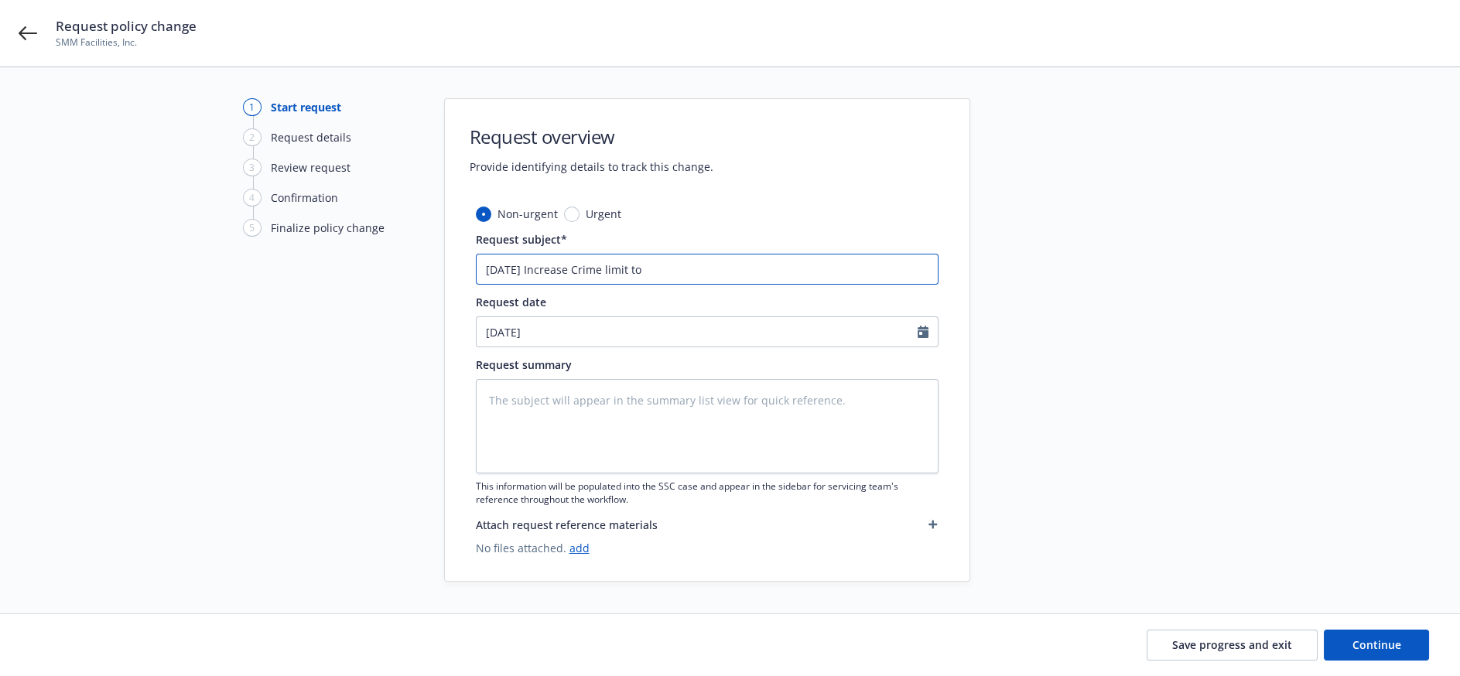
type textarea "x"
type input "9/1/25 Increase Crime limit to"
type textarea "x"
type input "9/1/25 Increase Crime limit to $"
type textarea "x"
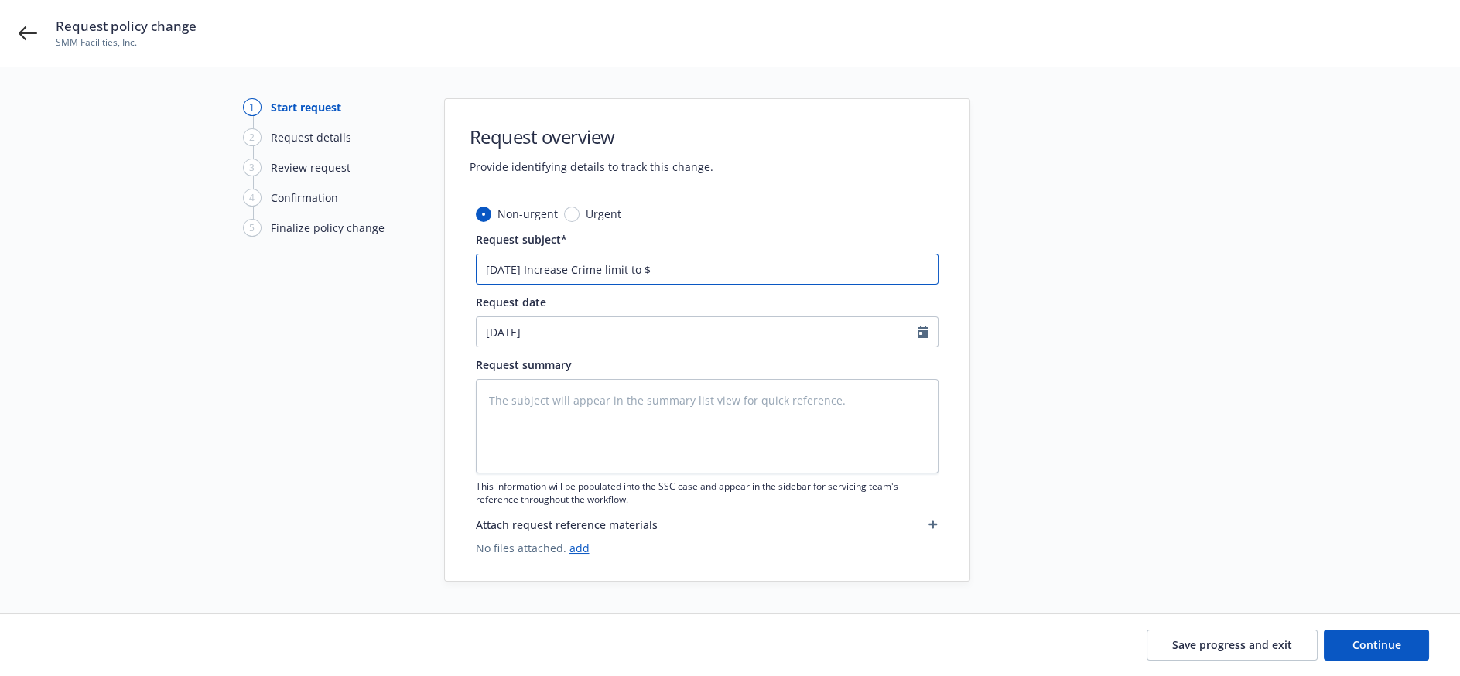
type input "9/1/25 Increase Crime limit to $1"
type textarea "x"
type input "9/1/25 Increase Crime limit to $1,"
type textarea "x"
type input "9/1/25 Increase Crime limit to $1,0"
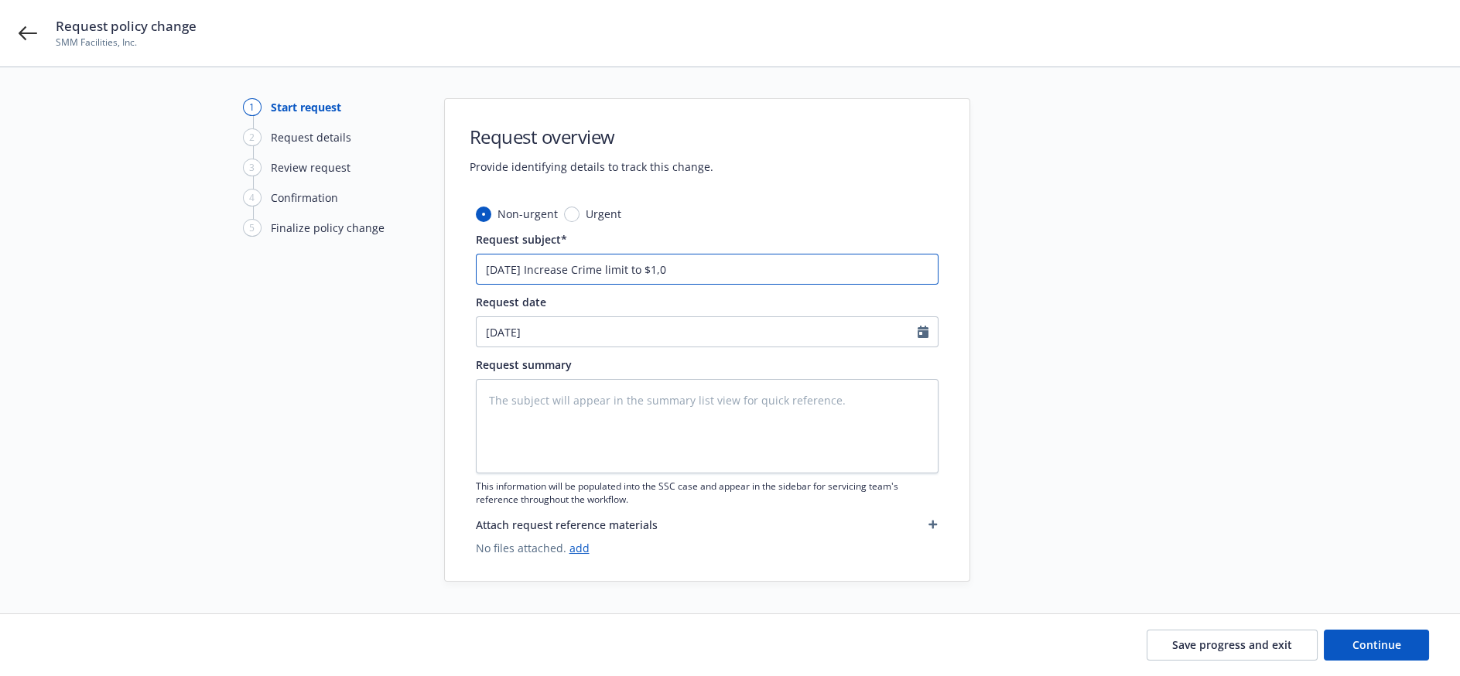
type textarea "x"
type input "9/1/25 Increase Crime limit to $1,00"
type textarea "x"
type input "9/1/25 Increase Crime limit to $1,000"
type textarea "x"
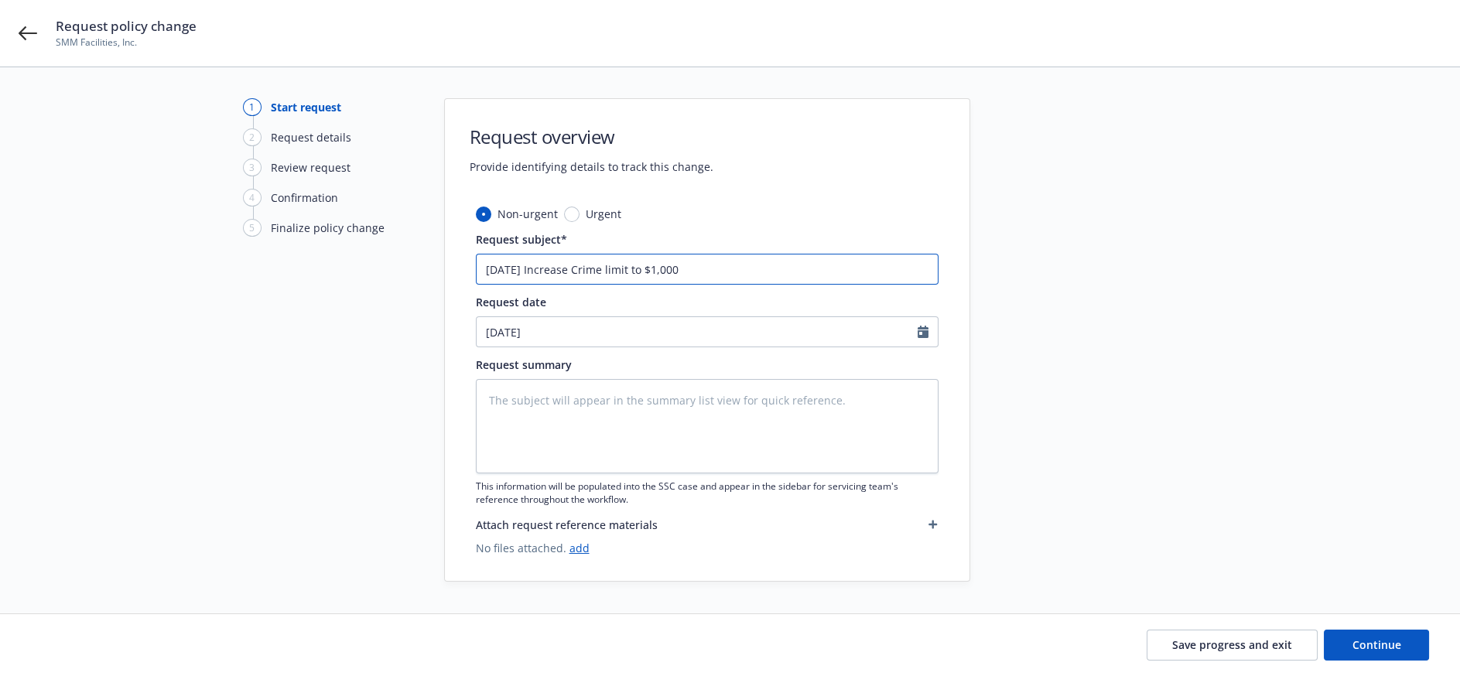
type input "9/1/25 Increase Crime limit to $1,000,"
type textarea "x"
type input "9/1/25 Increase Crime limit to $1,000,0"
type textarea "x"
type input "9/1/25 Increase Crime limit to $1,000,00"
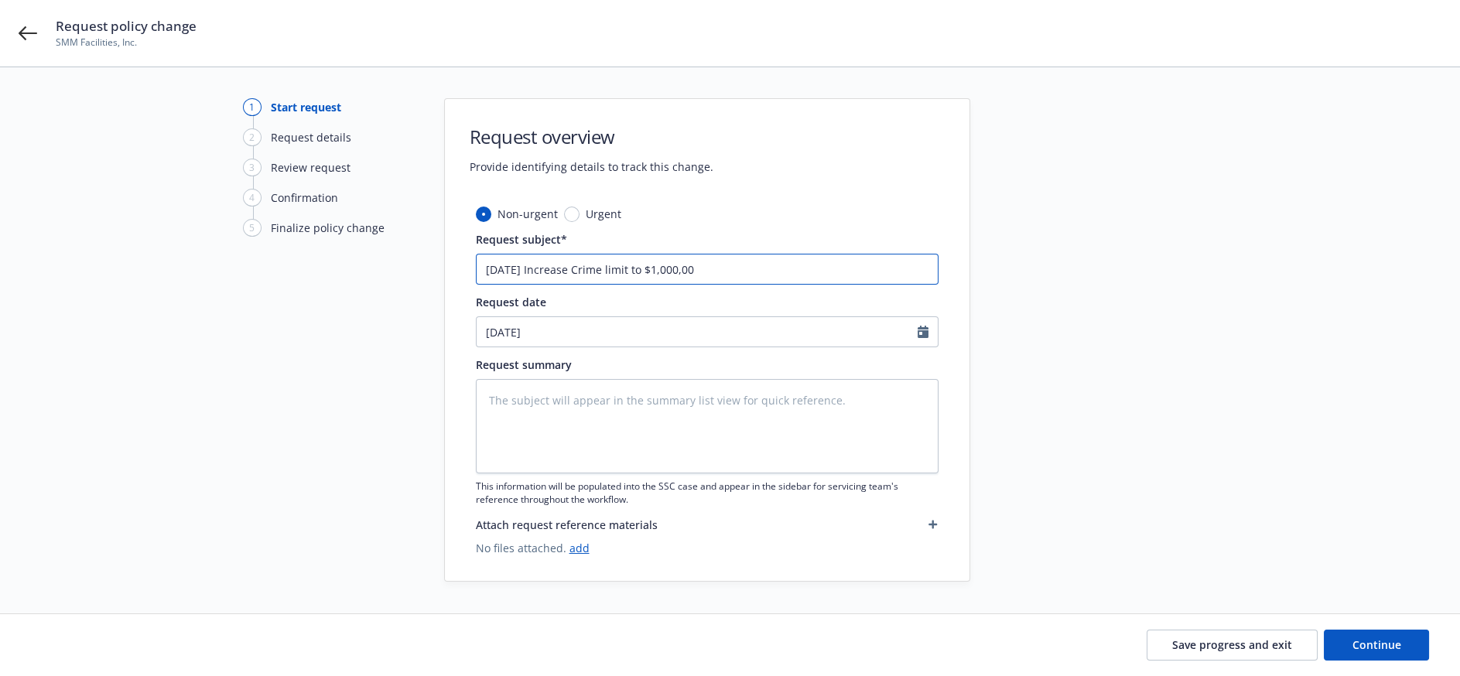
type textarea "x"
drag, startPoint x: 706, startPoint y: 275, endPoint x: 388, endPoint y: 260, distance: 319.1
click at [388, 260] on div "1 Start request 2 Request details 3 Review request 4 Confirmation 5 Finalize po…" at bounding box center [730, 340] width 1423 height 484
type input "9/1/25 Increase Crime limit to $1,000,000"
click at [598, 439] on textarea at bounding box center [707, 426] width 463 height 94
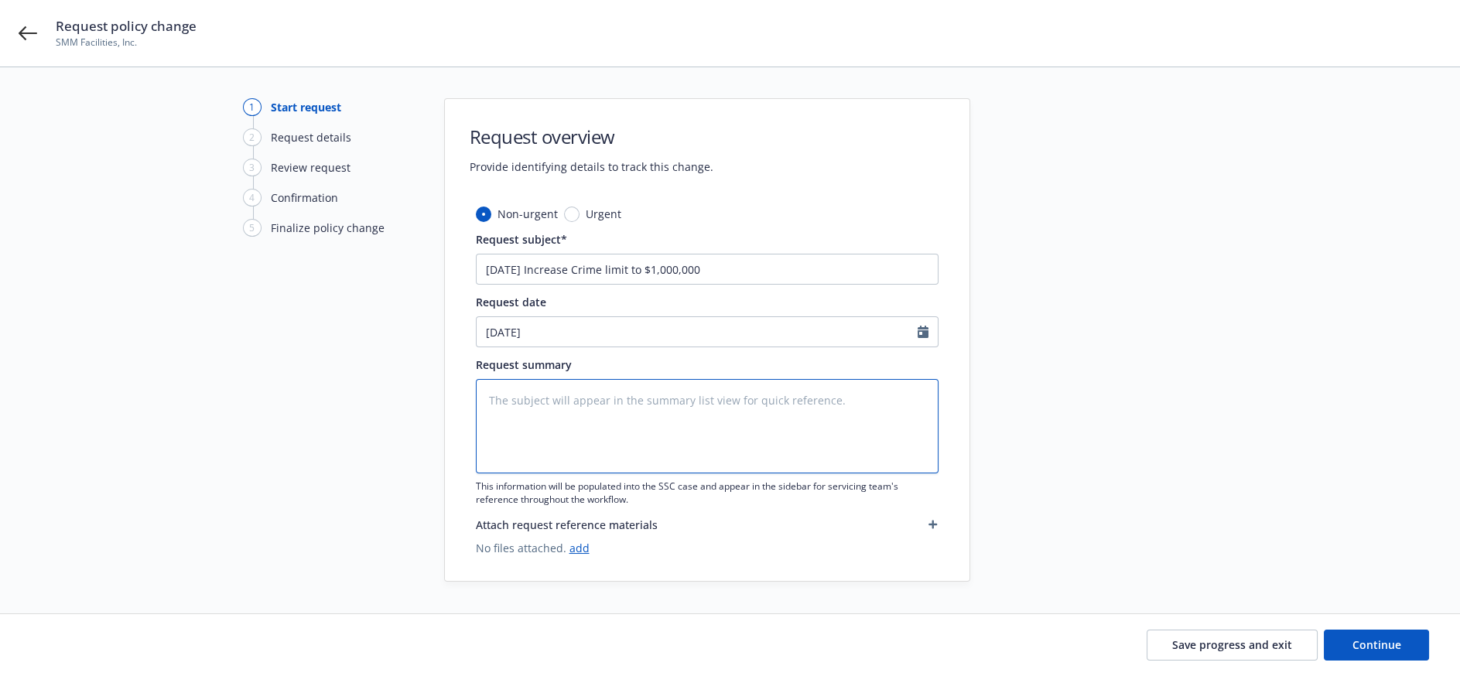
paste textarea "9/1/25 Increase Crime limit to $1,000,000"
type textarea "x"
type textarea "9/1/25 Increase Crime limit to $1,000,000"
click at [1407, 641] on button "Continue" at bounding box center [1376, 645] width 105 height 31
type textarea "x"
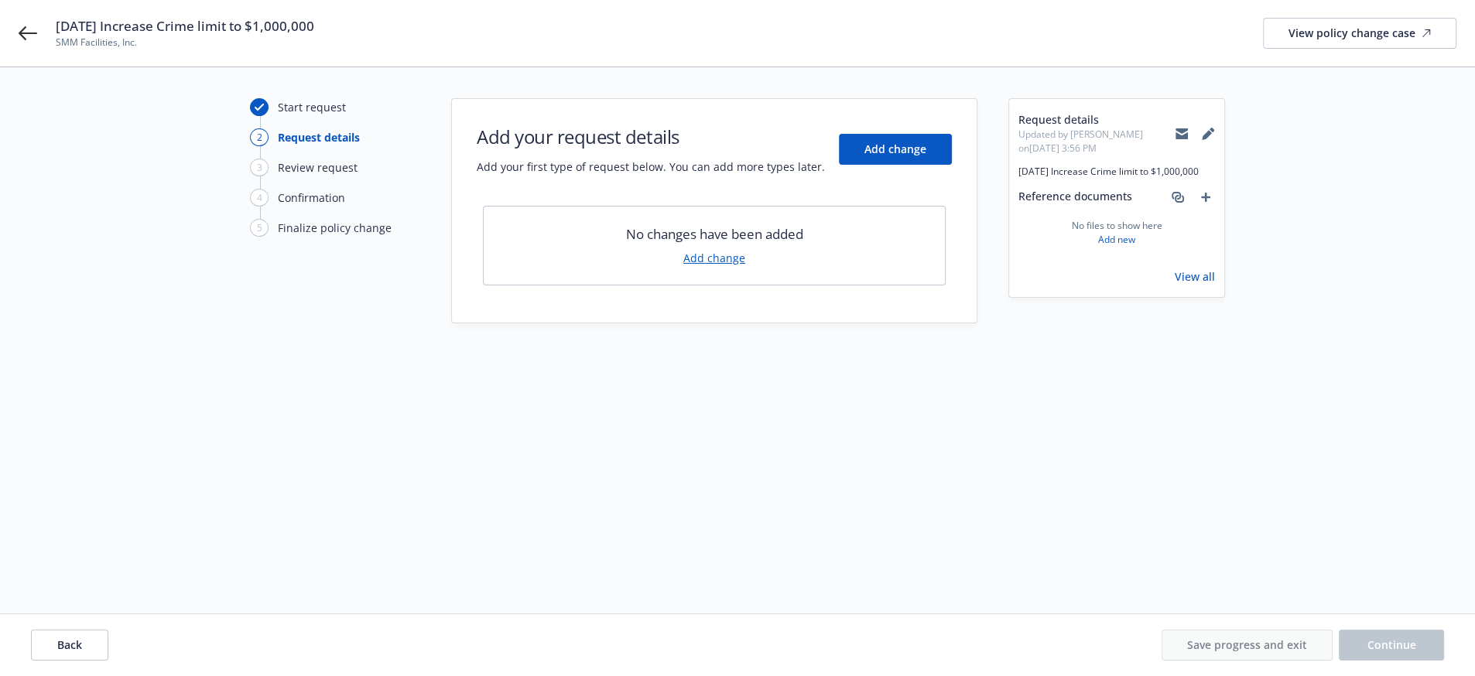
click at [711, 250] on link "Add change" at bounding box center [714, 258] width 62 height 16
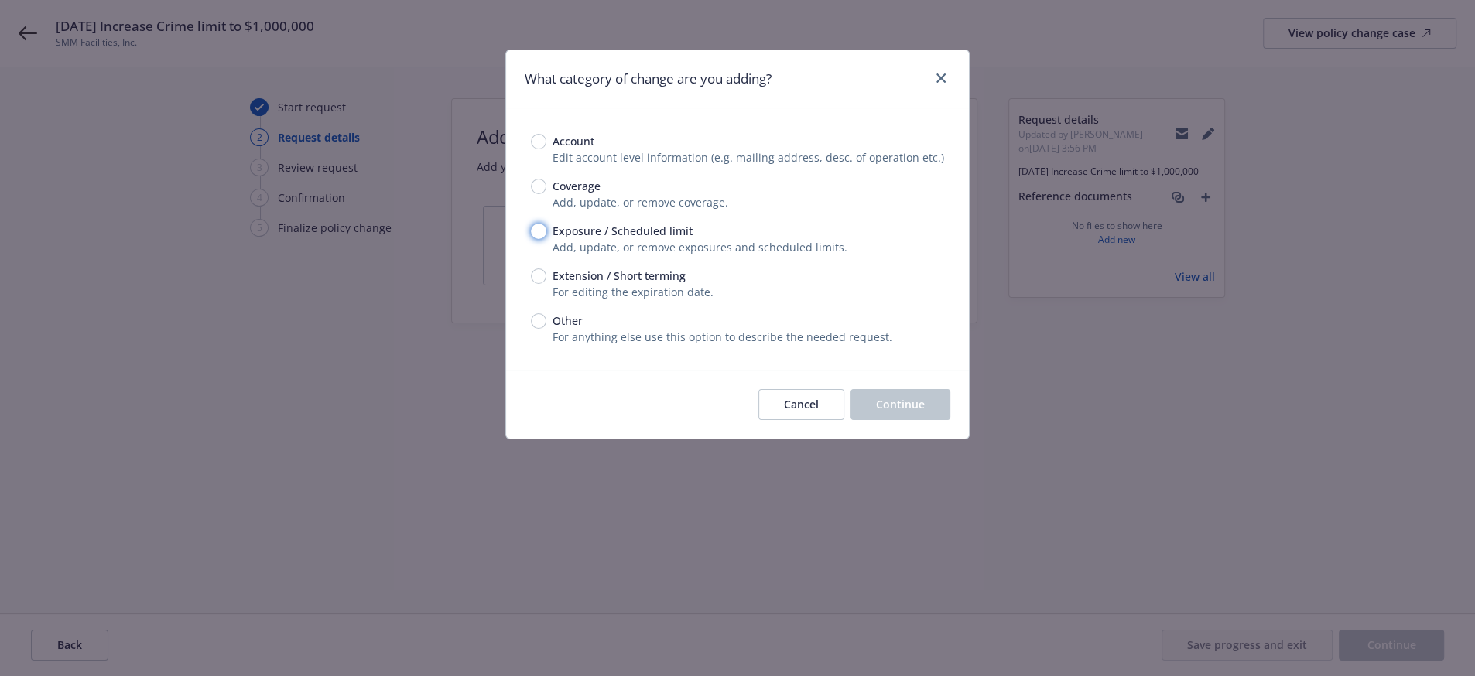
click at [543, 239] on input "Exposure / Scheduled limit" at bounding box center [538, 231] width 15 height 15
radio input "true"
click at [877, 420] on button "Continue" at bounding box center [900, 404] width 100 height 31
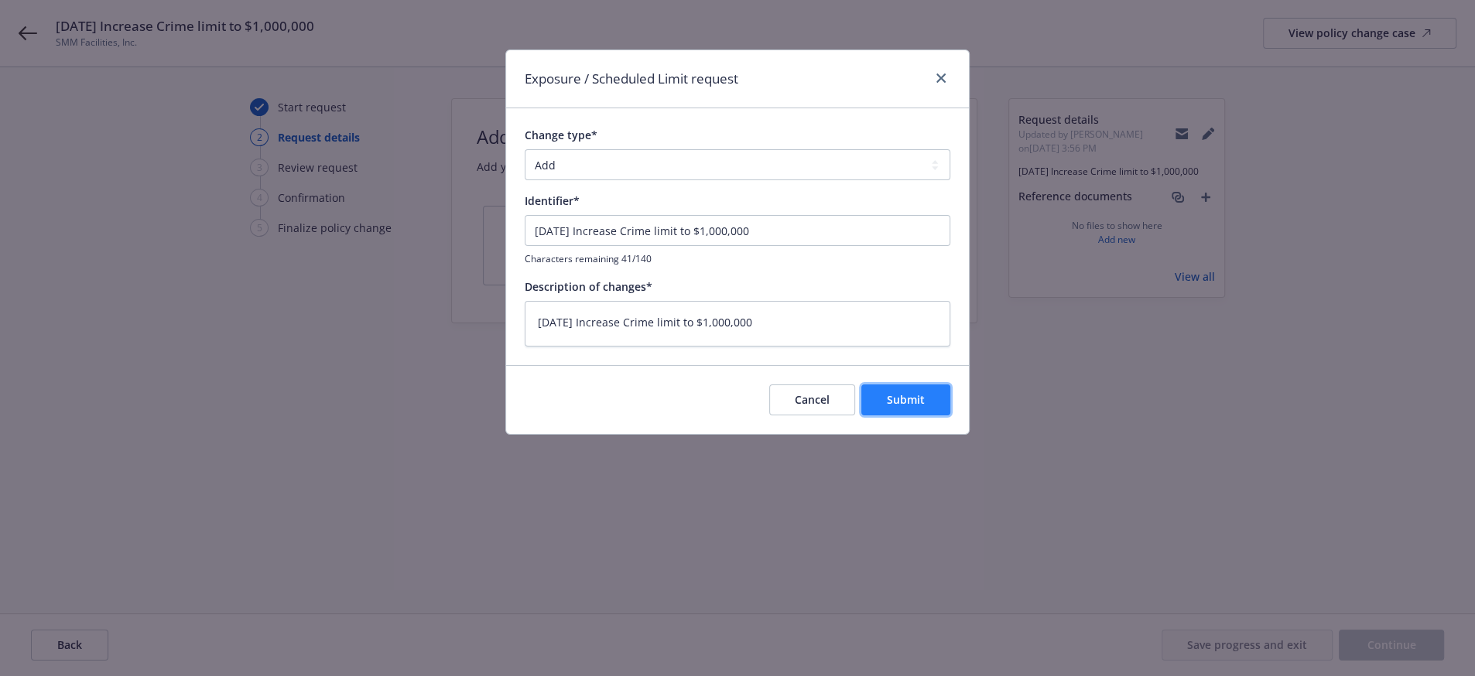
click at [942, 415] on button "Submit" at bounding box center [905, 400] width 89 height 31
type textarea "x"
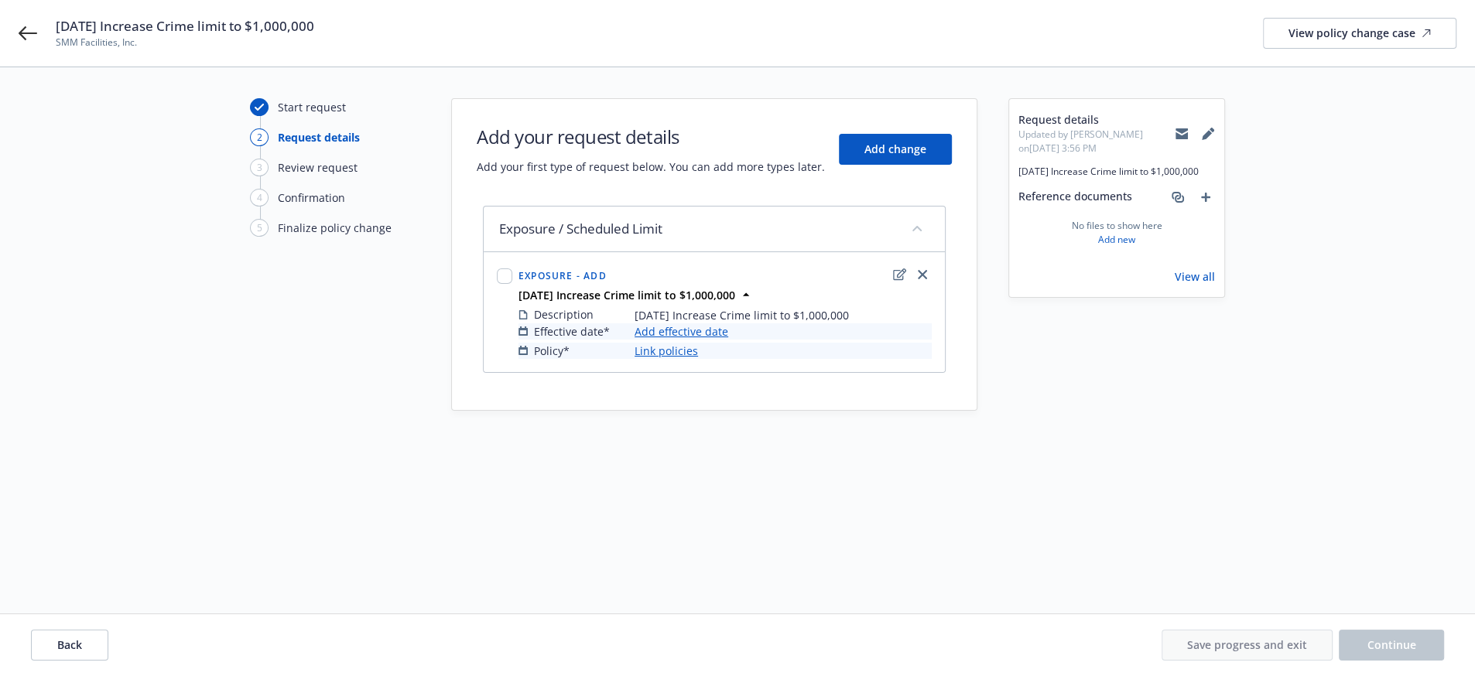
click at [672, 340] on link "Add effective date" at bounding box center [681, 331] width 94 height 16
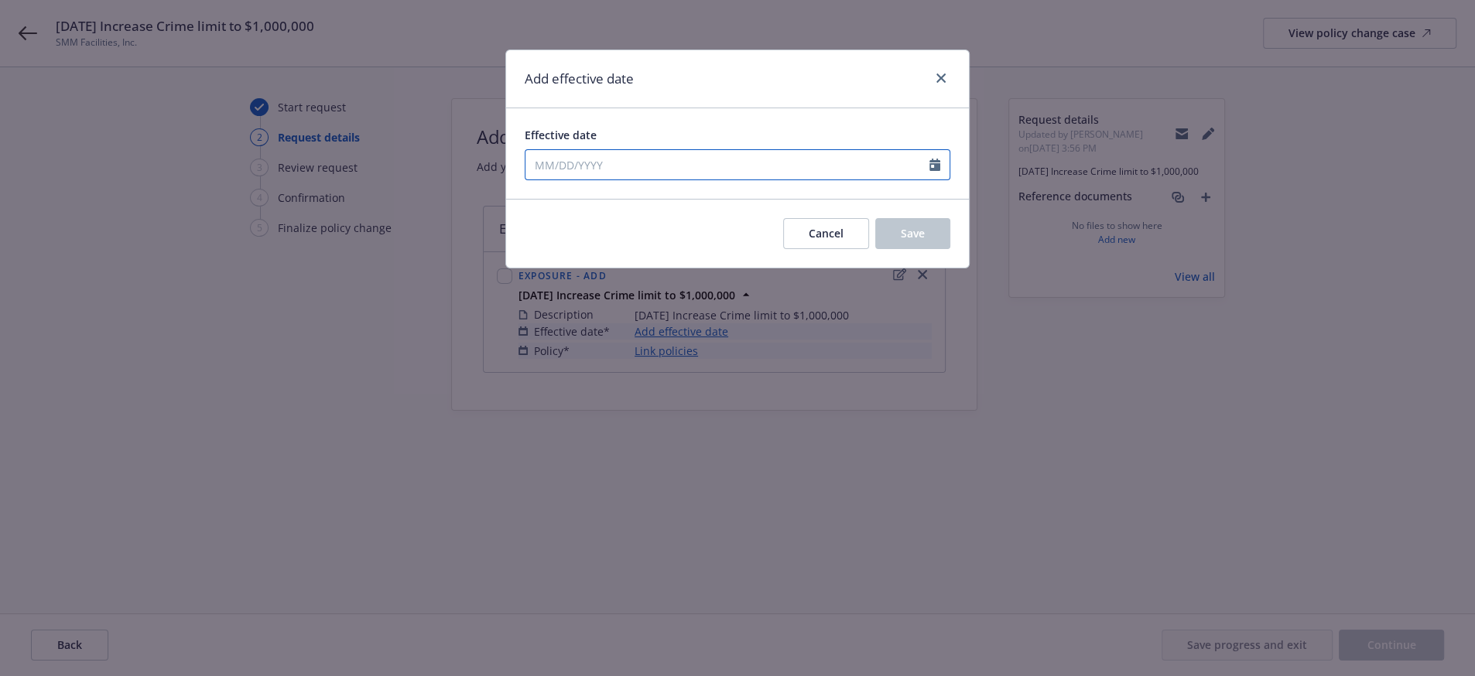
click at [583, 180] on input "Effective date" at bounding box center [727, 164] width 404 height 29
select select "9"
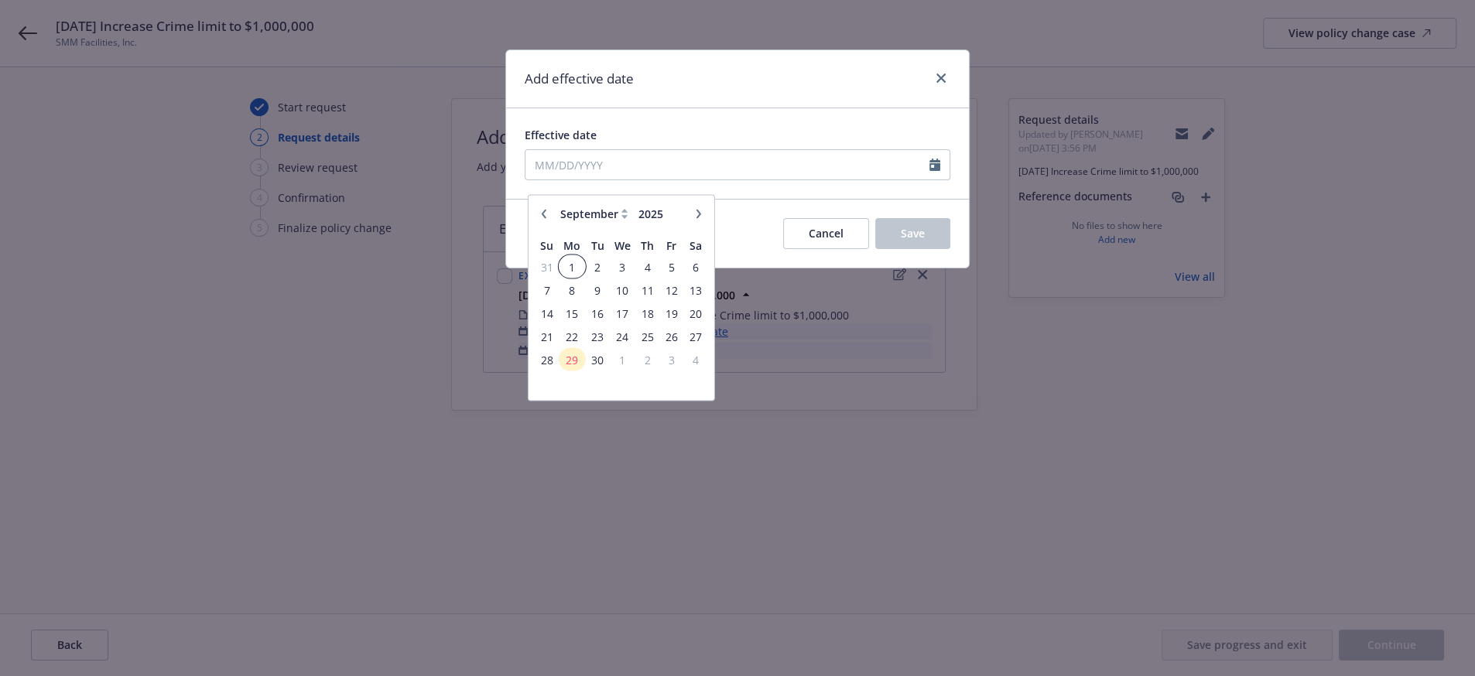
click at [565, 265] on span "1" at bounding box center [571, 266] width 23 height 19
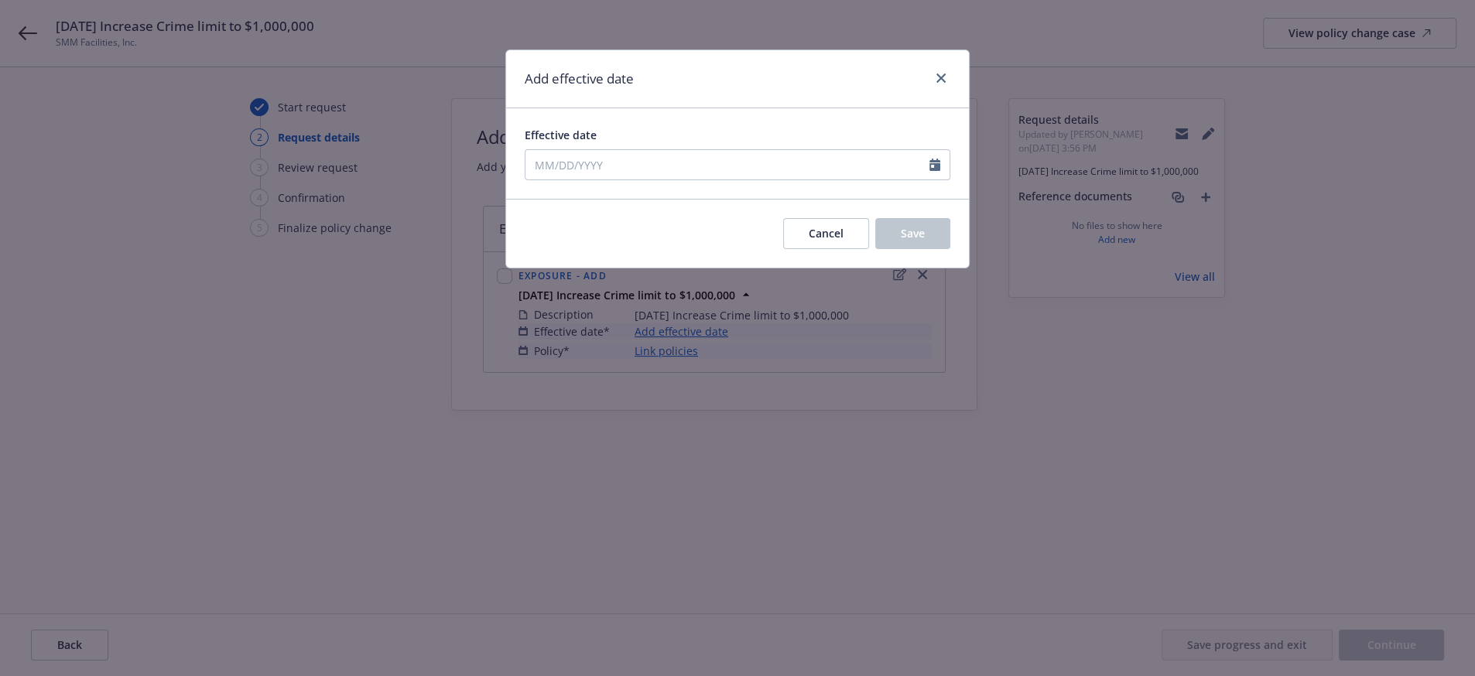
type input "09/01/2025"
click at [922, 249] on button "Save" at bounding box center [912, 233] width 75 height 31
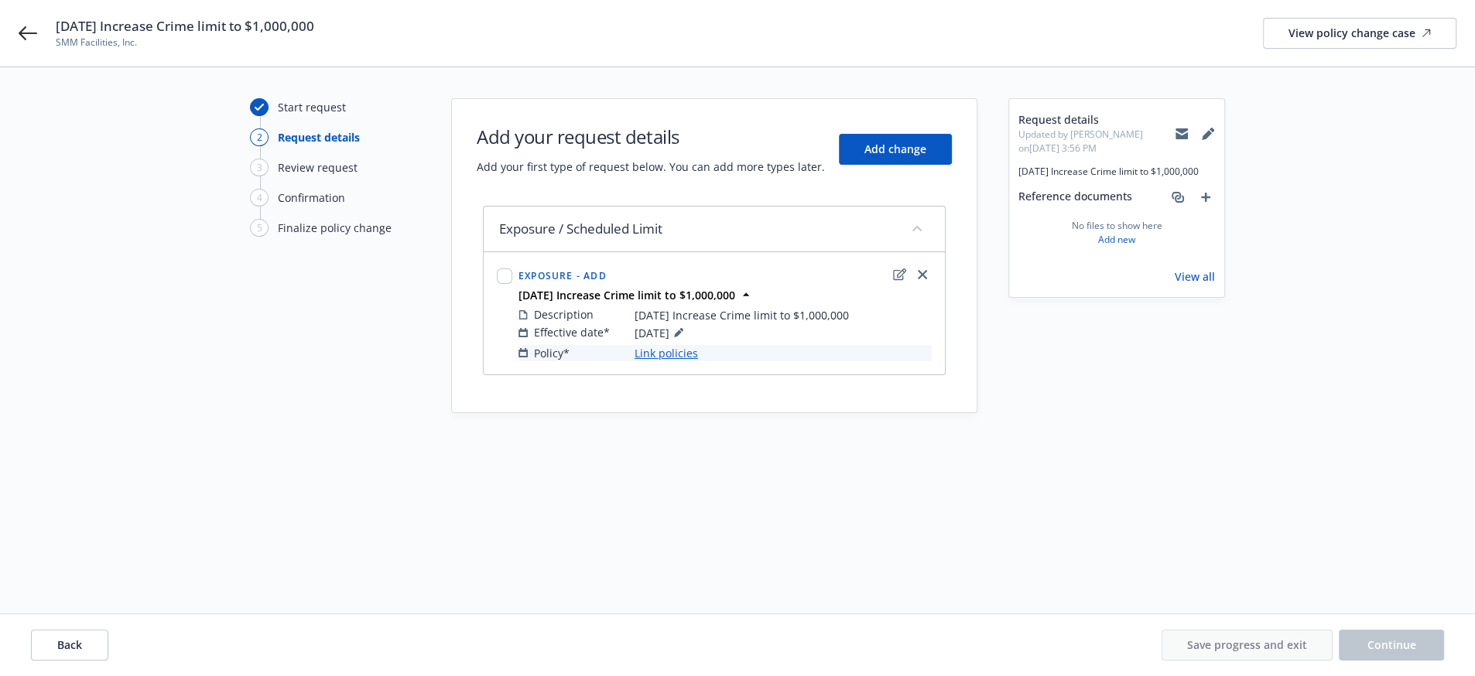
click at [669, 361] on link "Link policies" at bounding box center [665, 353] width 63 height 16
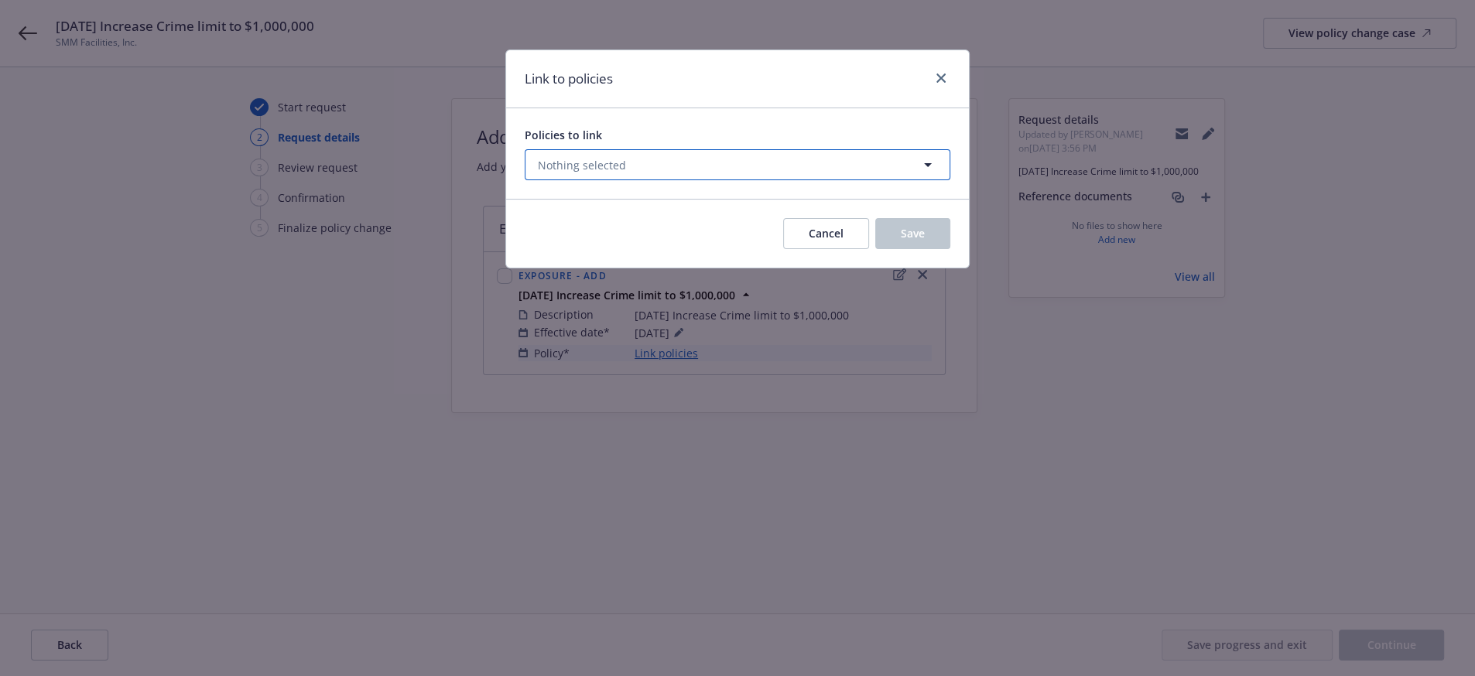
click at [602, 173] on span "Nothing selected" at bounding box center [582, 165] width 88 height 16
select select "ACTIVE"
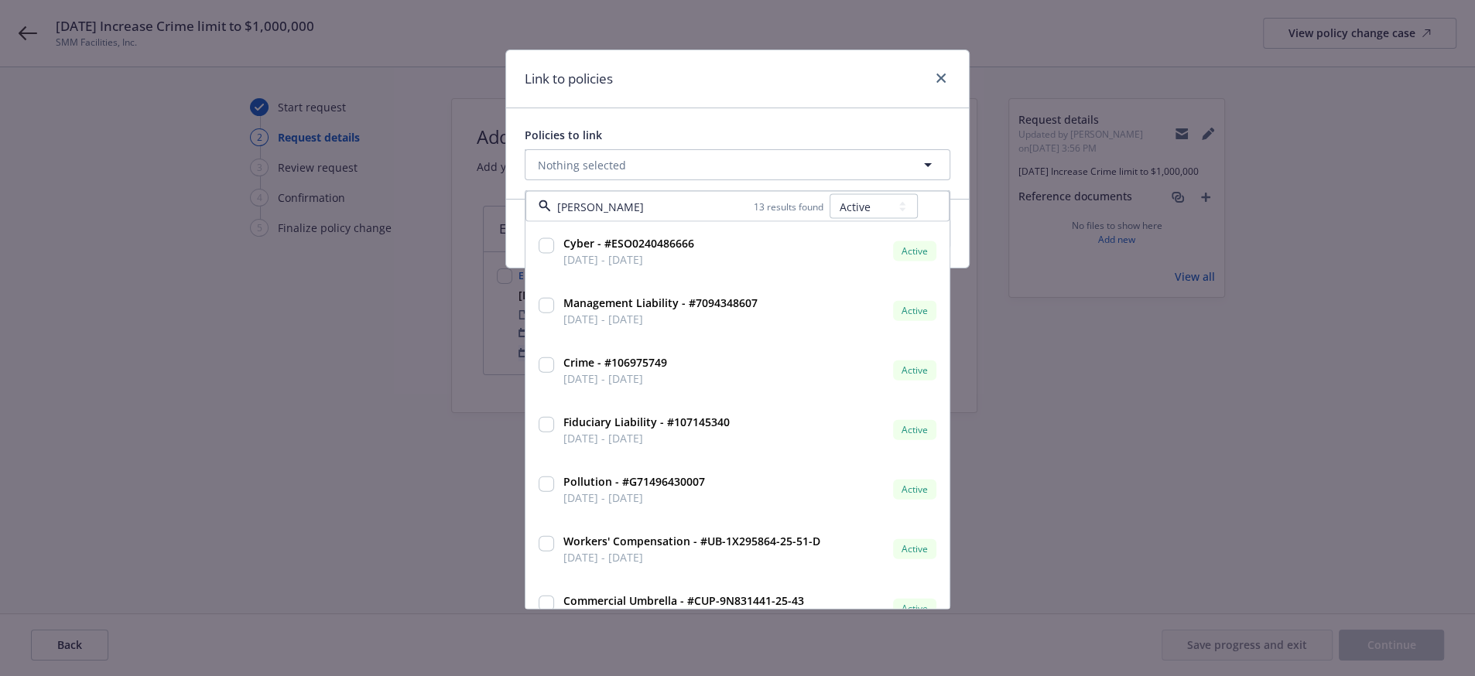
type input "crime"
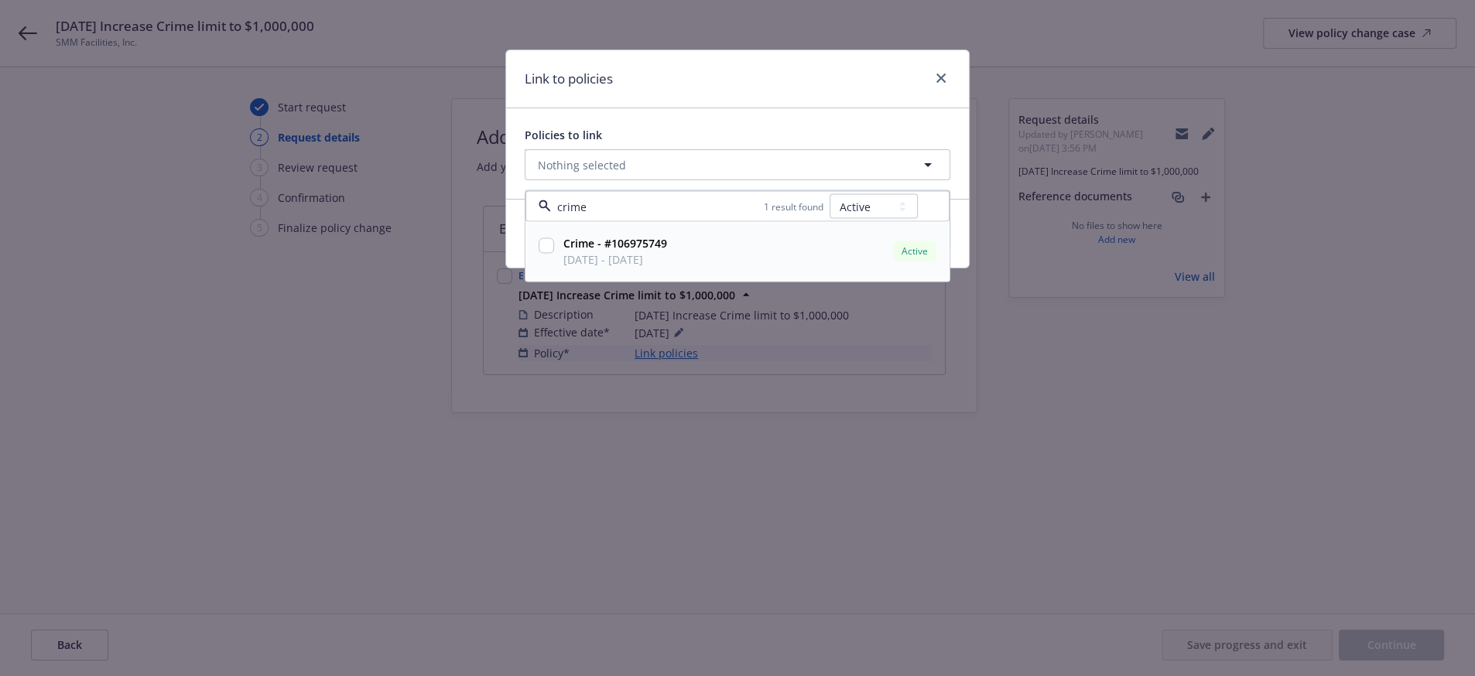
click at [541, 253] on input "checkbox" at bounding box center [546, 245] width 15 height 15
checkbox input "true"
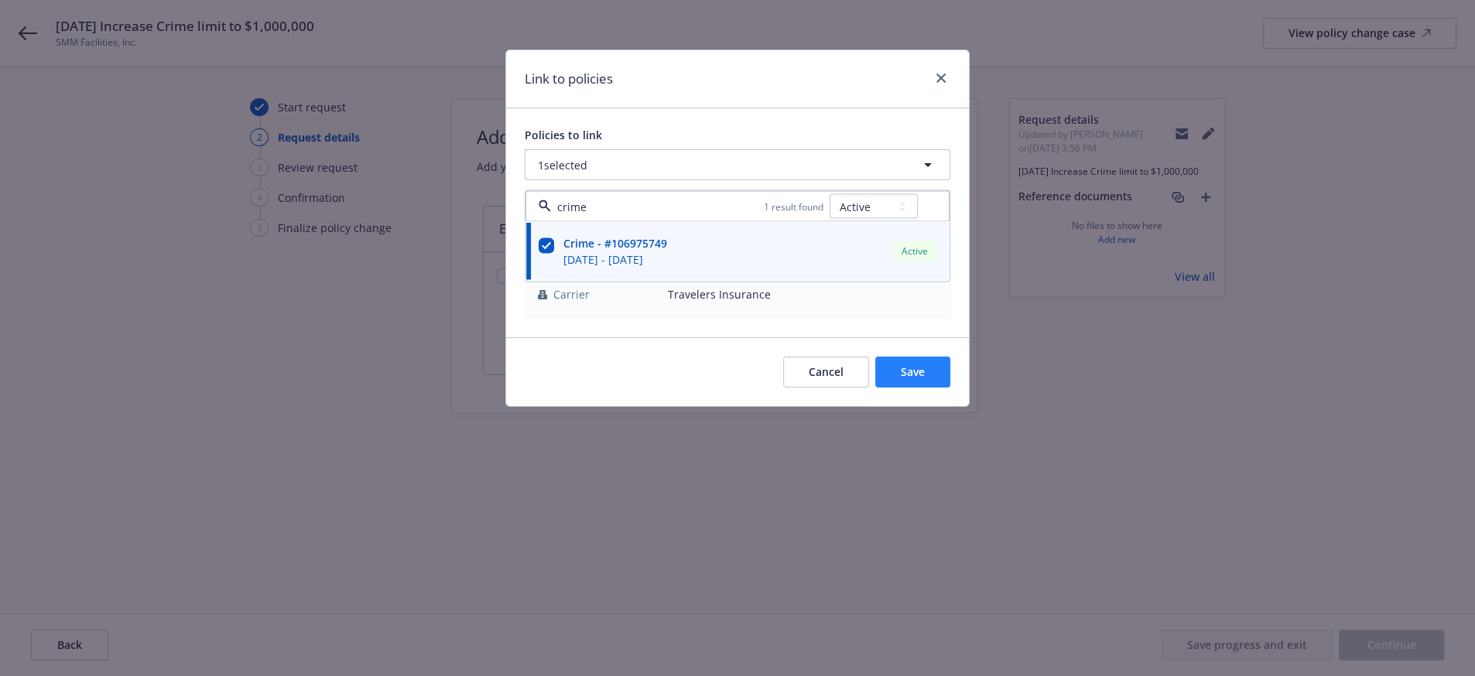
type input "crime"
click at [901, 379] on span "Save" at bounding box center [913, 371] width 24 height 15
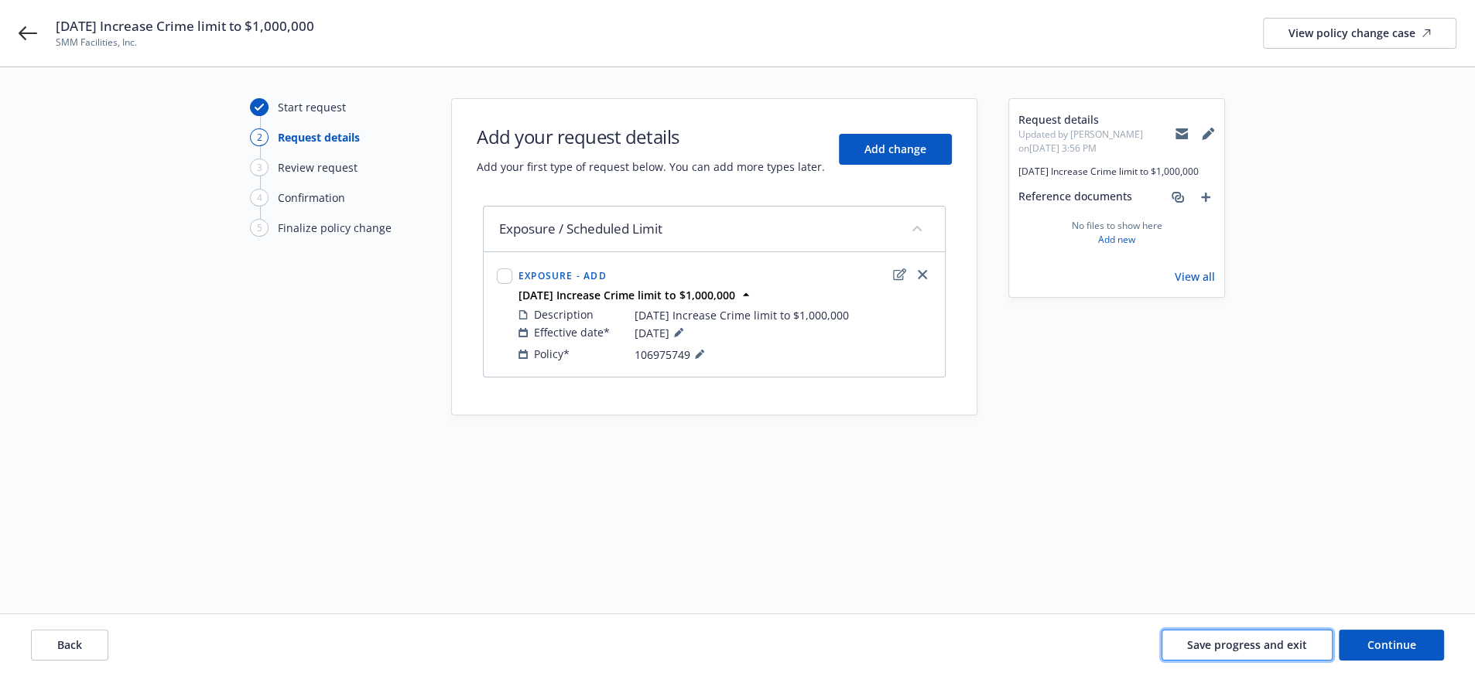
click at [1261, 649] on span "Save progress and exit" at bounding box center [1247, 645] width 120 height 15
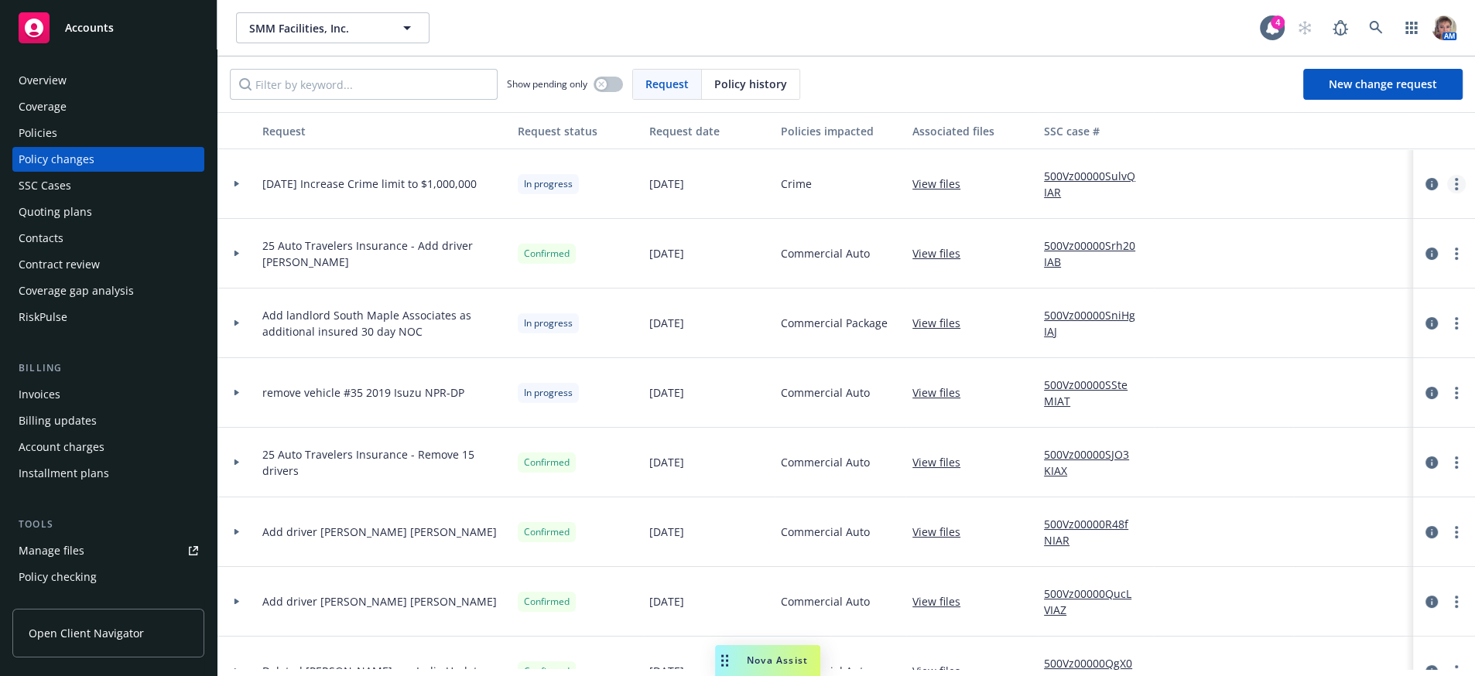
click at [1455, 190] on icon "more" at bounding box center [1456, 184] width 3 height 12
click at [1336, 235] on link "Copy logging email" at bounding box center [1317, 227] width 265 height 31
click at [1422, 193] on link "circleInformation" at bounding box center [1431, 184] width 19 height 19
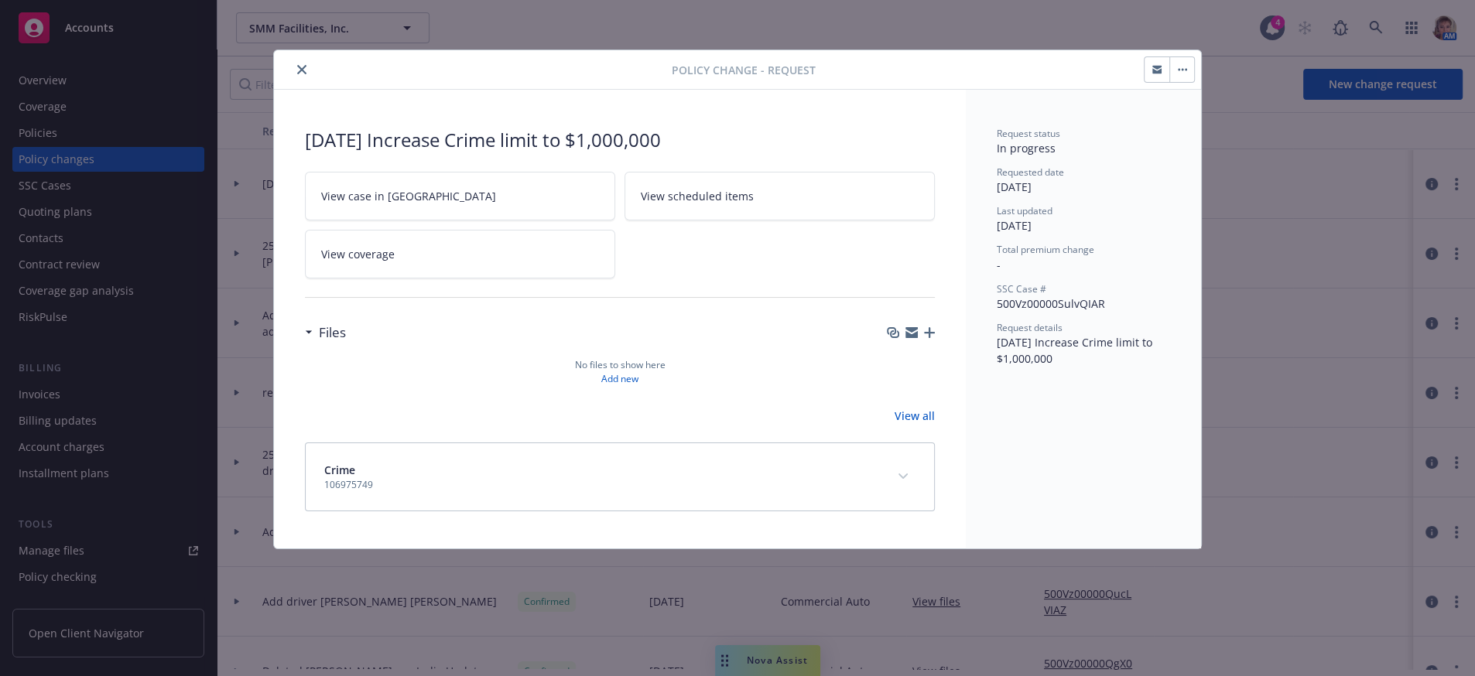
click at [903, 424] on link "View all" at bounding box center [914, 416] width 40 height 16
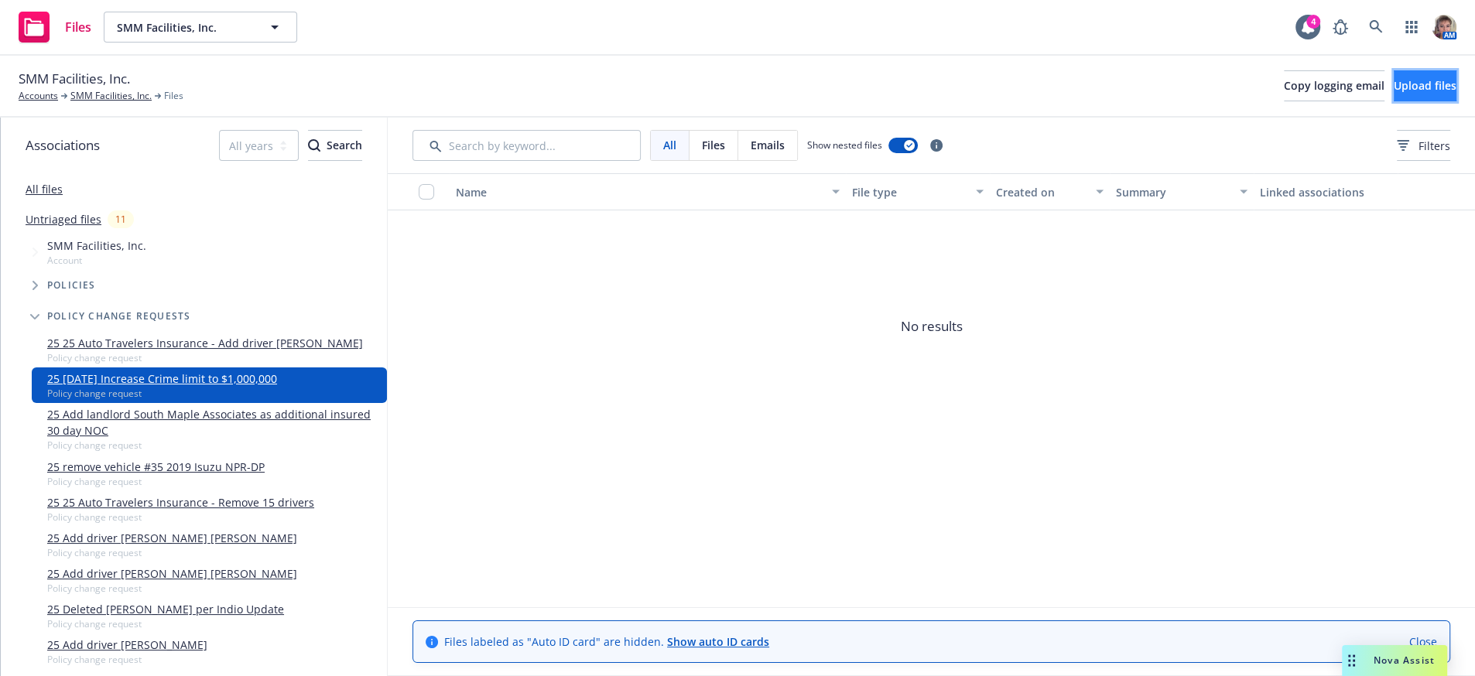
click at [1393, 84] on span "Upload files" at bounding box center [1424, 85] width 63 height 15
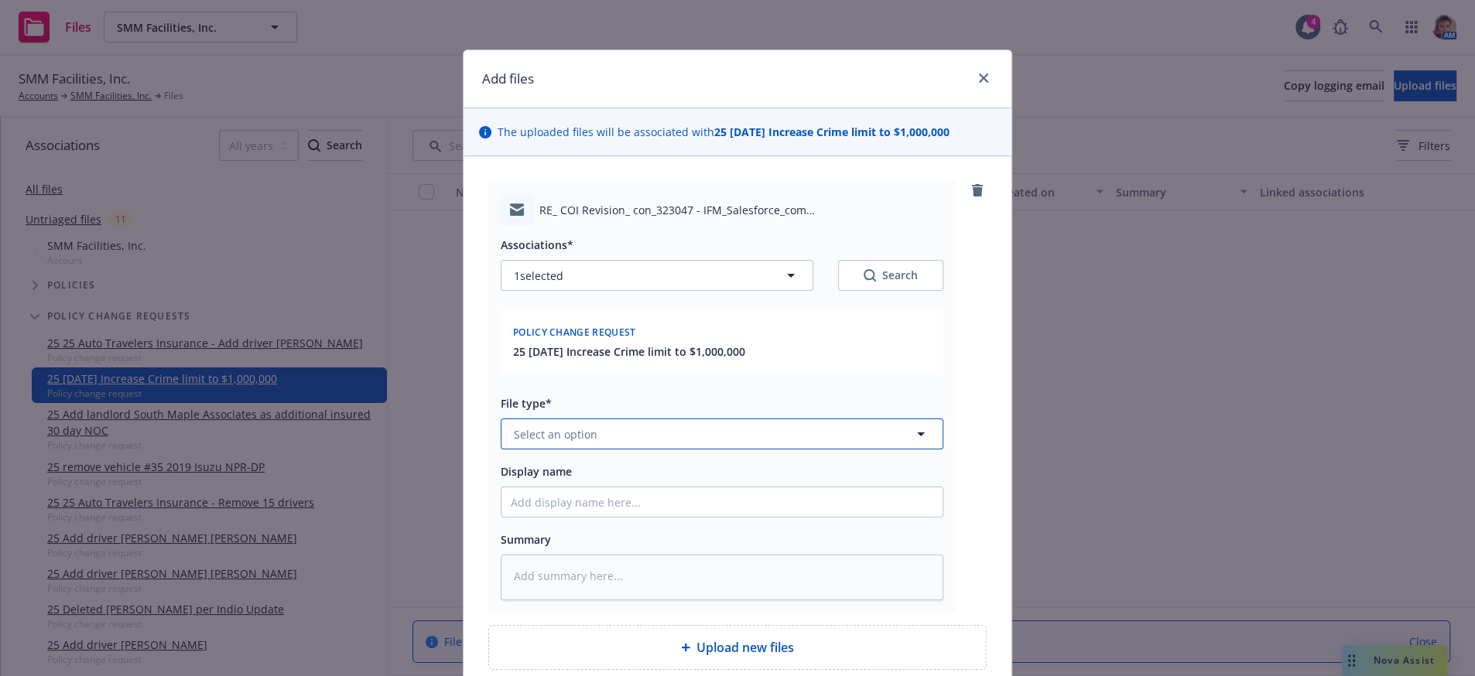
click at [634, 450] on button "Select an option" at bounding box center [722, 434] width 443 height 31
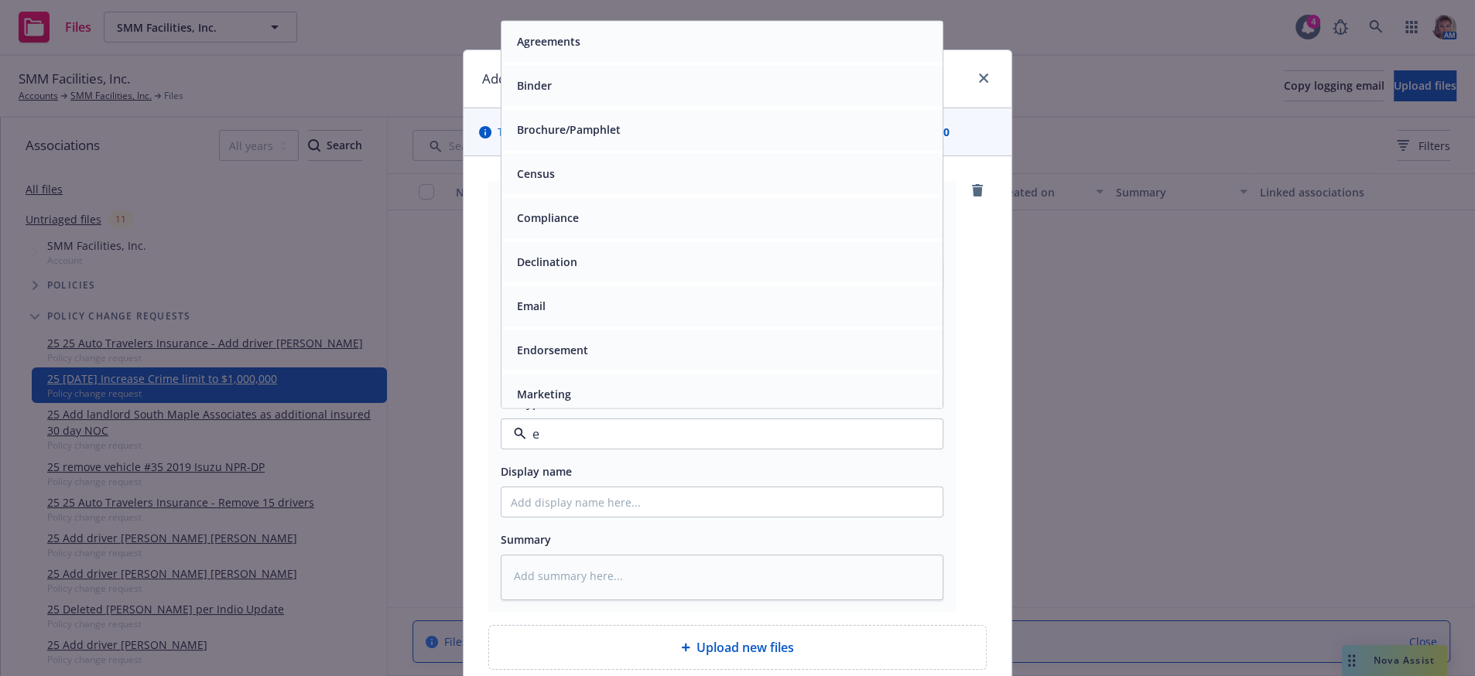
type input "em"
click at [619, 97] on div "Email" at bounding box center [722, 86] width 422 height 22
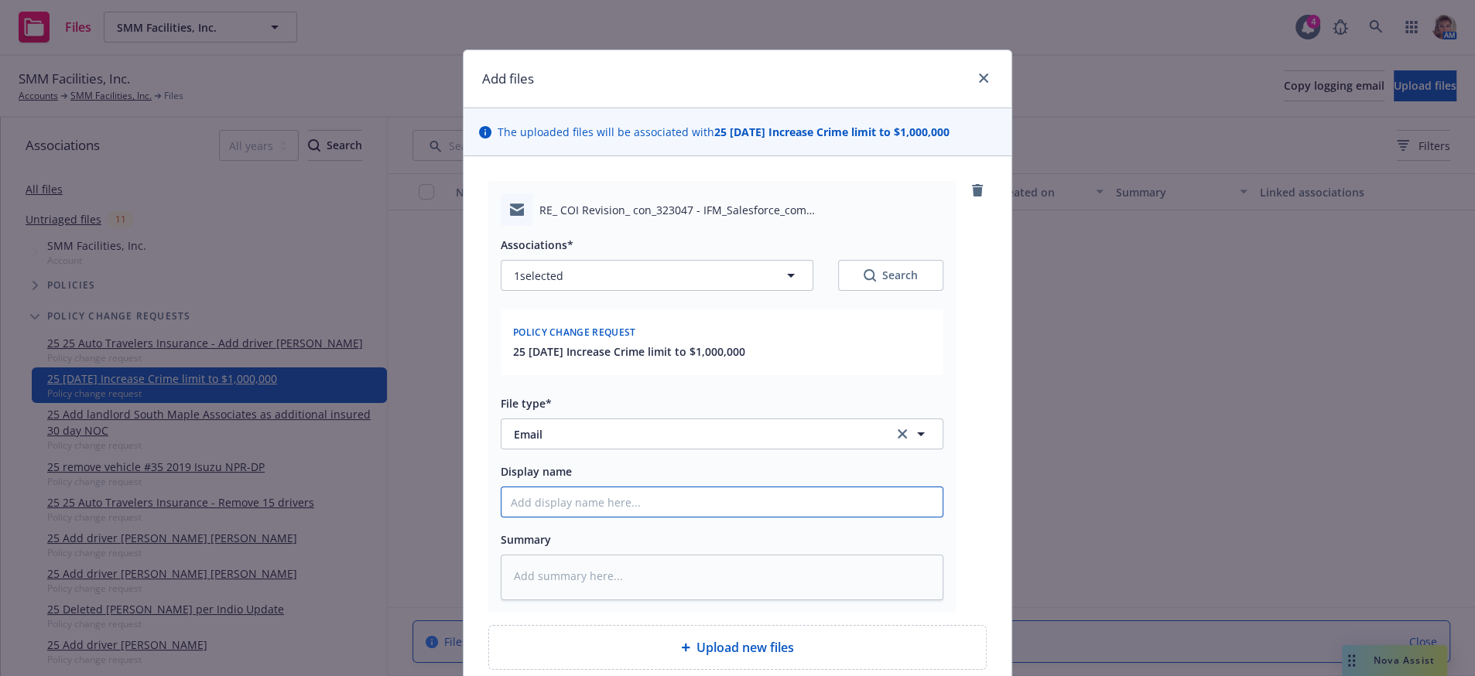
click at [634, 517] on input "Display name" at bounding box center [721, 501] width 441 height 29
type textarea "x"
type input "C"
type textarea "x"
type input "CE"
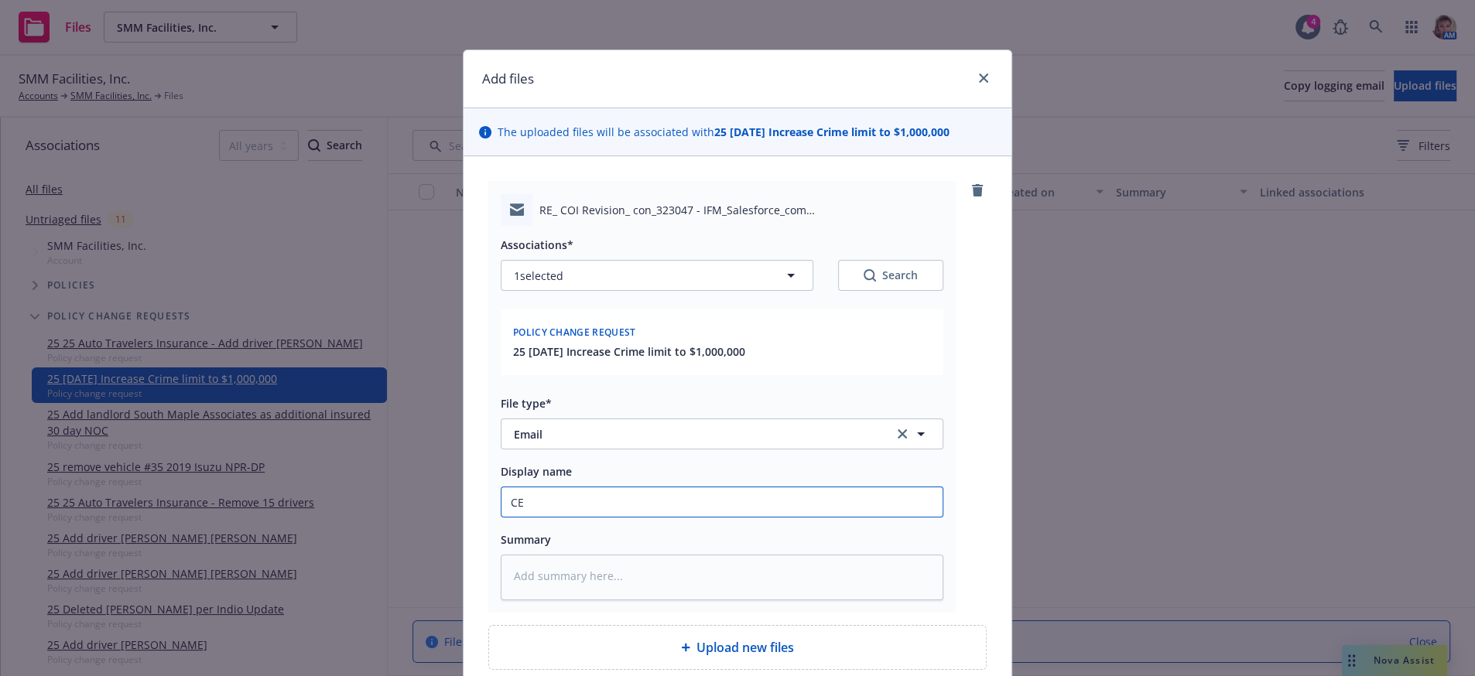
type textarea "x"
type input "CER"
type textarea "x"
type input "CERT"
type textarea "x"
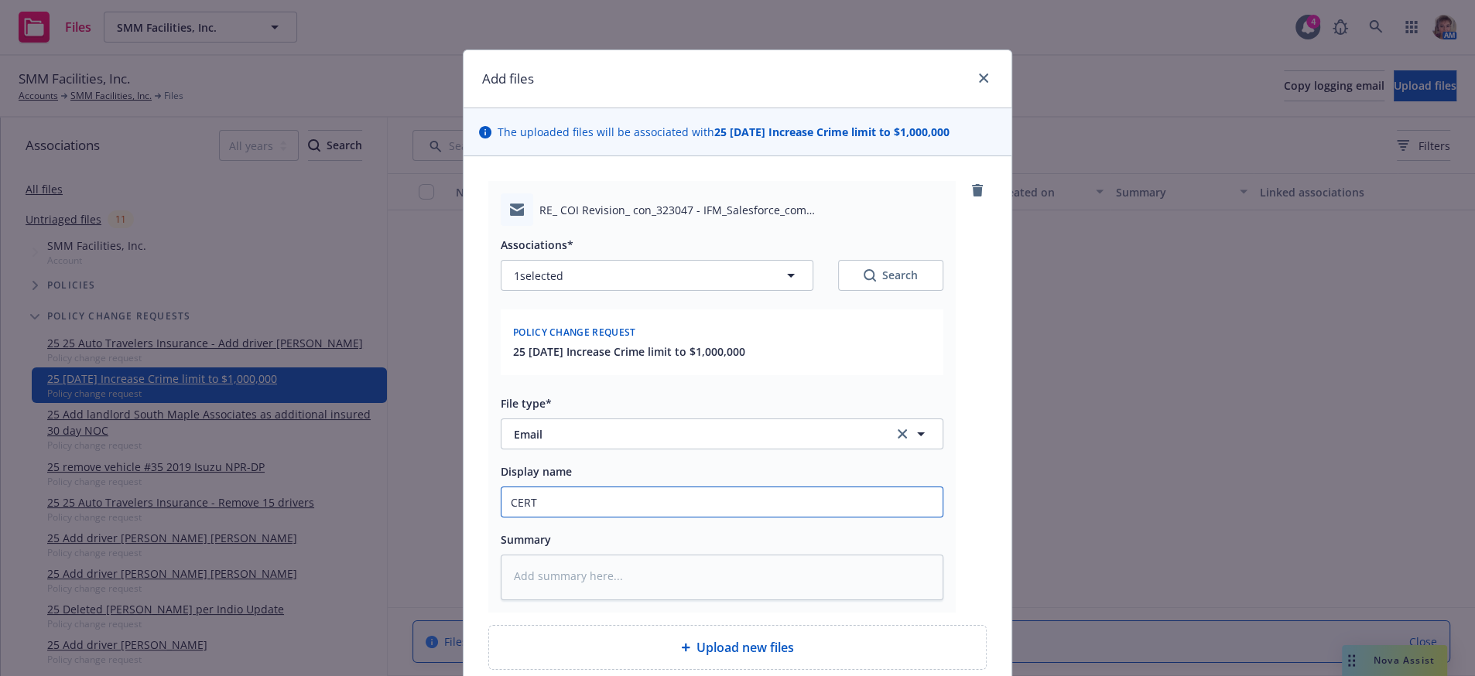
type input "CERT"
type textarea "x"
type input "CERT r"
type textarea "x"
type input "CERT re"
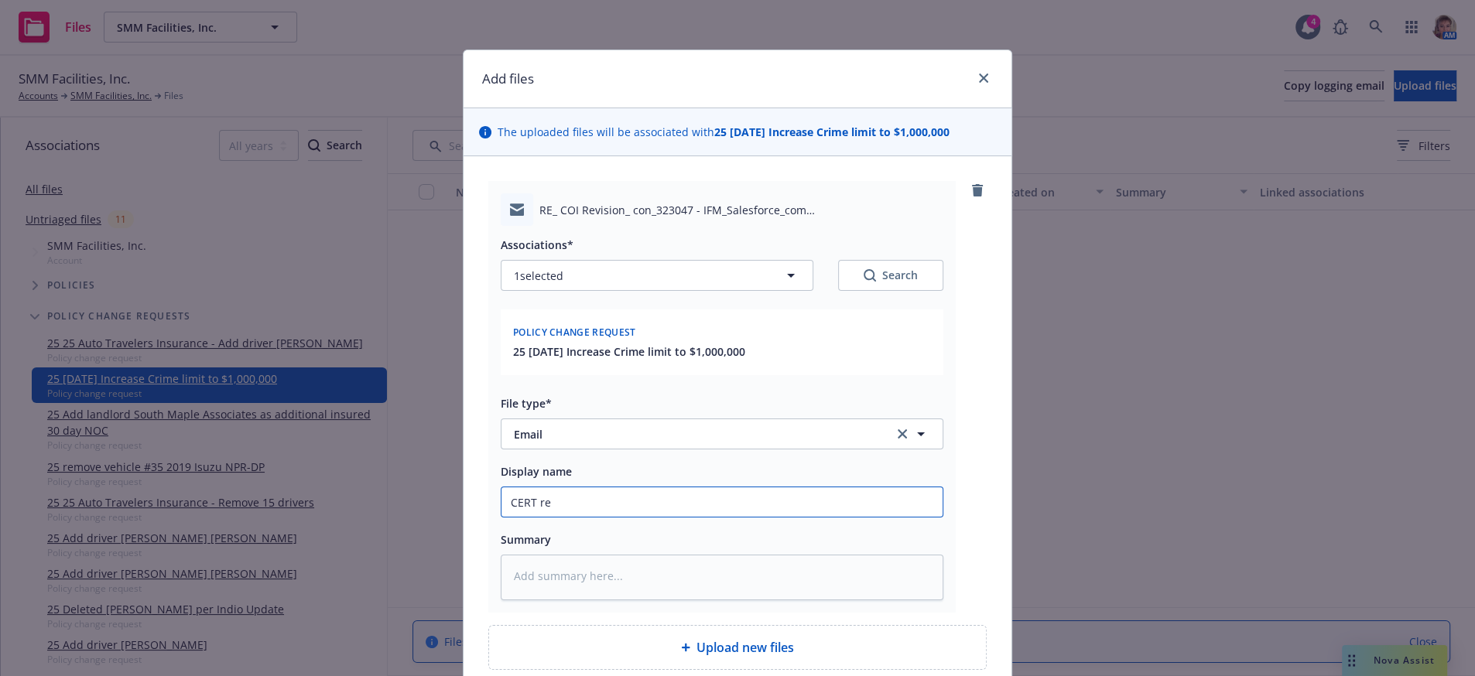
type textarea "x"
type input "CERT req"
type textarea "x"
type input "CERT requ"
type textarea "x"
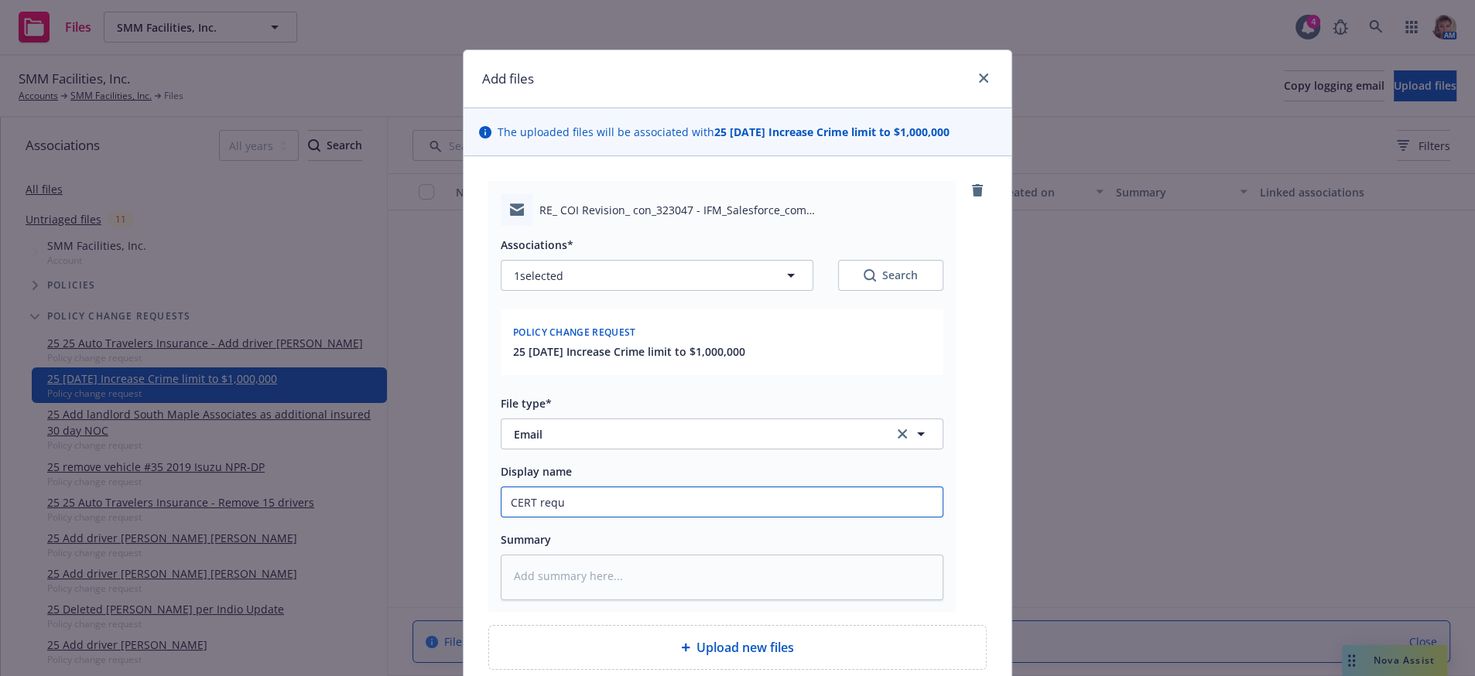
type input "CERT reque"
type textarea "x"
type input "CERT reques"
type textarea "x"
type input "CERT request"
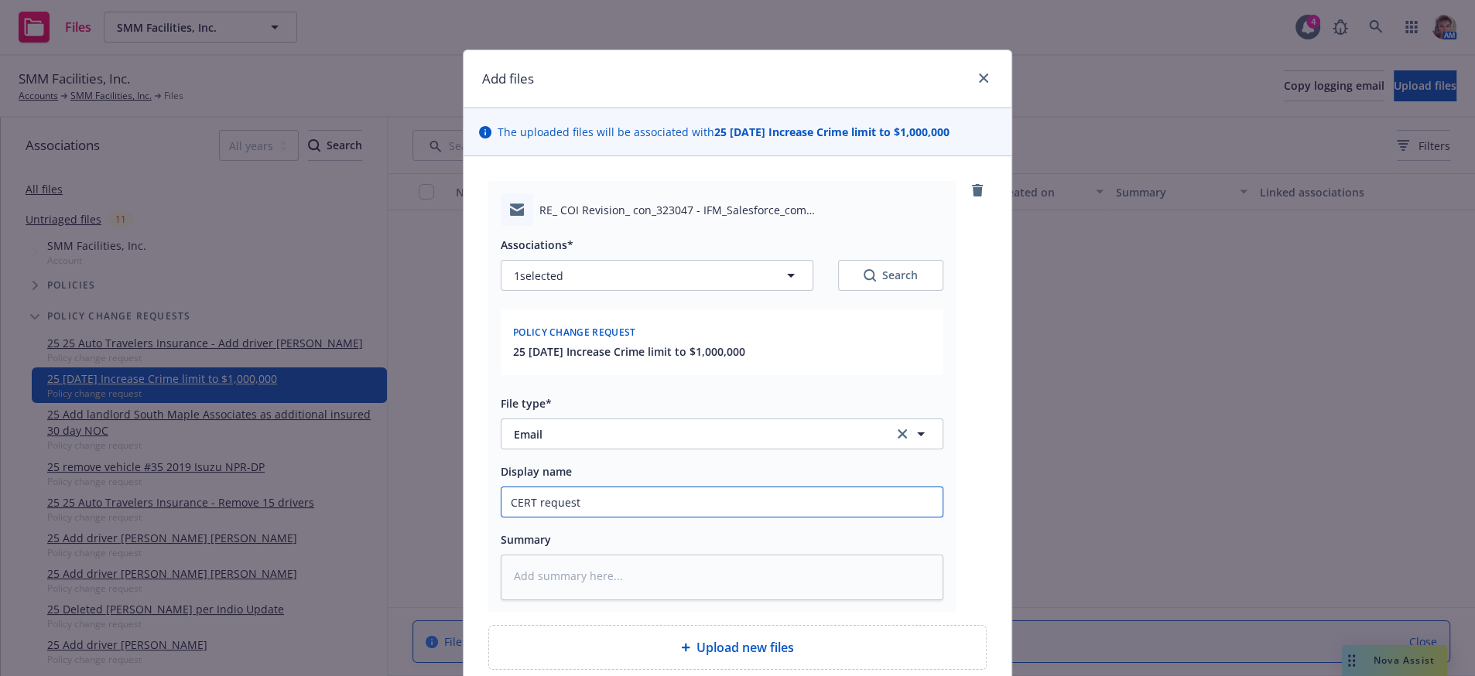
type textarea "x"
type input "CERT request to"
type textarea "x"
type input "CERT request to"
type textarea "x"
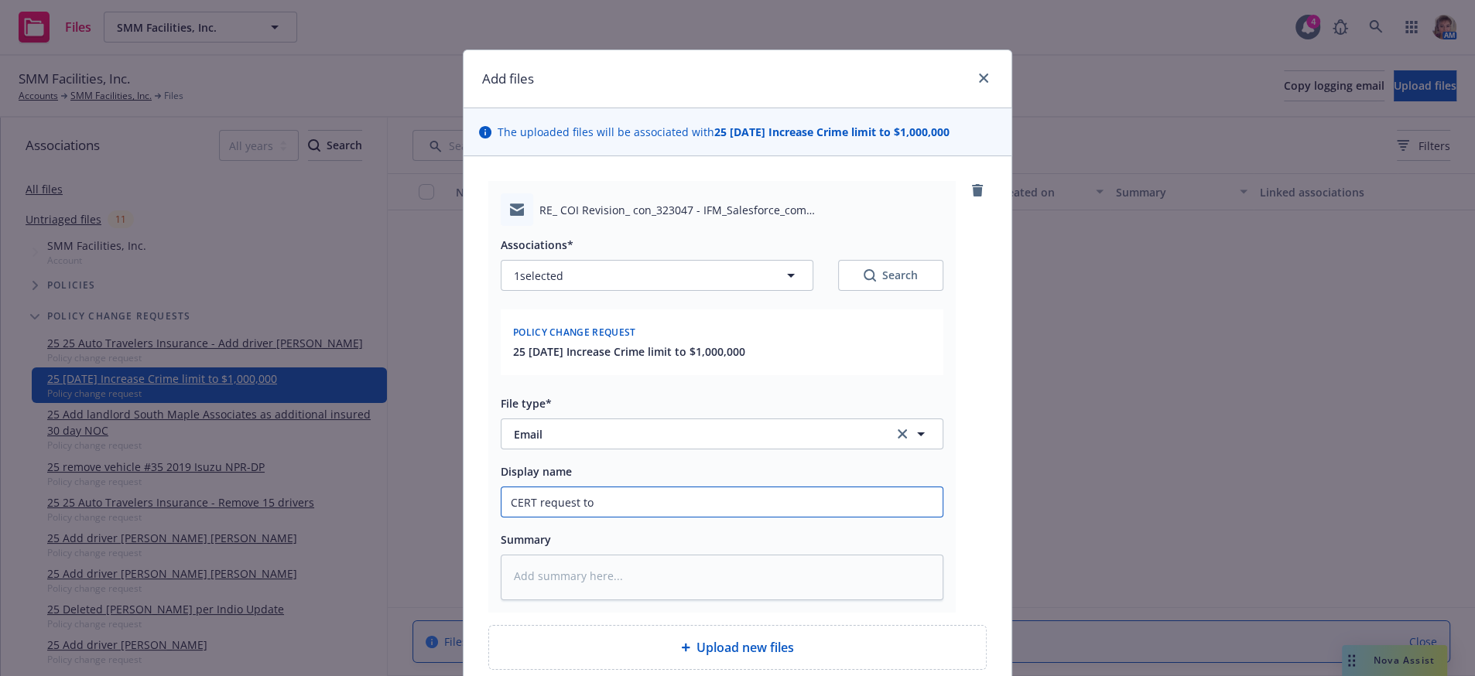
type input "CERT request to i"
type textarea "x"
type input "CERT request to in"
type textarea "x"
type input "CERT request to inc"
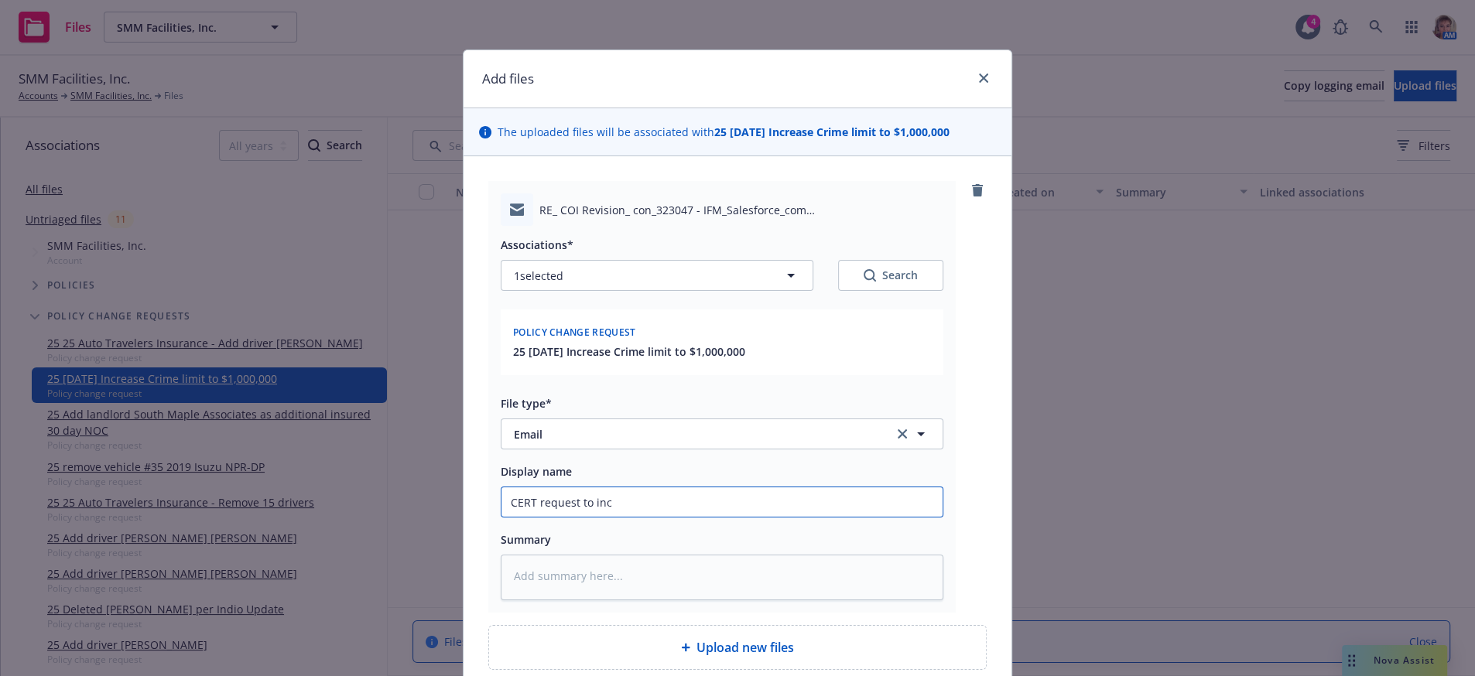
type textarea "x"
type input "CERT request to incr"
type textarea "x"
type input "CERT request to incre"
type textarea "x"
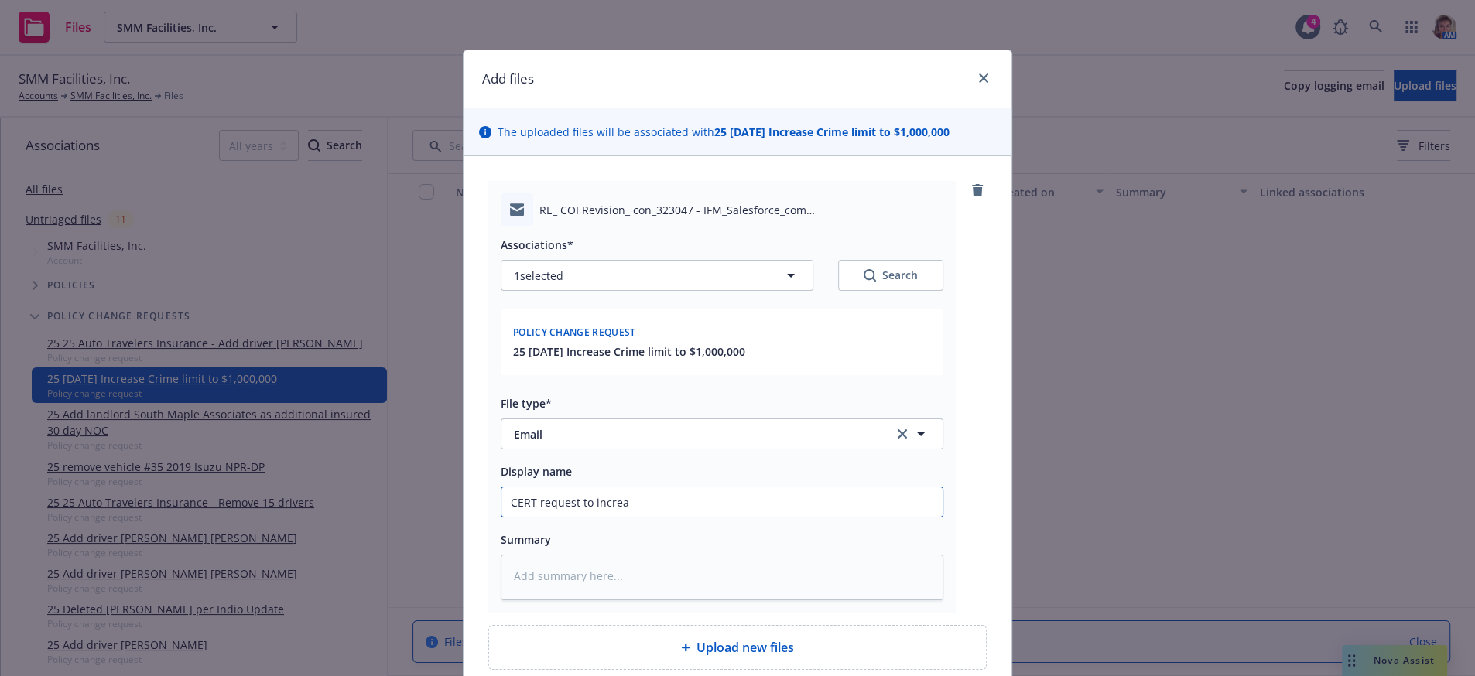
type input "CERT request to increas"
type textarea "x"
type input "CERT request to increase"
type textarea "x"
type input "CERT request to increase"
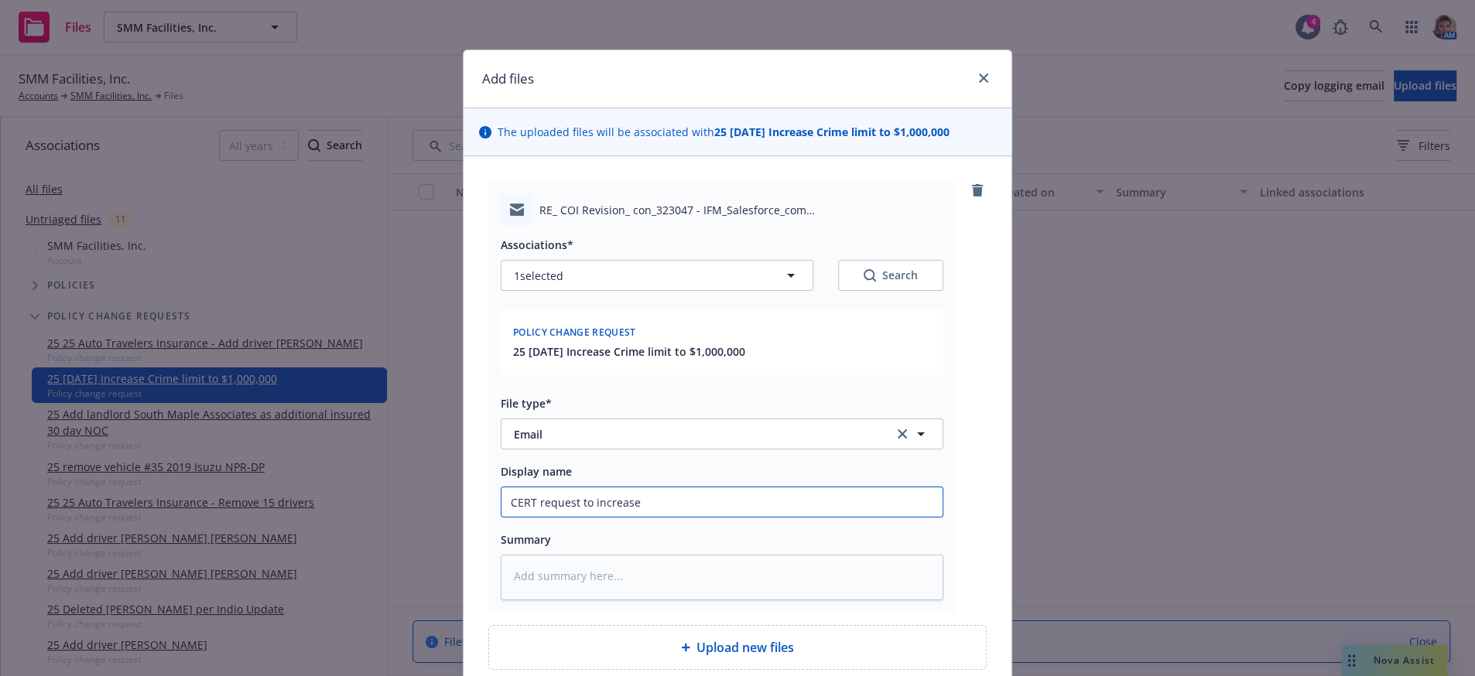
type textarea "x"
type input "CERT request to increase C"
type textarea "x"
type input "CERT request to increase Cr"
type textarea "x"
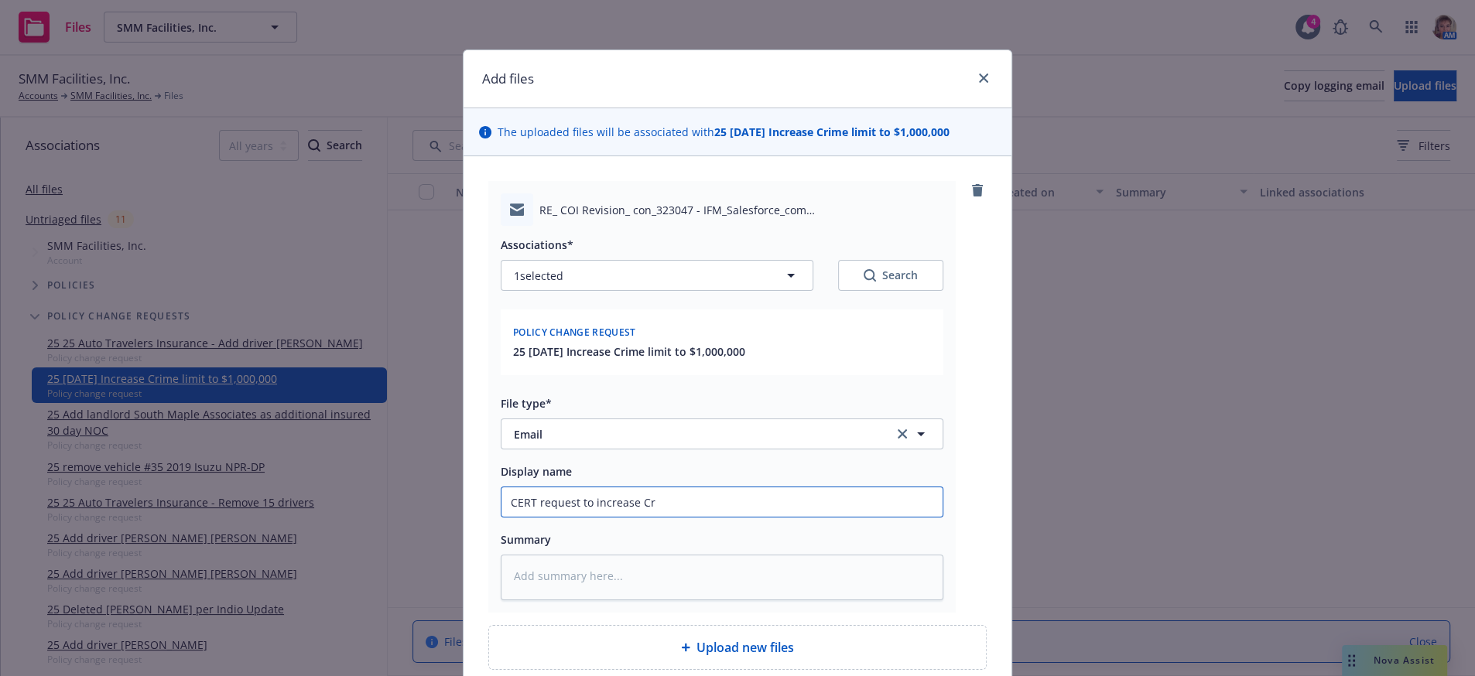
type input "CERT request to increase Cri"
type textarea "x"
type input "CERT request to increase Crim"
type textarea "x"
type input "CERT request to increase Crime"
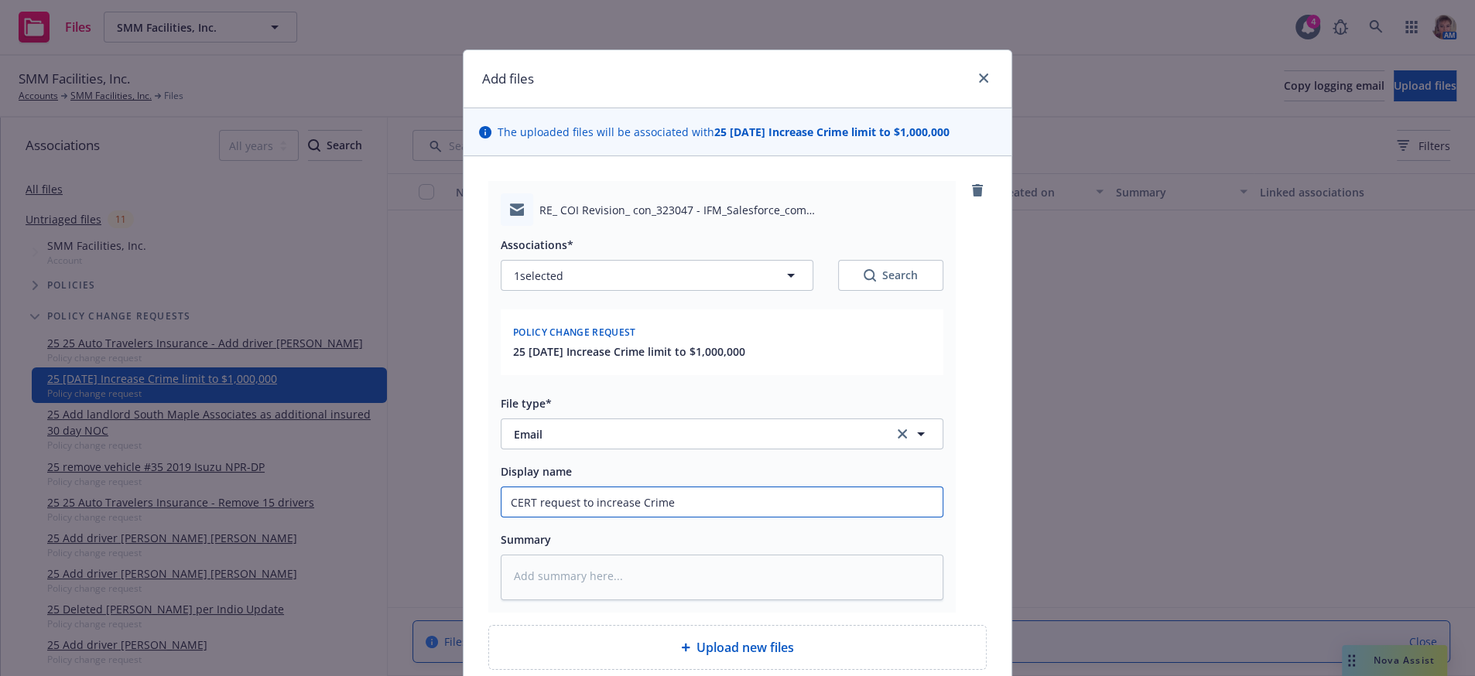
type textarea "x"
type input "CERT request to increase Crime"
type textarea "x"
type input "CERT request to increase Crime l"
type textarea "x"
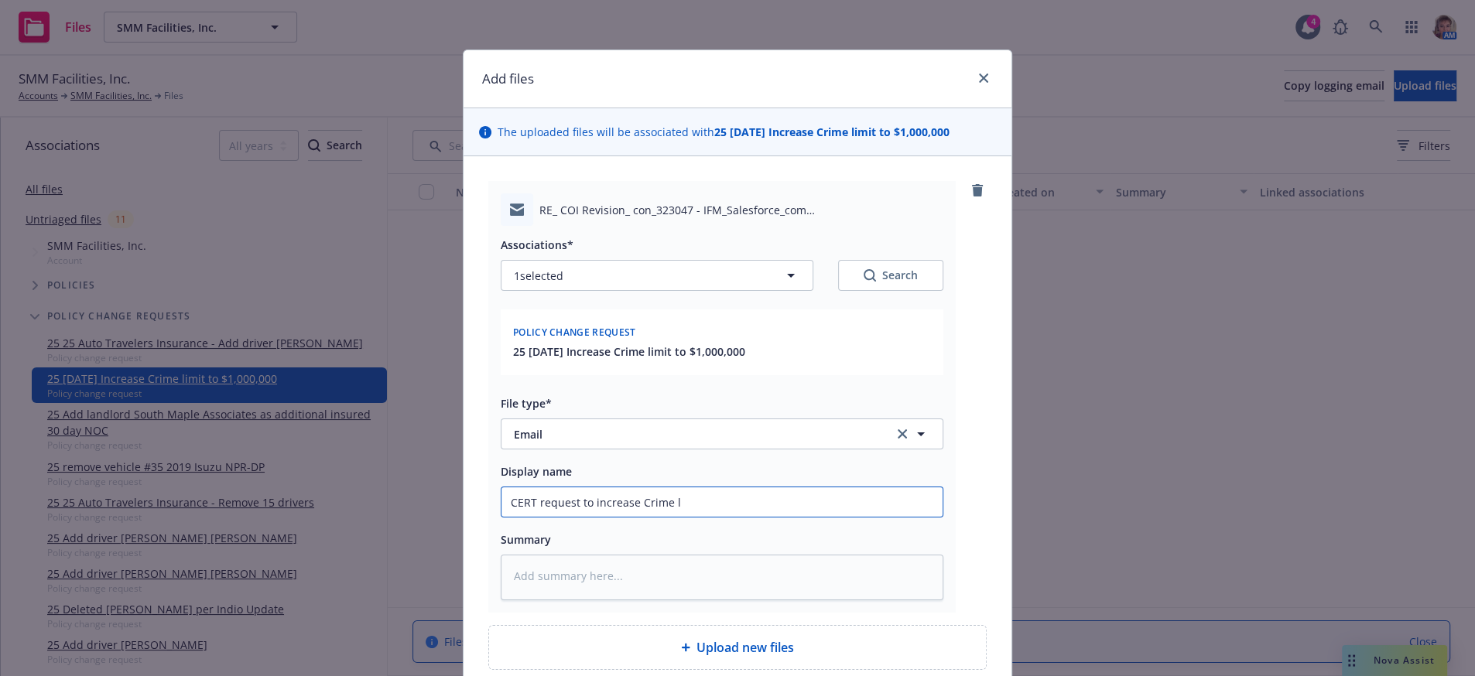
type input "CERT request to increase Crime li"
type textarea "x"
type input "CERT request to increase Crime lim"
type textarea "x"
type input "CERT request to increase Crime limit"
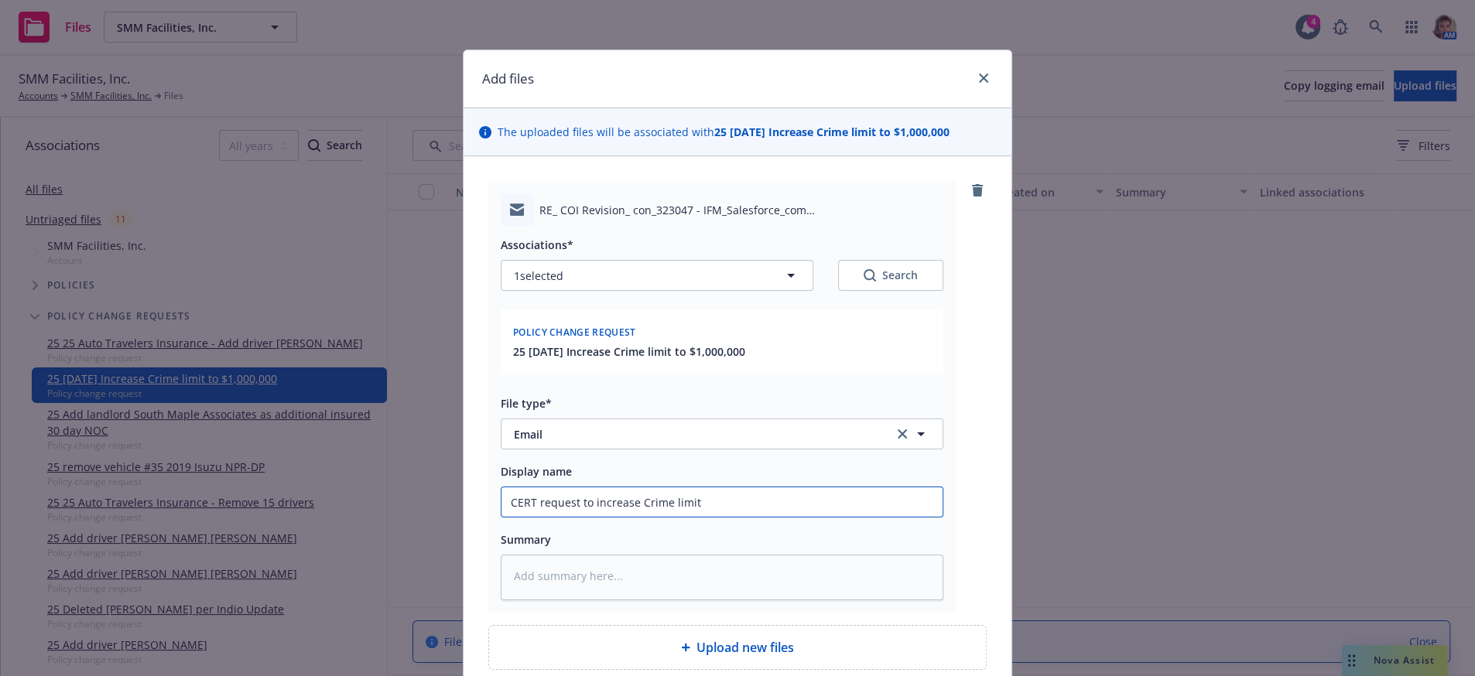
type textarea "x"
type input "CERT request to increase Crime limits"
type textarea "x"
type input "CERT request to increase Crime limits"
type textarea "x"
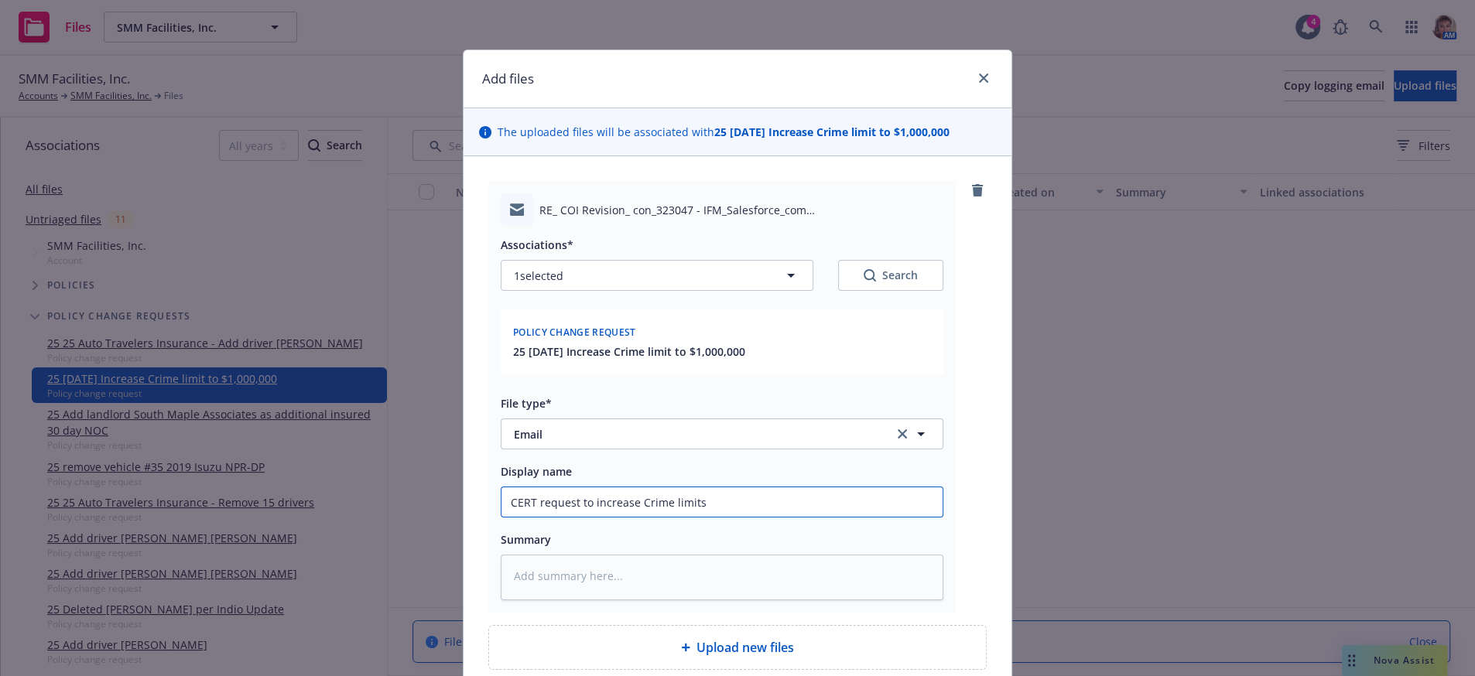
type input "CERT request to increase Crime limits $"
type textarea "x"
type input "CERT request to increase Crime limits $1"
type textarea "x"
type input "CERT request to increase Crime limits $1,"
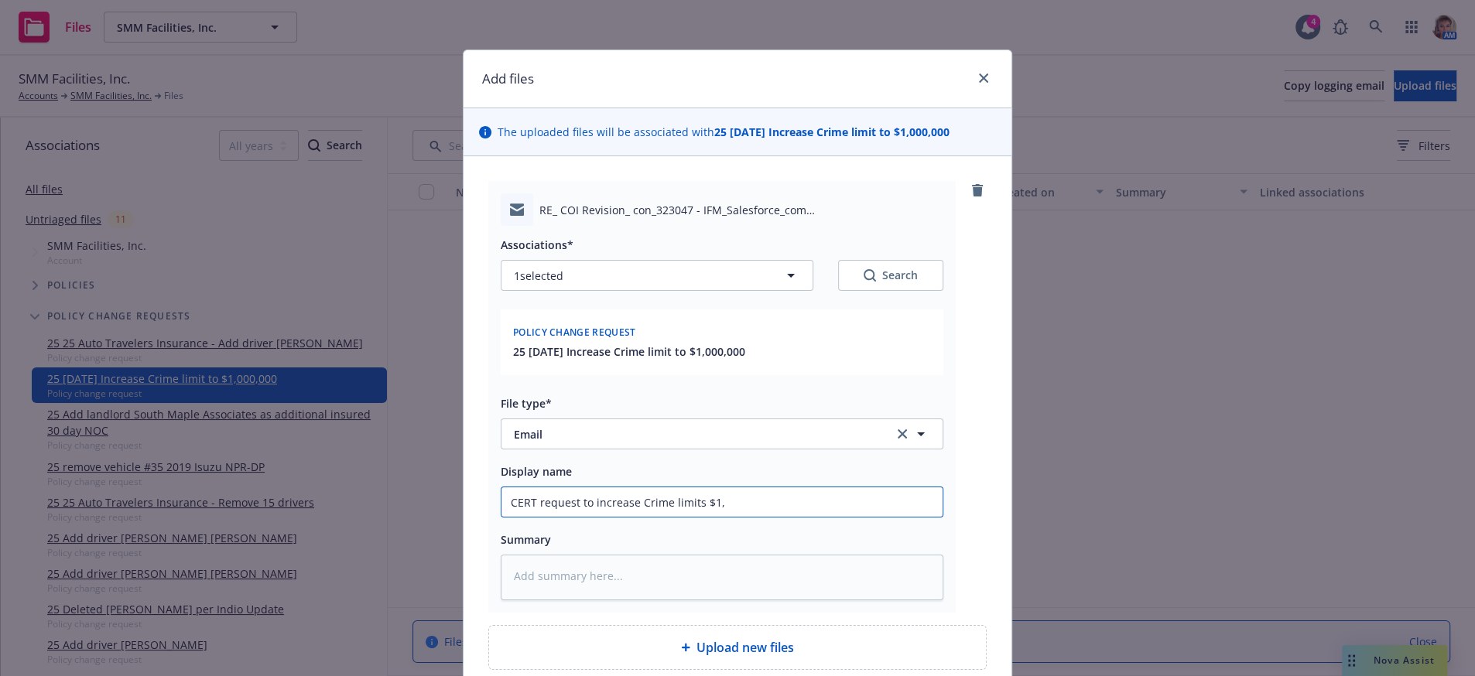
type textarea "x"
type input "CERT request to increase Crime limits $1,0"
type textarea "x"
type input "CERT request to increase Crime limits $1,00"
type textarea "x"
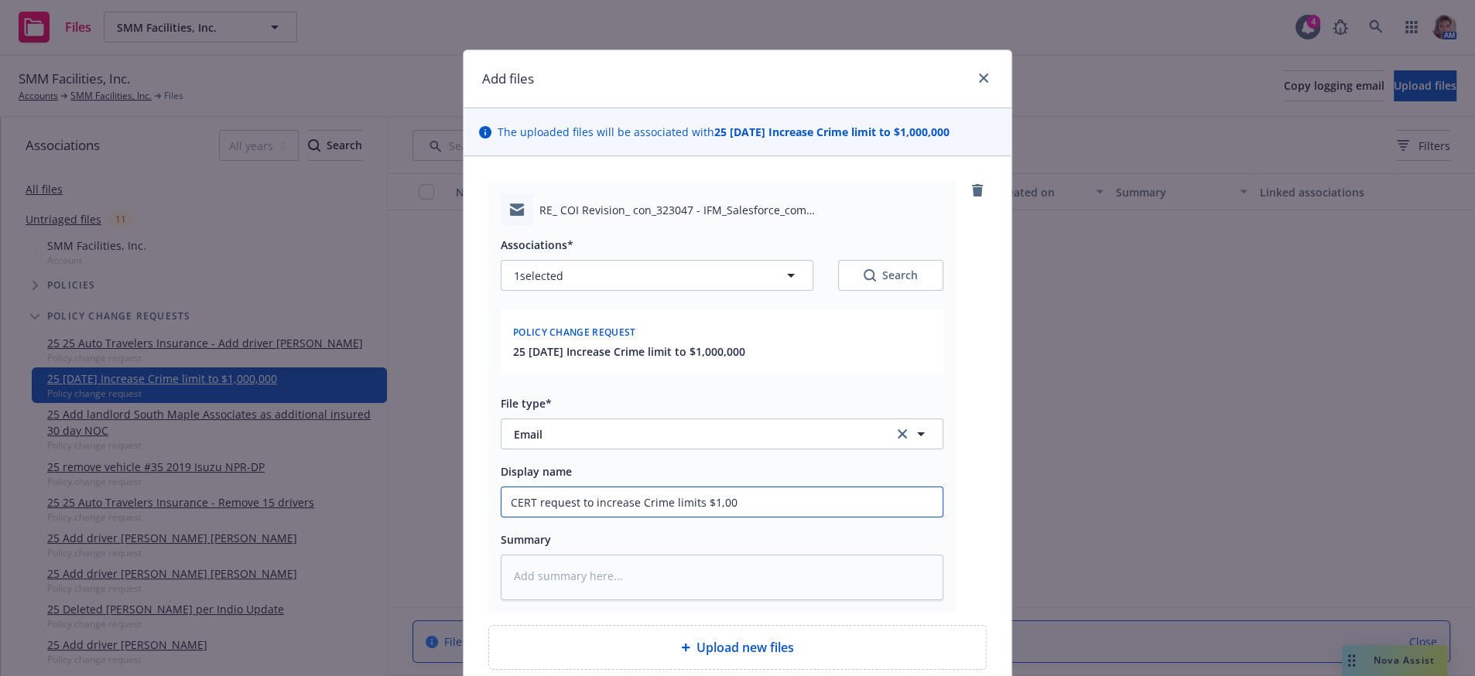
type input "CERT request to increase Crime limits $1,000"
type textarea "x"
type input "CERT request to increase Crime limits $1,000,"
type textarea "x"
type input "CERT request to increase Crime limits $1,000,0"
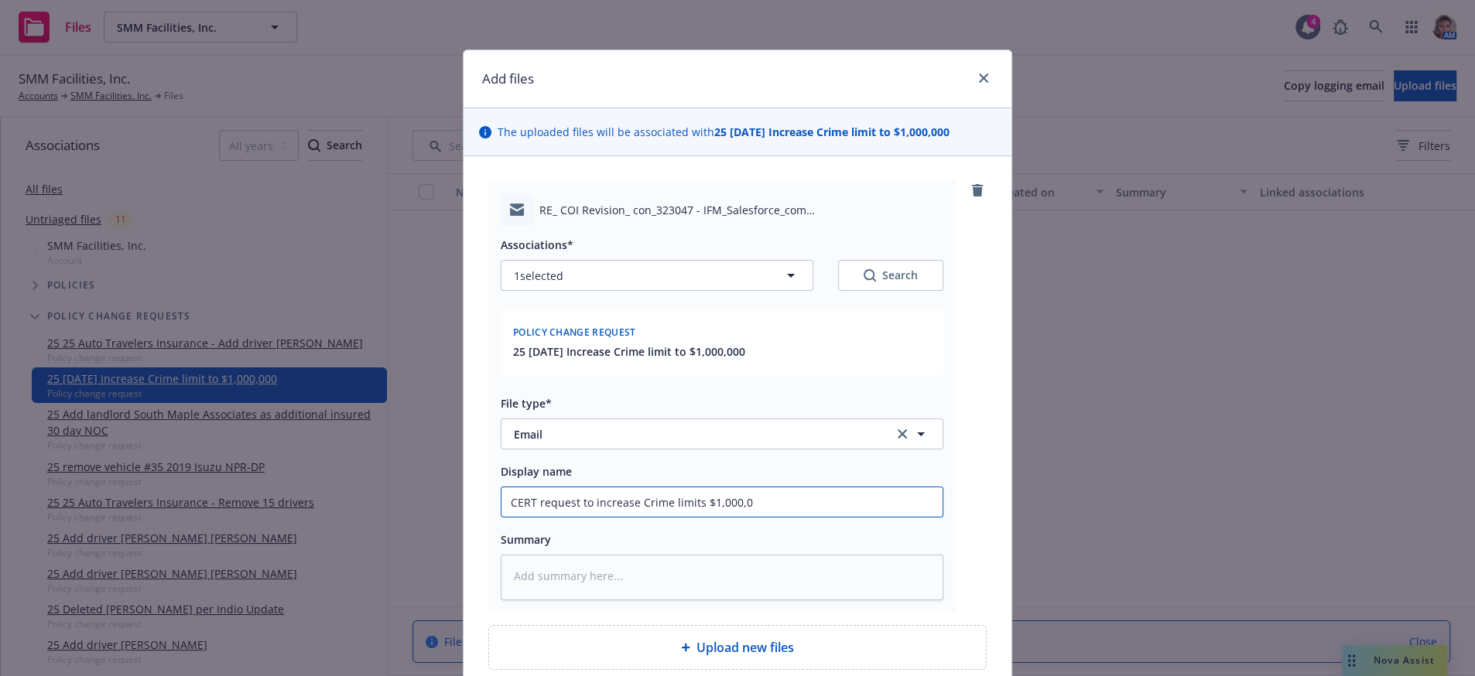
type textarea "x"
type input "CERT request to increase Crime limits $1,000,00"
type textarea "x"
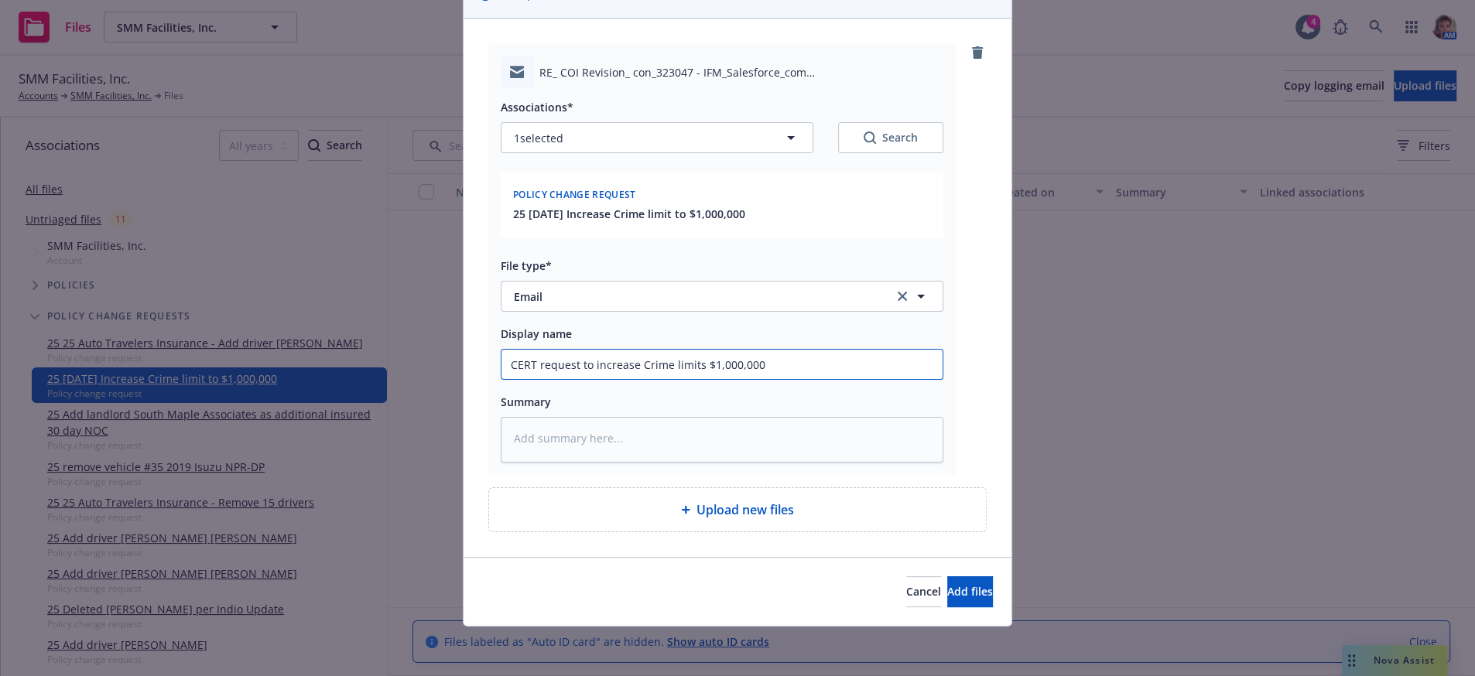
scroll to position [206, 0]
type input "CERT request to increase Crime limits $1,000,000"
type textarea "x"
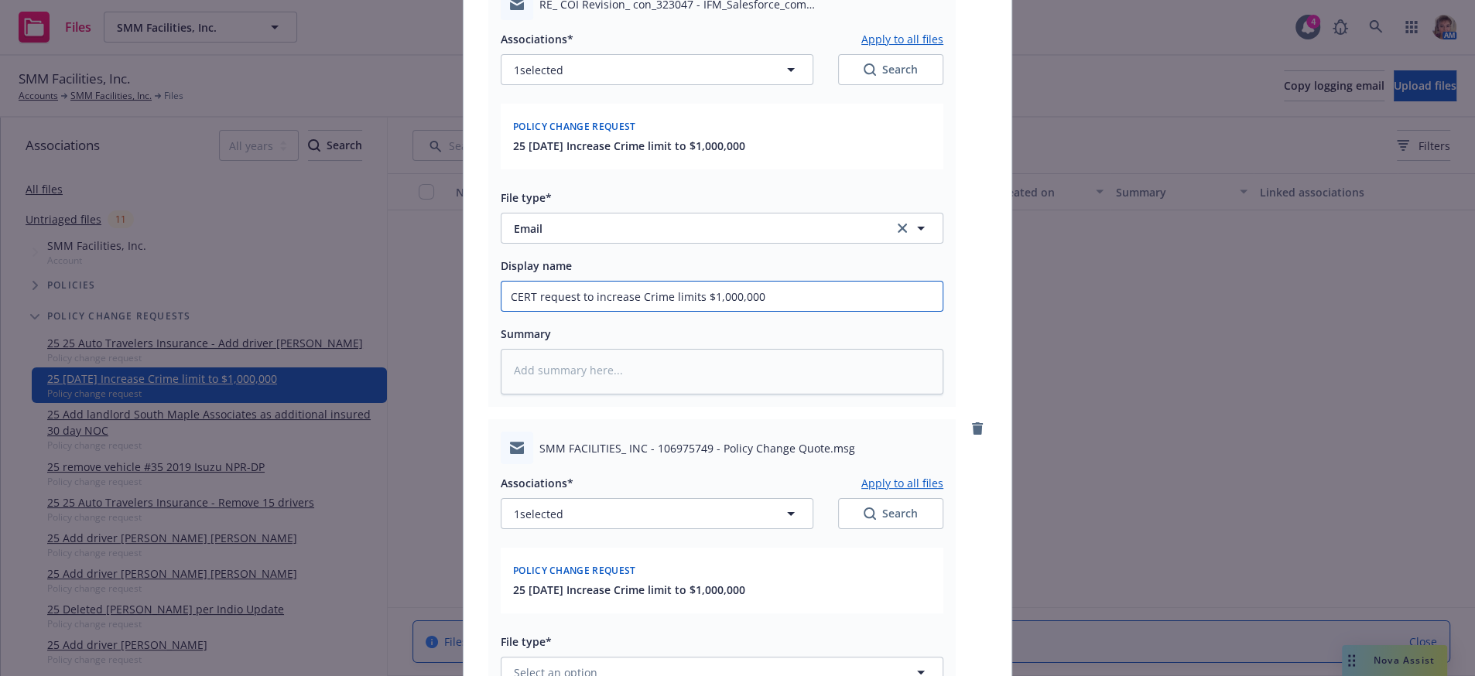
scroll to position [693, 0]
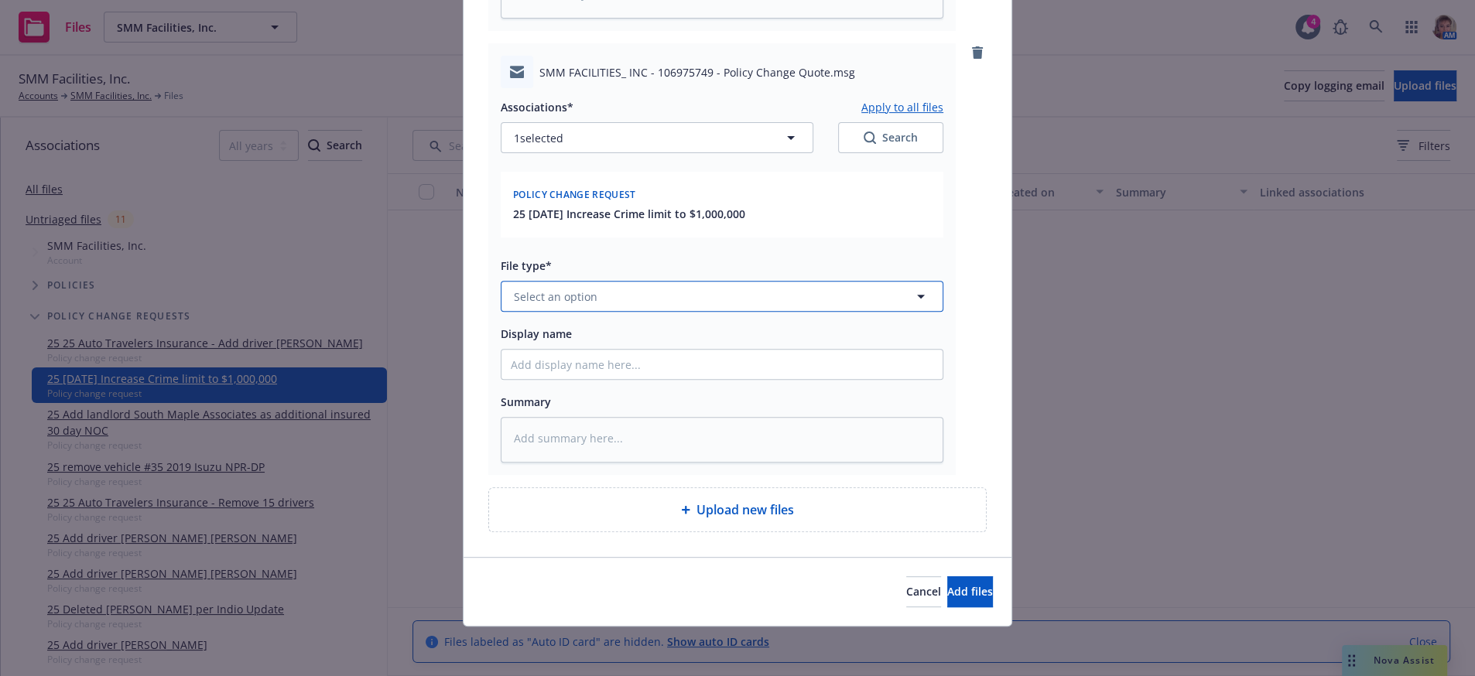
click at [559, 289] on span "Select an option" at bounding box center [556, 297] width 84 height 16
type input "quor"
type textarea "x"
type input "quo"
click at [586, 379] on span "Quote received" at bounding box center [557, 387] width 80 height 16
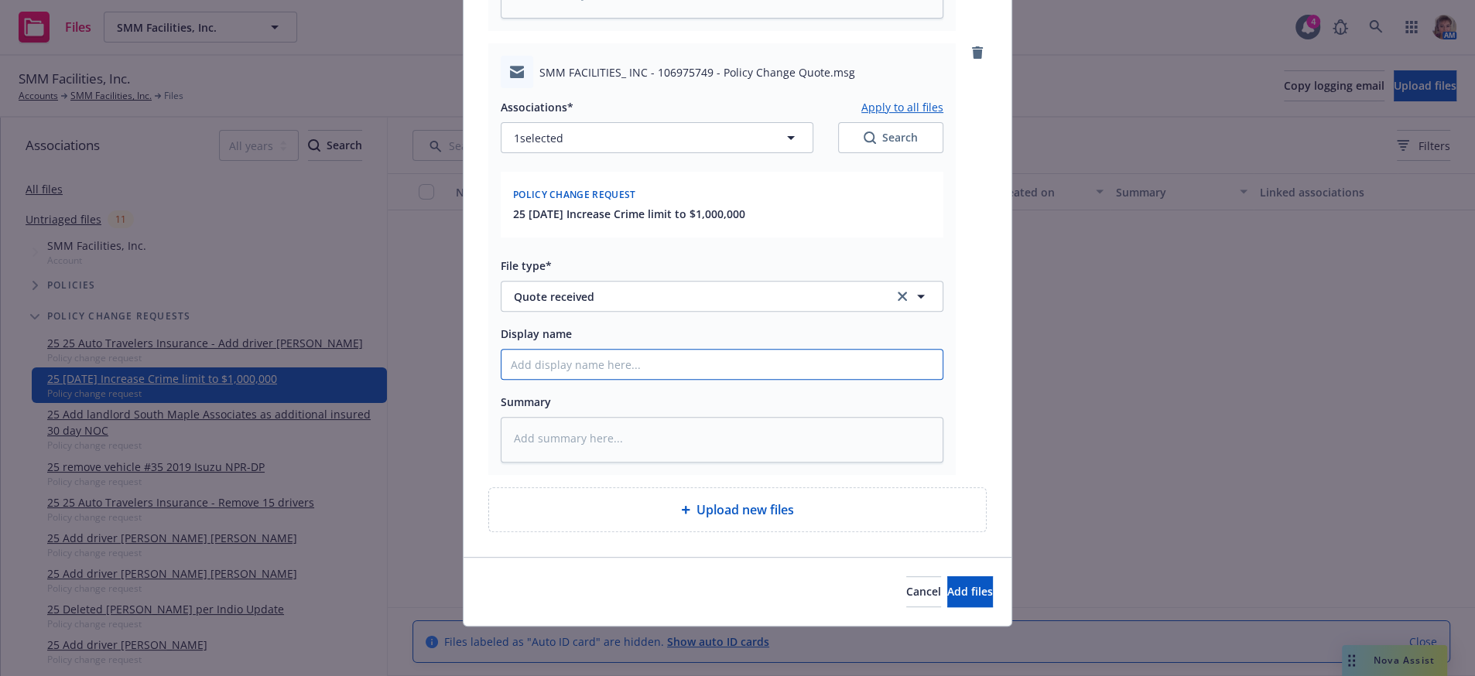
click at [586, 351] on input "Display name" at bounding box center [721, 364] width 441 height 29
type textarea "x"
type input "I"
type textarea "x"
type input "In"
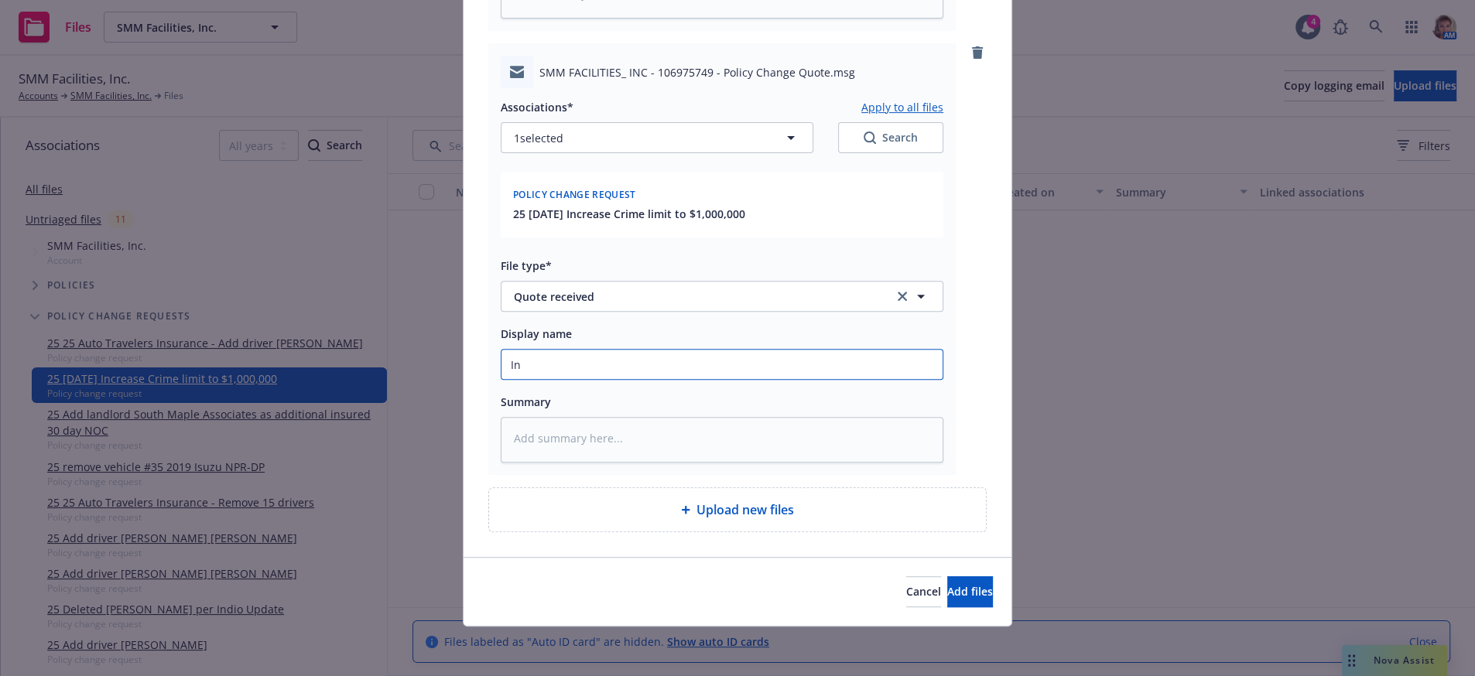
type textarea "x"
type input "Inc"
type textarea "x"
type input "Incr"
type textarea "x"
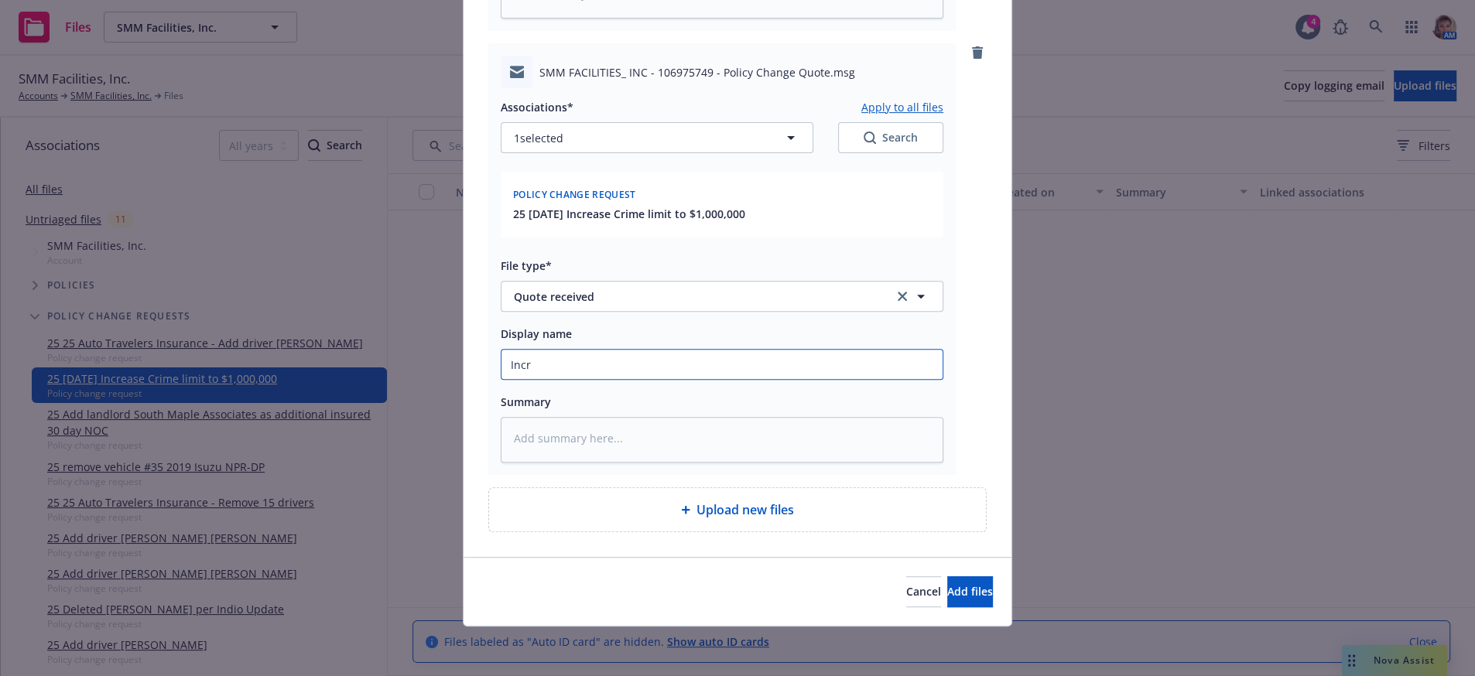
type input "Incre"
type textarea "x"
type input "Increa"
type textarea "x"
type input "Increas"
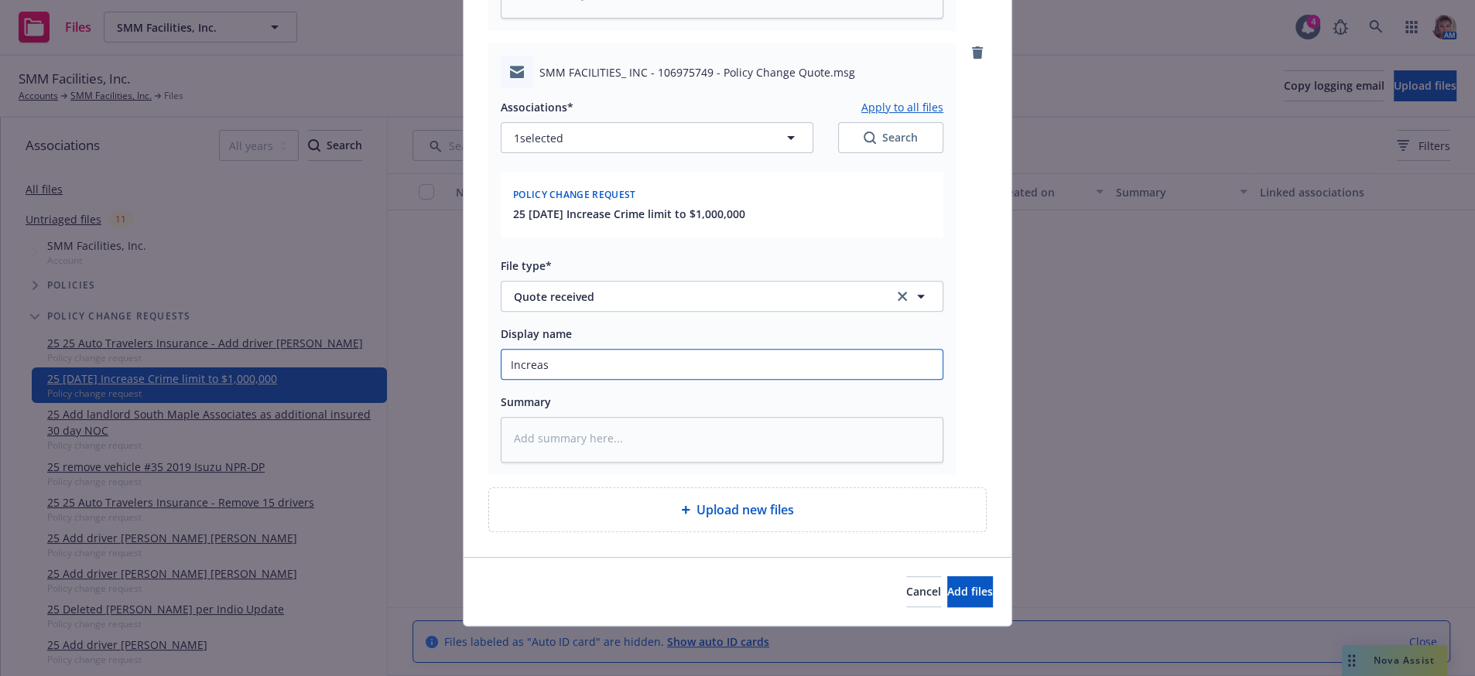
type textarea "x"
type input "Increase"
type textarea "x"
type input "Increase"
type textarea "x"
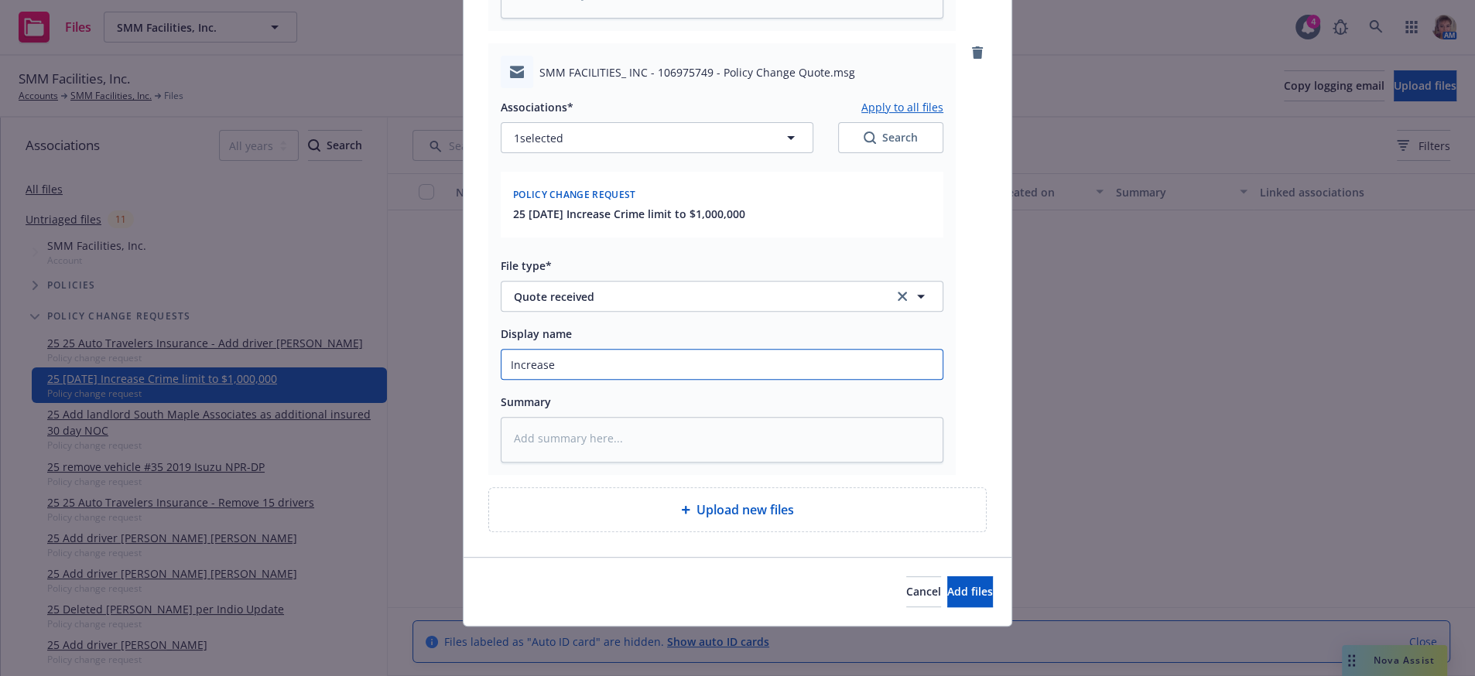
type input "Increase C"
type textarea "x"
type input "Increase Cr"
type textarea "x"
type input "Increase Cri"
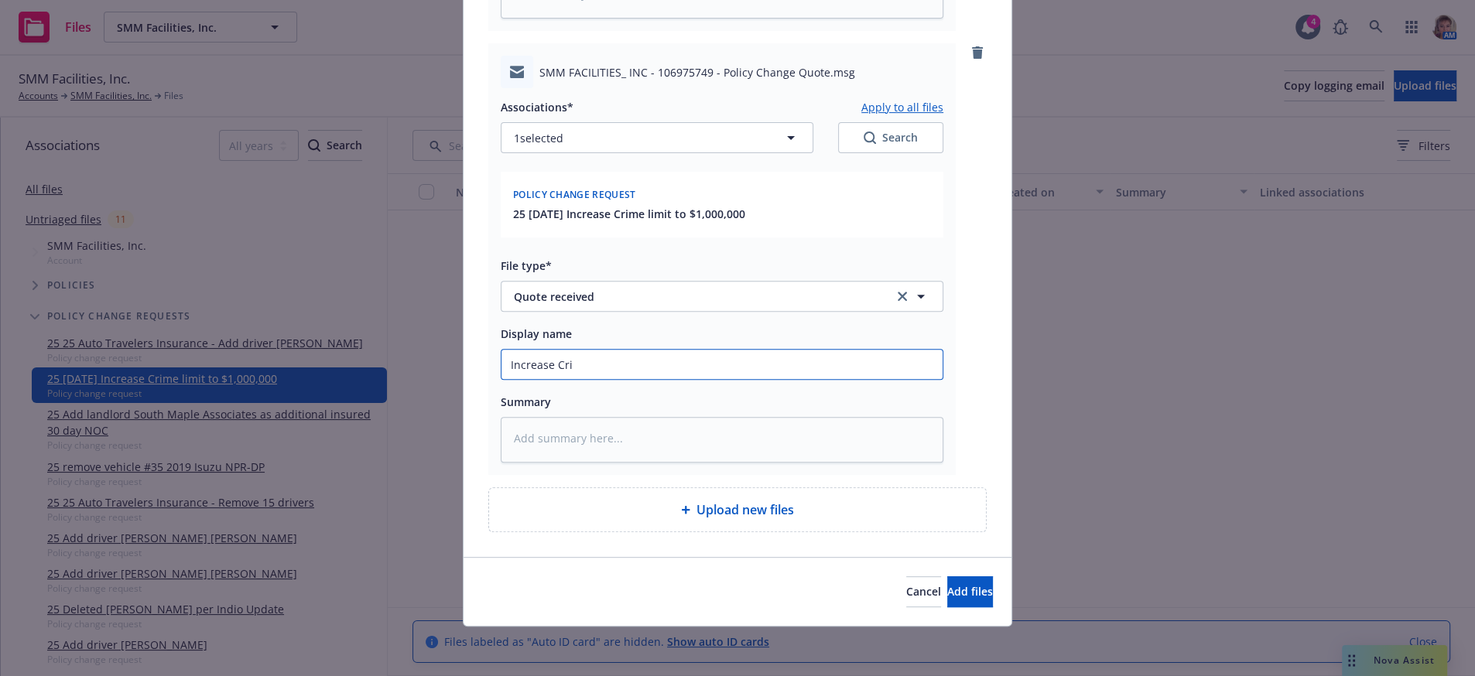
type textarea "x"
type input "Increase Crim"
type textarea "x"
type input "Increase Crime"
type textarea "x"
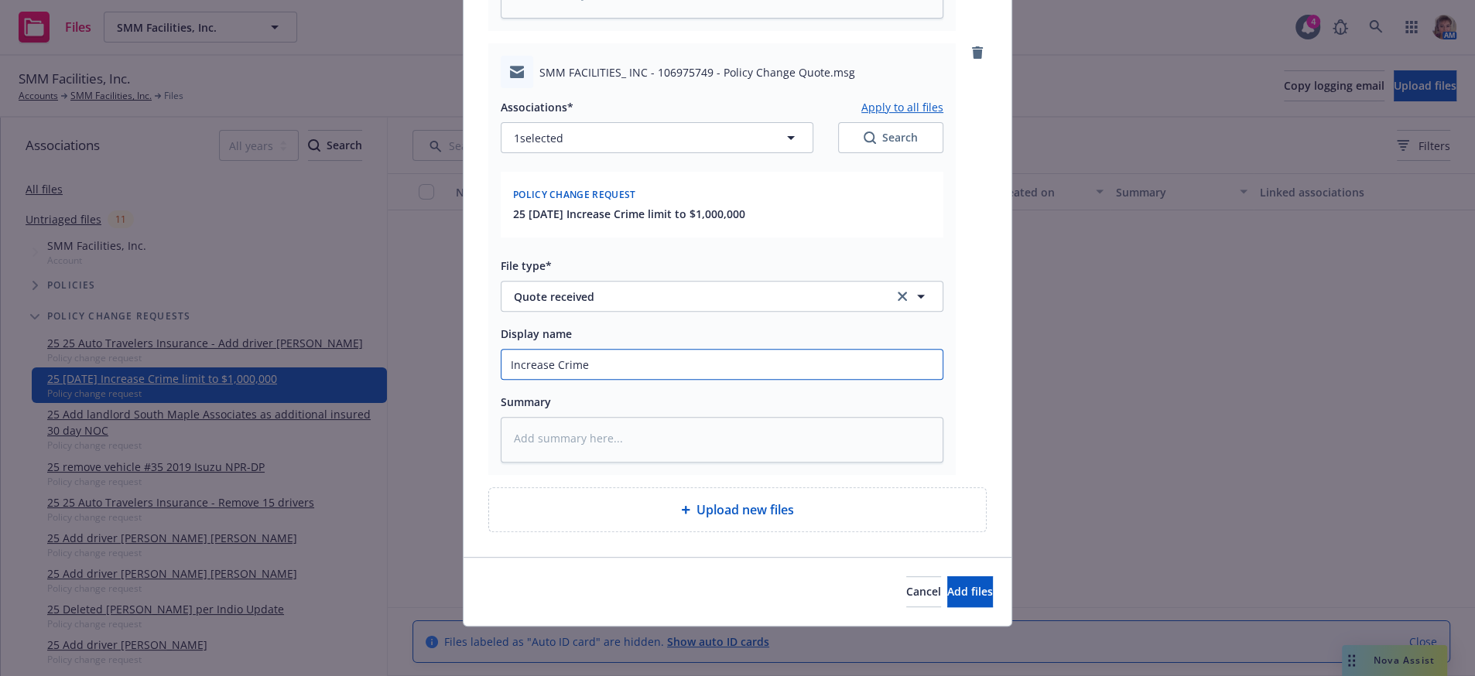
type input "Increase Crime"
type textarea "x"
type input "Increase Crime l"
type textarea "x"
type input "Increase Crime li"
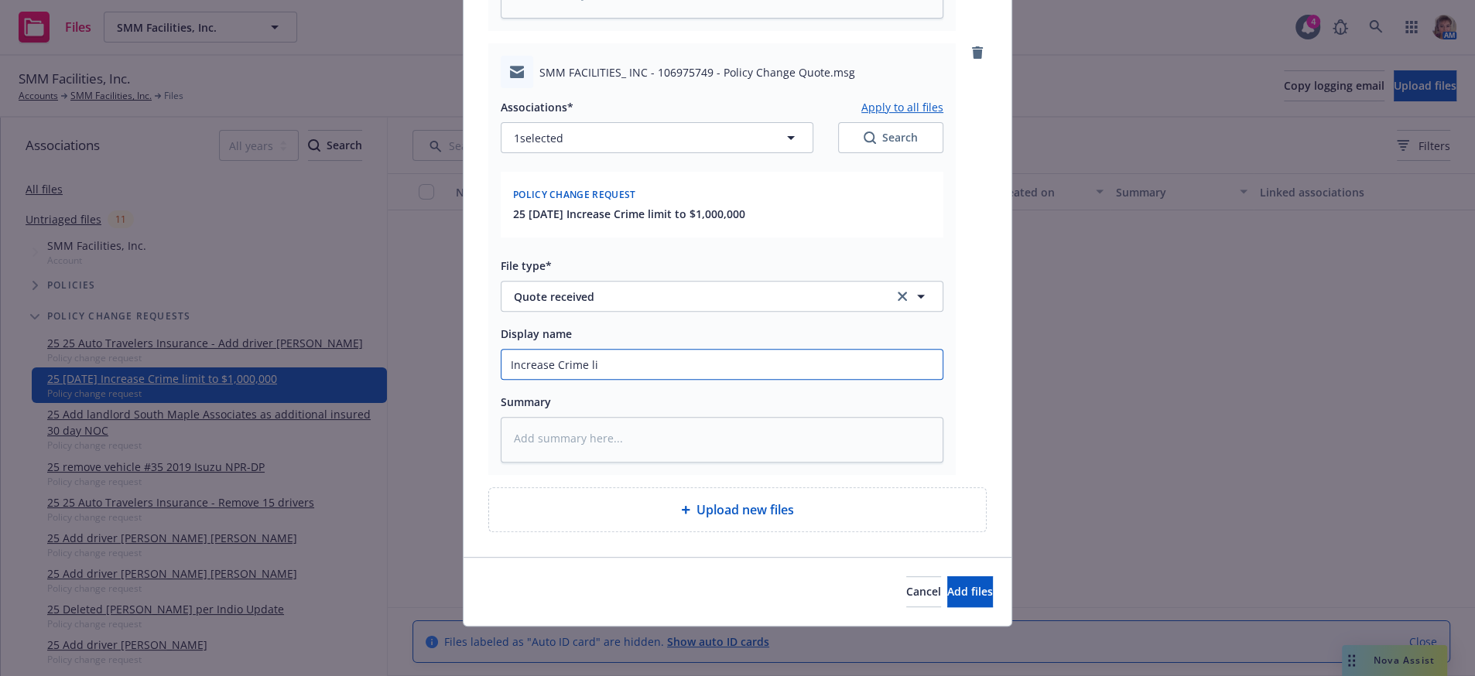
type textarea "x"
type input "Increase Crime lim"
type textarea "x"
type input "Increase Crime limi"
type textarea "x"
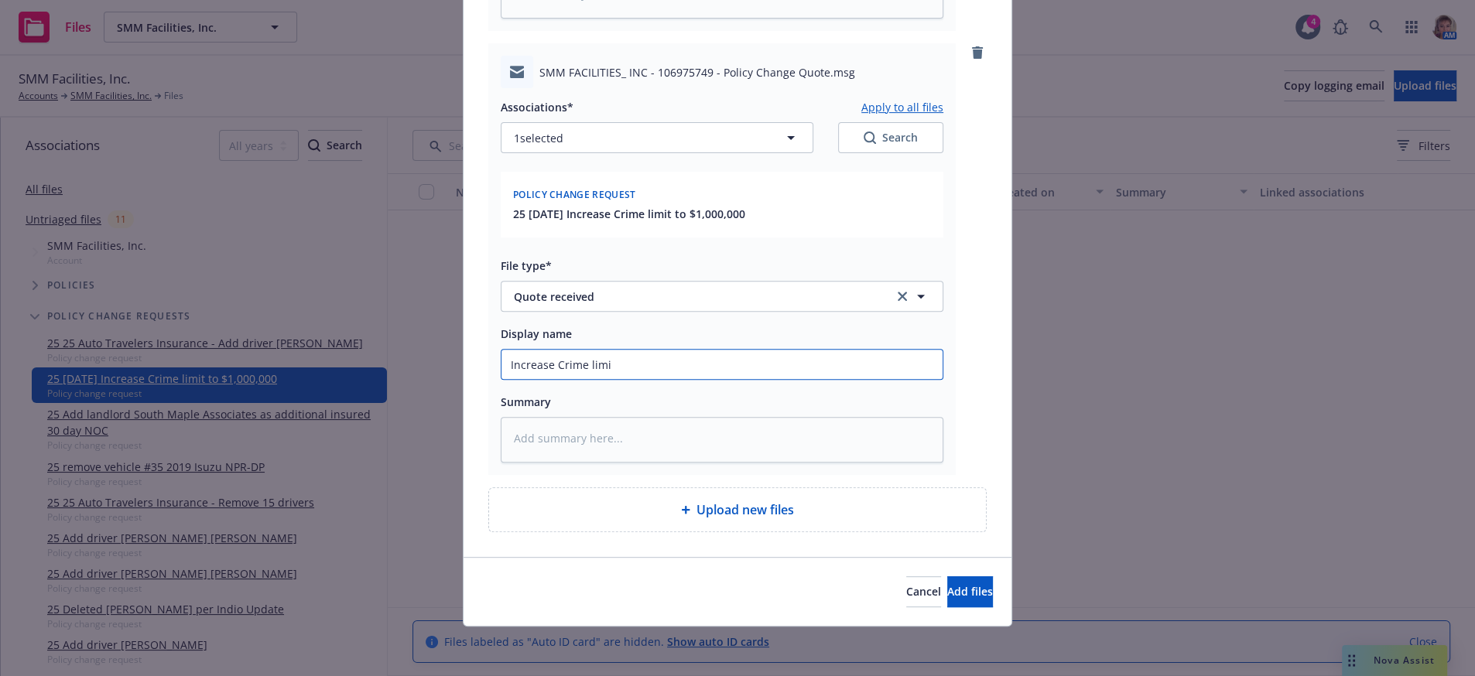
type input "Increase Crime limit"
type textarea "x"
type input "Increase Crime limit"
type textarea "x"
type input "Increase Crime limit t"
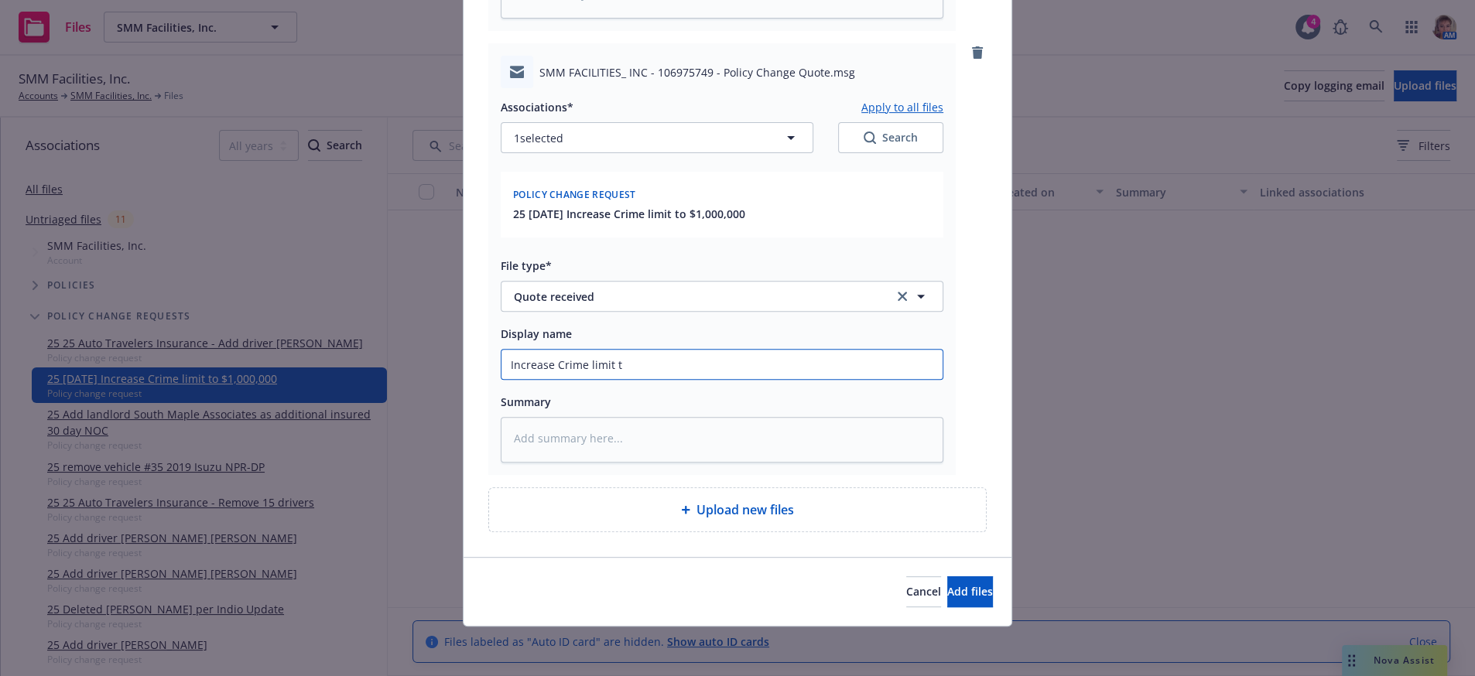
type textarea "x"
type input "Increase Crime limit to"
type textarea "x"
type input "Increase Crime limit to"
type textarea "x"
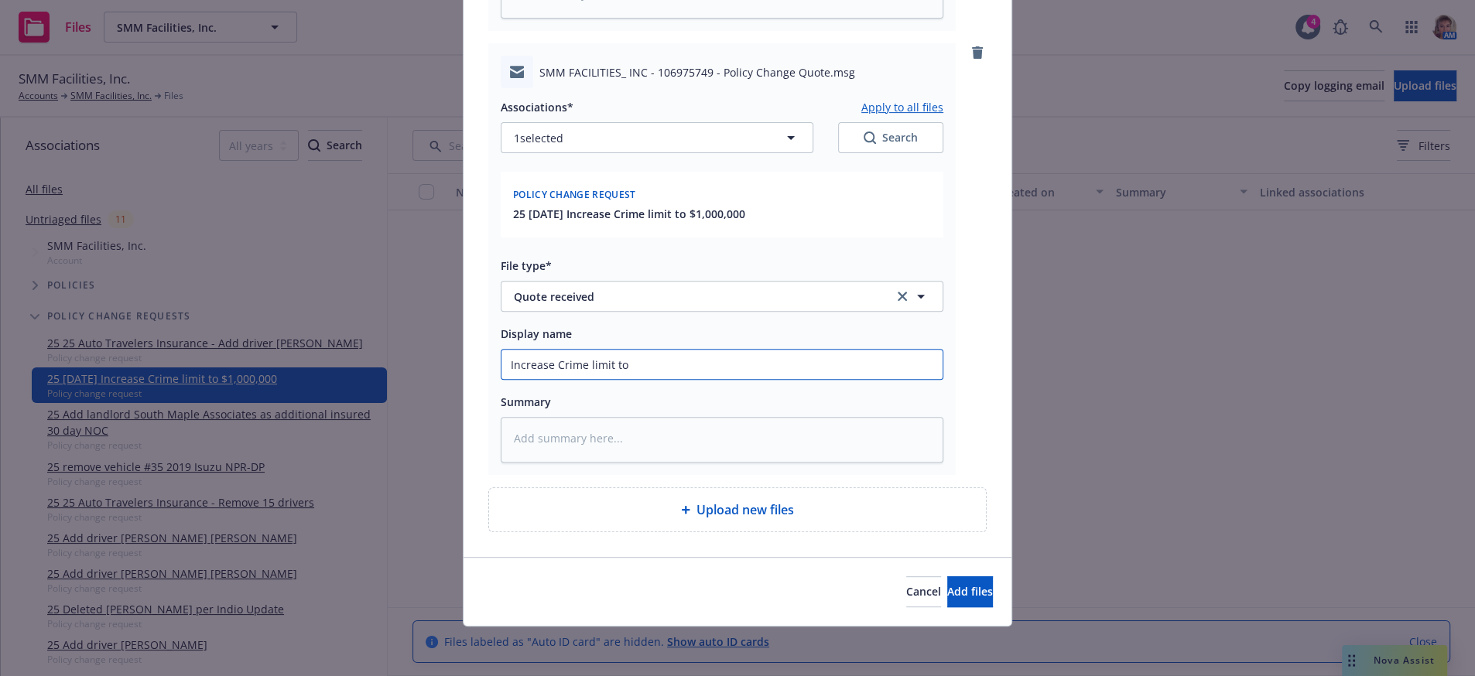
type input "Increase Crime limit to $"
type textarea "x"
type input "Increase Crime limit to $1"
type textarea "x"
type input "Increase Crime limit to $1M"
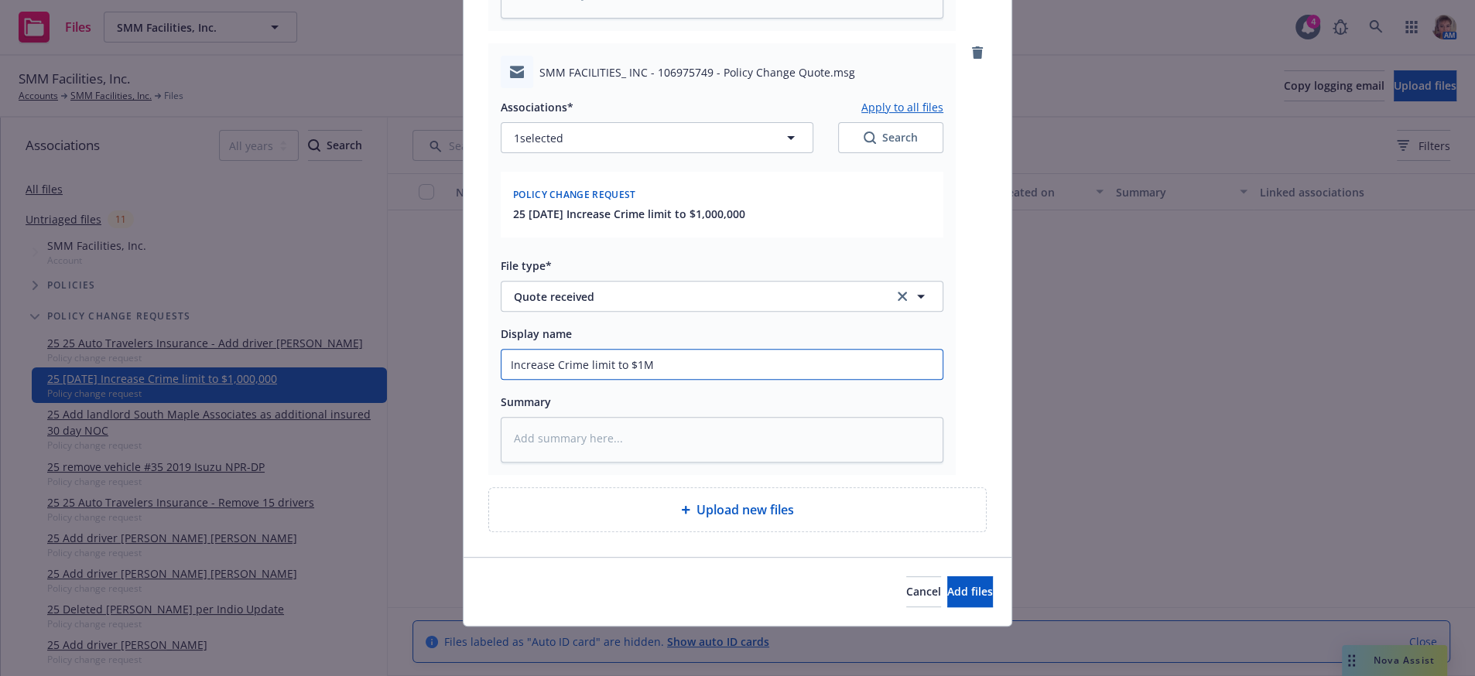
type textarea "x"
type input "Increase Crime limit to $1M"
type textarea "x"
type input "Increase Crime limit to $1M qu"
type textarea "x"
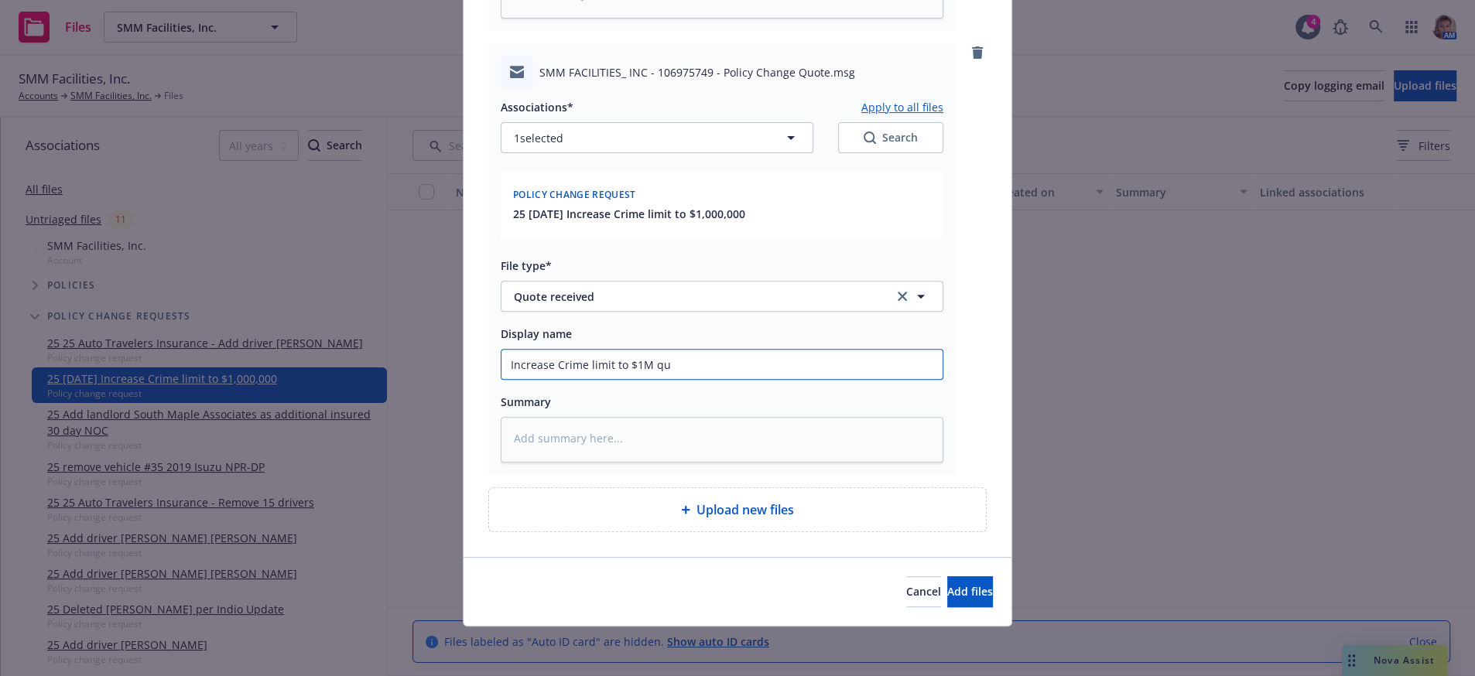
type input "Increase Crime limit to $1M quo"
type textarea "x"
type input "Increase Crime limit to $1M quot"
type textarea "x"
type input "Increase Crime limit to $1M quote"
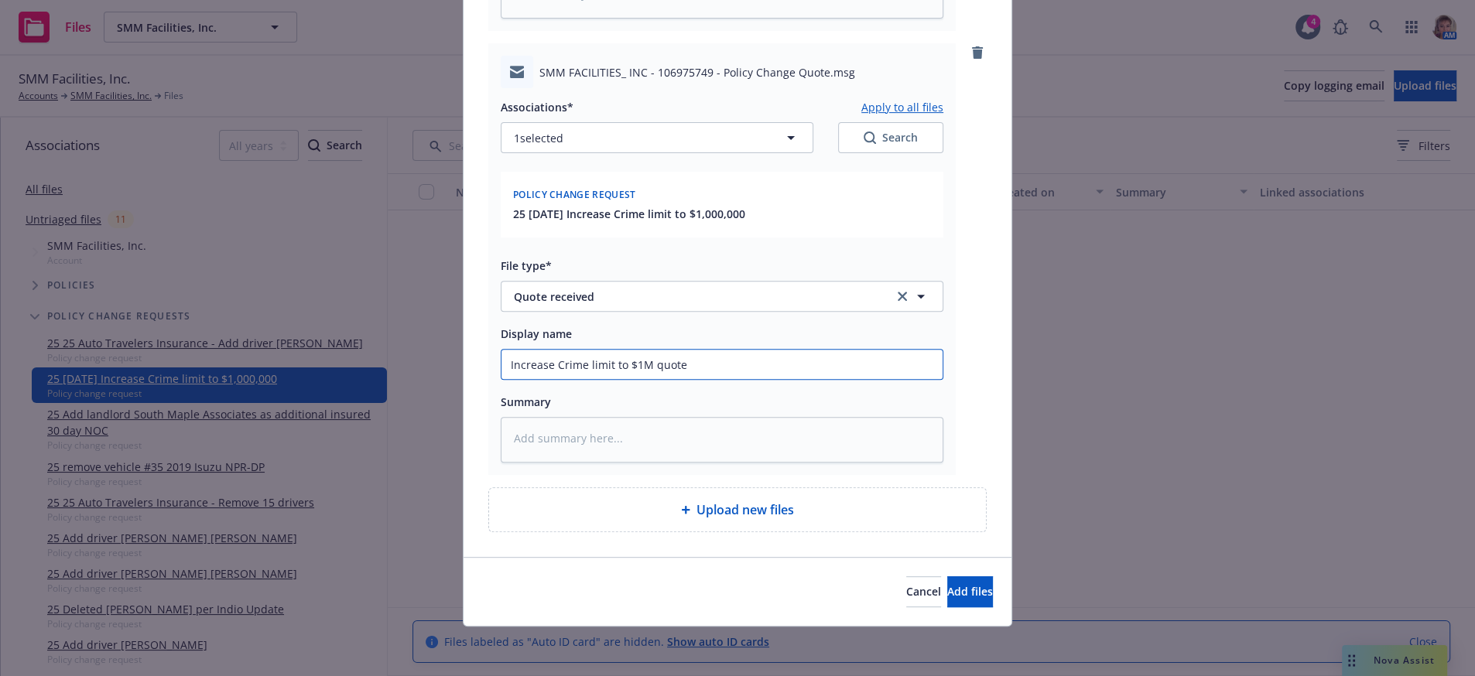
type textarea "x"
type input "Increase Crime limit to $1M quote"
type textarea "x"
type input "Increase Crime limit to $1M quote re"
type textarea "x"
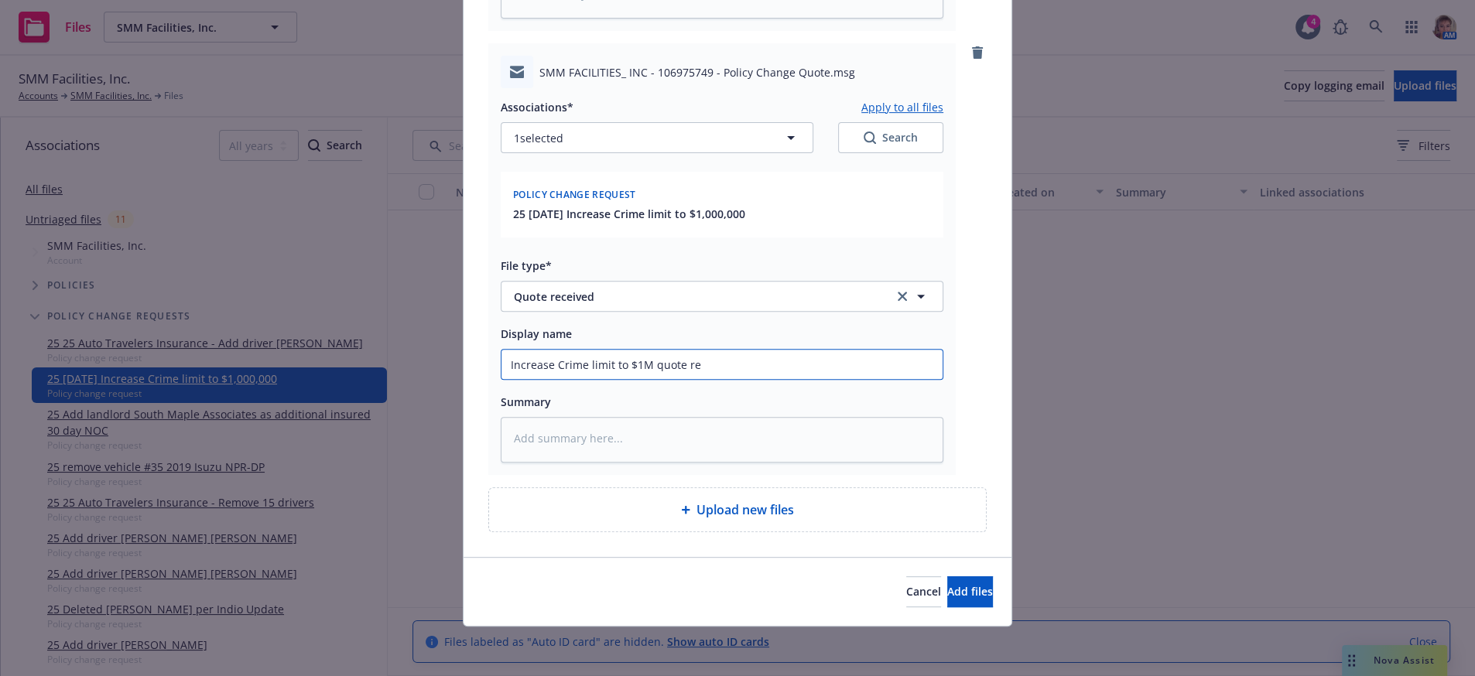
type input "Increase Crime limit to $1M quote rec"
type textarea "x"
type input "Increase Crime limit to $1M quote rece"
type textarea "x"
type input "Increase Crime limit to $1M quote recei"
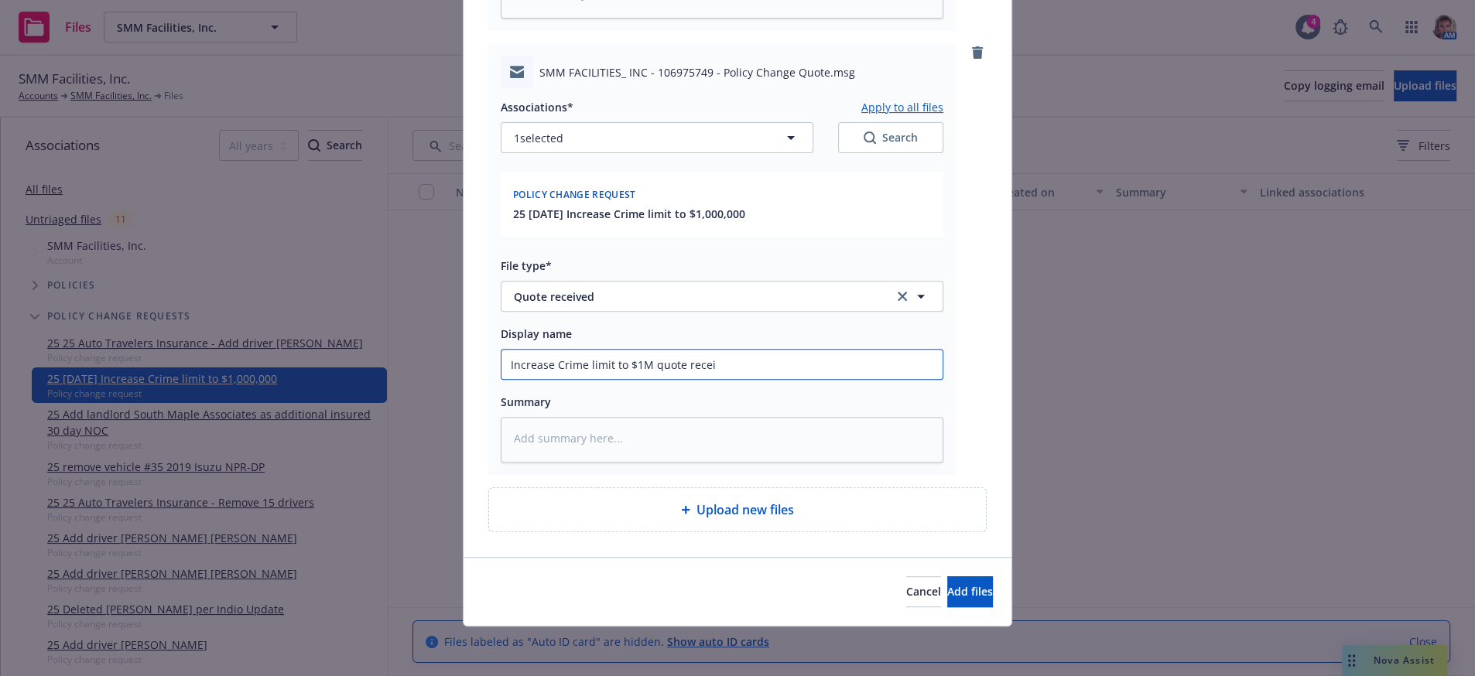
type textarea "x"
type input "Increase Crime limit to $1M quote receiv"
type textarea "x"
type input "Increase Crime limit to $1M quote receive"
type textarea "x"
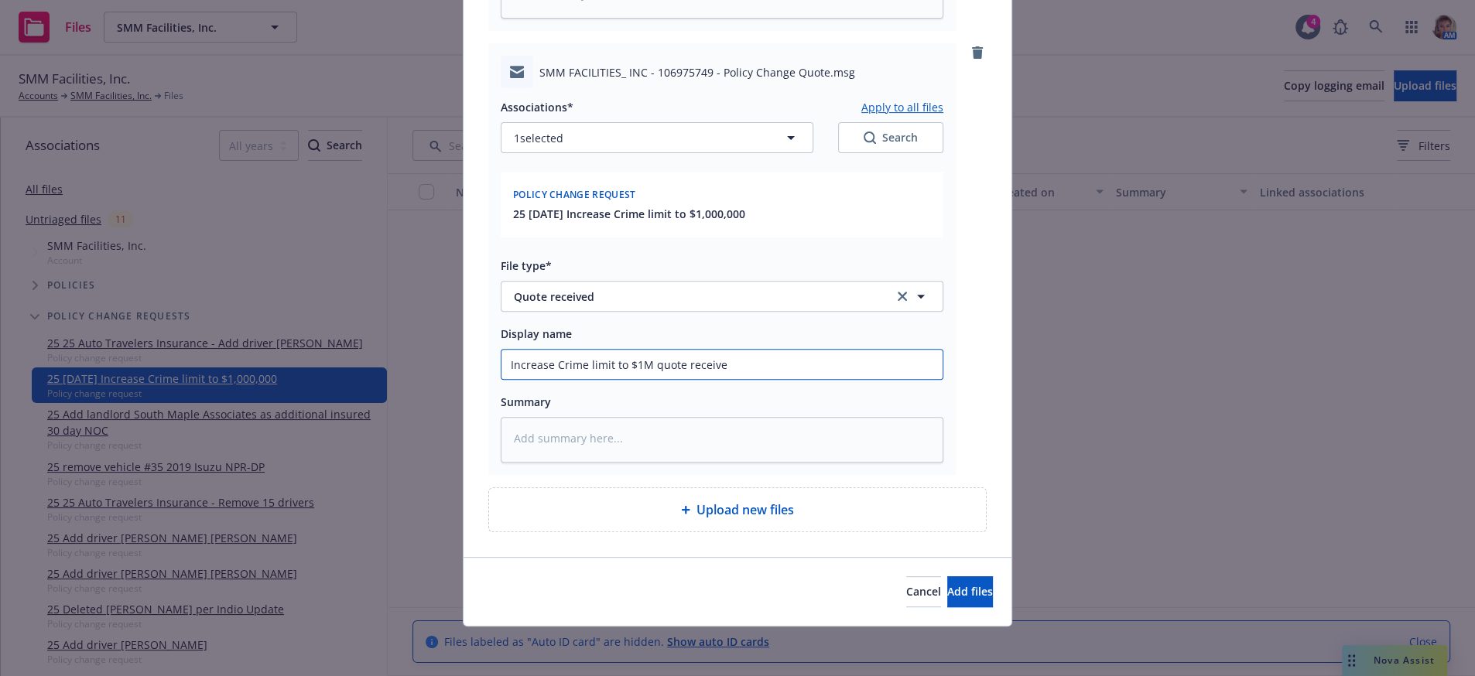
type input "Increase Crime limit to $1M quote received"
type textarea "x"
type input "Increase Crime limit to $1M quote received"
type textarea "x"
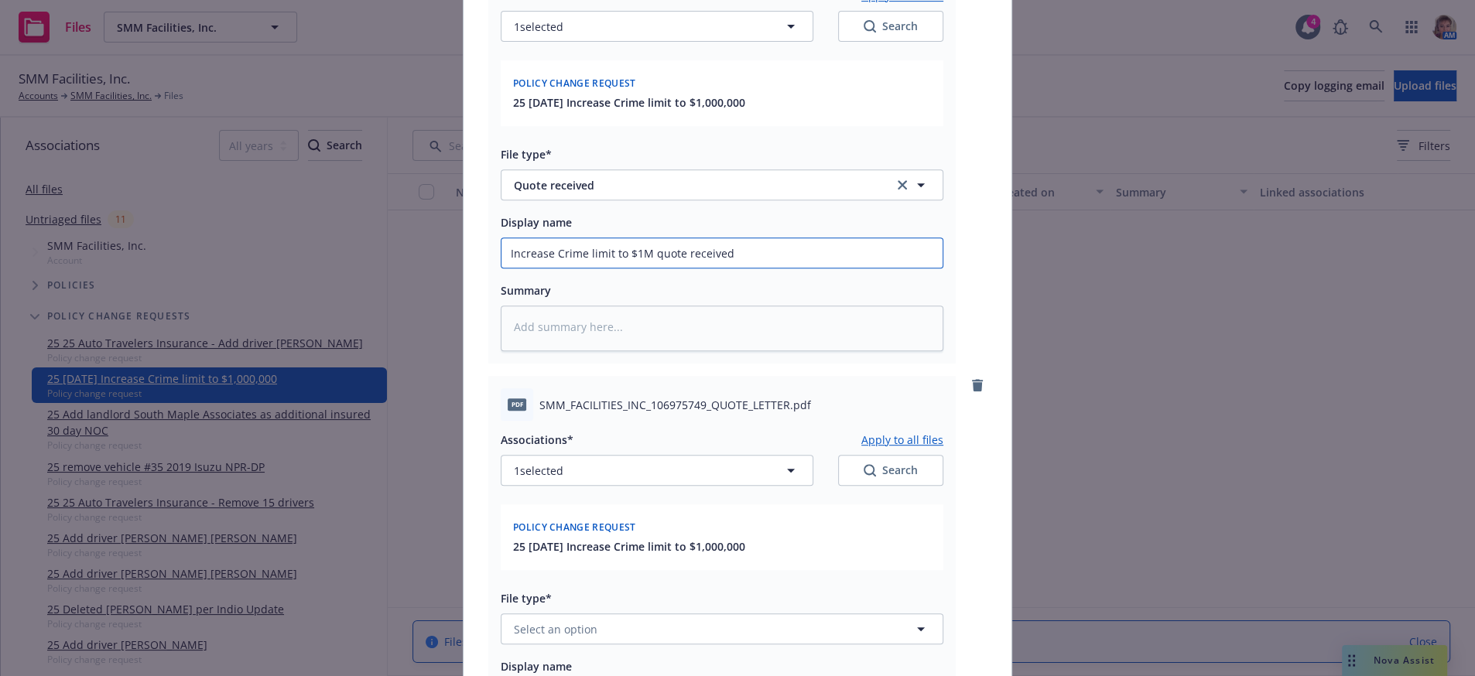
scroll to position [1181, 0]
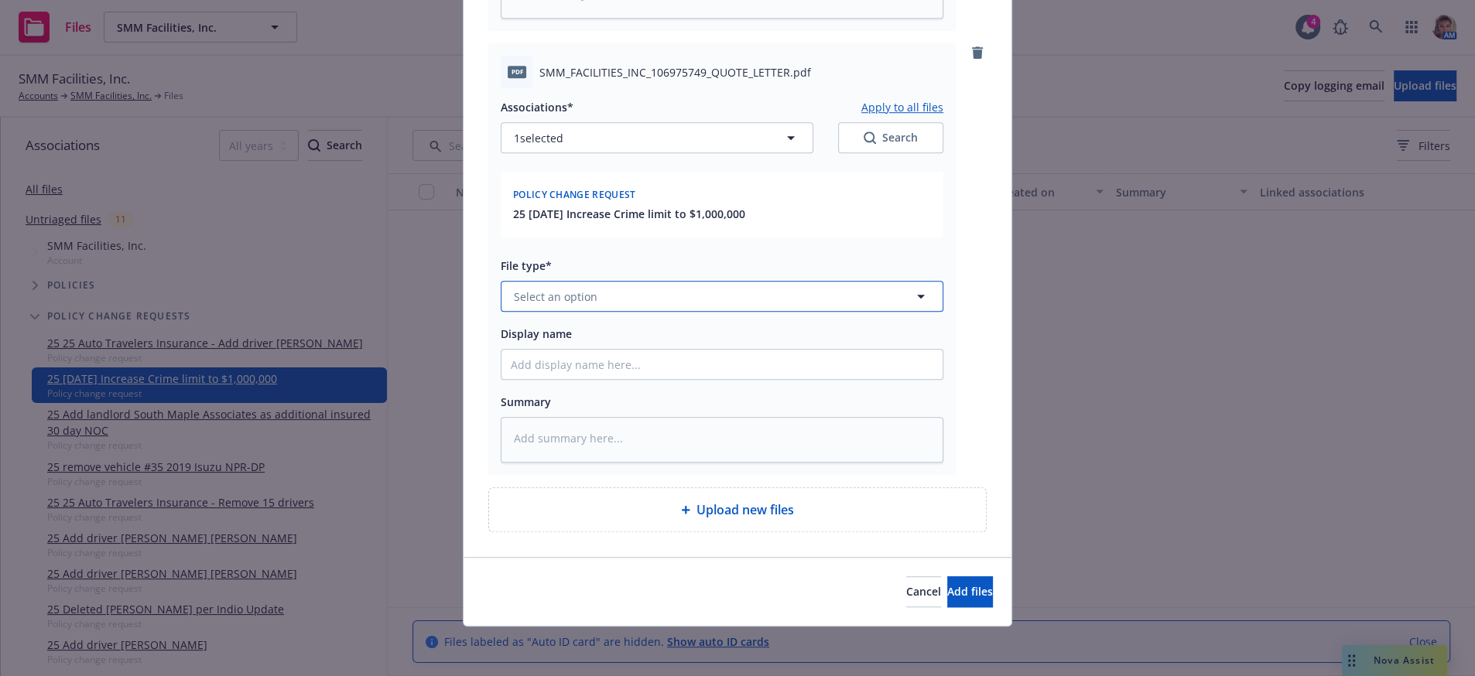
click at [578, 289] on span "Select an option" at bounding box center [556, 297] width 84 height 16
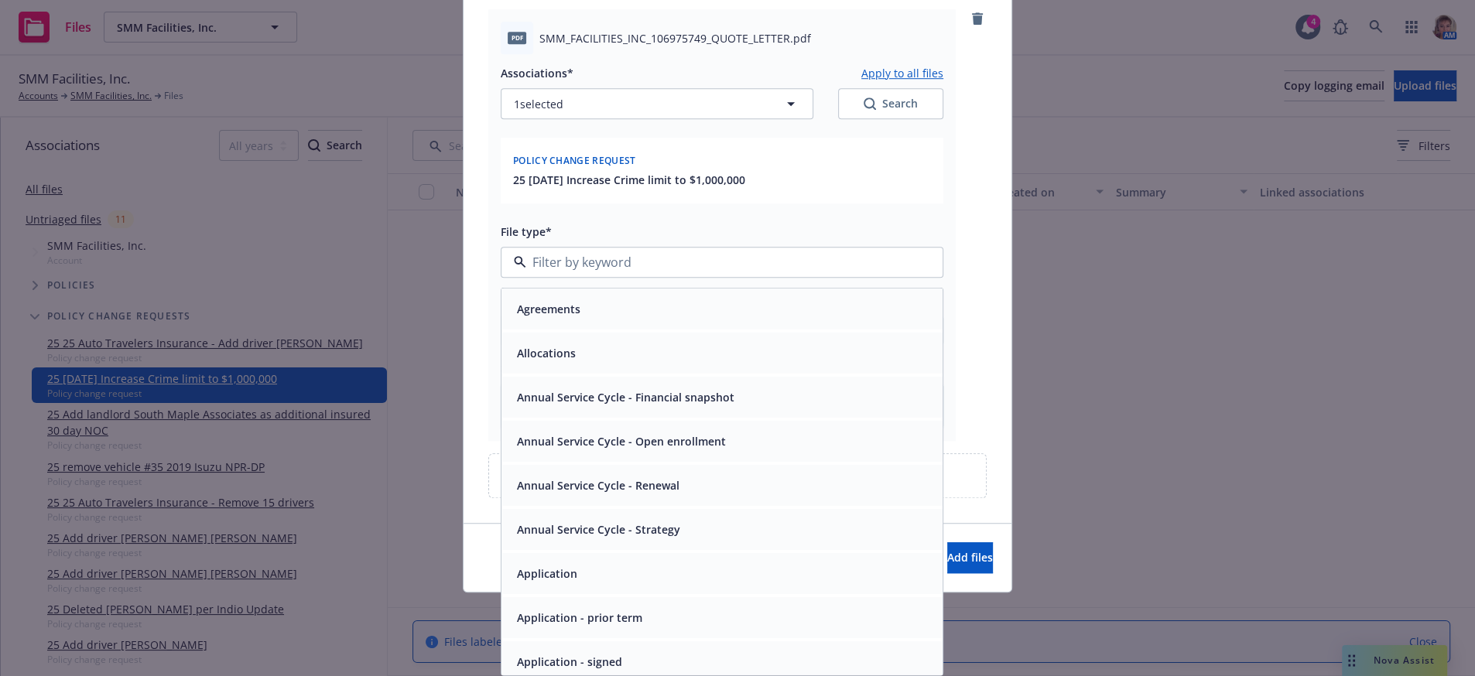
type input "q"
click at [587, 303] on div "Quote" at bounding box center [722, 309] width 422 height 22
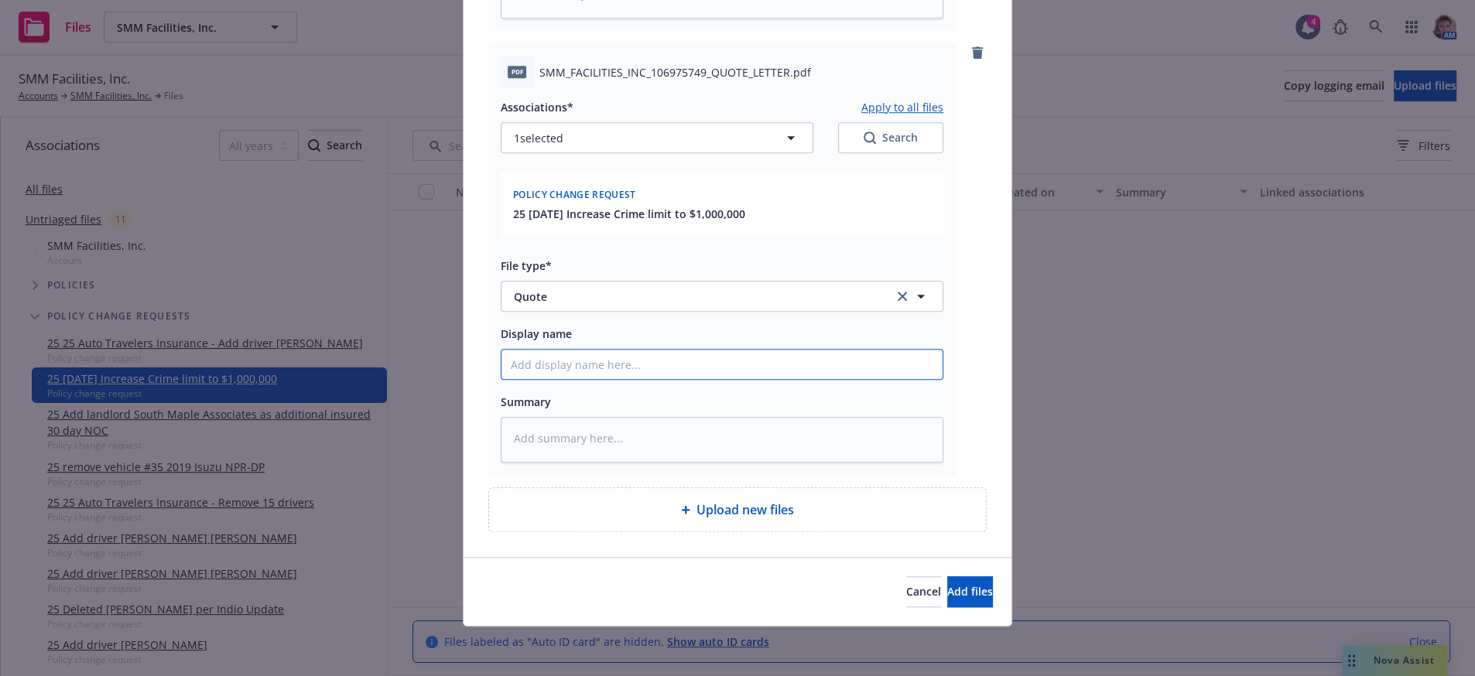
click at [587, 350] on input "Display name" at bounding box center [721, 364] width 441 height 29
type textarea "x"
type input "$"
type textarea "x"
type input "$1"
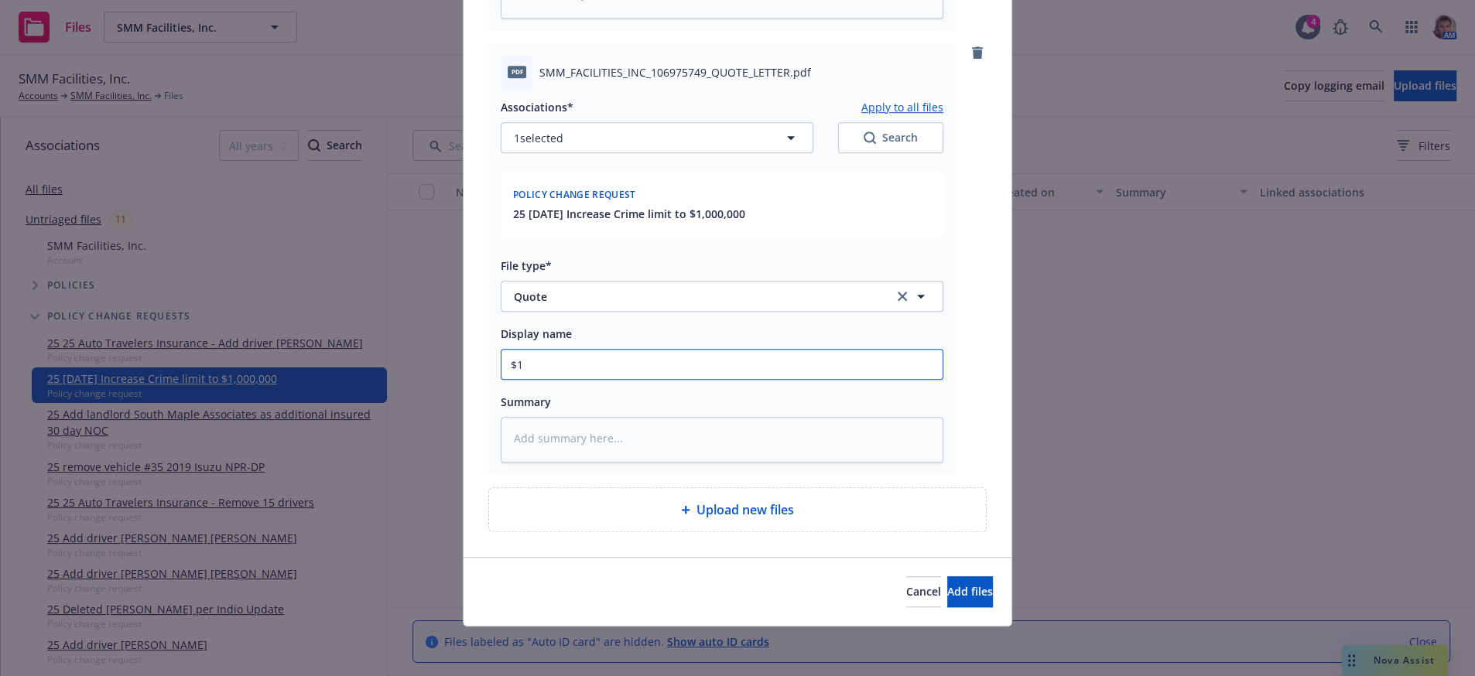
type textarea "x"
type input "$1M"
type textarea "x"
type input "$1M"
type textarea "x"
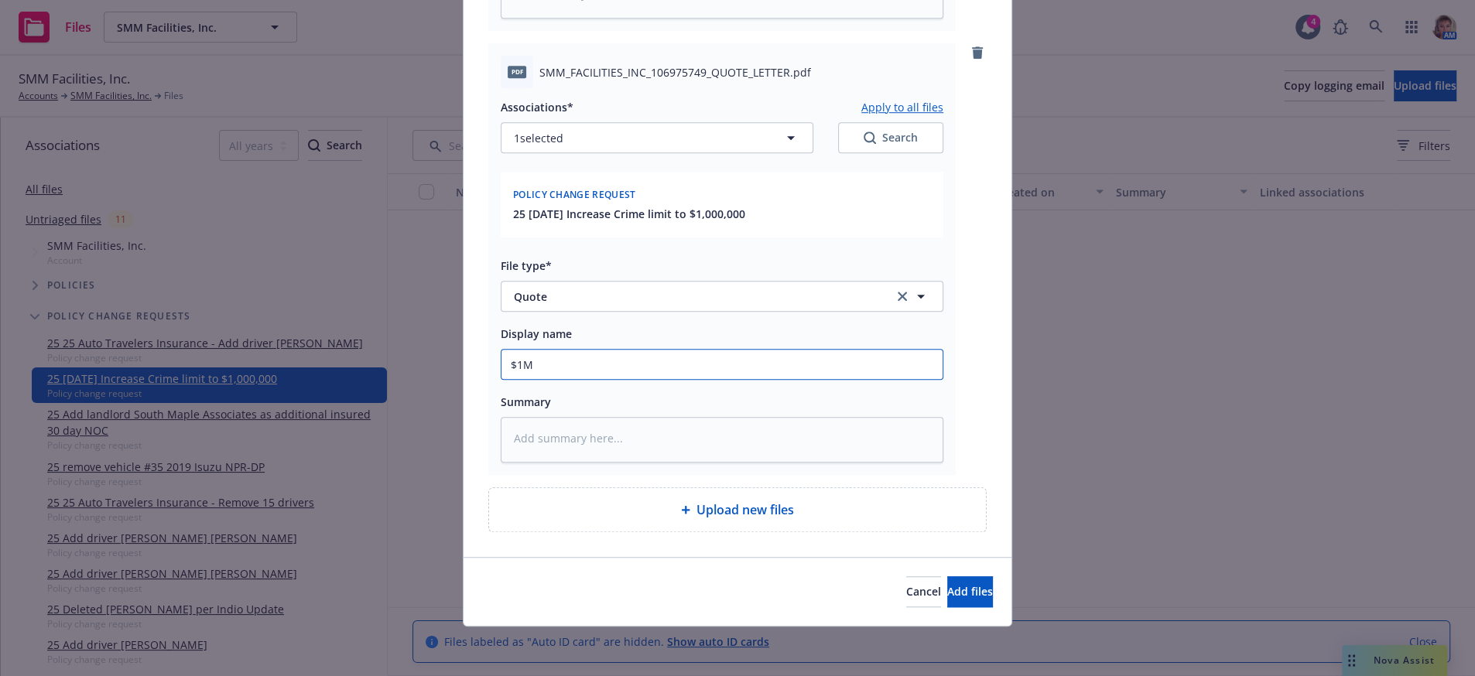
type input "$1M q"
type textarea "x"
type input "$1M quo"
type textarea "x"
type input "$1M quot"
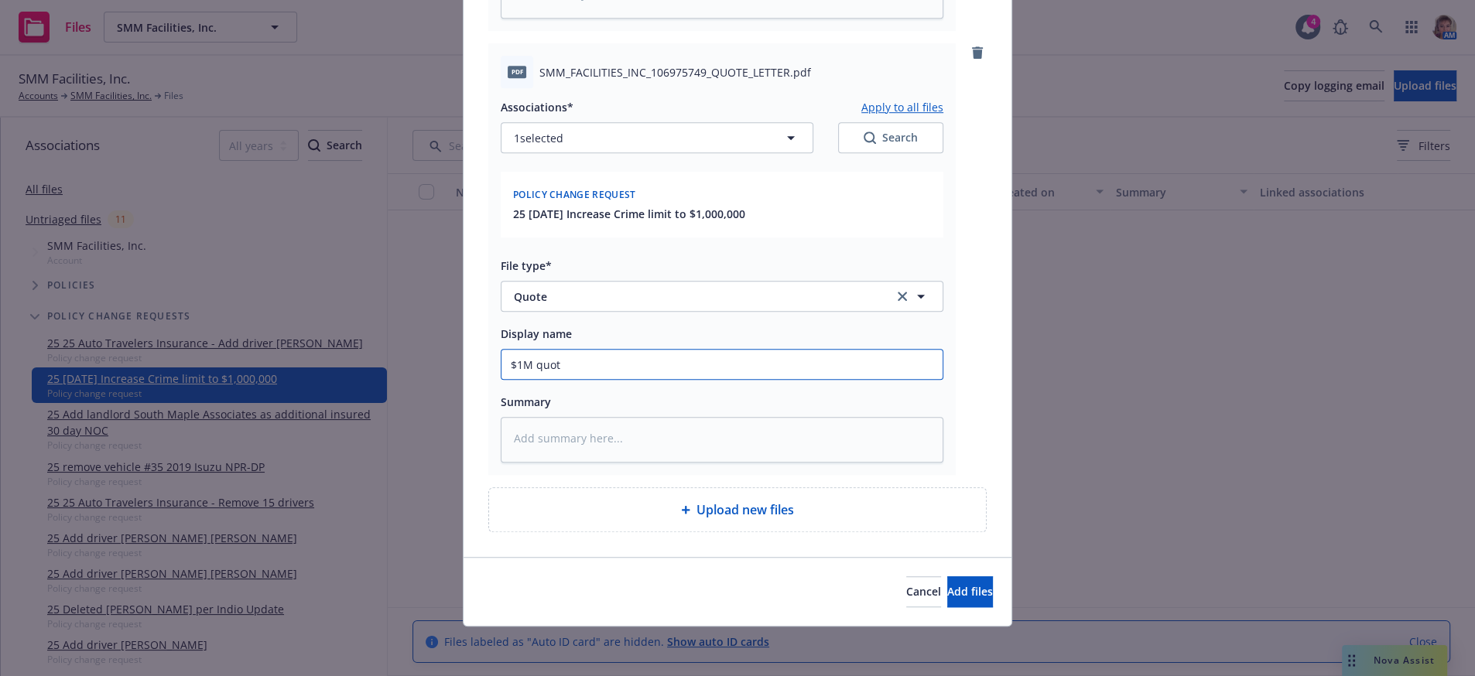
type textarea "x"
type input "$1M quote"
type textarea "x"
type input "$1M quote"
type textarea "x"
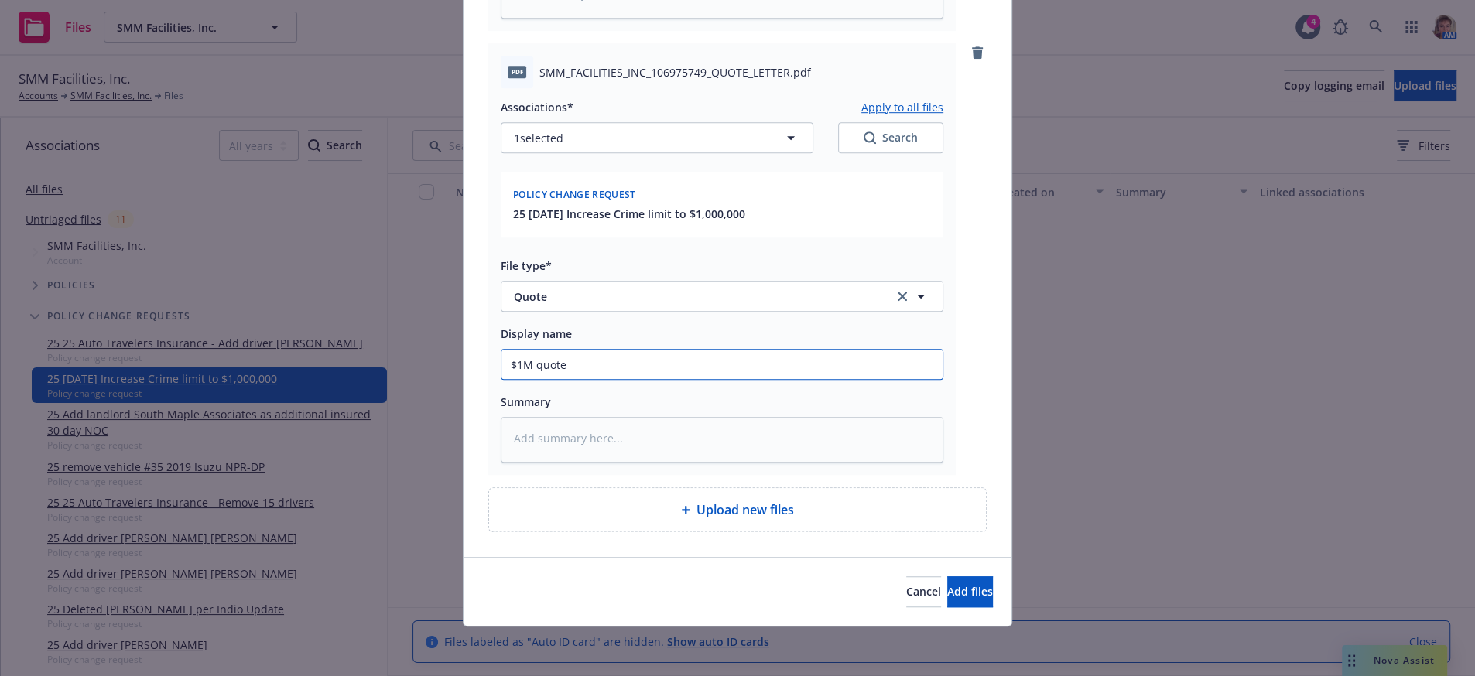
type input "$1M quote f"
type textarea "x"
type input "$1M quote fo"
type textarea "x"
click at [947, 584] on span "Add files" at bounding box center [970, 591] width 46 height 15
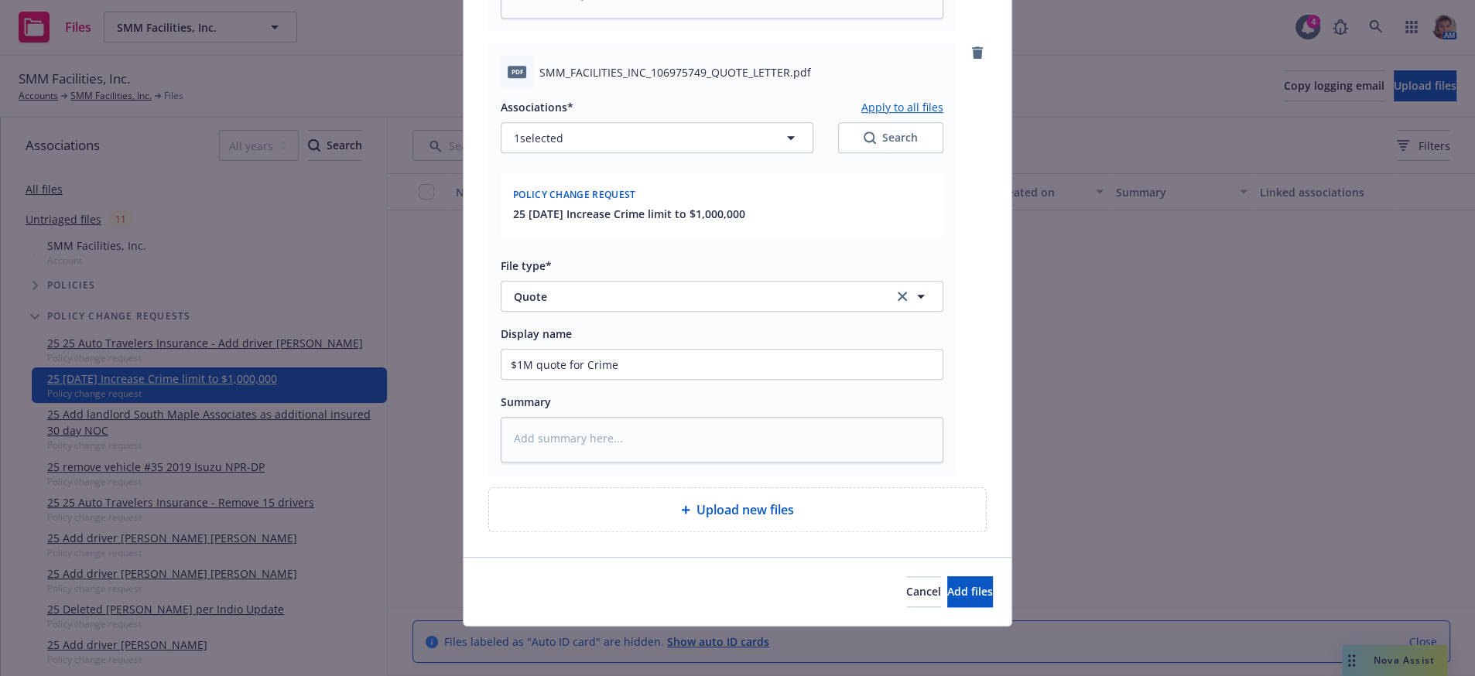
scroll to position [1117, 0]
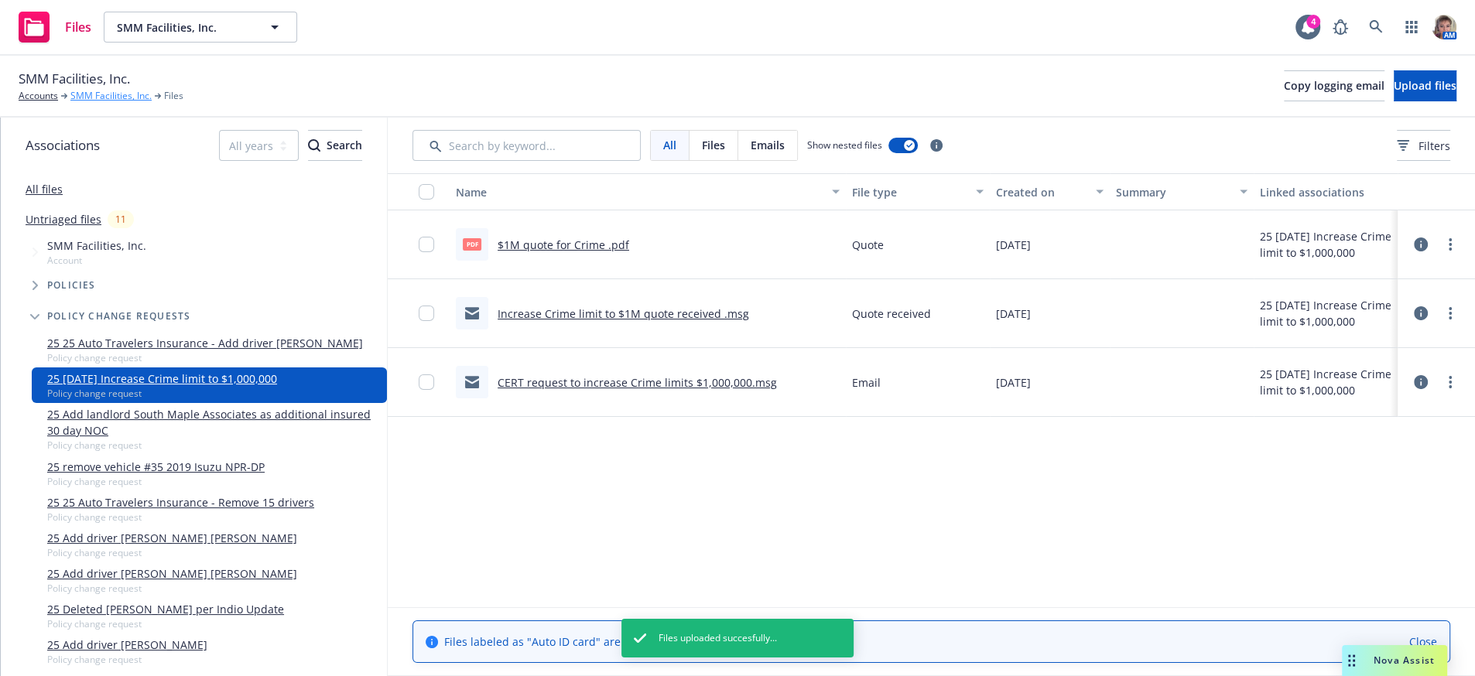
click at [109, 103] on link "SMM Facilities, Inc." at bounding box center [110, 96] width 81 height 14
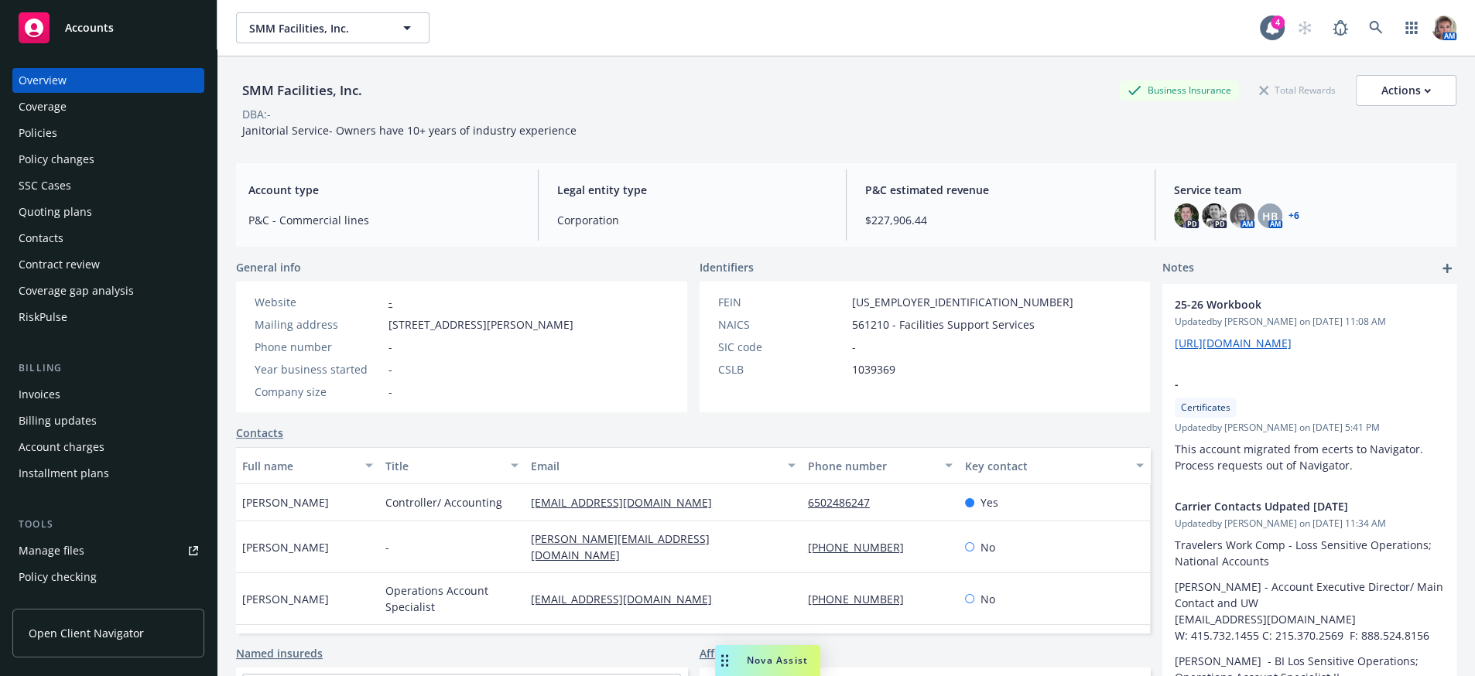
click at [80, 166] on div "Policy changes" at bounding box center [57, 159] width 76 height 25
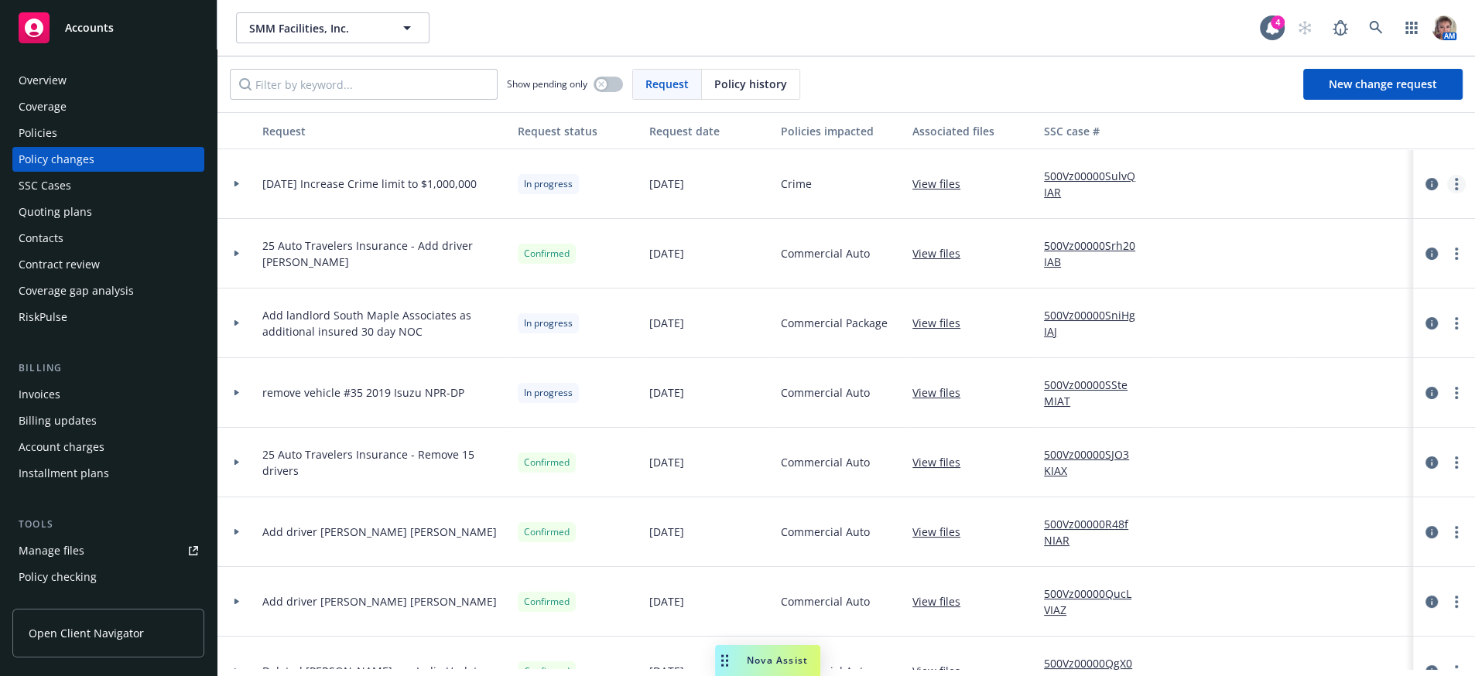
click at [1447, 193] on link "more" at bounding box center [1456, 184] width 19 height 19
